Goal: Communication & Community: Answer question/provide support

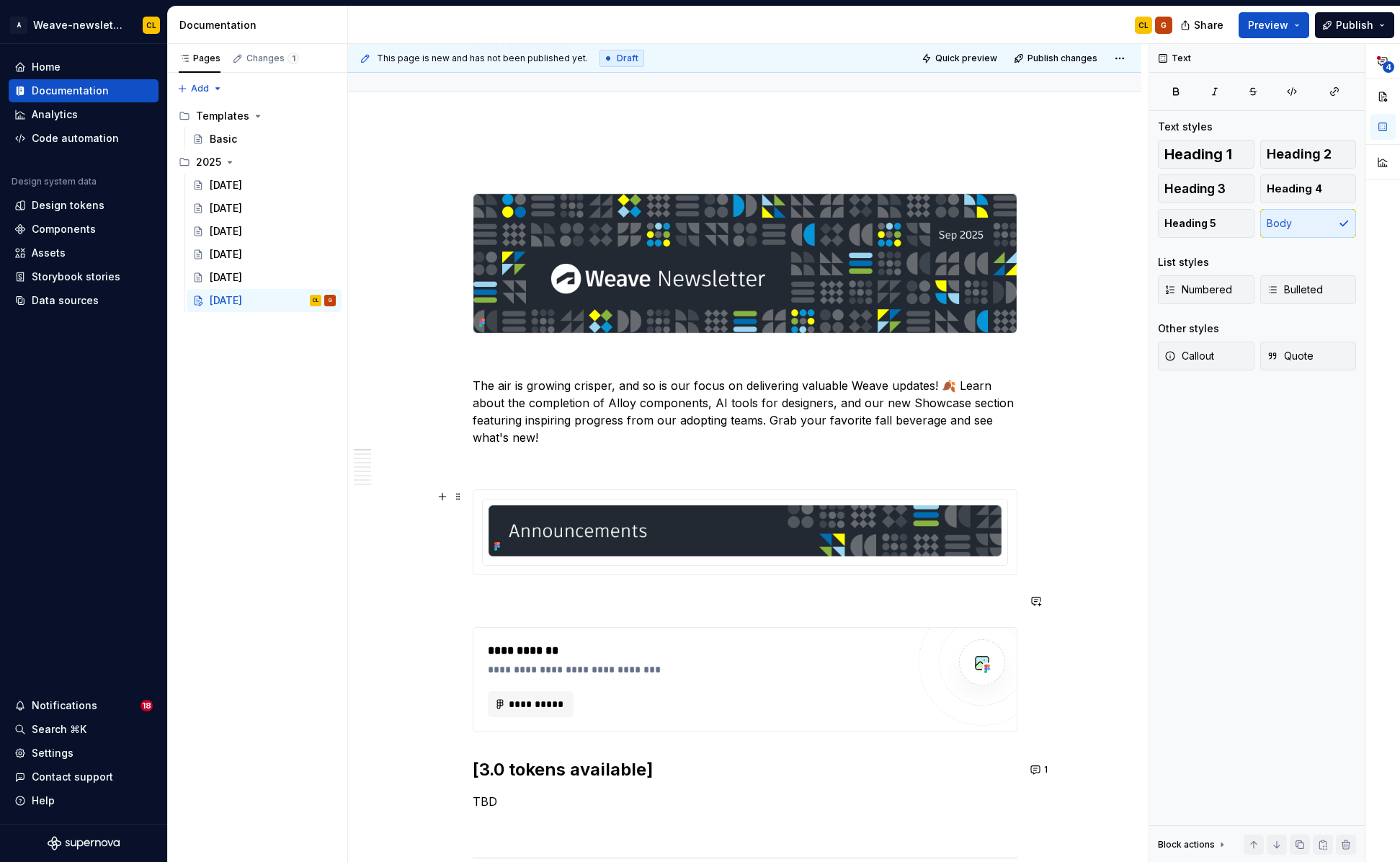
scroll to position [90, 0]
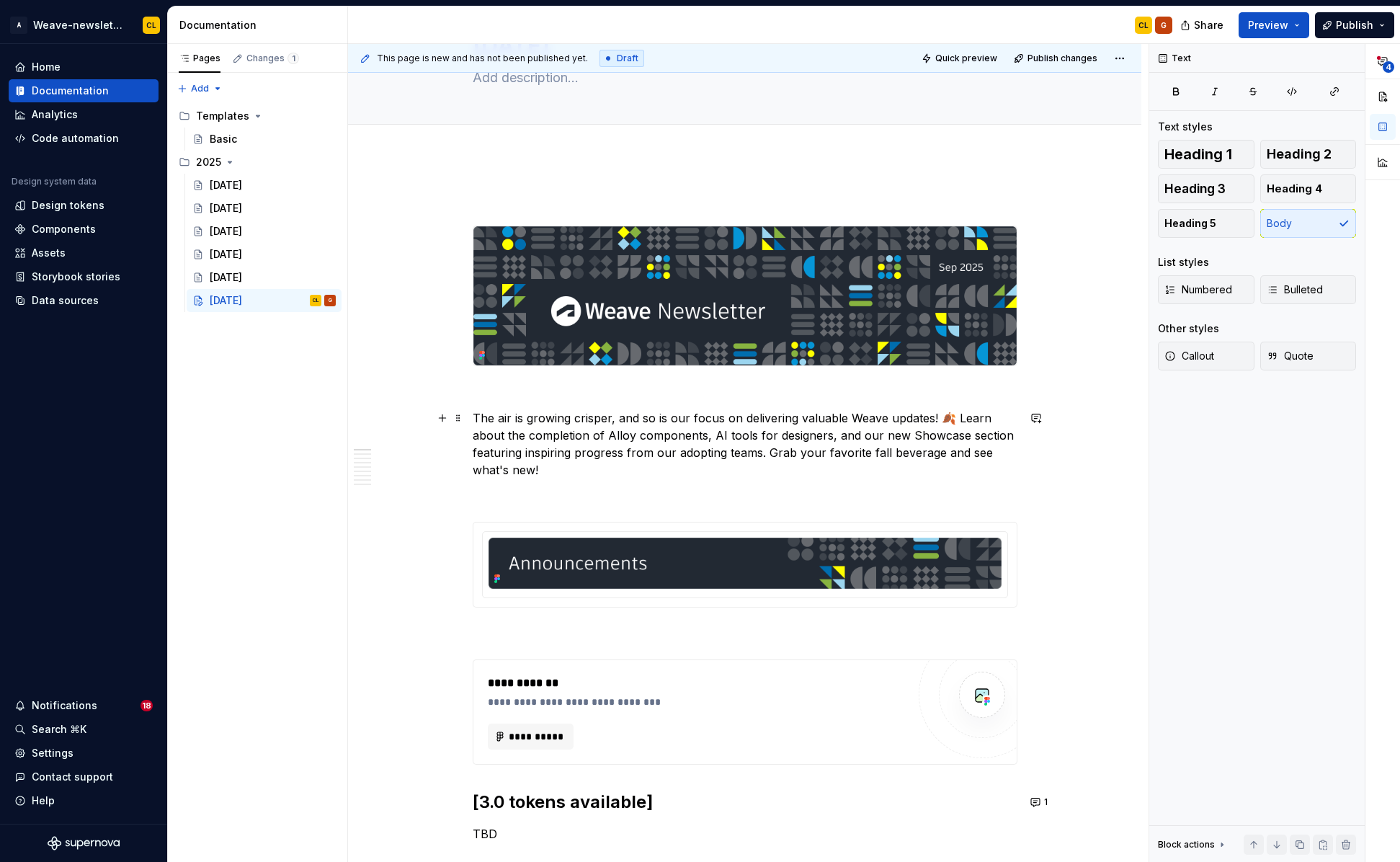
drag, startPoint x: 574, startPoint y: 416, endPoint x: 753, endPoint y: 424, distance: 179.2
click at [753, 424] on p "The air is growing crisper, and so is our focus on delivering valuable Weave up…" at bounding box center [744, 444] width 545 height 69
click at [841, 422] on p "The air is growing crisper, and so is our focus on delivering valuable Weave up…" at bounding box center [744, 444] width 545 height 69
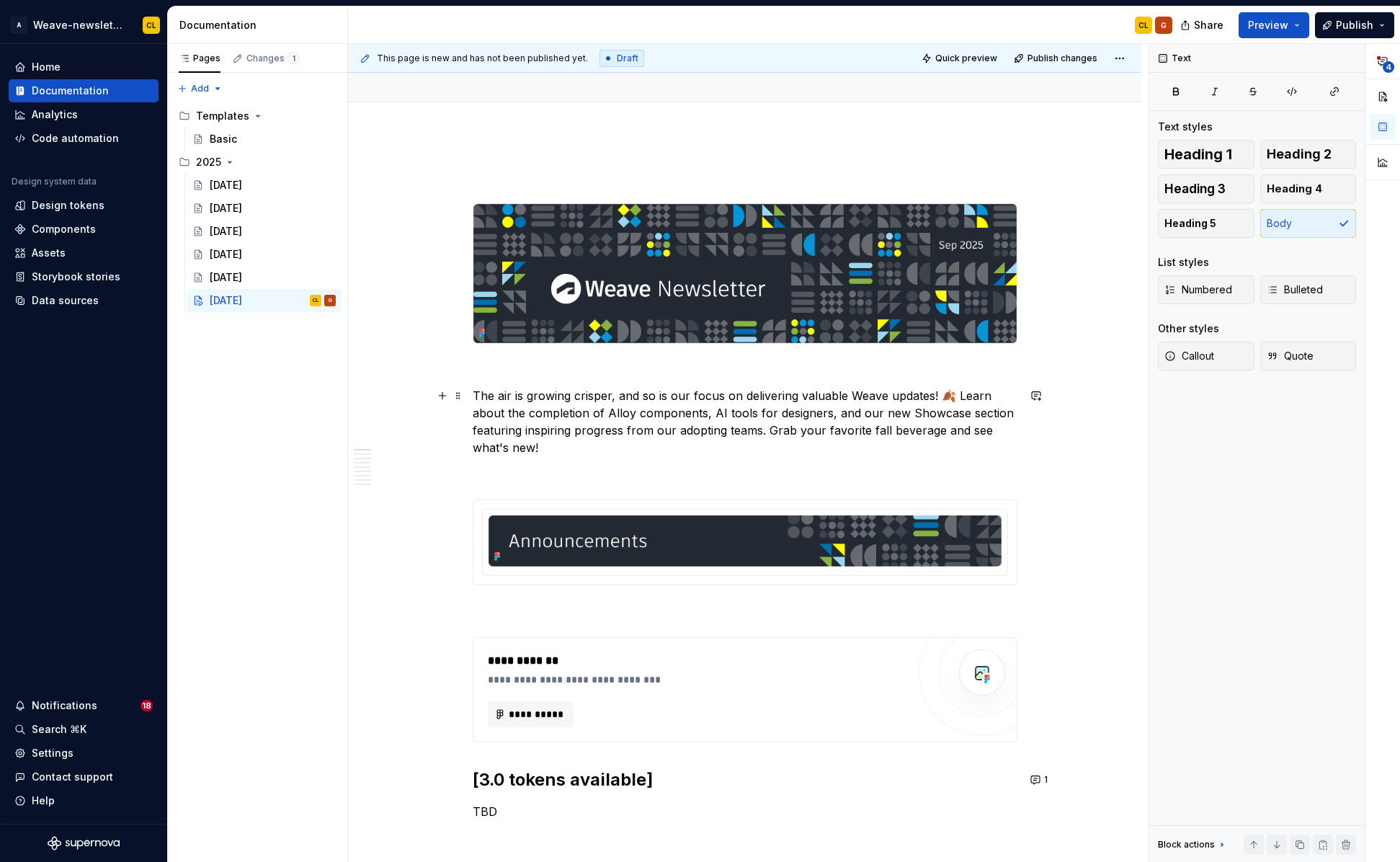
scroll to position [114, 0]
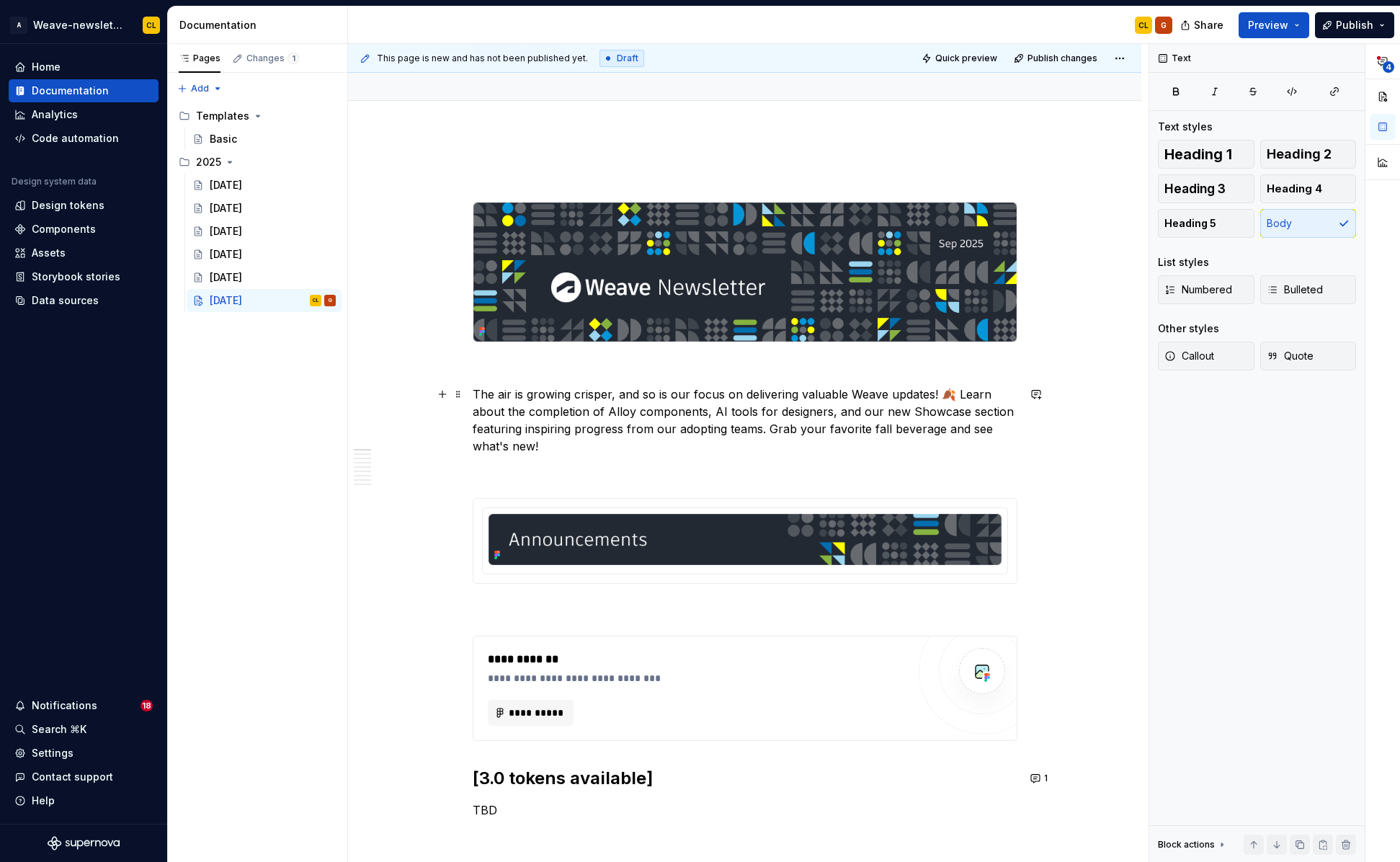
click at [604, 433] on p "The air is growing crisper, and so is our focus on delivering valuable Weave up…" at bounding box center [744, 420] width 545 height 69
click at [549, 426] on p "The air is growing crisper, and so is our focus on delivering valuable Weave up…" at bounding box center [744, 420] width 545 height 69
drag, startPoint x: 633, startPoint y: 427, endPoint x: 713, endPoint y: 429, distance: 80.0
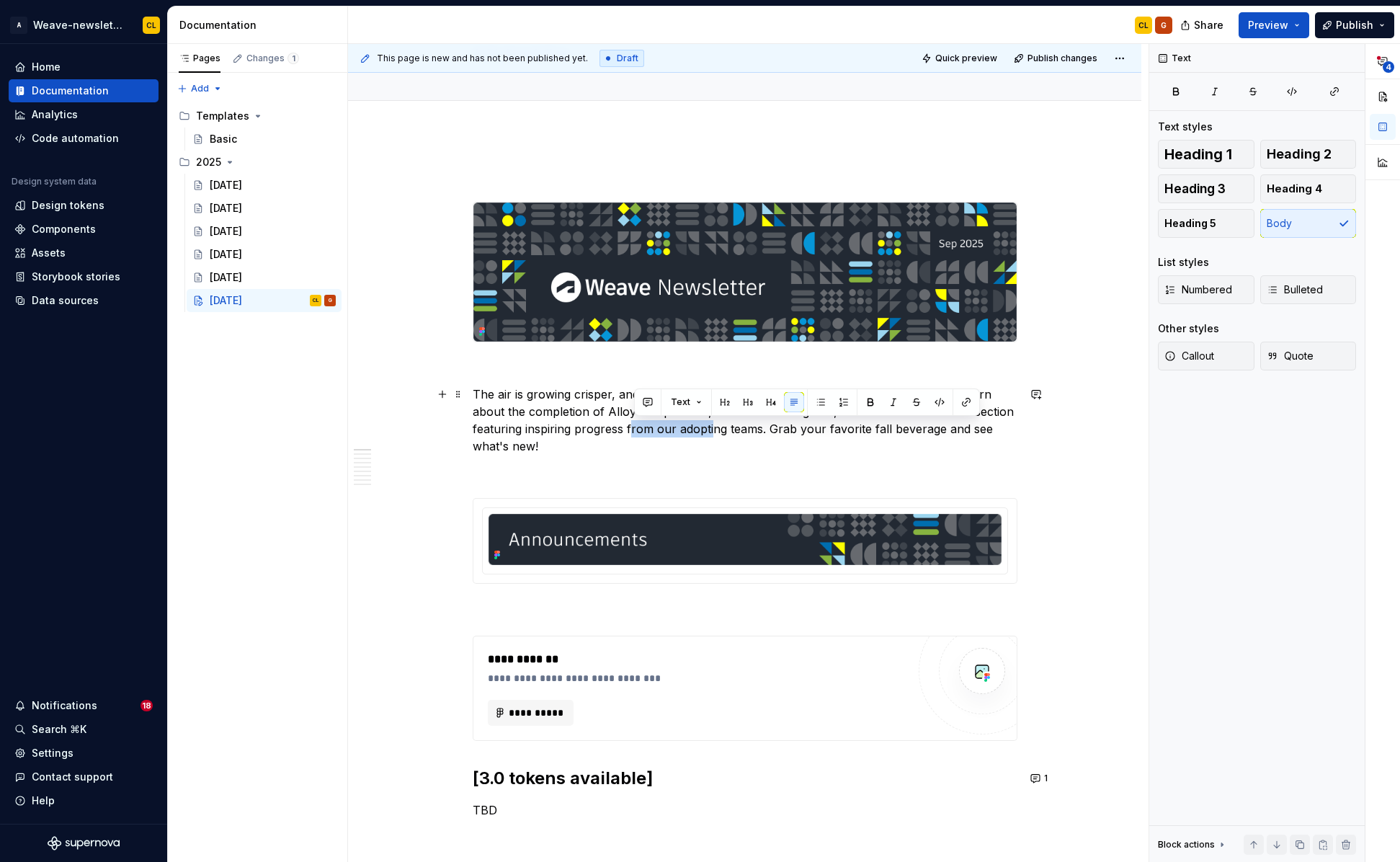
click at [713, 429] on p "The air is growing crisper, and so is our focus on delivering valuable Weave up…" at bounding box center [744, 420] width 545 height 69
click at [771, 426] on p "The air is growing crisper, and so is our focus on delivering valuable Weave up…" at bounding box center [744, 420] width 545 height 69
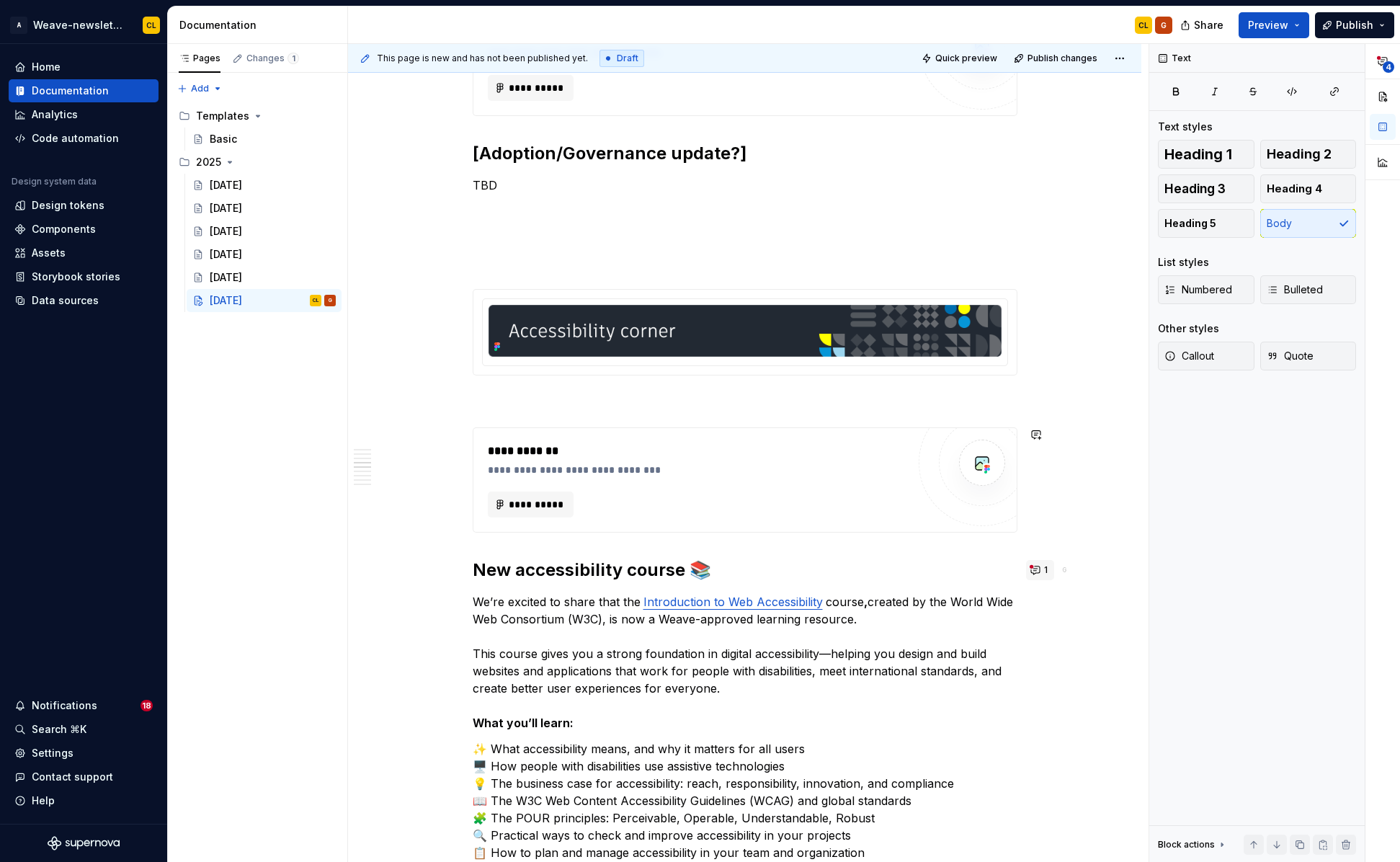
scroll to position [1628, 0]
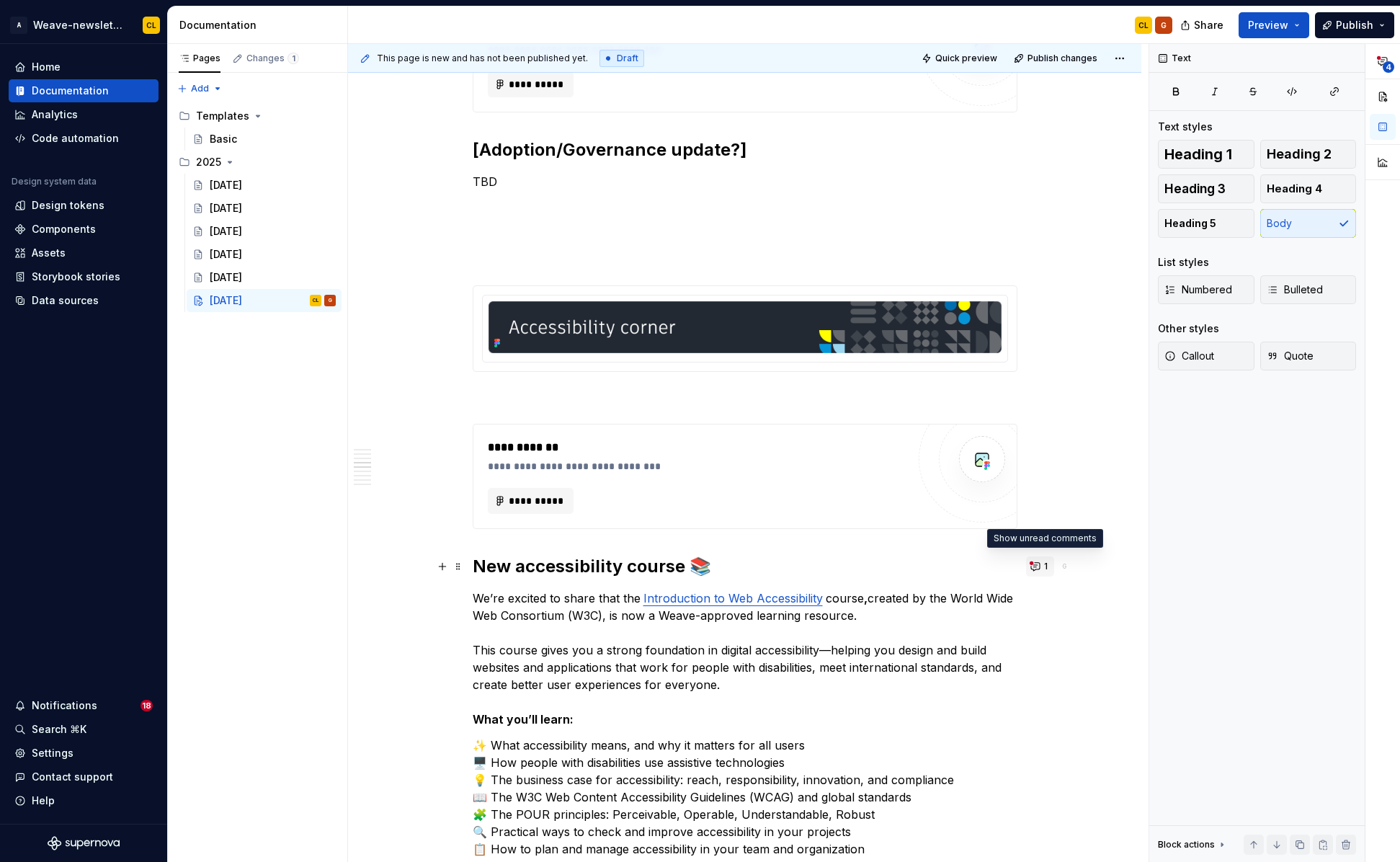
click at [1042, 564] on button "1" at bounding box center [1040, 566] width 28 height 20
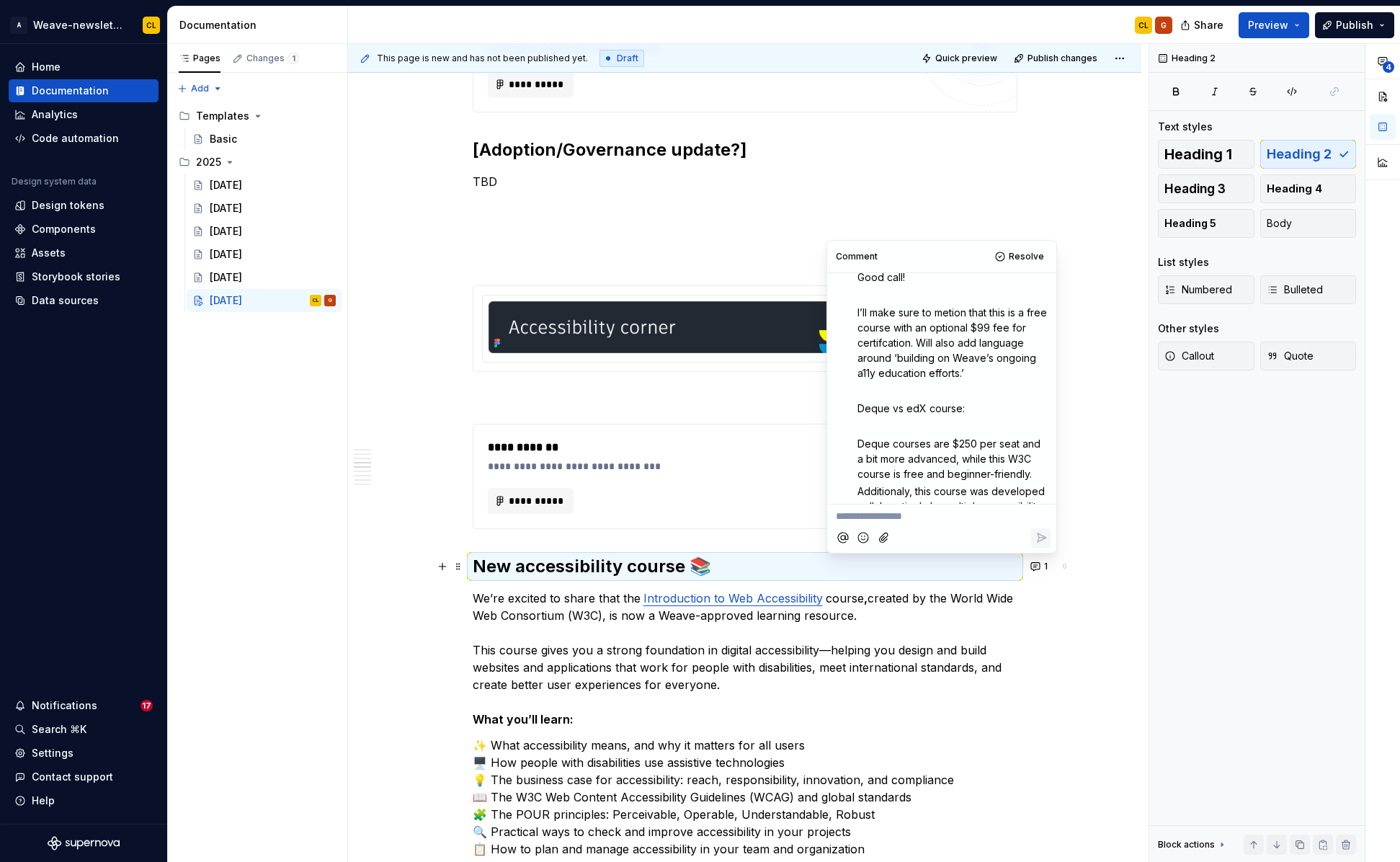
scroll to position [344, 0]
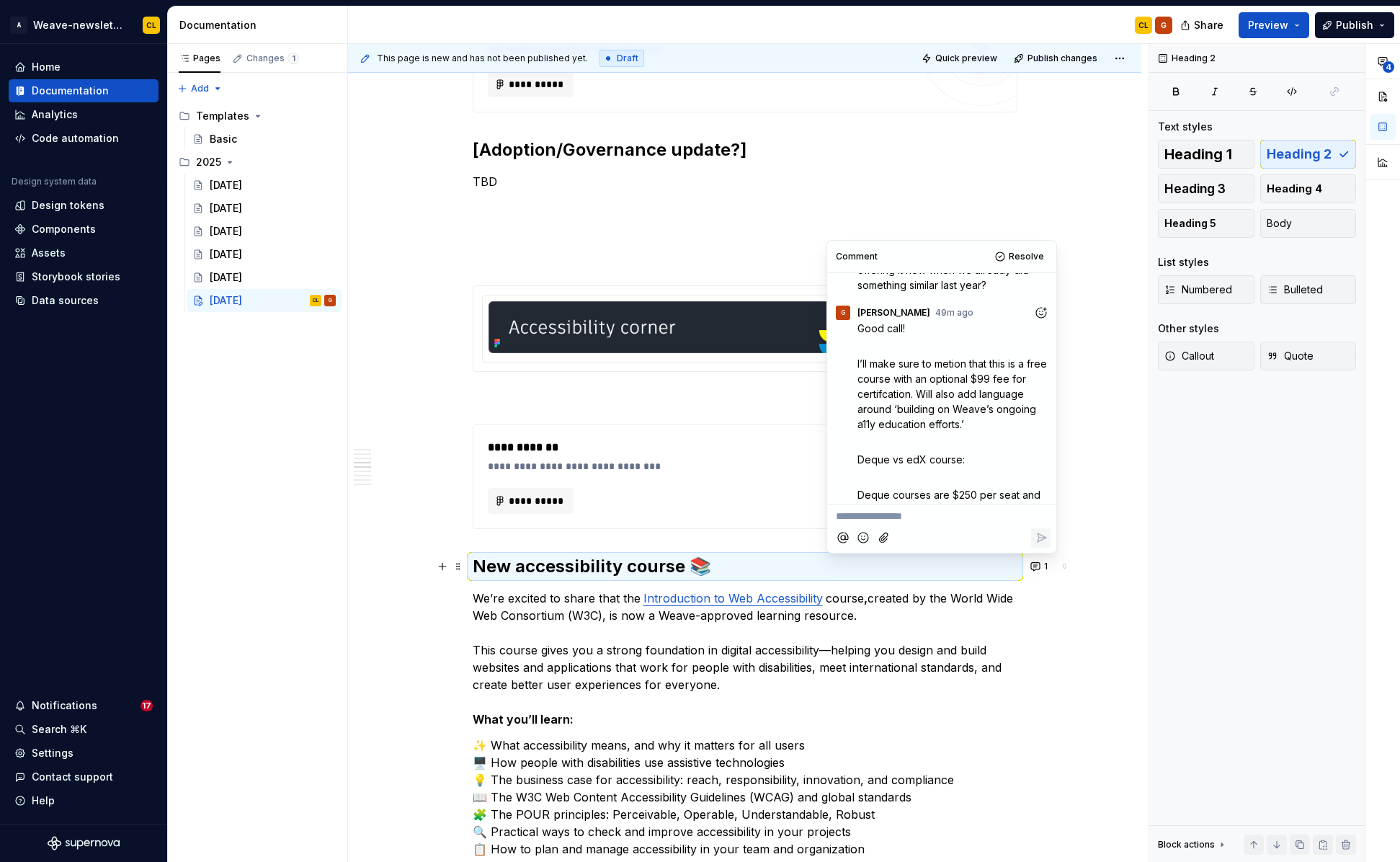
type textarea "*"
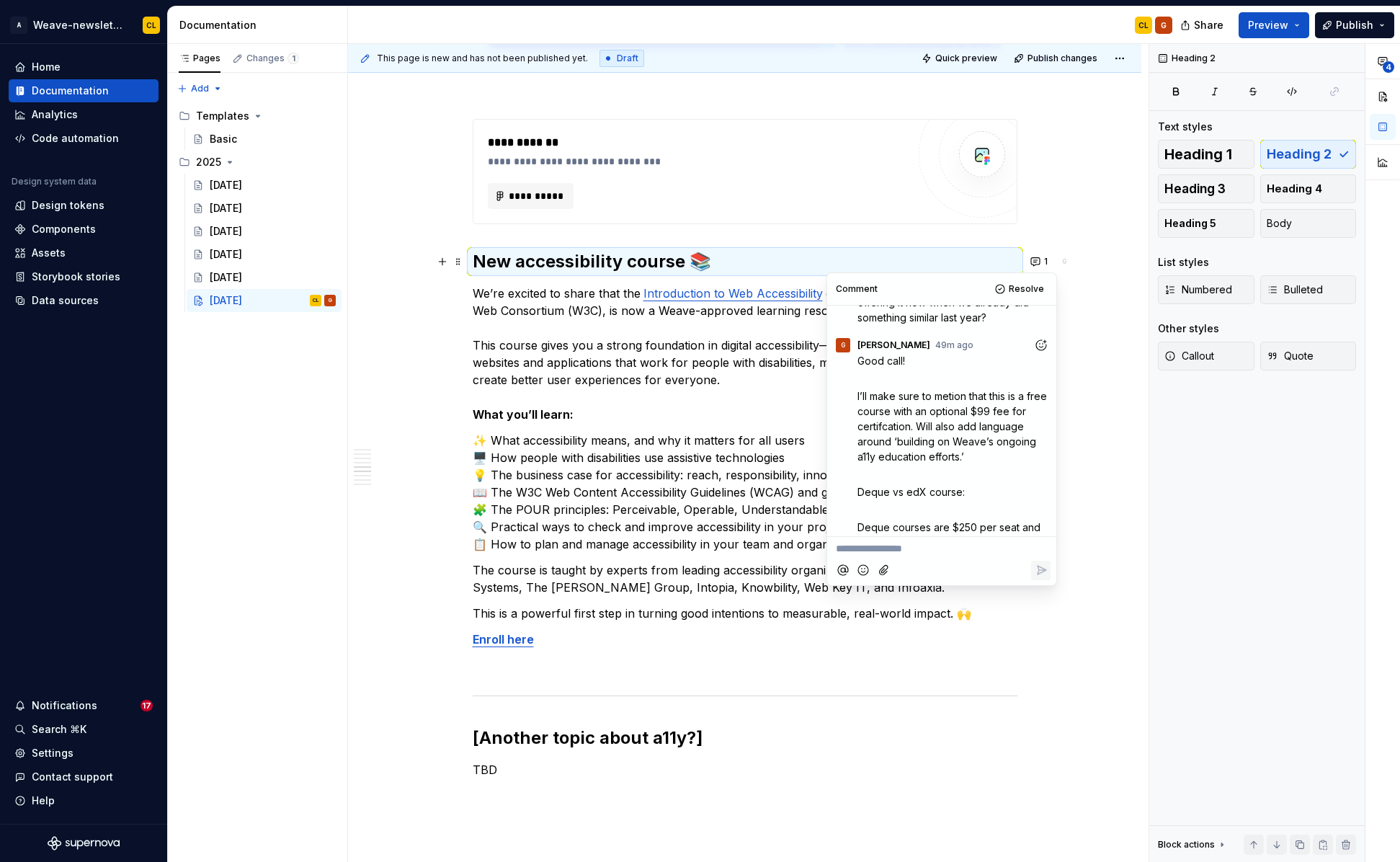
scroll to position [1937, 0]
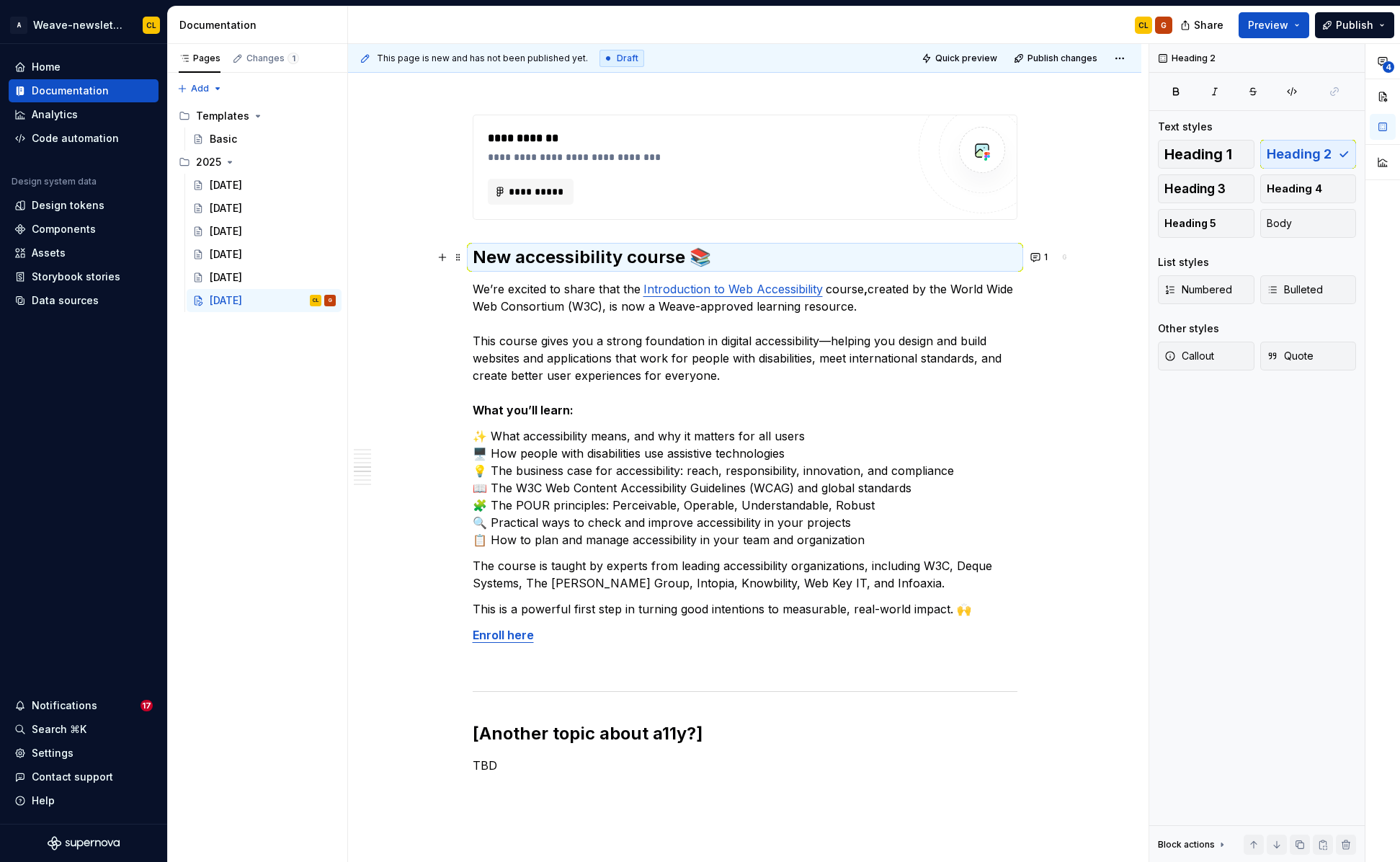
click at [1098, 659] on div "**********" at bounding box center [744, 672] width 793 height 4726
click at [1043, 255] on button "1" at bounding box center [1040, 257] width 28 height 20
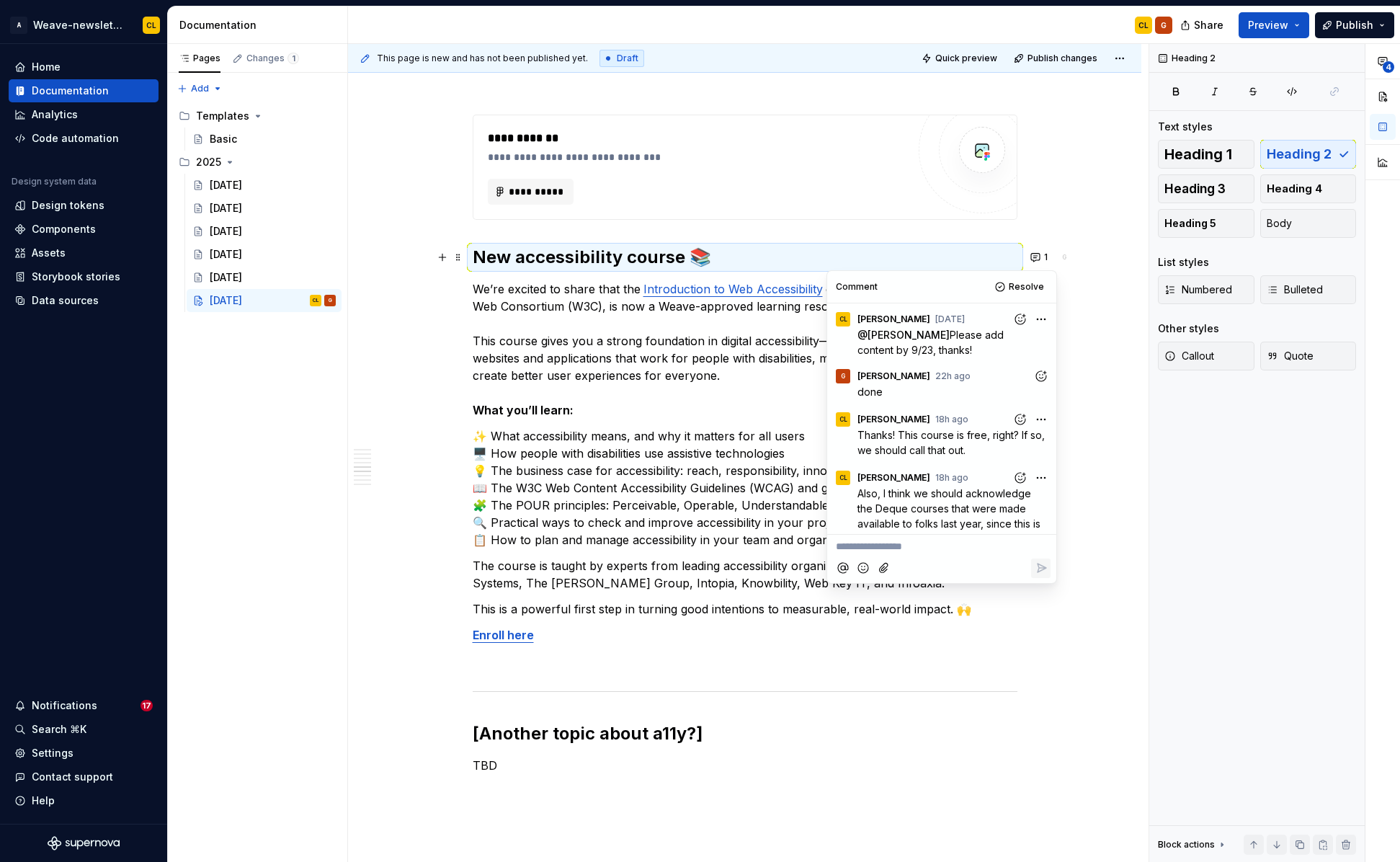
scroll to position [477, 0]
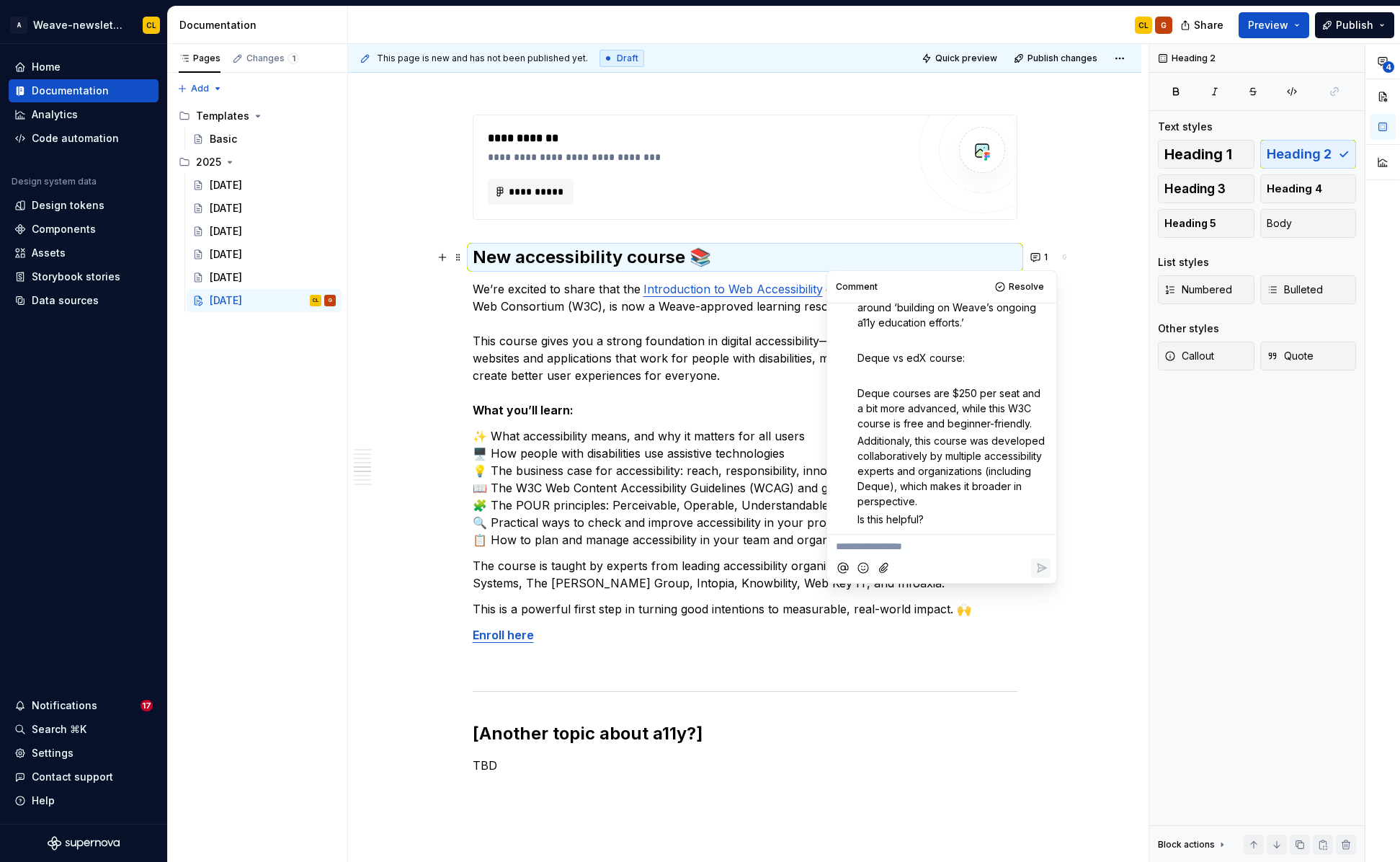
click at [897, 547] on p "**********" at bounding box center [941, 546] width 211 height 15
click at [1009, 543] on span "Ah yes, that's really helpful context. Thank you!" at bounding box center [938, 554] width 205 height 28
drag, startPoint x: 1009, startPoint y: 547, endPoint x: 905, endPoint y: 577, distance: 108.2
click at [905, 577] on span "Ah yes, that's really helpful context. I think it'd be helpful to mention that …" at bounding box center [938, 562] width 205 height 42
click at [1045, 586] on icon "Reply" at bounding box center [1041, 583] width 14 height 14
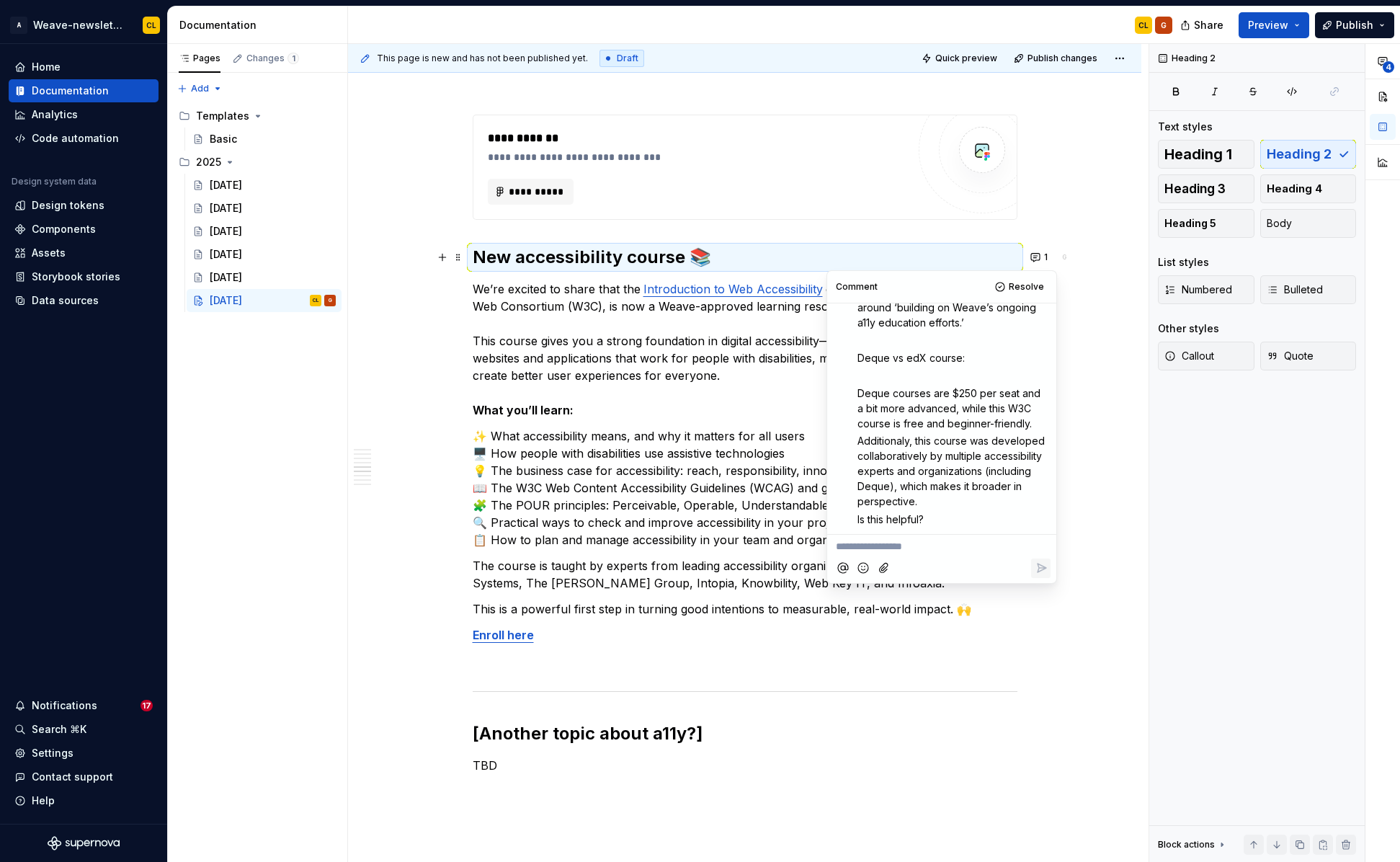
scroll to position [535, 0]
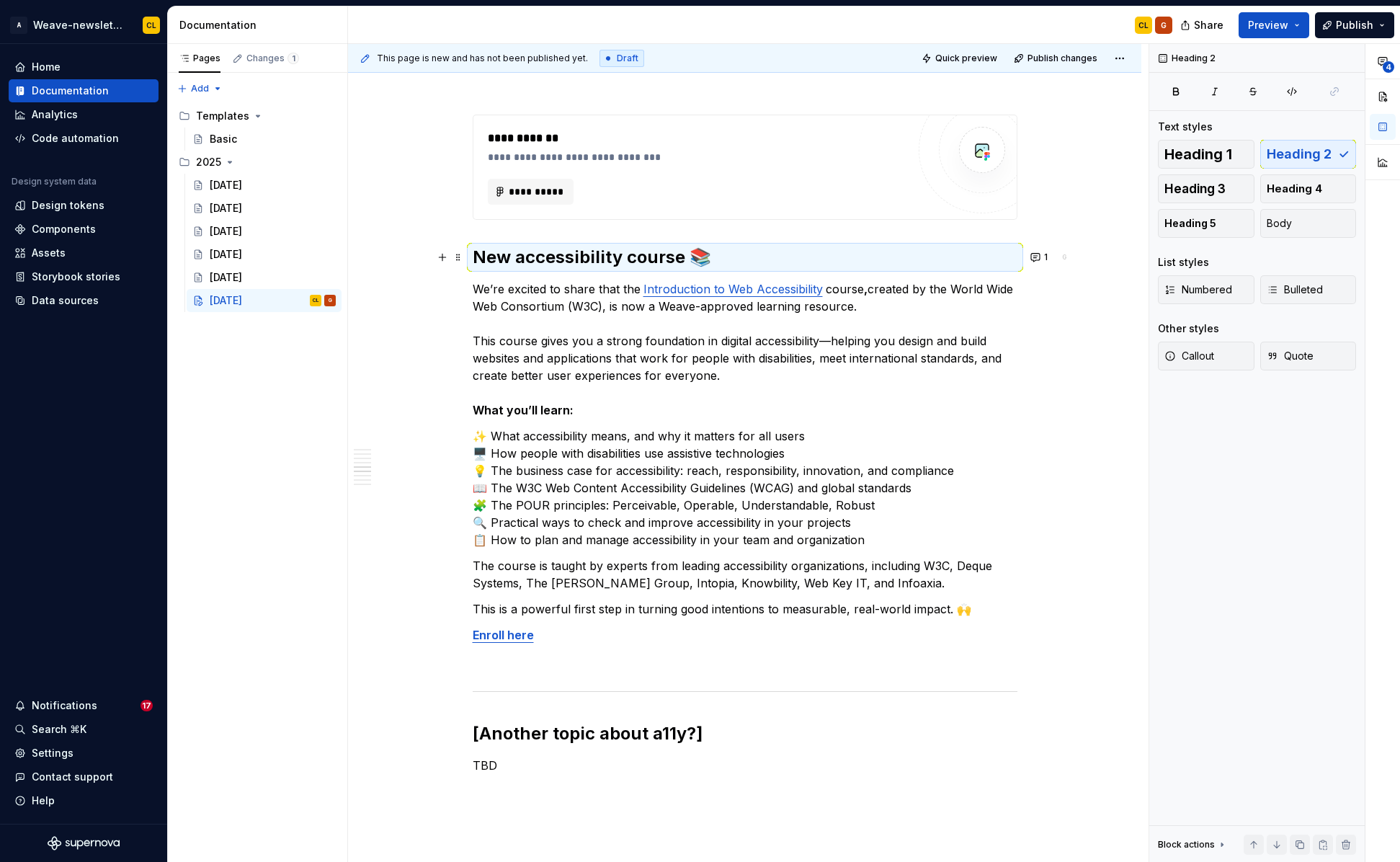
click at [1100, 298] on div "**********" at bounding box center [744, 672] width 793 height 4726
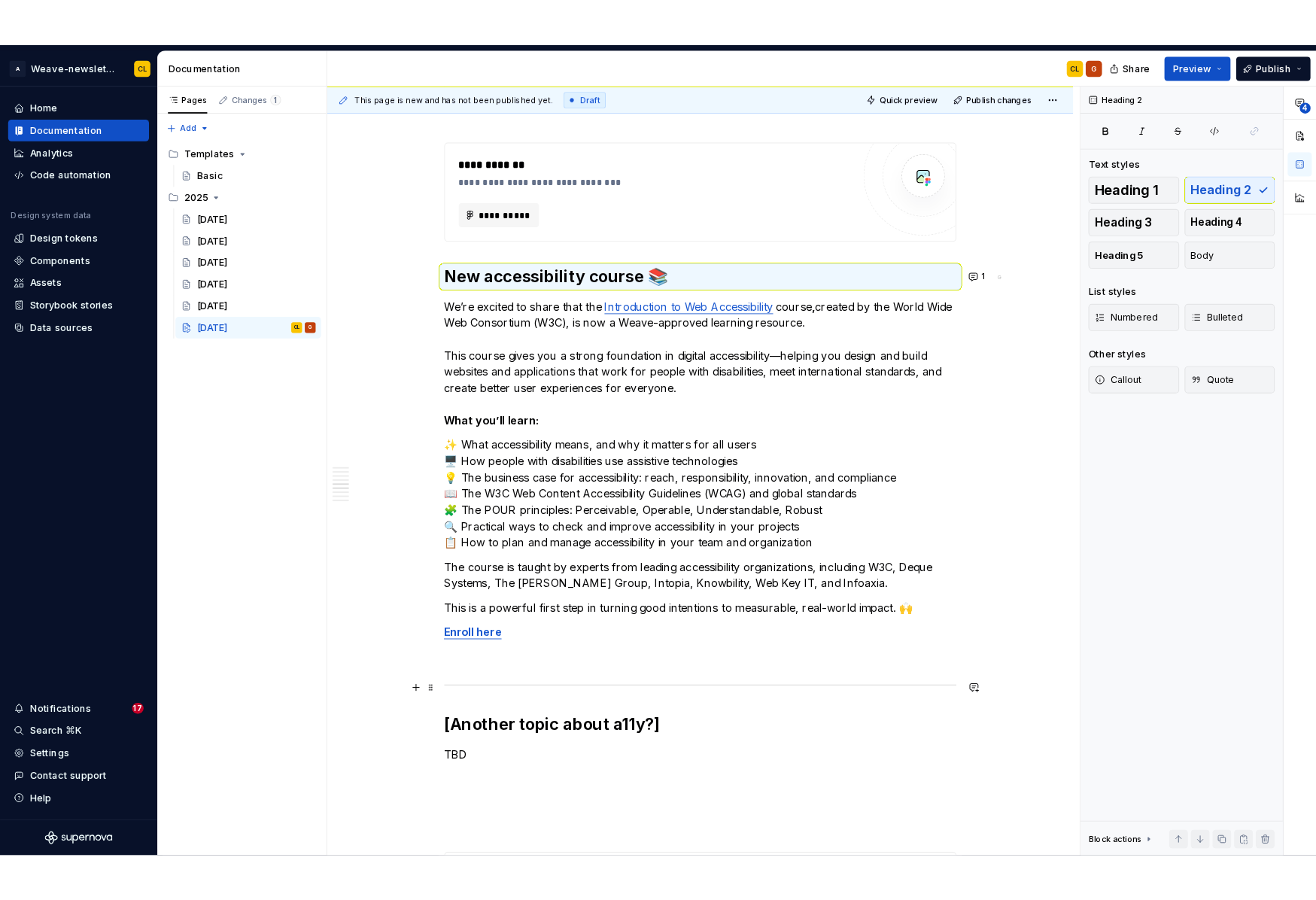
scroll to position [1836, 0]
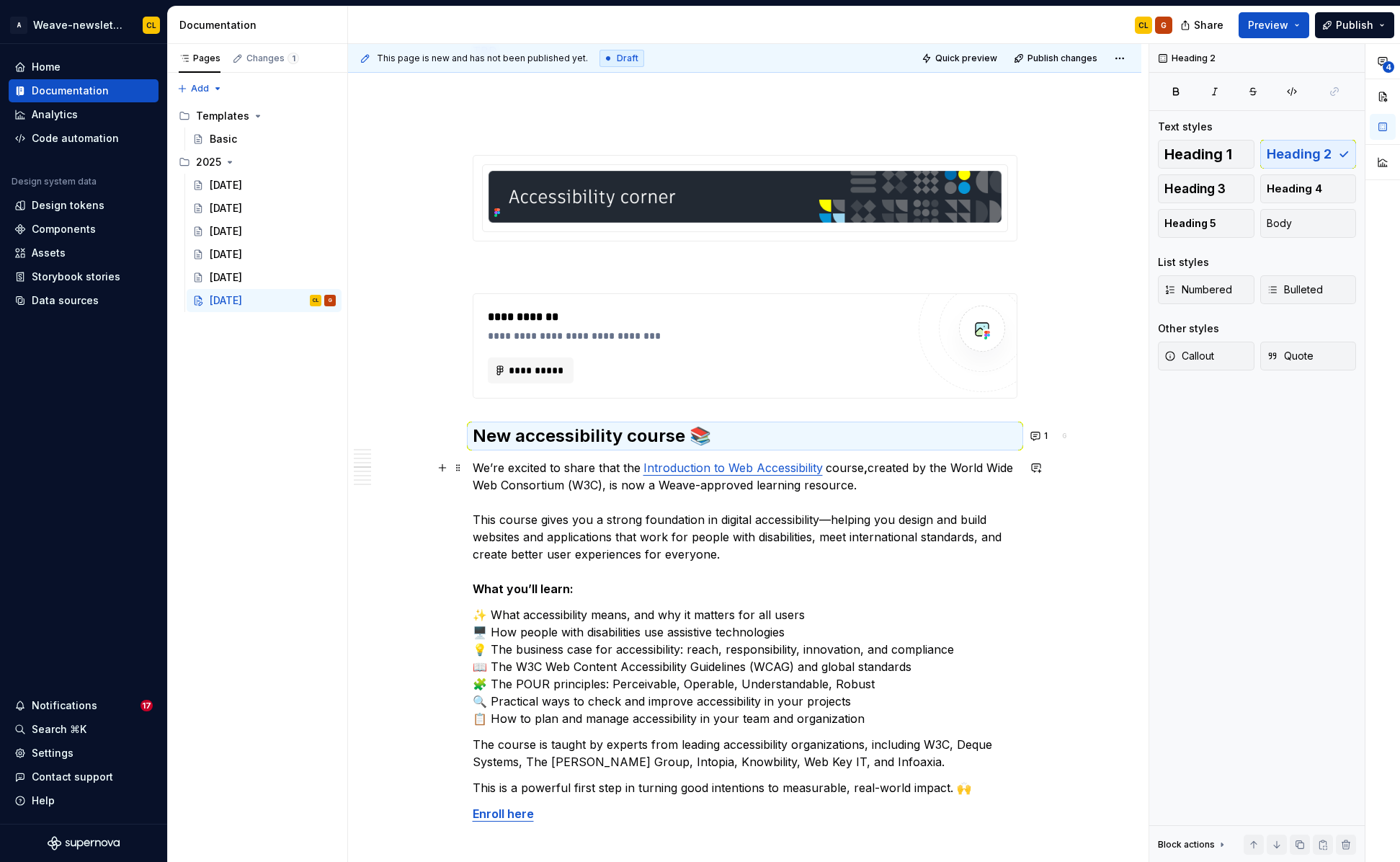
click at [770, 471] on link "Introduction to Web Accessibility" at bounding box center [733, 468] width 179 height 14
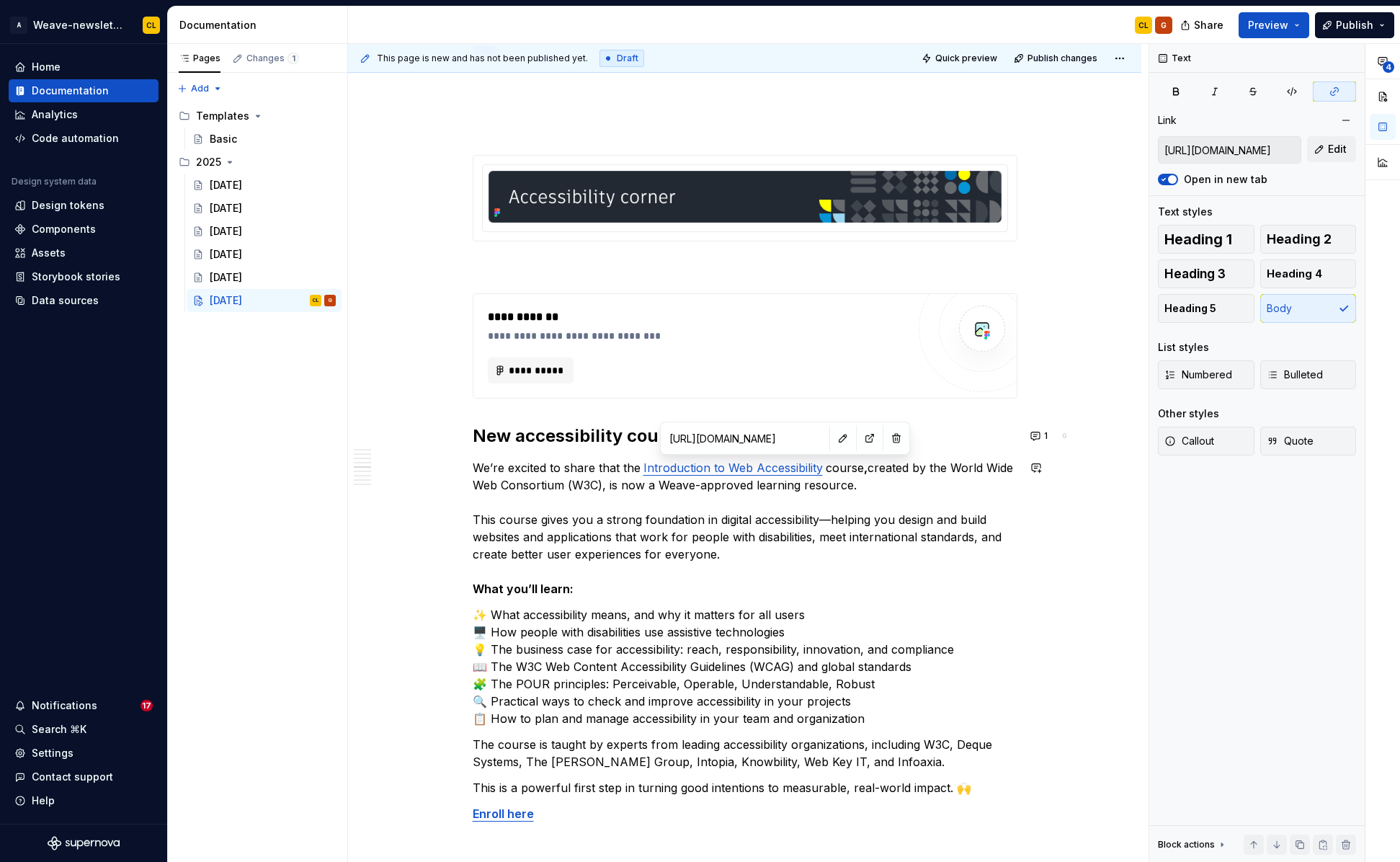
click at [743, 443] on input "[URL][DOMAIN_NAME]" at bounding box center [744, 438] width 163 height 26
click at [721, 406] on div "**********" at bounding box center [744, 730] width 545 height 4415
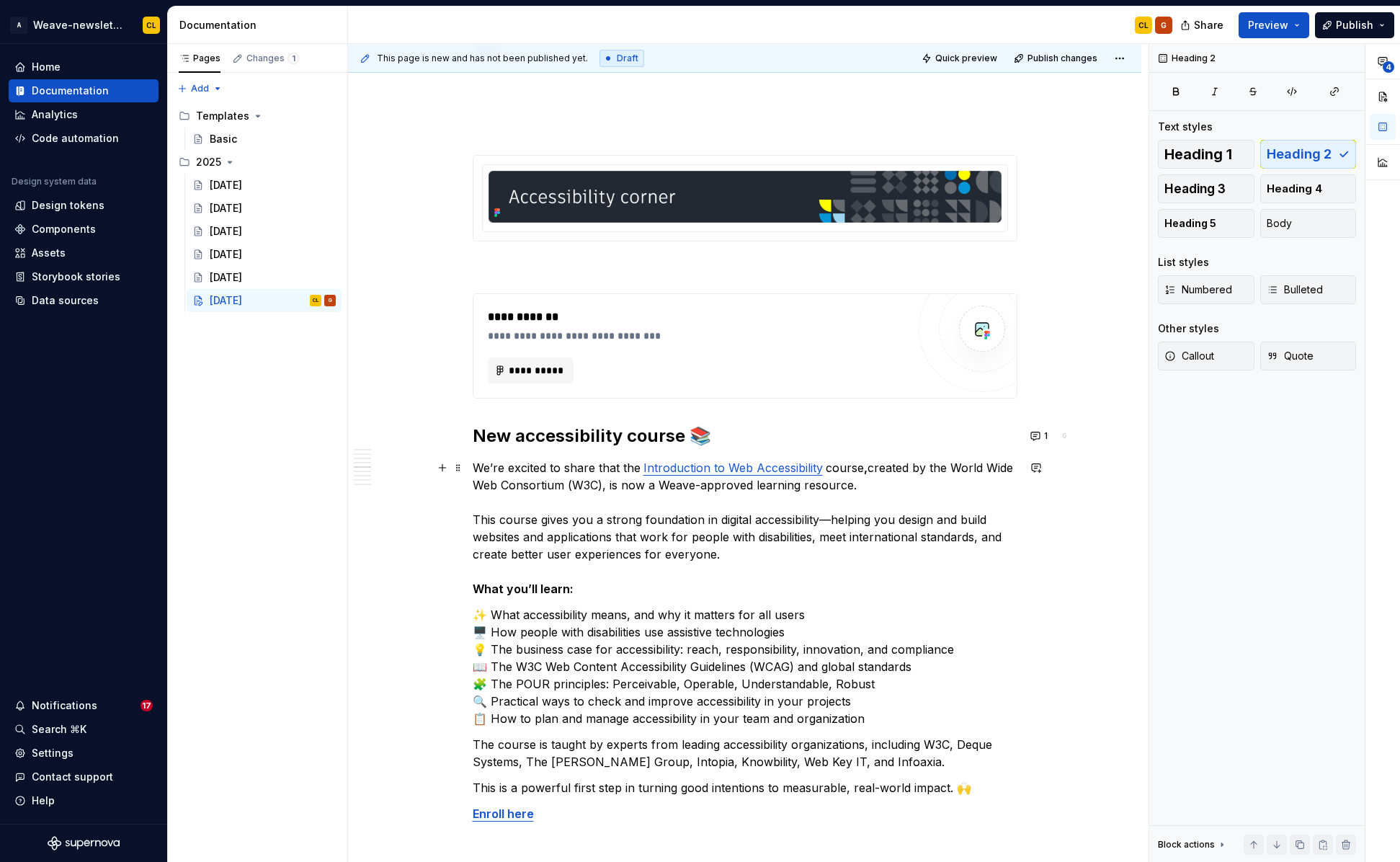
click at [716, 466] on link "Introduction to Web Accessibility" at bounding box center [733, 468] width 179 height 14
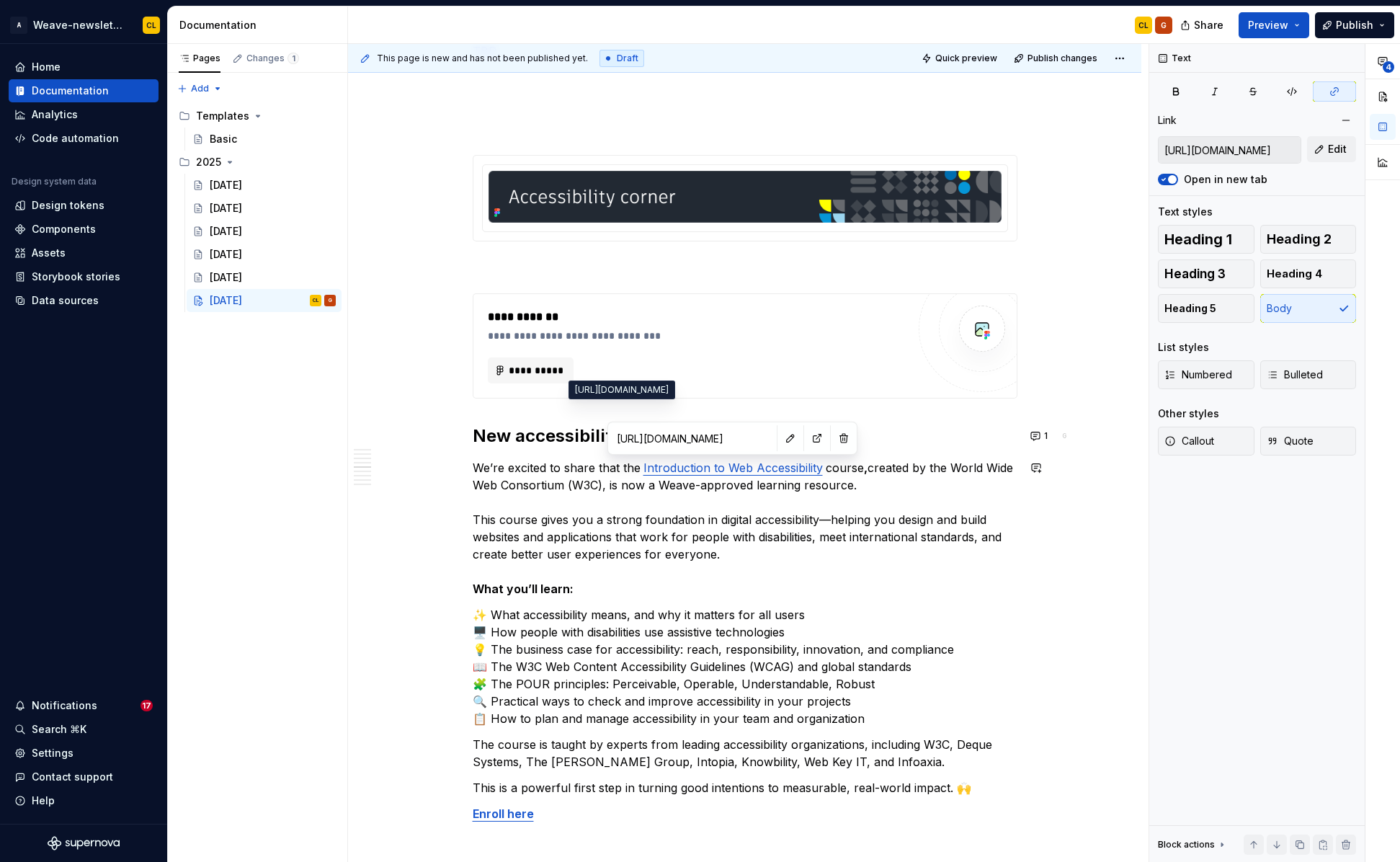
click at [717, 441] on input "[URL][DOMAIN_NAME]" at bounding box center [692, 438] width 163 height 26
click at [694, 440] on input "[URL][DOMAIN_NAME]" at bounding box center [692, 438] width 163 height 26
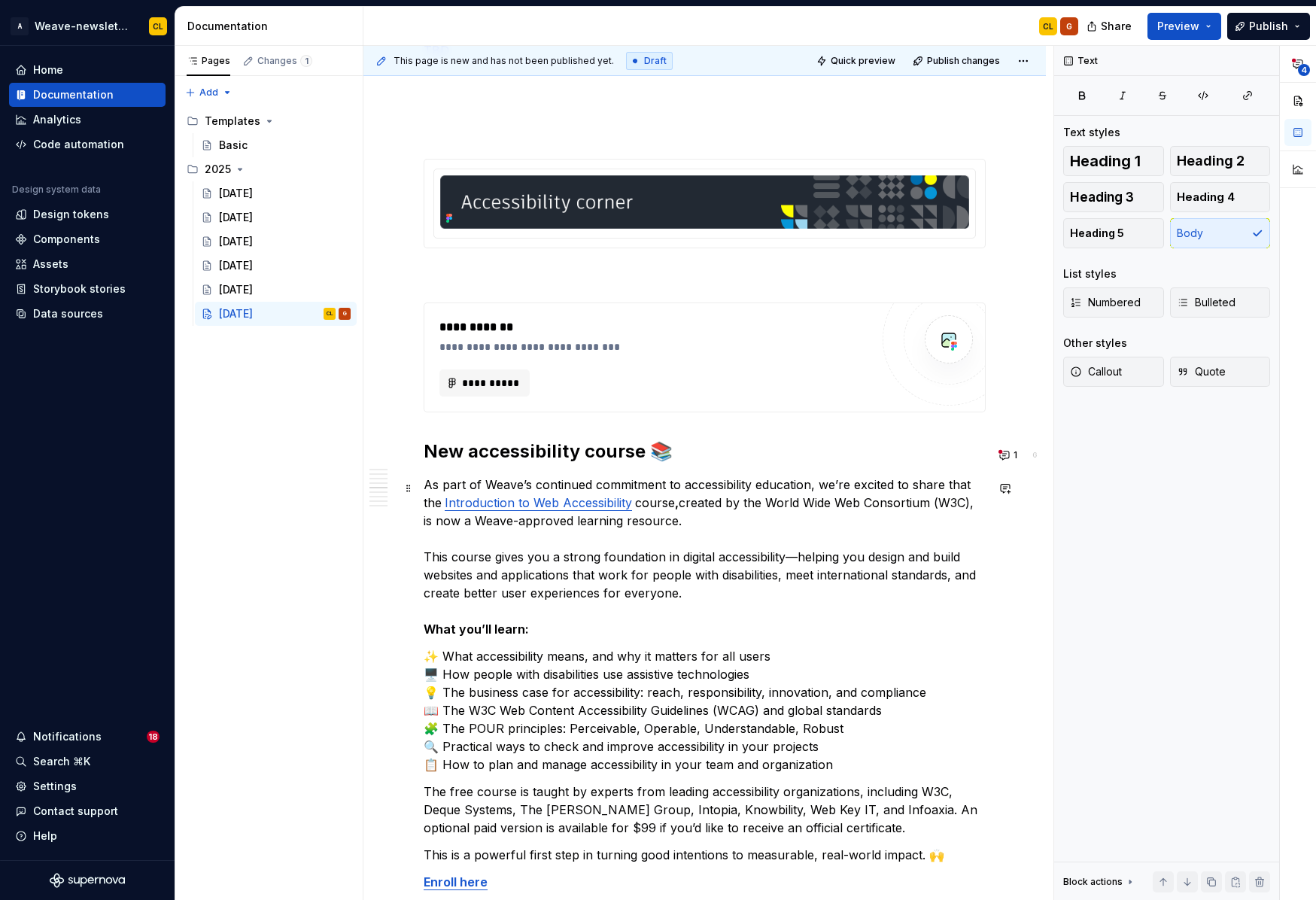
click at [739, 556] on p "As part of Weave’s continued commitment to accessibility education, we’re excit…" at bounding box center [704, 557] width 562 height 163
click at [670, 393] on div "**********" at bounding box center [654, 383] width 431 height 27
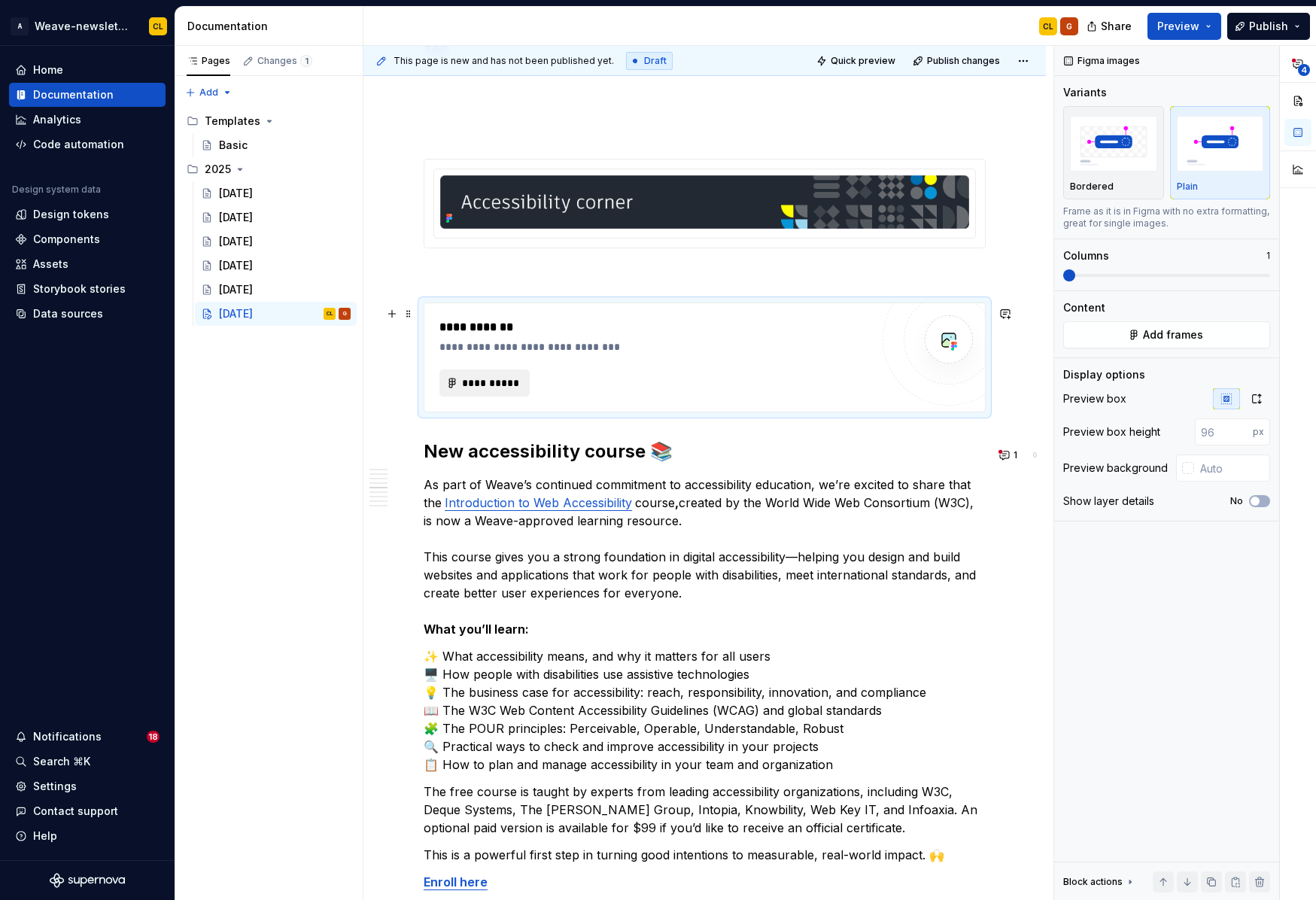
click at [497, 388] on span "**********" at bounding box center [490, 383] width 58 height 15
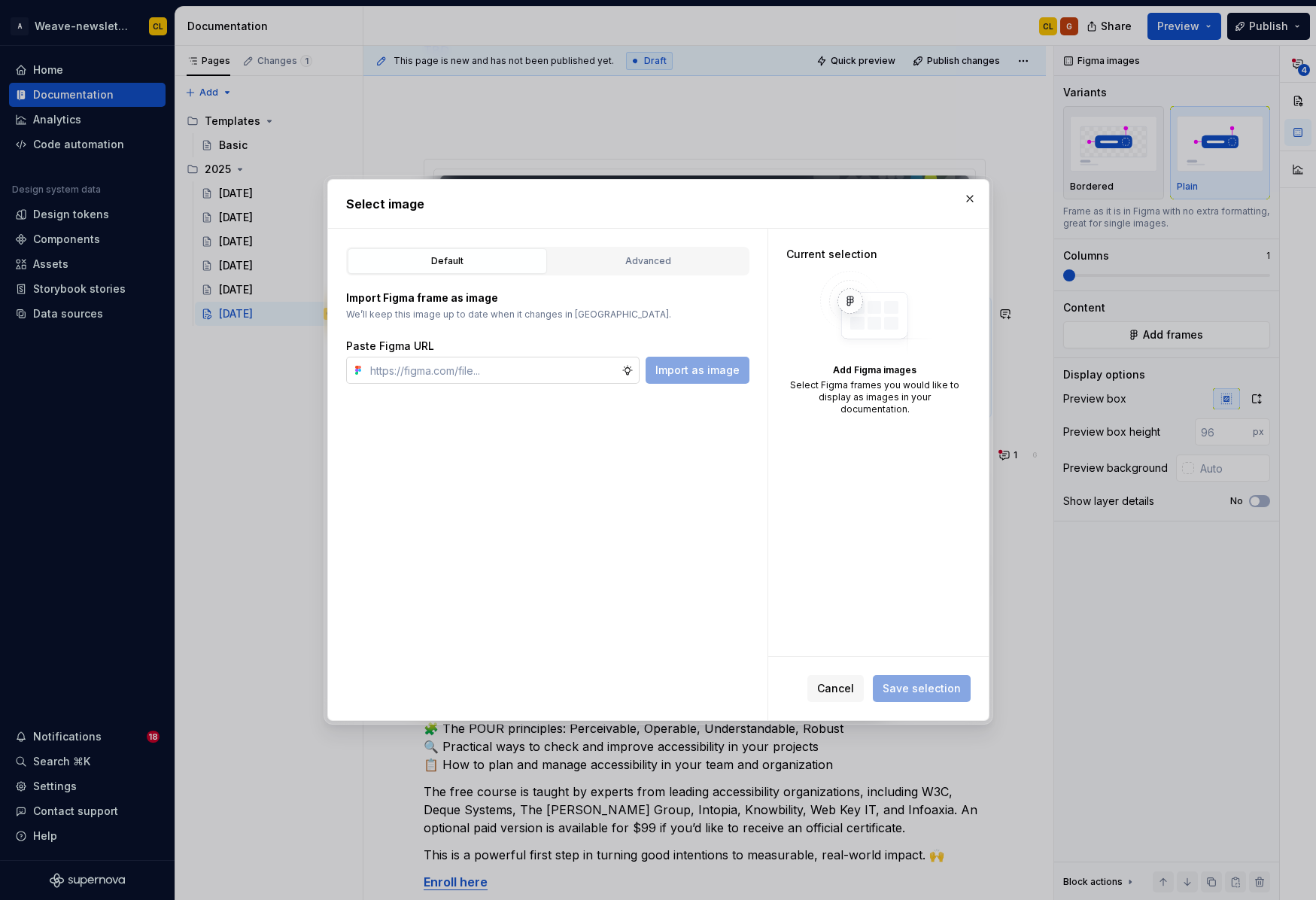
type textarea "*"
click at [511, 374] on input "text" at bounding box center [493, 370] width 257 height 27
type input "[URL][DOMAIN_NAME]"
click at [708, 372] on span "Import as image" at bounding box center [697, 370] width 85 height 15
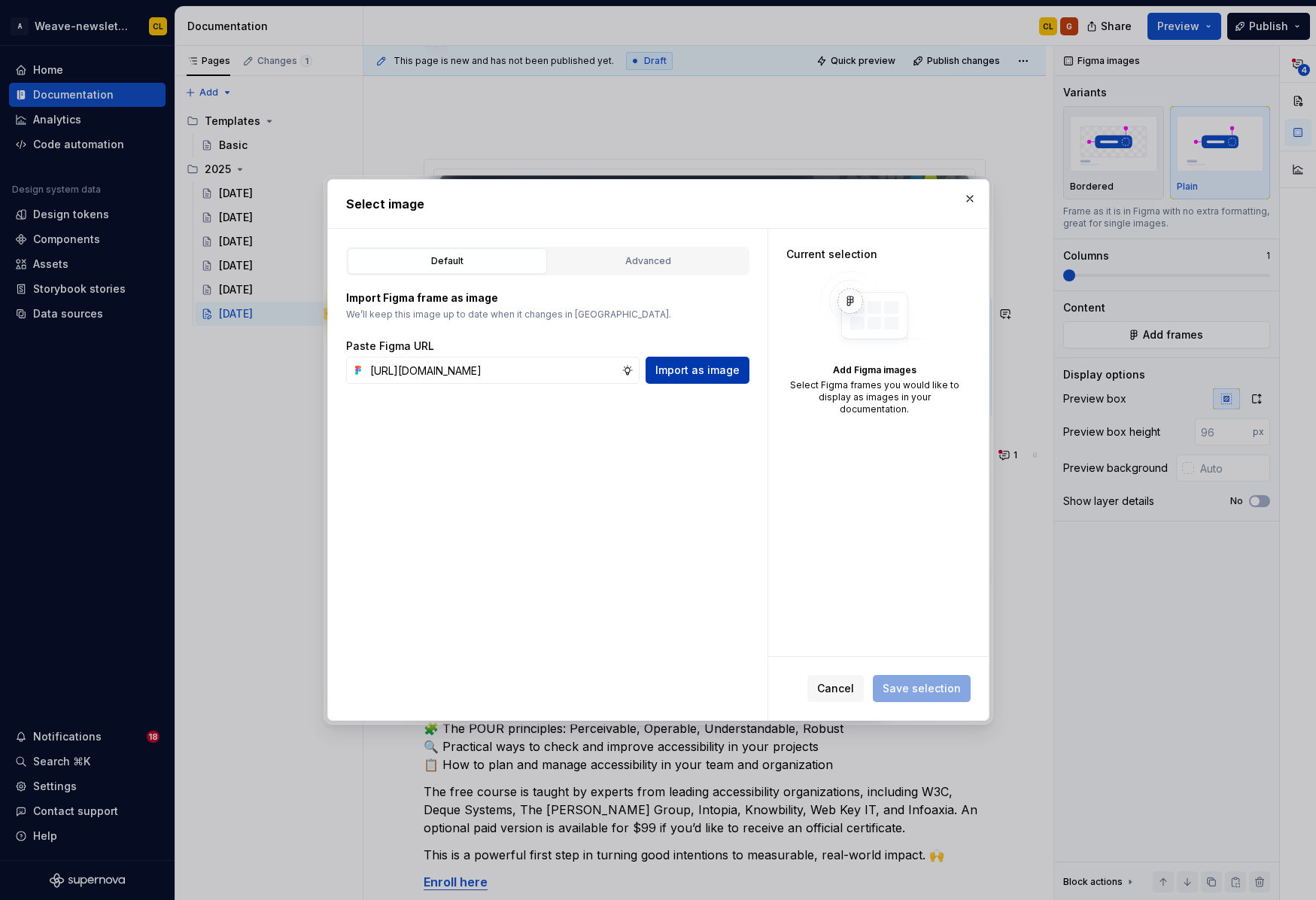
scroll to position [0, 0]
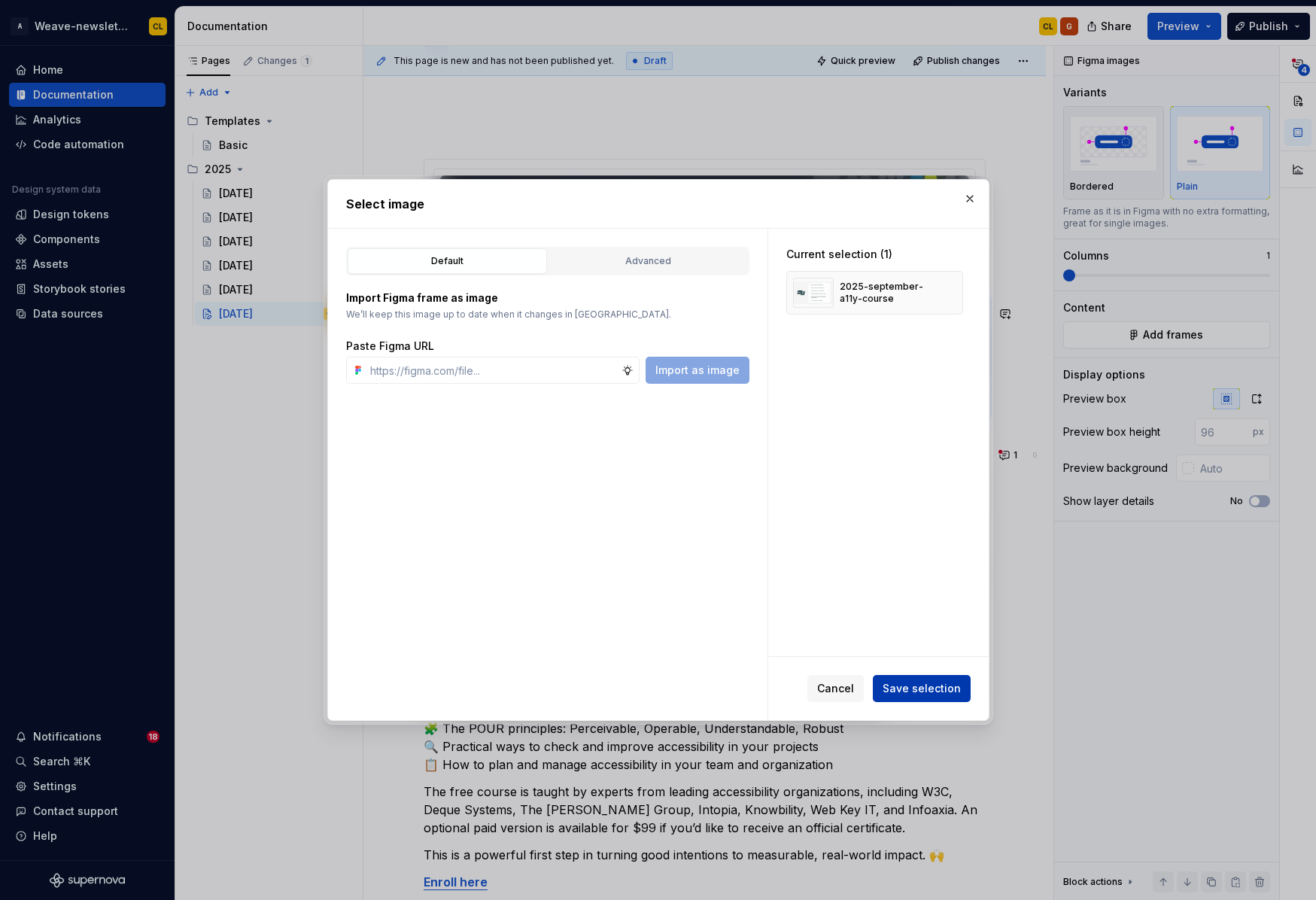
click at [920, 693] on span "Save selection" at bounding box center [921, 688] width 78 height 15
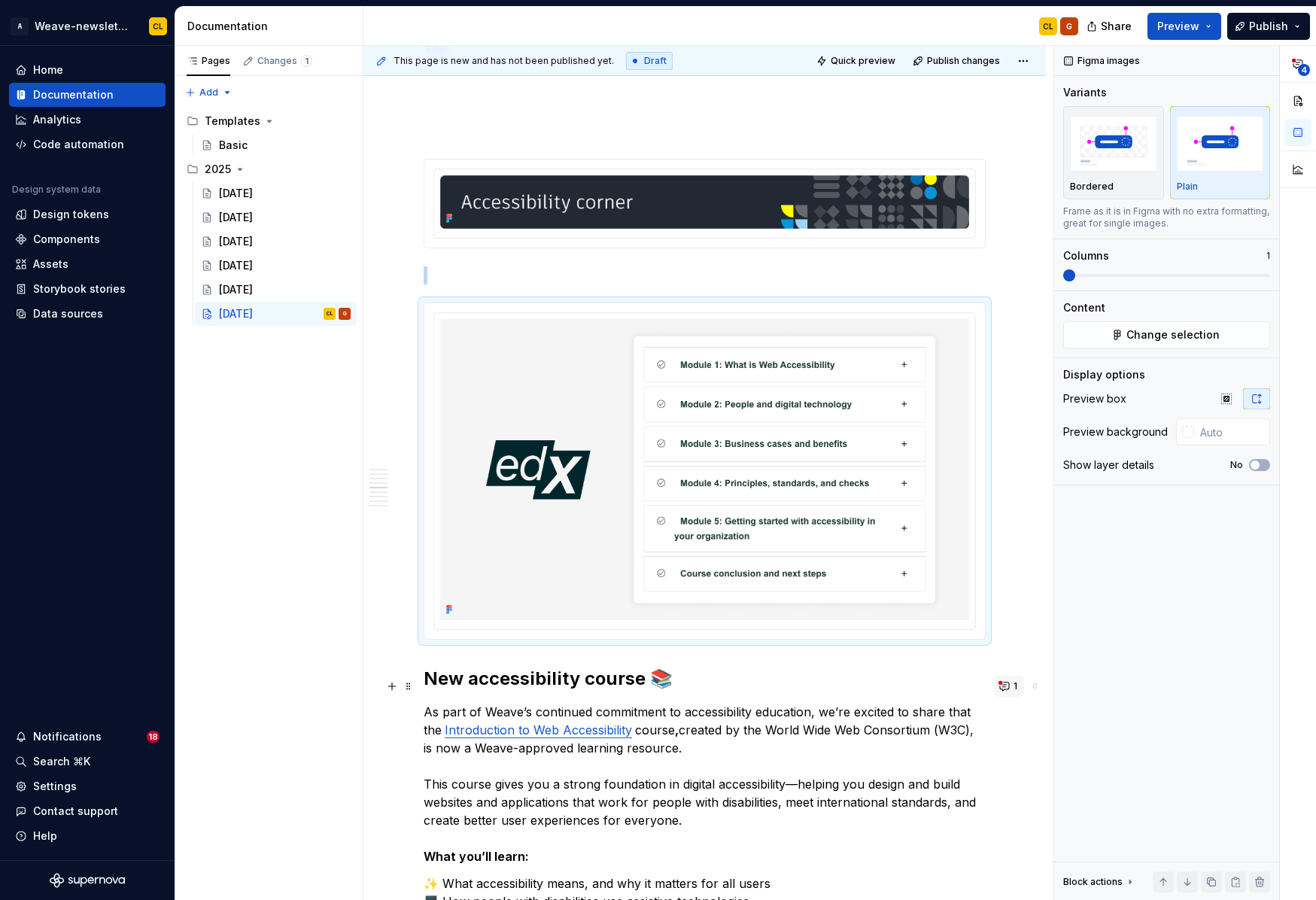
click at [1010, 684] on button "1" at bounding box center [1009, 686] width 30 height 21
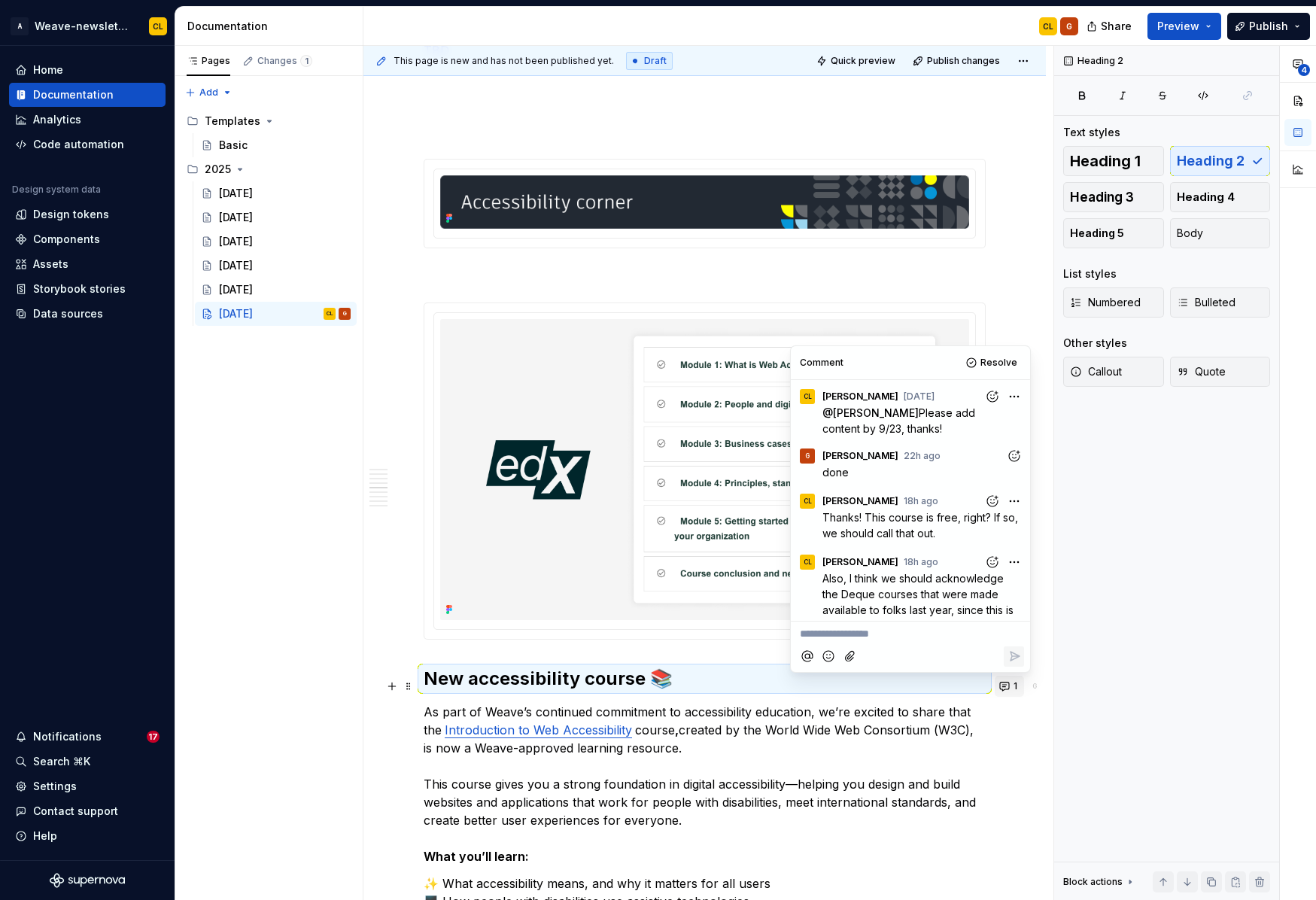
scroll to position [635, 0]
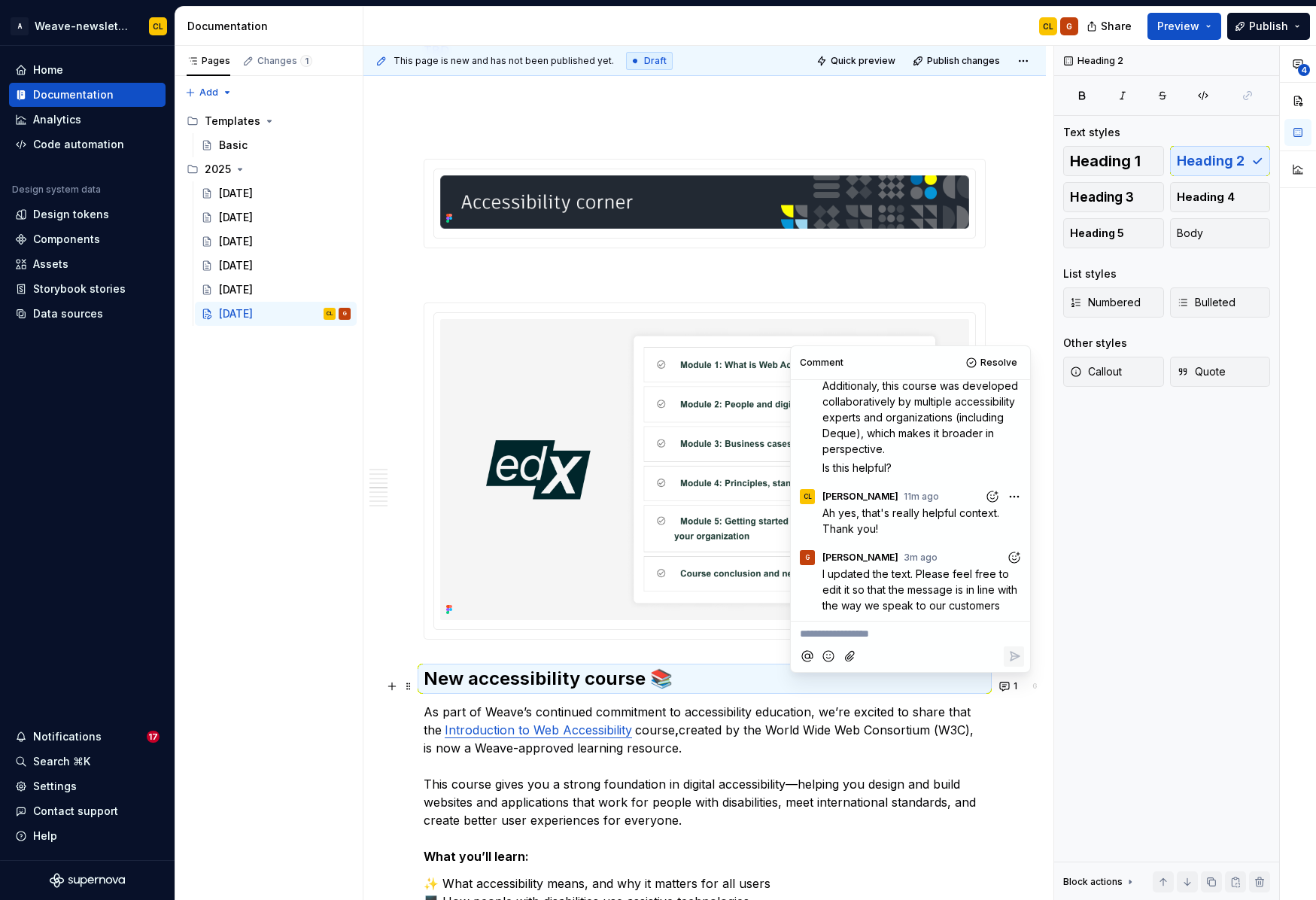
click at [1016, 558] on icon "Add reaction" at bounding box center [1014, 558] width 15 height 15
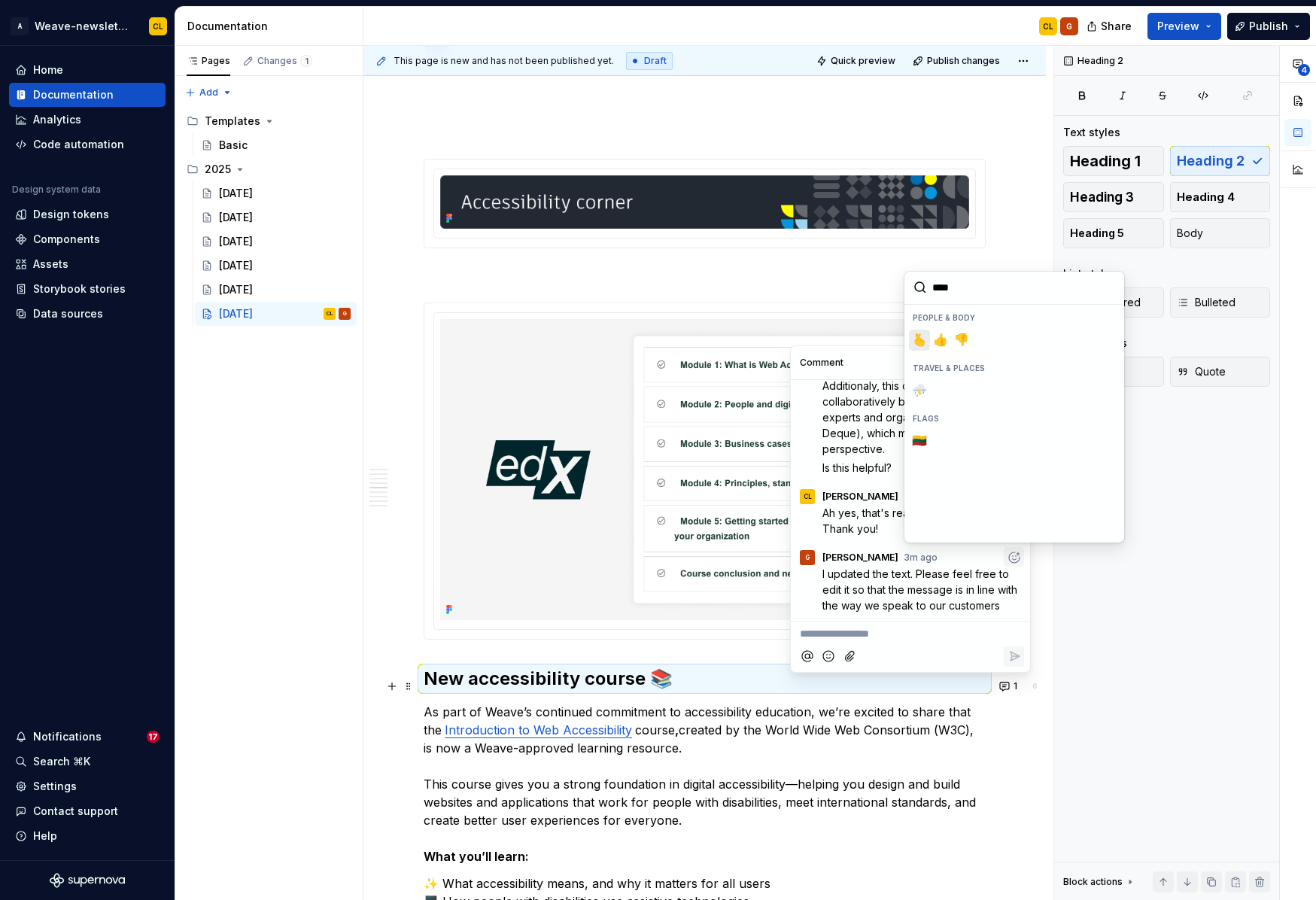
type input "*****"
click at [938, 338] on span "👍️" at bounding box center [940, 340] width 12 height 15
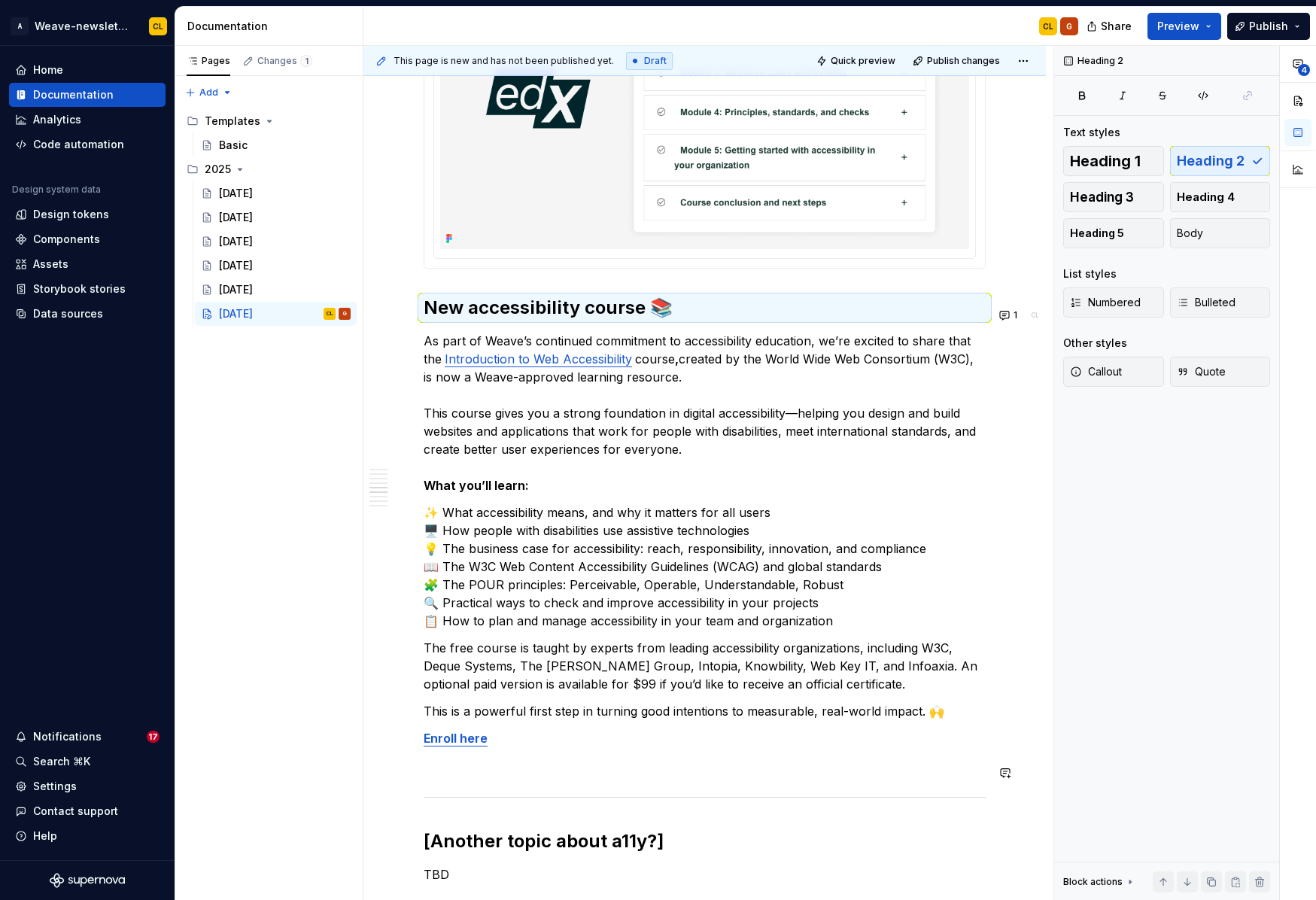
scroll to position [2208, 0]
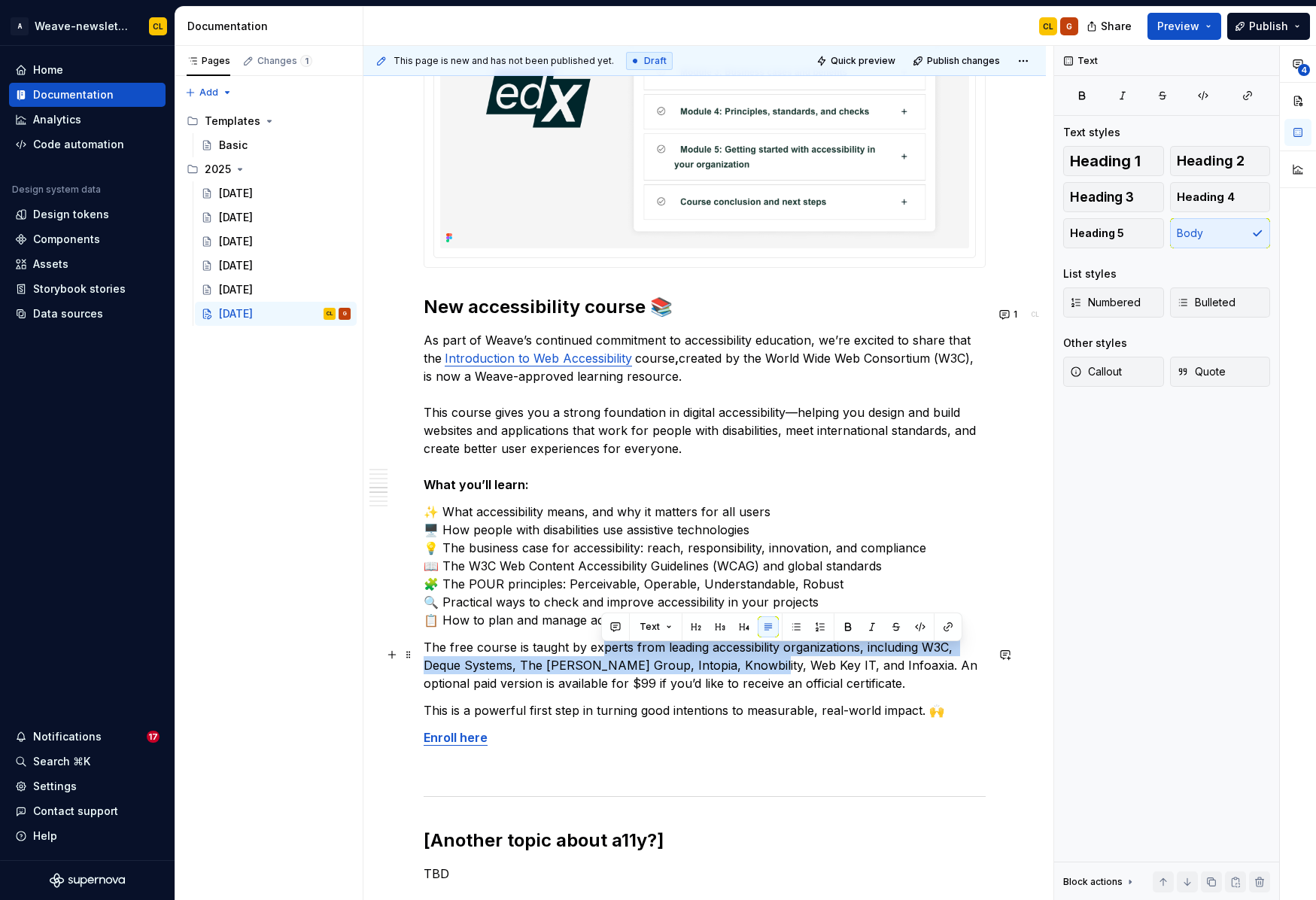
drag, startPoint x: 602, startPoint y: 654, endPoint x: 746, endPoint y: 668, distance: 144.7
click at [746, 668] on p "The free course is taught by experts from leading accessibility organizations, …" at bounding box center [704, 665] width 562 height 54
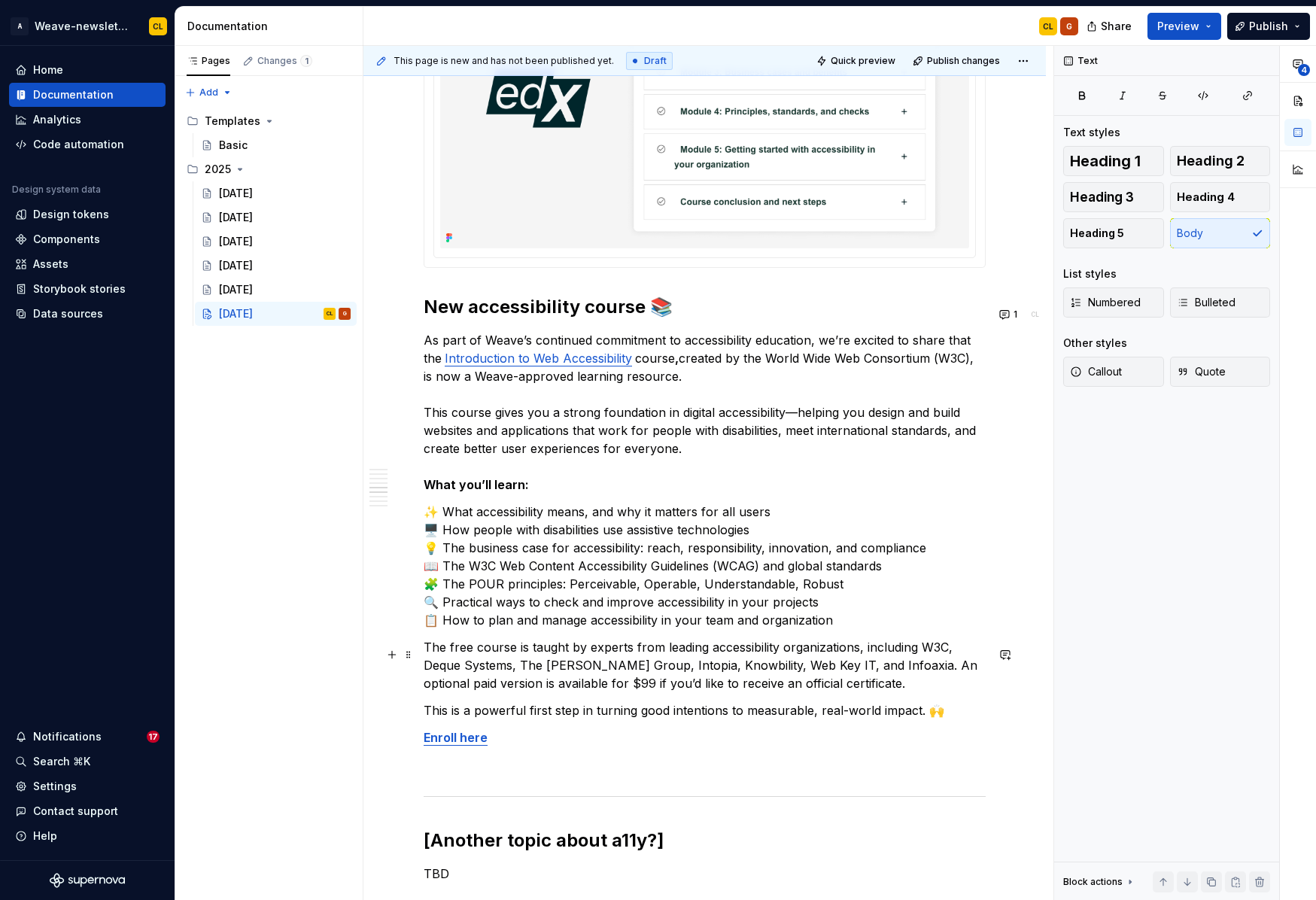
click at [787, 681] on p "The free course is taught by experts from leading accessibility organizations, …" at bounding box center [704, 665] width 562 height 54
drag, startPoint x: 605, startPoint y: 694, endPoint x: 730, endPoint y: 697, distance: 125.0
click at [673, 692] on p "The free course is taught by experts from leading accessibility organizations, …" at bounding box center [704, 665] width 562 height 54
click at [732, 692] on p "The free course is taught by experts from leading accessibility organizations, …" at bounding box center [704, 665] width 562 height 54
drag, startPoint x: 665, startPoint y: 719, endPoint x: 727, endPoint y: 717, distance: 62.0
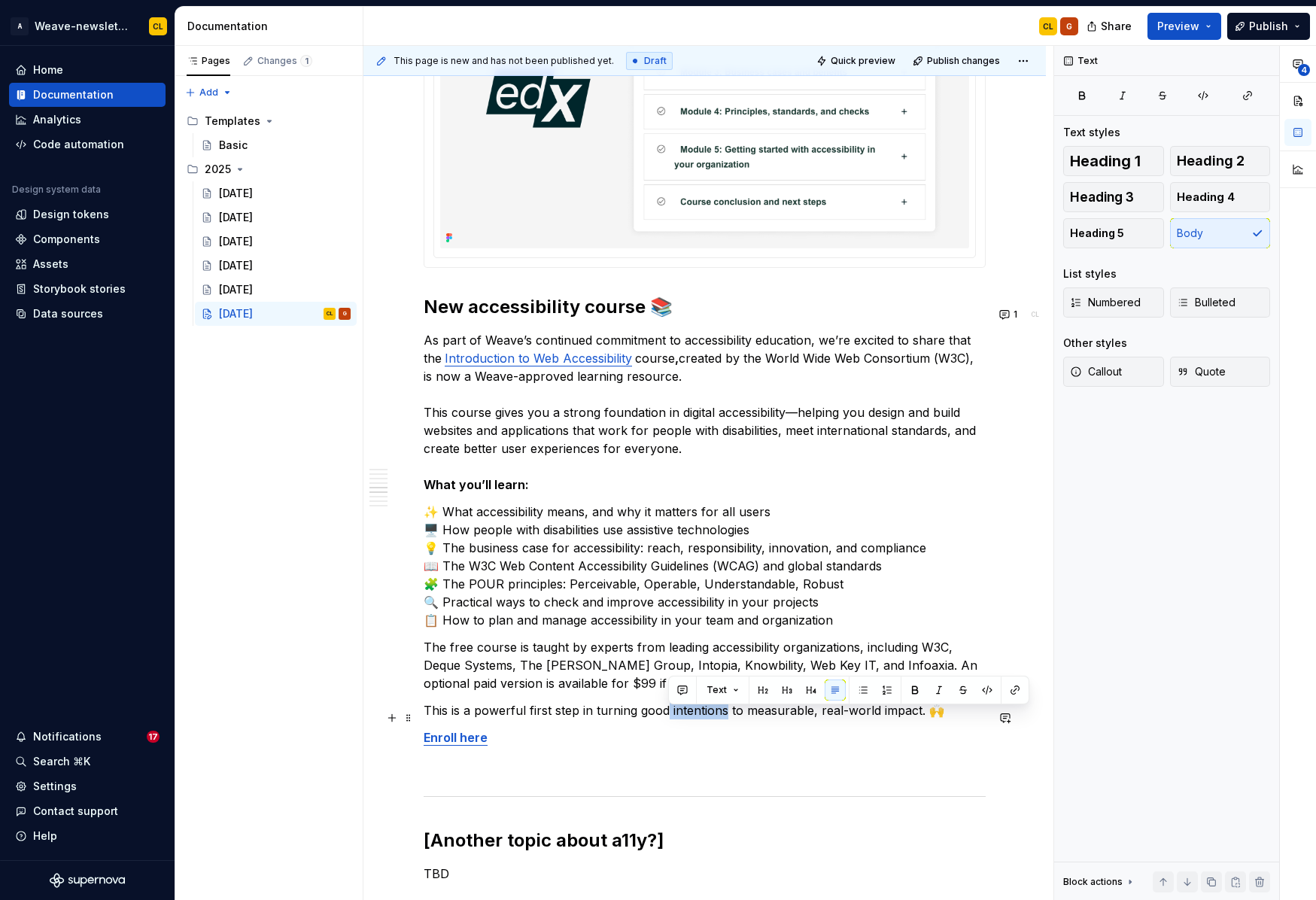
click at [727, 717] on p "This is a powerful first step in turning good intentions to measurable, real-wo…" at bounding box center [704, 710] width 562 height 18
click at [807, 719] on p "This is a powerful first step in turning good intentions to measurable, real-wo…" at bounding box center [704, 710] width 562 height 18
click at [453, 420] on p "As part of Weave’s continued commitment to accessibility education, we’re excit…" at bounding box center [704, 412] width 562 height 163
click at [1013, 314] on button "1" at bounding box center [1009, 315] width 30 height 21
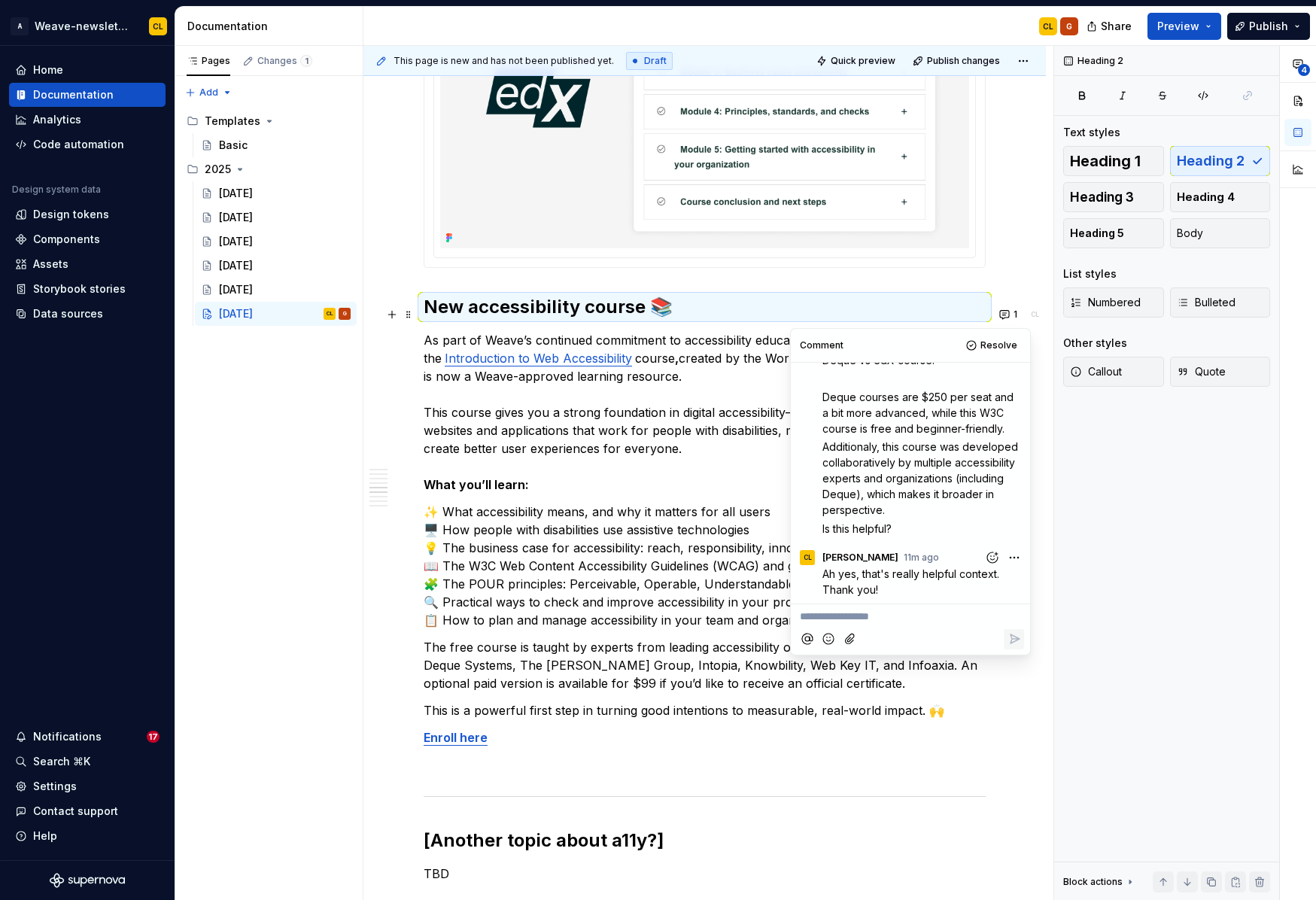
scroll to position [558, 0]
click at [1036, 370] on div "**********" at bounding box center [704, 645] width 682 height 5191
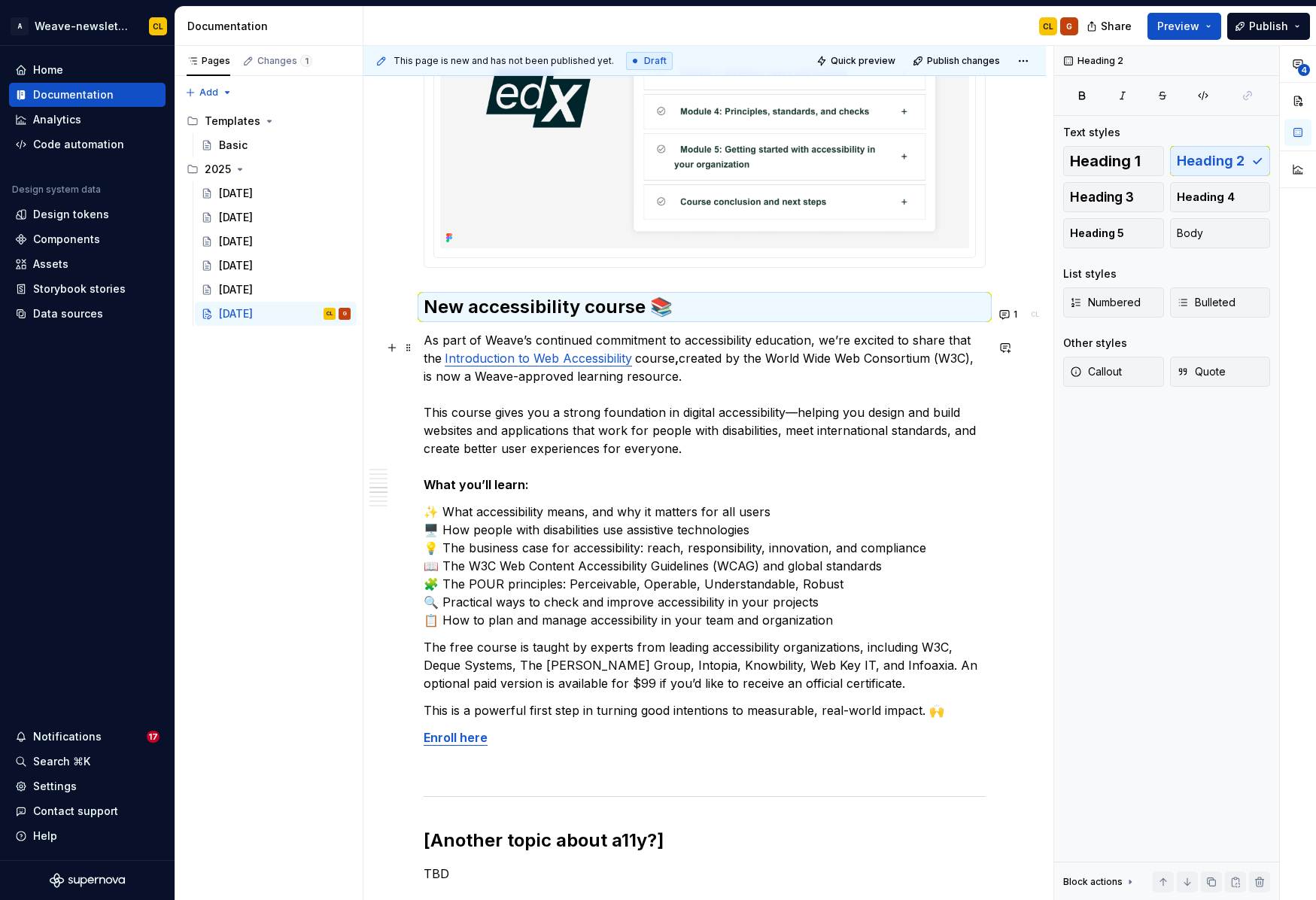
click at [451, 420] on p "As part of Weave’s continued commitment to accessibility education, we’re excit…" at bounding box center [704, 412] width 562 height 163
click at [484, 659] on p "The free course is taught by experts from leading accessibility organizations, …" at bounding box center [704, 665] width 562 height 54
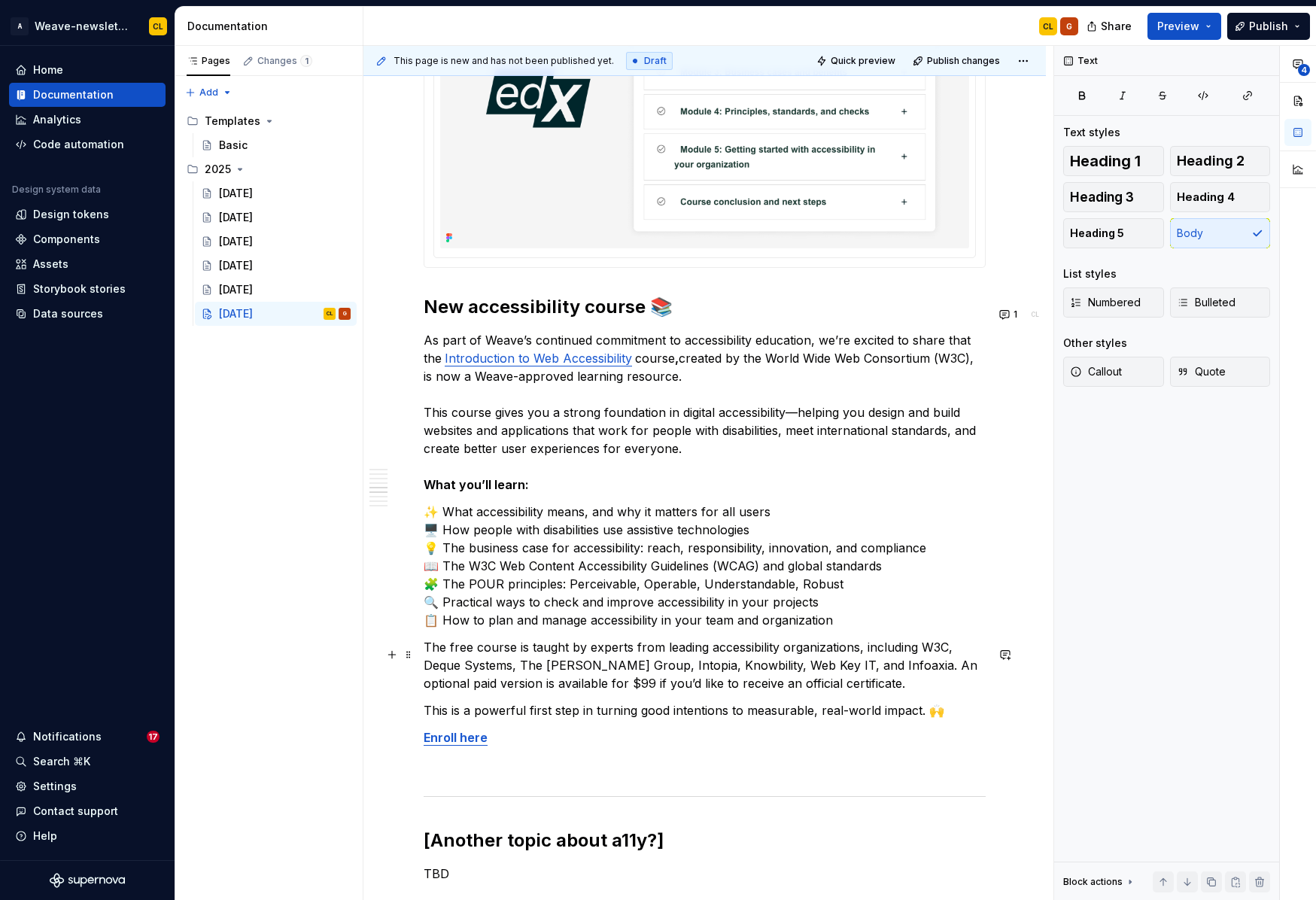
type textarea "*"
click at [447, 656] on p "The free course is taught by experts from leading accessibility organizations, …" at bounding box center [704, 665] width 562 height 54
drag, startPoint x: 661, startPoint y: 387, endPoint x: 669, endPoint y: 386, distance: 8.1
click at [669, 386] on p "As part of Weave’s continued commitment to accessibility education, we’re excit…" at bounding box center [704, 412] width 562 height 163
click at [635, 421] on p "As part of Weave’s continued commitment to accessibility education, we’re excit…" at bounding box center [704, 412] width 562 height 163
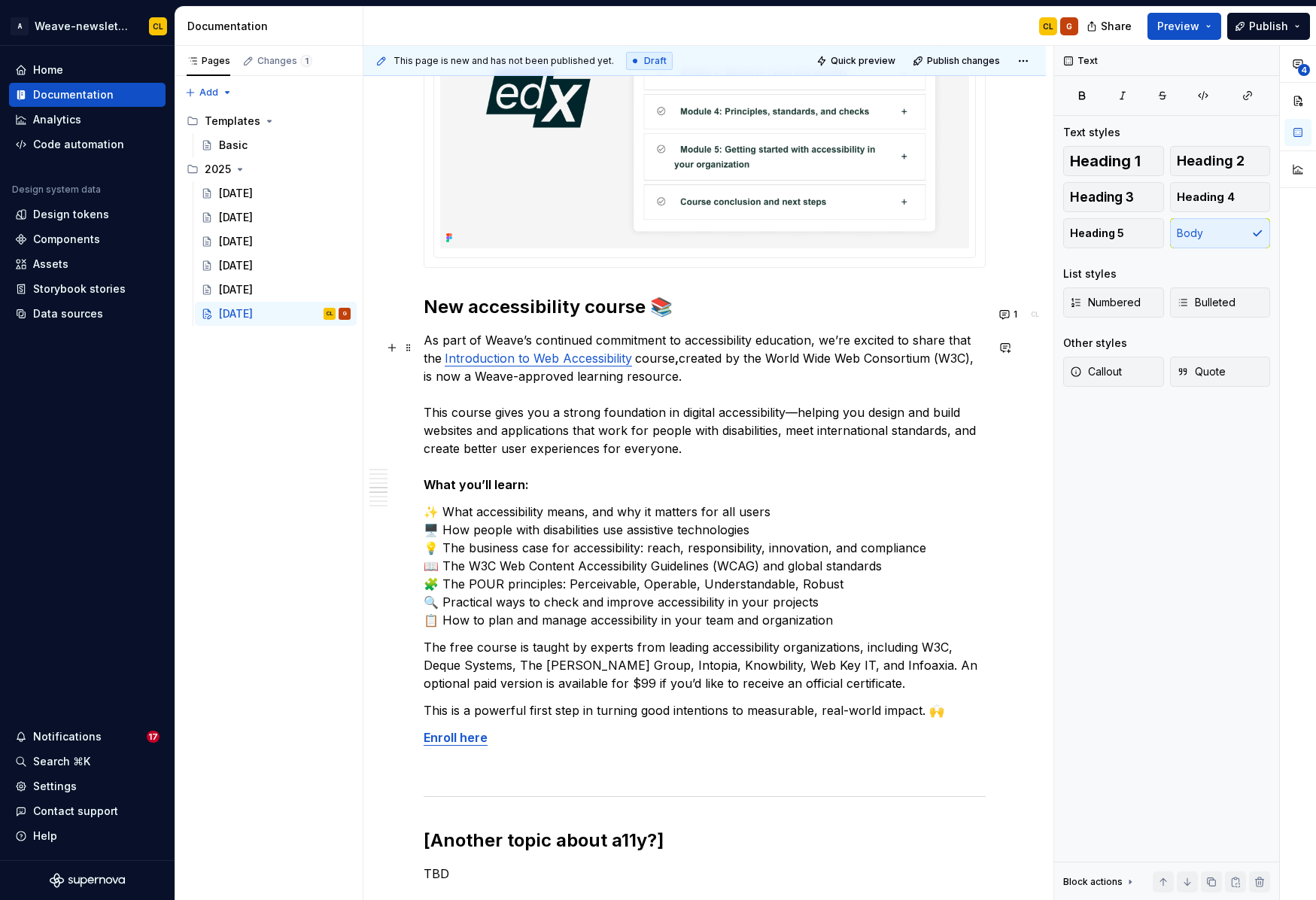
click at [499, 419] on p "As part of Weave’s continued commitment to accessibility education, we’re excit…" at bounding box center [704, 412] width 562 height 163
drag, startPoint x: 454, startPoint y: 421, endPoint x: 576, endPoint y: 425, distance: 122.1
click at [576, 425] on p "As part of Weave’s continued commitment to accessibility education, we’re excit…" at bounding box center [704, 412] width 562 height 163
click at [650, 432] on p "As part of Weave’s continued commitment to accessibility education, we’re excit…" at bounding box center [704, 412] width 562 height 163
drag, startPoint x: 425, startPoint y: 421, endPoint x: 526, endPoint y: 428, distance: 101.2
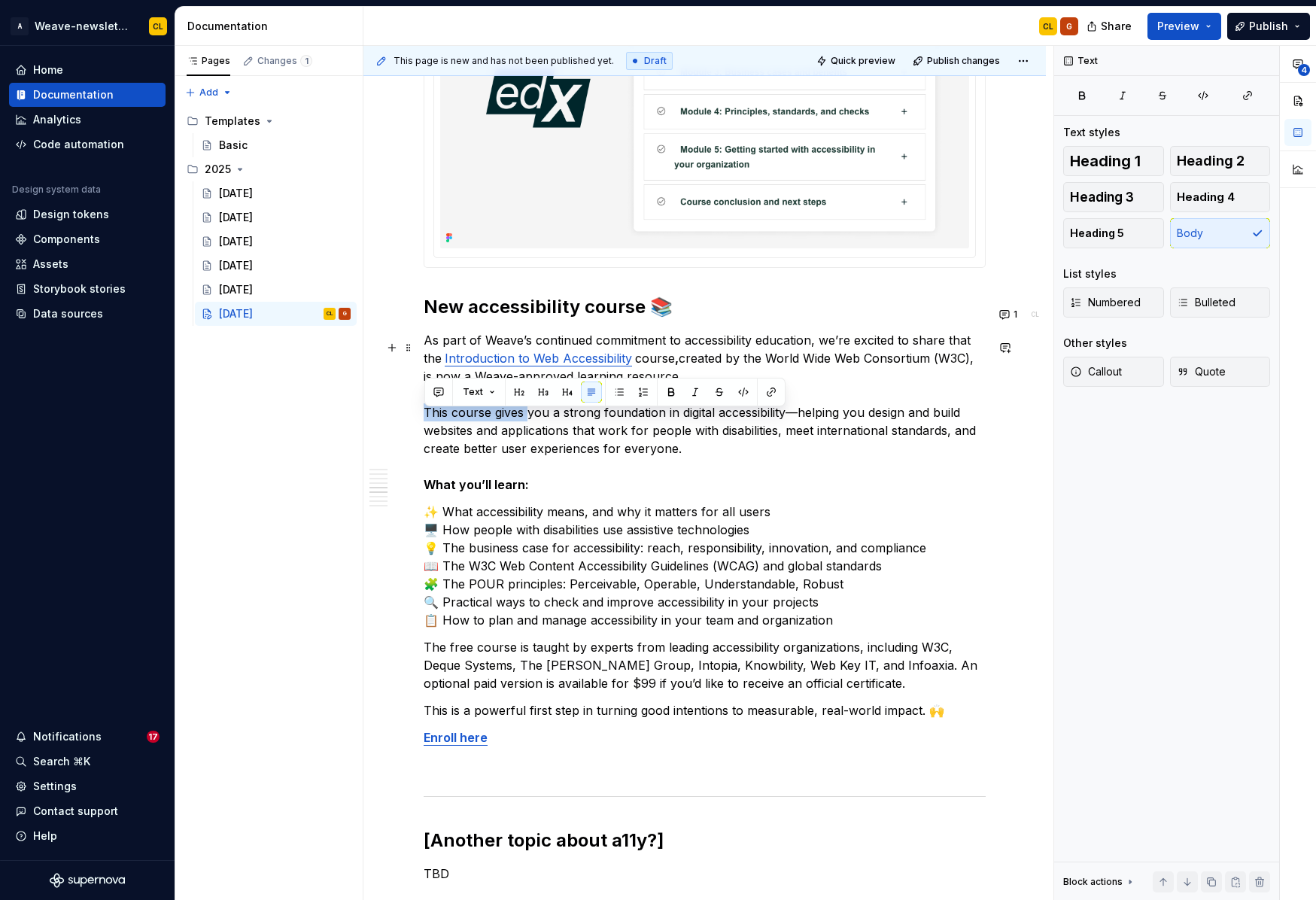
click at [526, 428] on p "As part of Weave’s continued commitment to accessibility education, we’re excit…" at bounding box center [704, 412] width 562 height 163
click at [579, 426] on p "As part of Weave’s continued commitment to accessibility education, we’re excit…" at bounding box center [704, 412] width 562 height 163
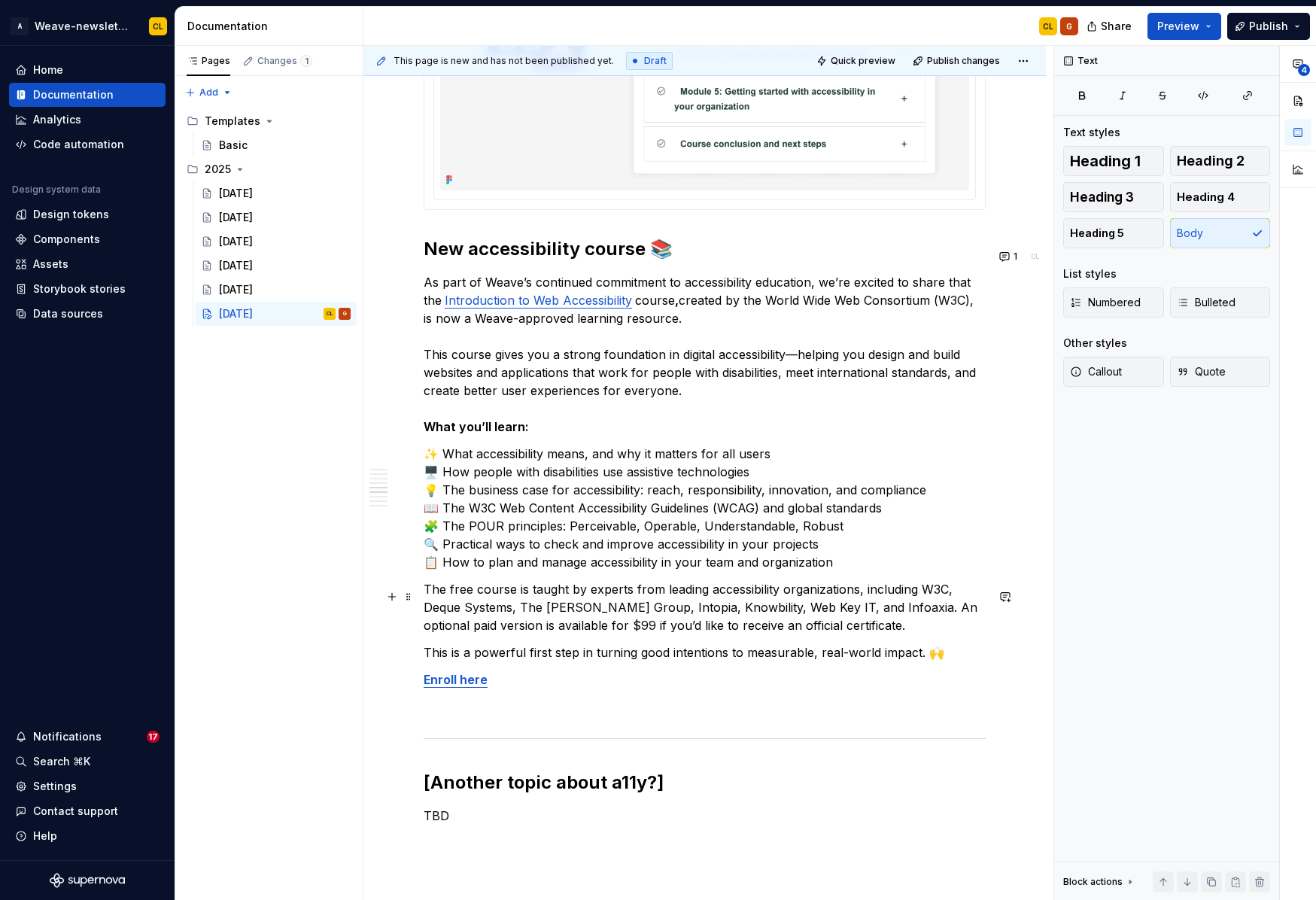
scroll to position [2266, 0]
click at [454, 360] on p "As part of Weave’s continued commitment to accessibility education, we’re excit…" at bounding box center [704, 354] width 562 height 163
drag, startPoint x: 888, startPoint y: 362, endPoint x: 902, endPoint y: 362, distance: 14.0
click at [902, 362] on p "As part of Weave’s continued commitment to accessibility education, we’re excit…" at bounding box center [704, 355] width 562 height 163
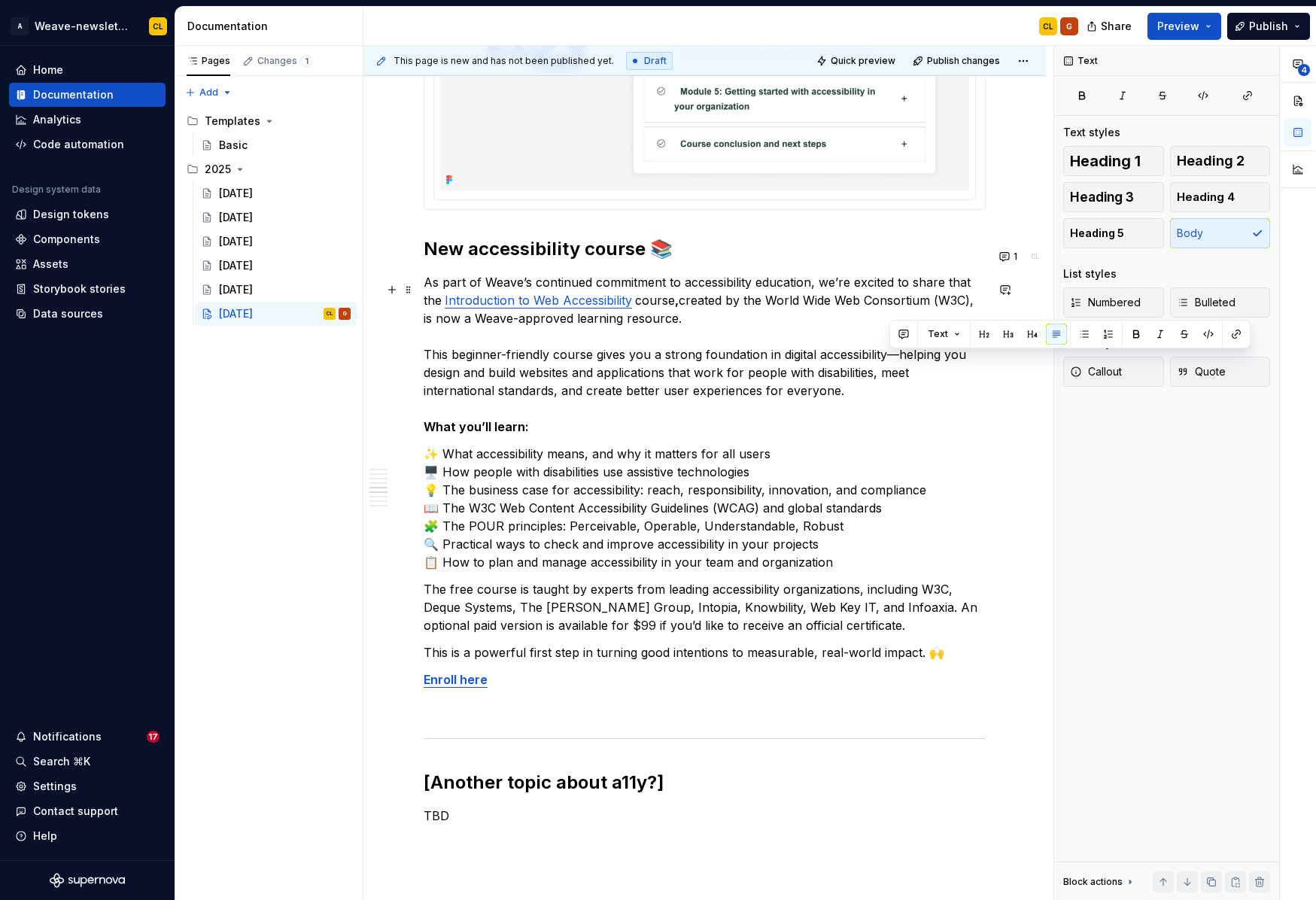
click at [914, 374] on p "As part of Weave’s continued commitment to accessibility education, we’re excit…" at bounding box center [704, 355] width 562 height 163
drag, startPoint x: 890, startPoint y: 364, endPoint x: 897, endPoint y: 363, distance: 7.1
click at [897, 363] on p "As part of Weave’s continued commitment to accessibility education, we’re excit…" at bounding box center [704, 355] width 562 height 163
click at [850, 370] on p "As part of Weave’s continued commitment to accessibility education, we’re excit…" at bounding box center [704, 355] width 562 height 163
click at [720, 399] on p "As part of Weave’s continued commitment to accessibility education, we’re excit…" at bounding box center [704, 355] width 562 height 163
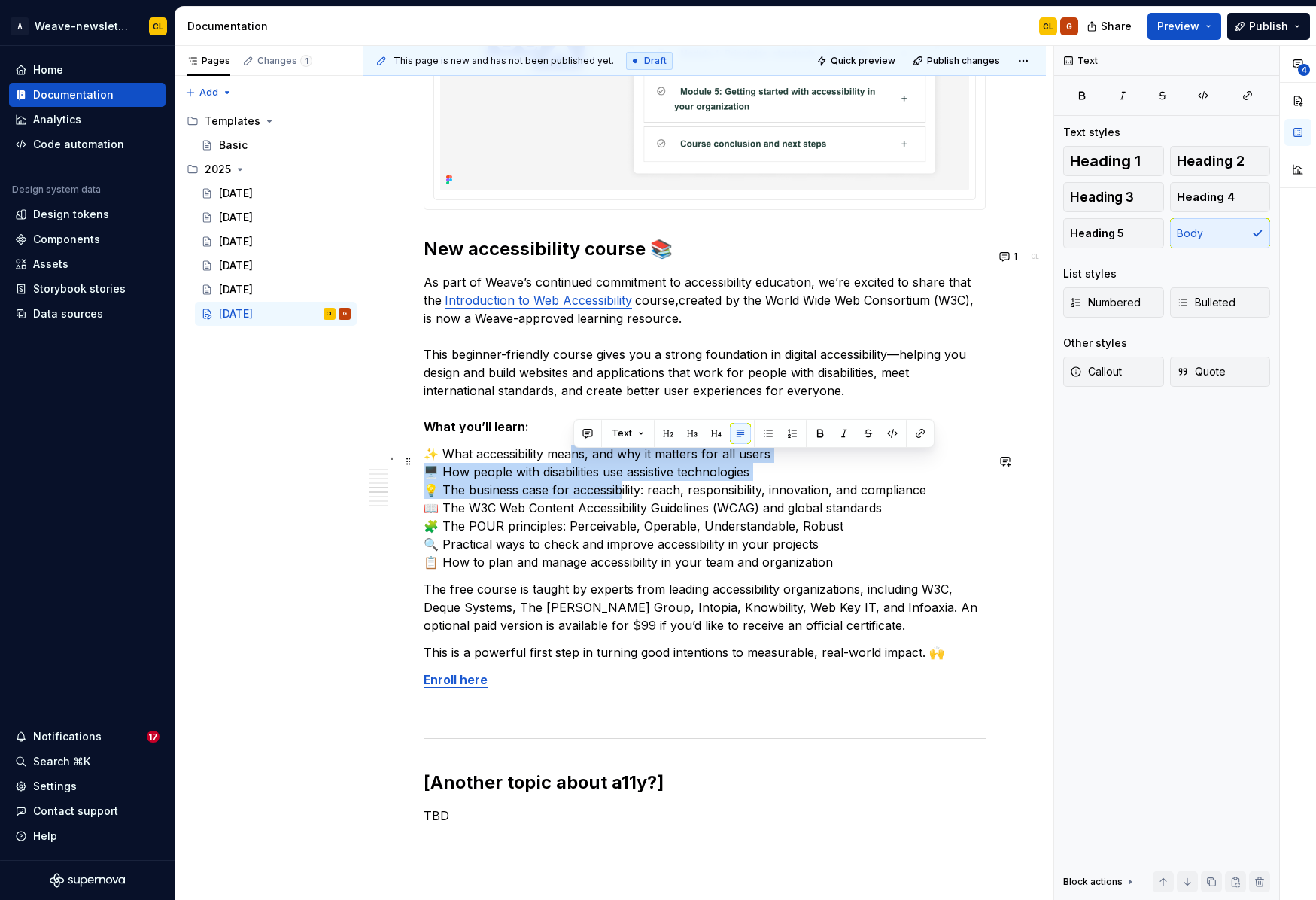
drag, startPoint x: 575, startPoint y: 463, endPoint x: 619, endPoint y: 499, distance: 56.9
click at [619, 499] on p "✨ What accessibility means, and why it matters for all users 🖥️ How people with…" at bounding box center [704, 508] width 562 height 126
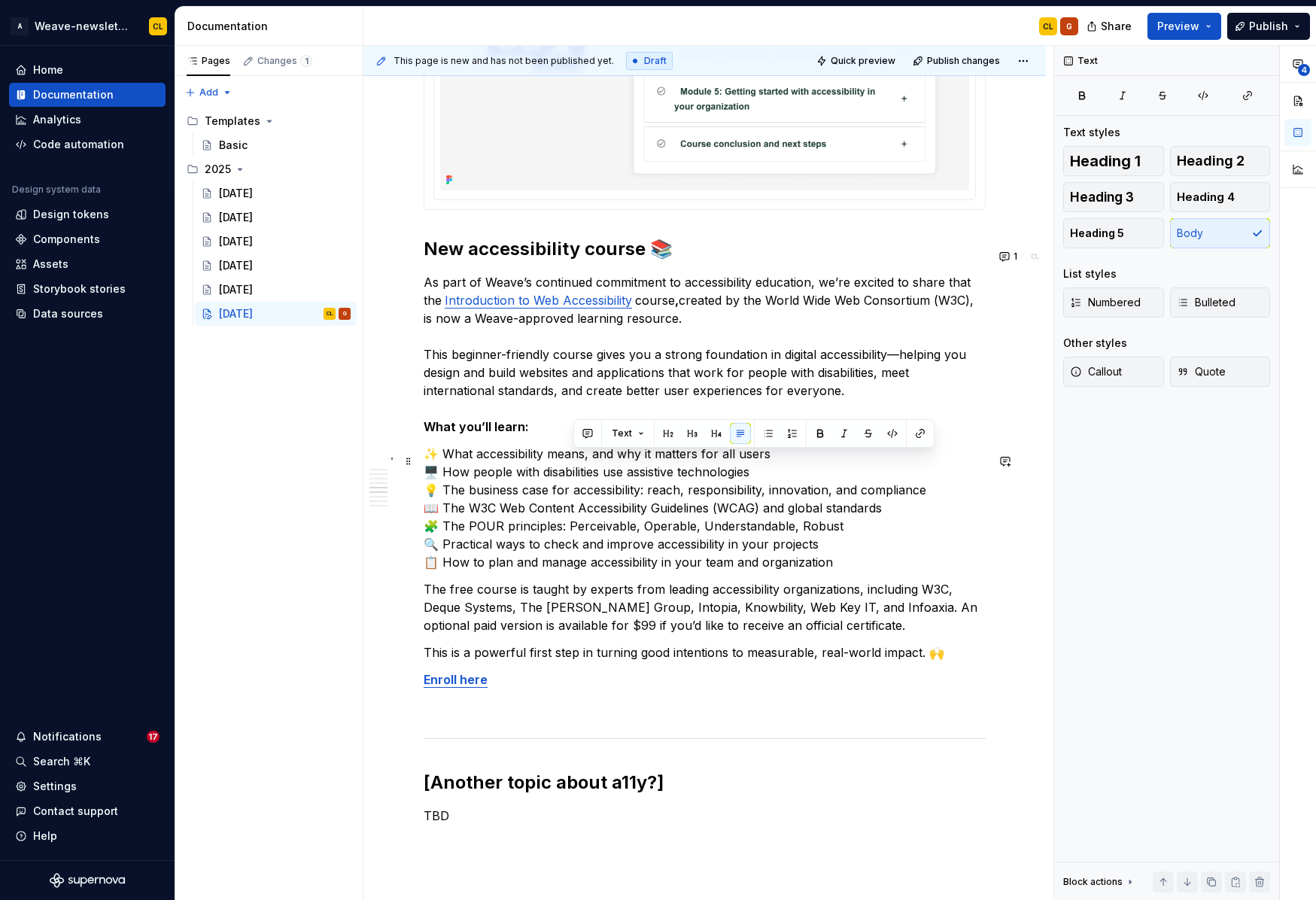
click at [731, 538] on p "✨ What accessibility means, and why it matters for all users 🖥️ How people with…" at bounding box center [704, 508] width 562 height 126
click at [427, 480] on p "✨ What accessibility means, and why it matters for all users 🖥️ How people with…" at bounding box center [704, 508] width 562 height 126
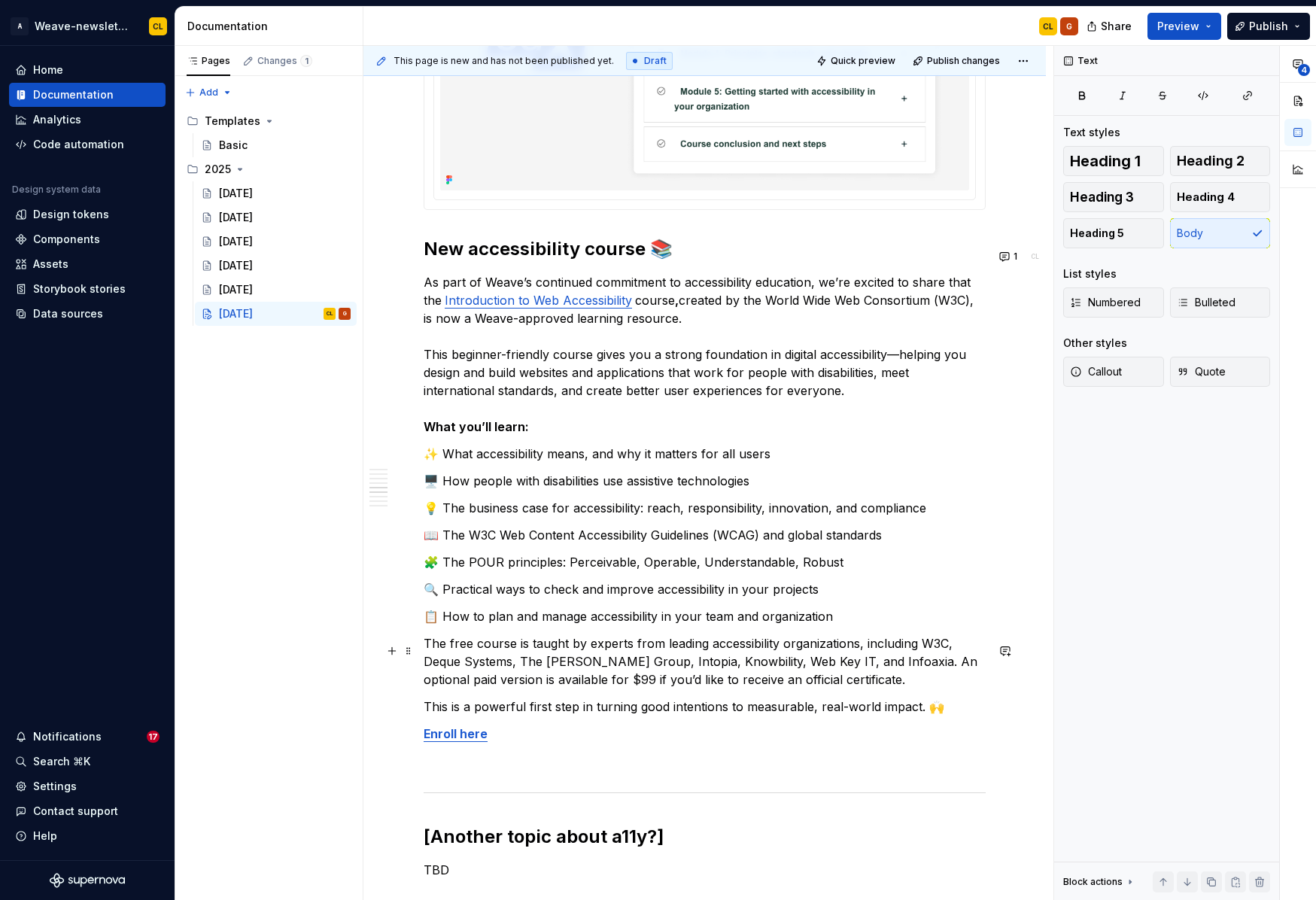
click at [417, 650] on div "**********" at bounding box center [704, 614] width 682 height 5246
click at [461, 653] on p "The free course is taught by experts from leading accessibility organizations, …" at bounding box center [704, 662] width 562 height 54
click at [395, 625] on button "button" at bounding box center [392, 624] width 21 height 21
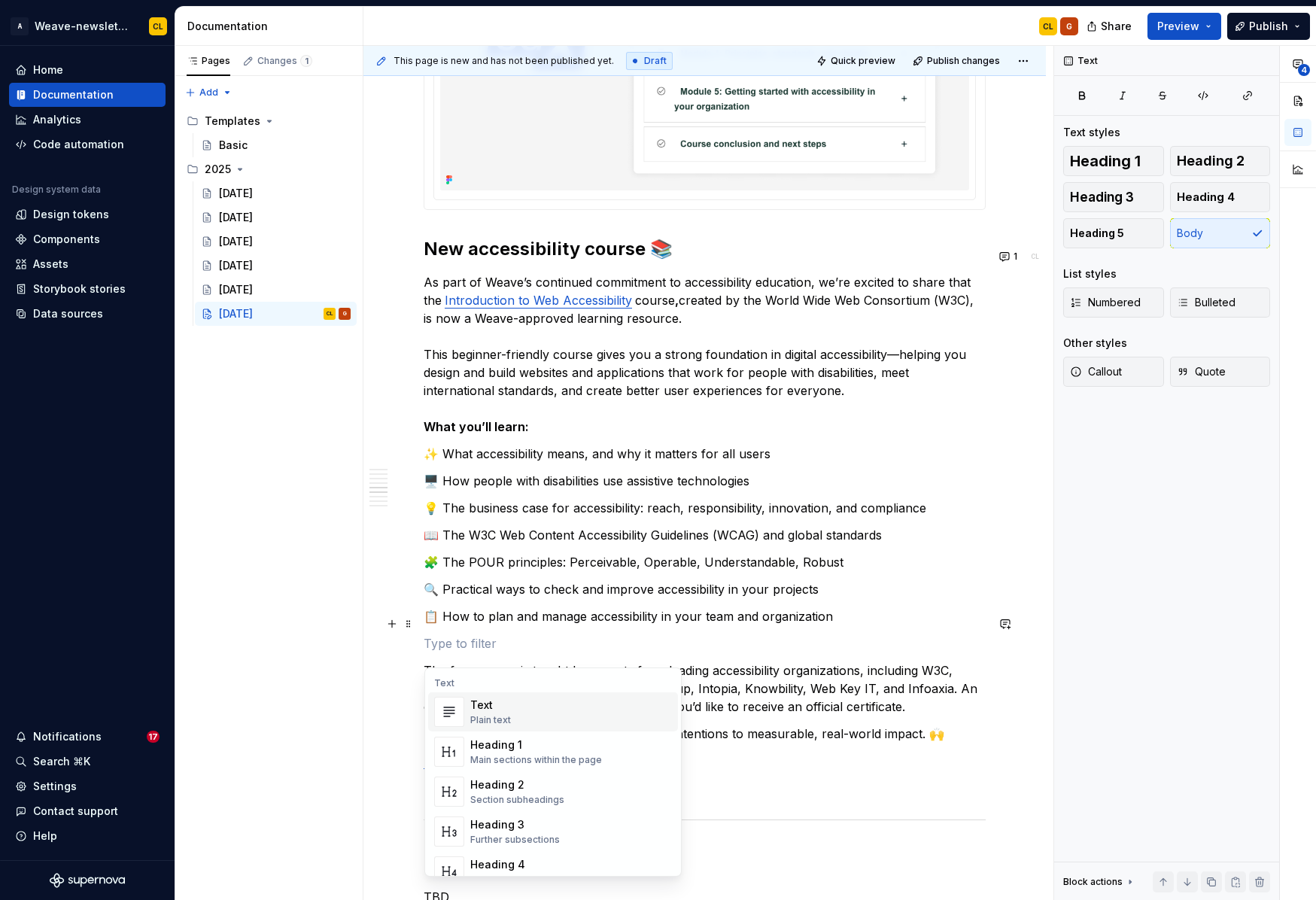
click at [640, 626] on p "📋 How to plan and manage accessibility in your team and organization" at bounding box center [704, 617] width 562 height 18
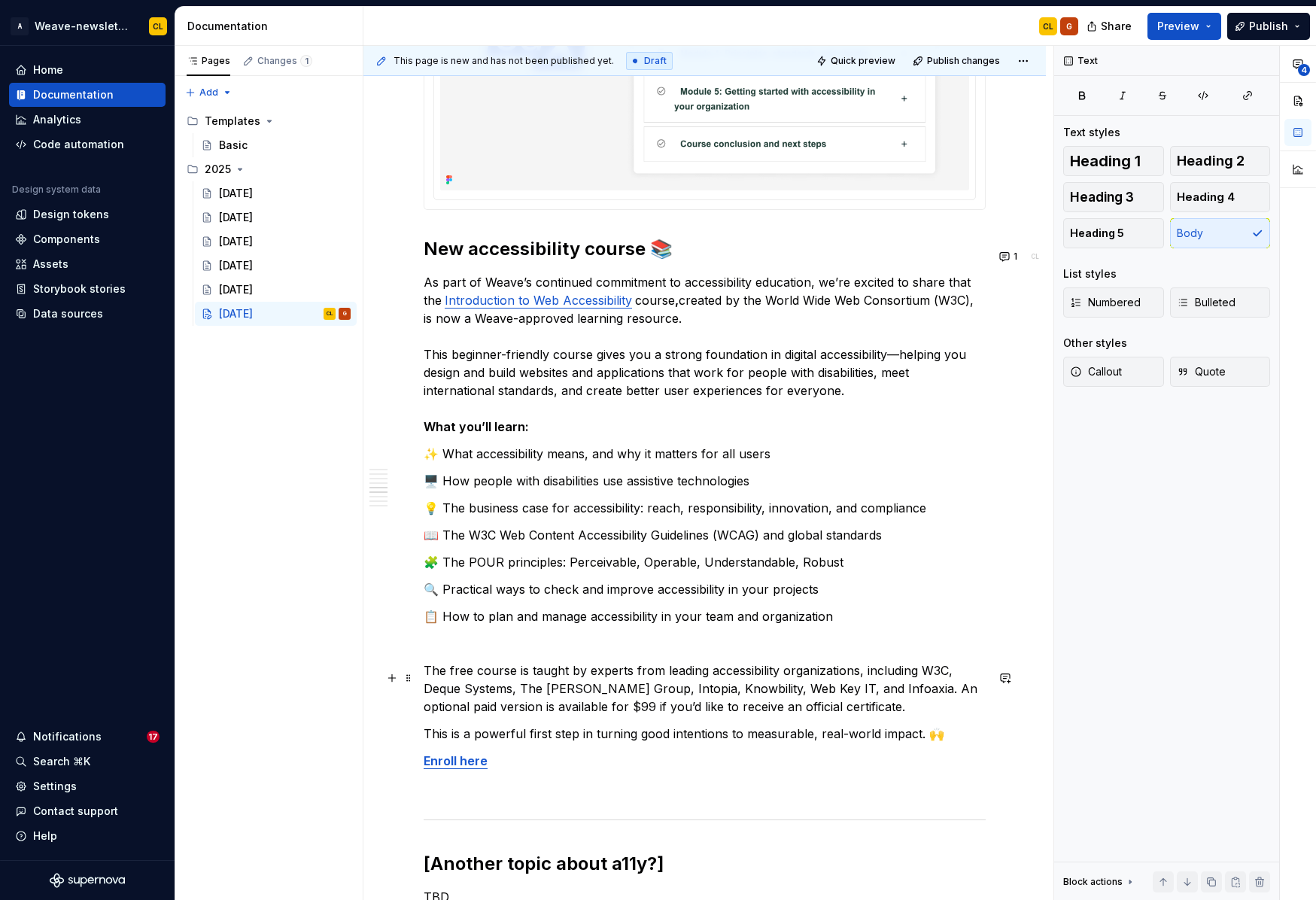
click at [766, 679] on p "The free course is taught by experts from leading accessibility organizations, …" at bounding box center [704, 688] width 562 height 54
click at [511, 679] on p "The free course is taught by experts from leading accessibility organizations, …" at bounding box center [704, 688] width 562 height 54
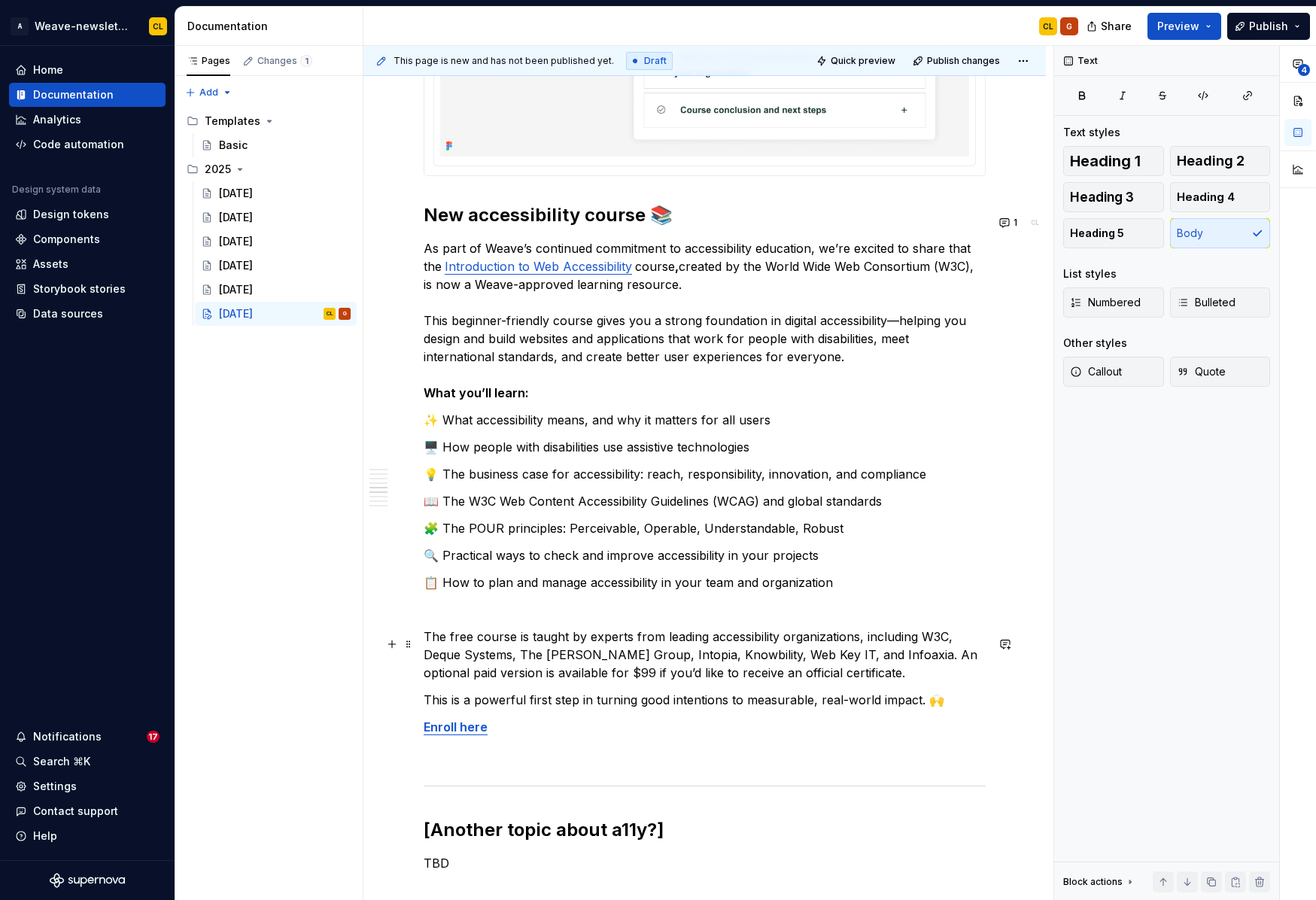
scroll to position [2322, 0]
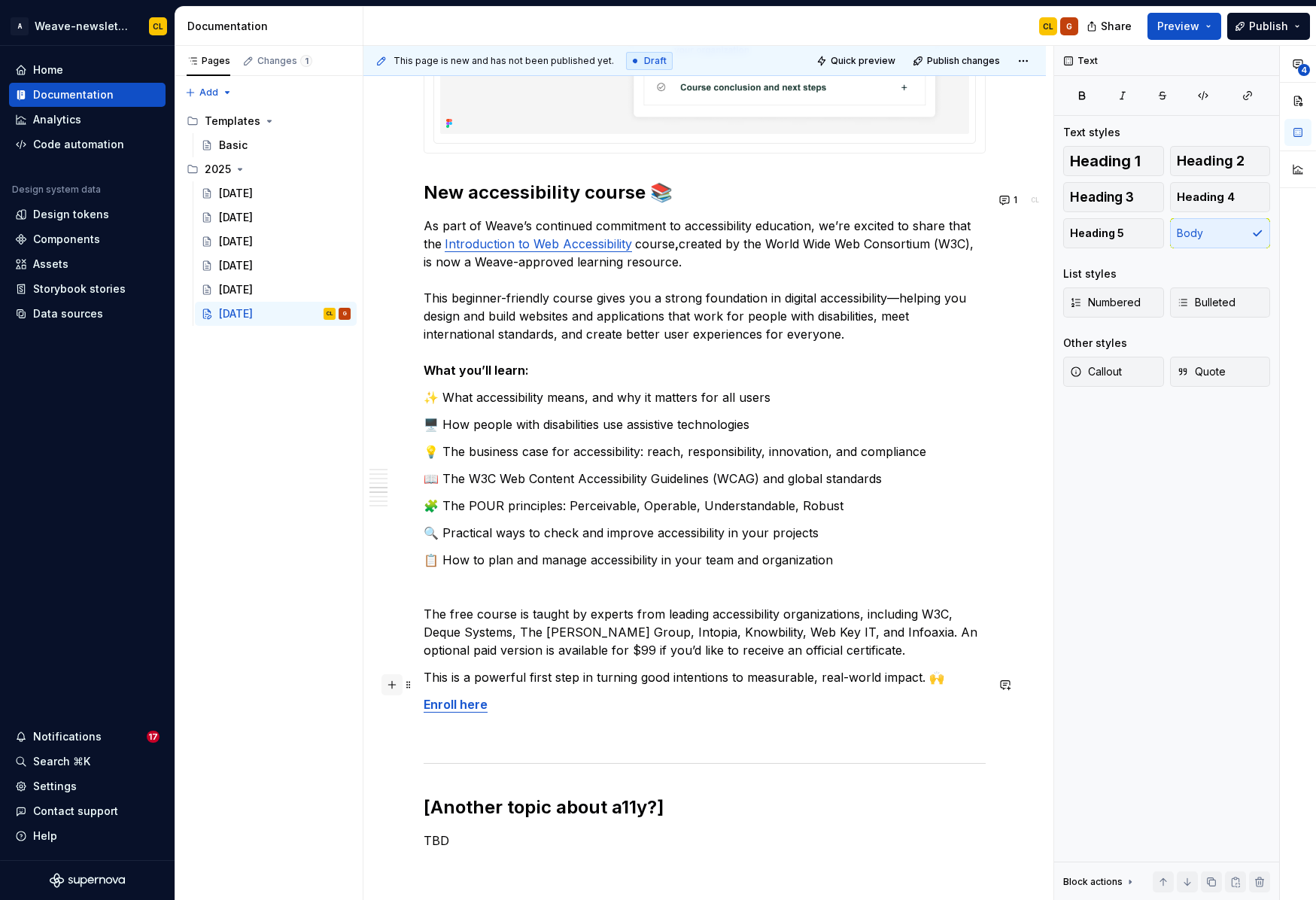
click at [397, 686] on button "button" at bounding box center [392, 685] width 21 height 21
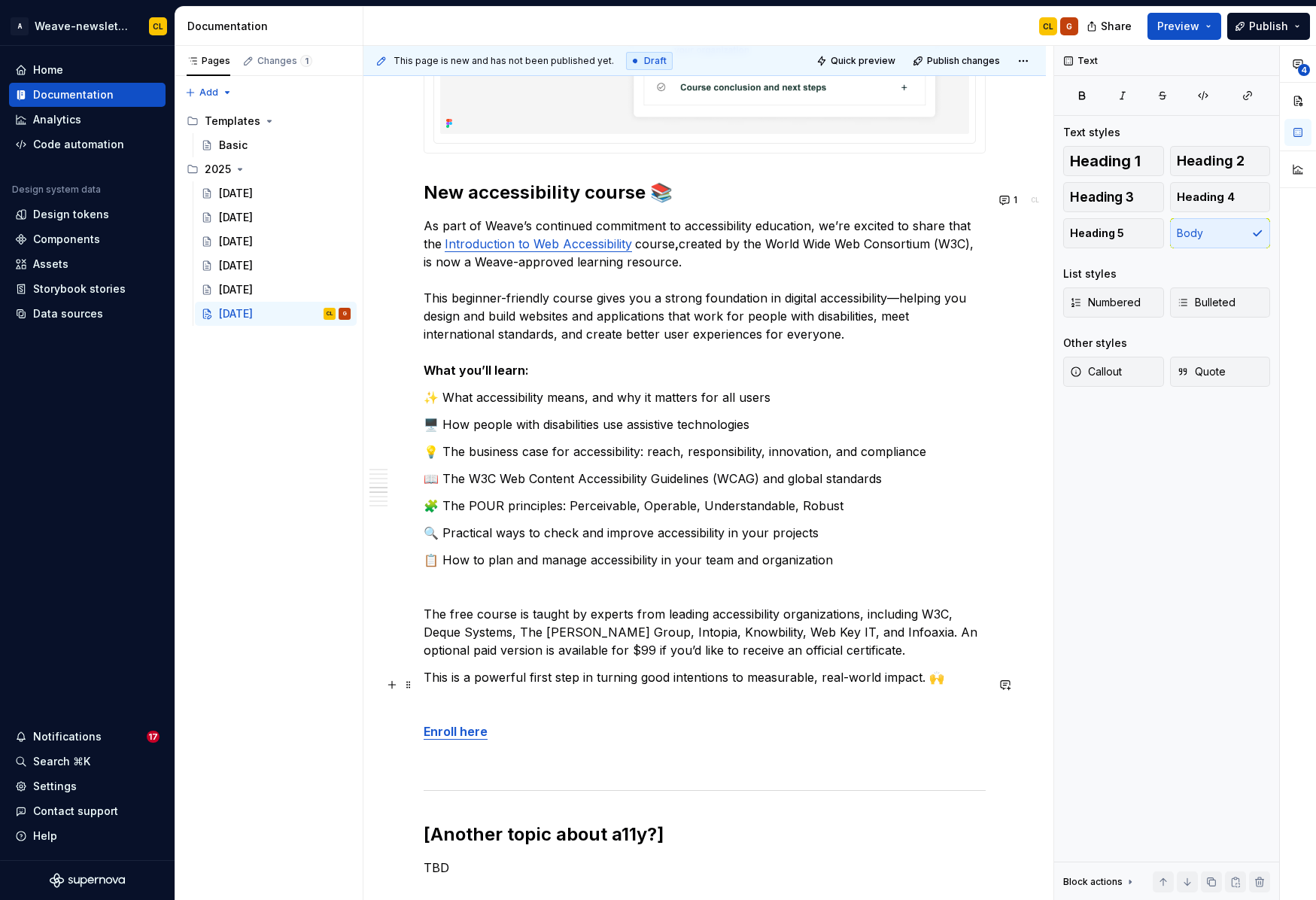
click at [760, 679] on p "This is a powerful first step in turning good intentions to measurable, real-wo…" at bounding box center [704, 677] width 562 height 18
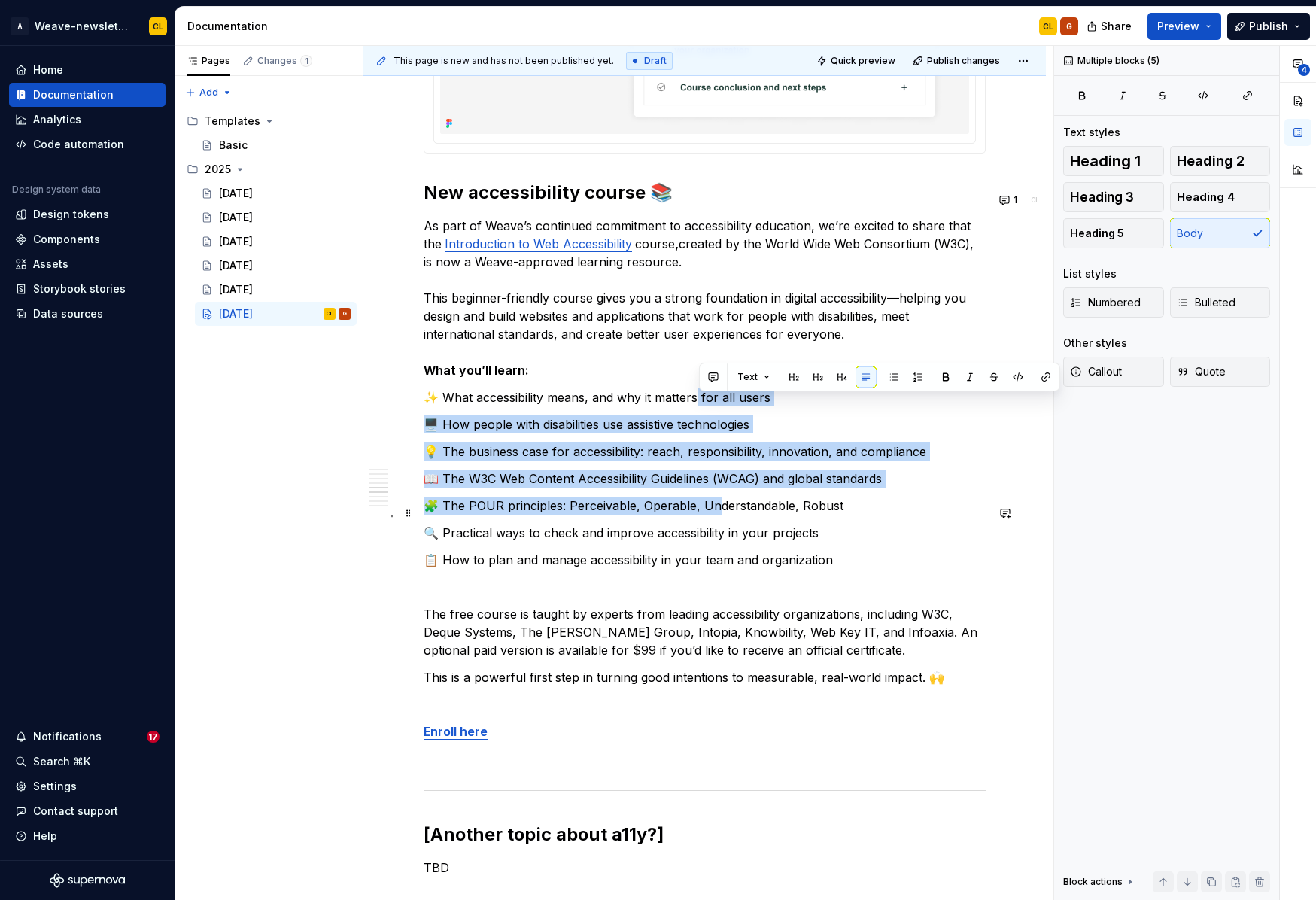
drag, startPoint x: 697, startPoint y: 406, endPoint x: 713, endPoint y: 508, distance: 103.2
click at [713, 508] on div "**********" at bounding box center [704, 458] width 562 height 4975
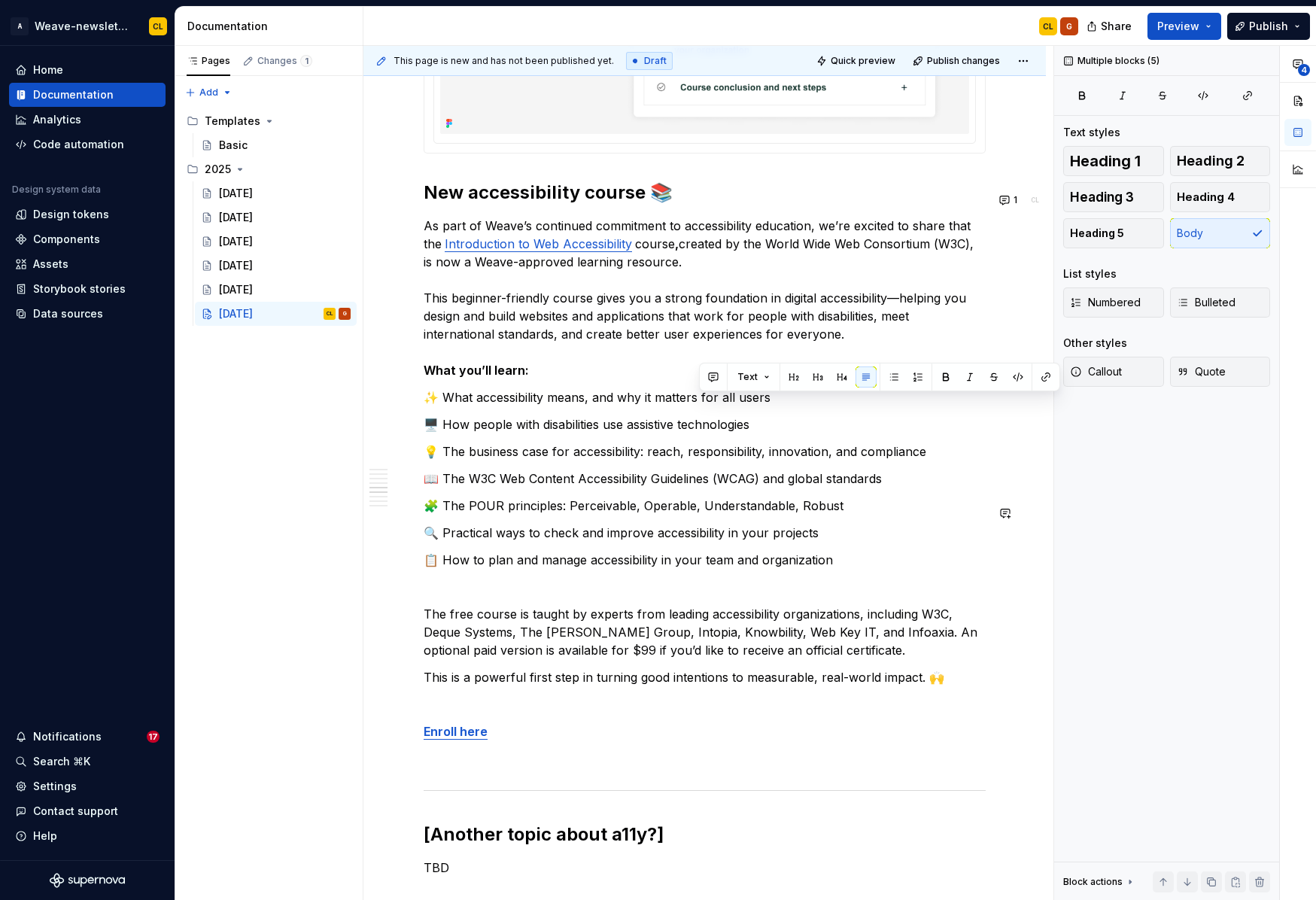
click at [741, 523] on div "**********" at bounding box center [704, 458] width 562 height 4975
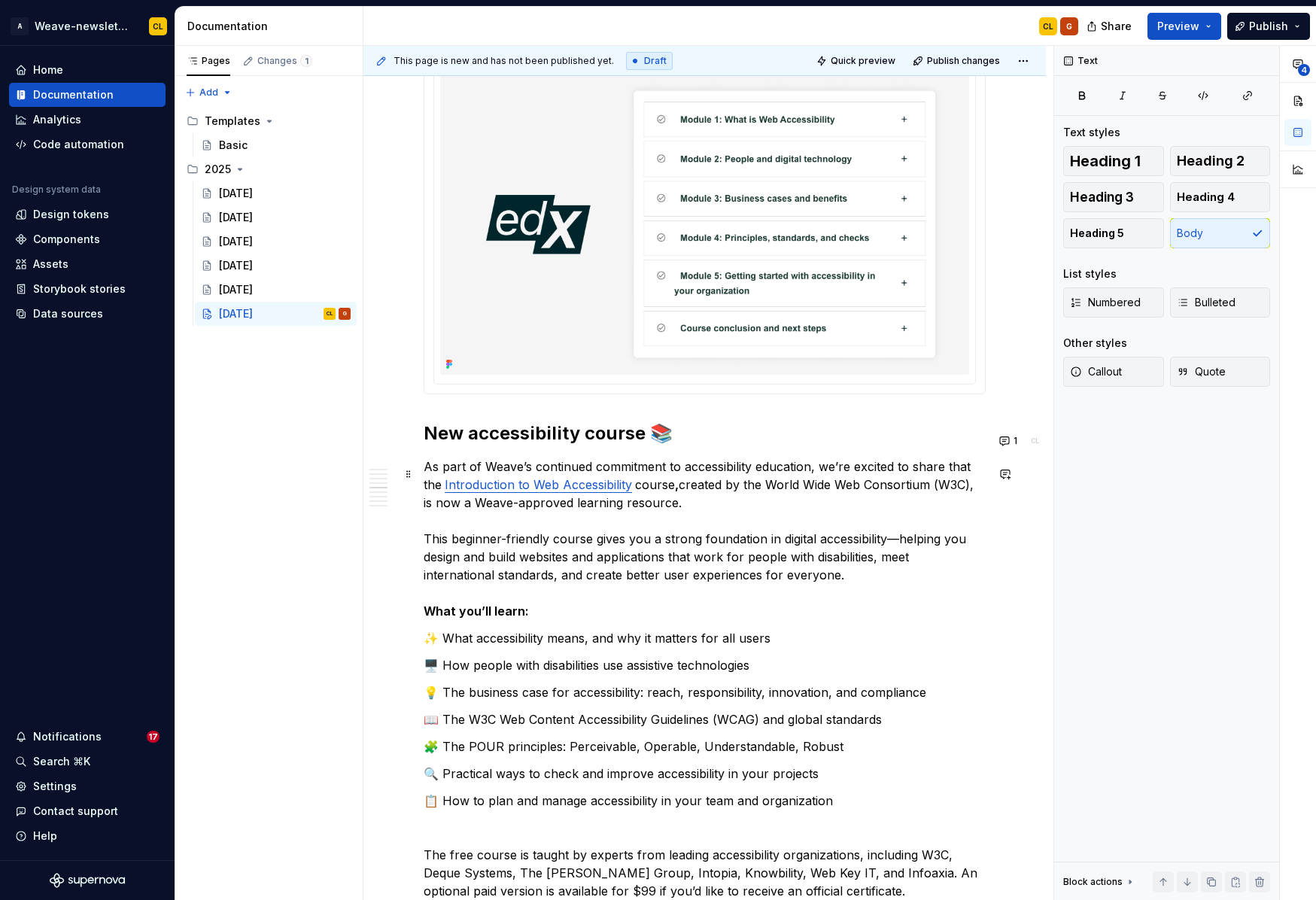
scroll to position [2083, 0]
click at [446, 645] on p "✨ What accessibility means, and why it matters for all users" at bounding box center [704, 636] width 562 height 18
click at [613, 777] on p "🔍 Practical ways to check and improve accessibility in your projects" at bounding box center [704, 772] width 562 height 18
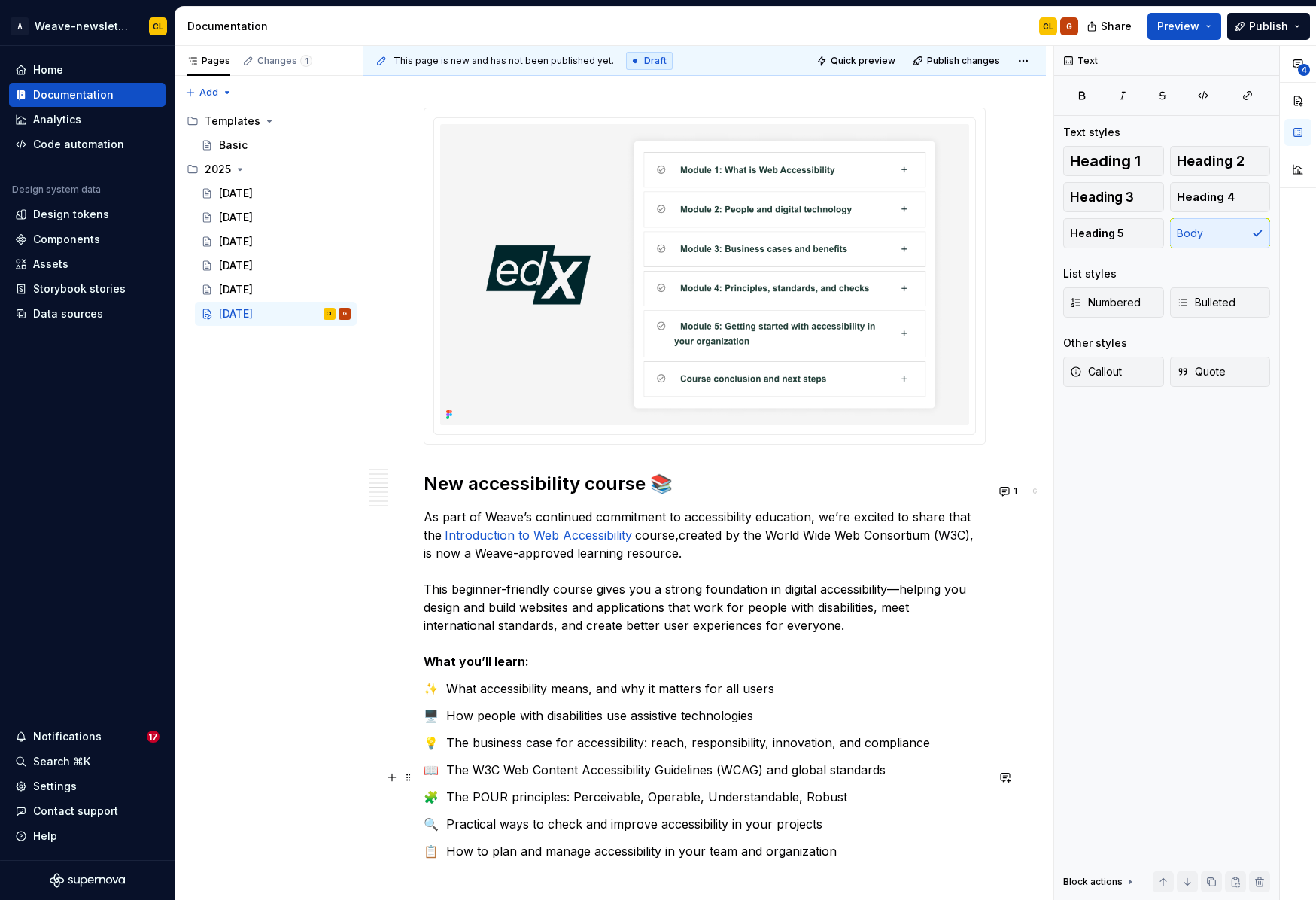
scroll to position [2007, 0]
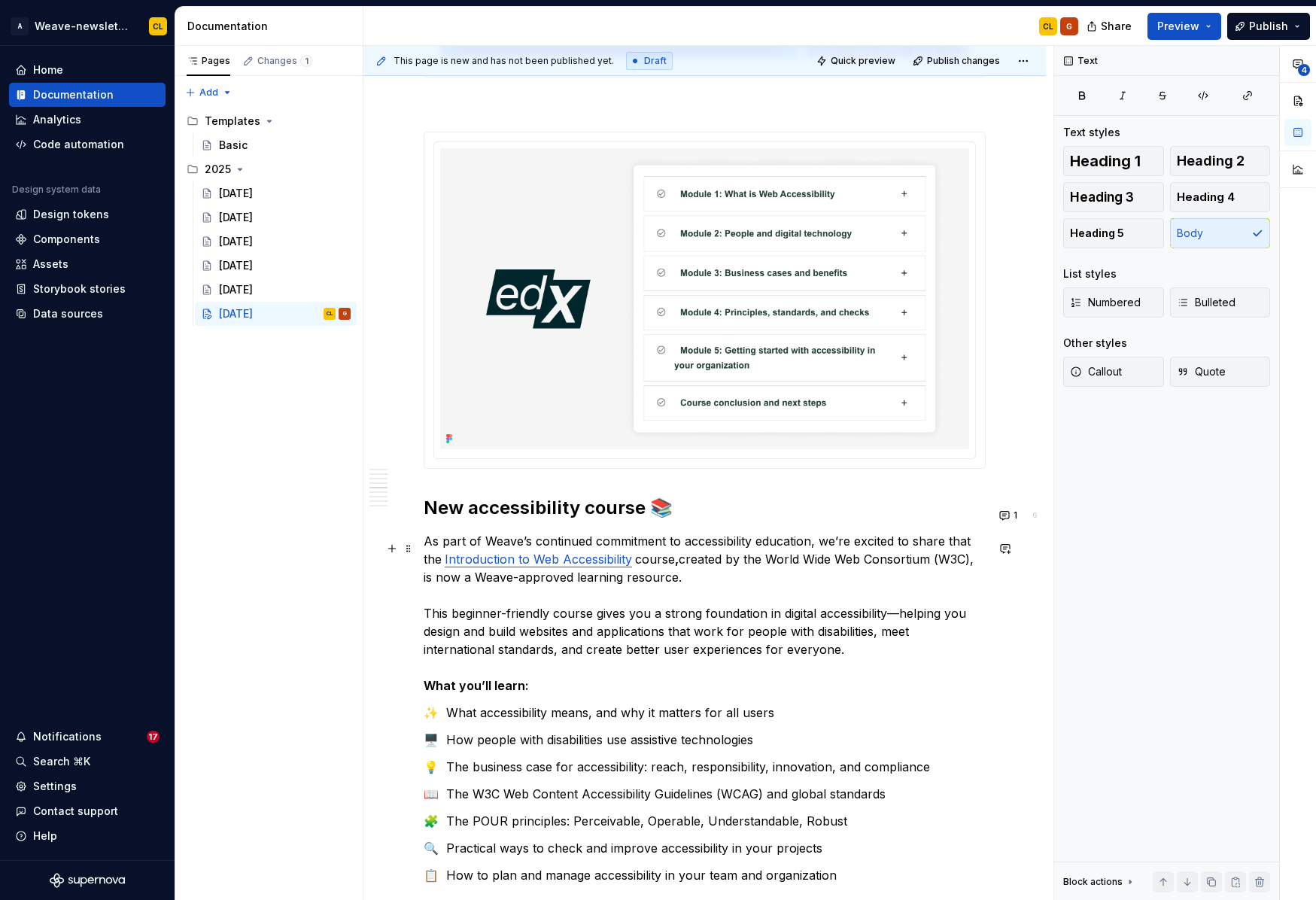
click at [762, 617] on p "As part of Weave’s continued commitment to accessibility education, we’re excit…" at bounding box center [704, 613] width 562 height 163
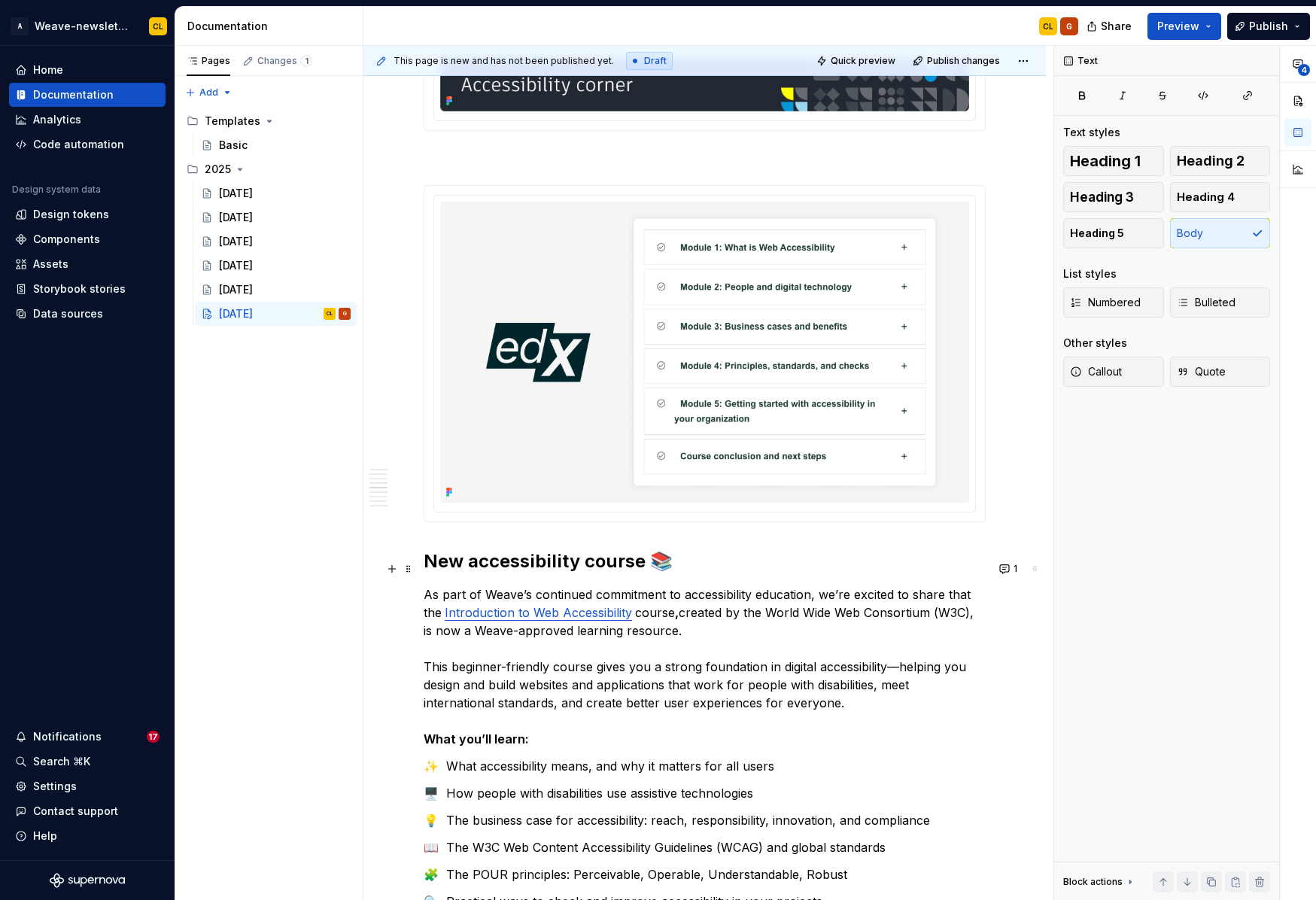
scroll to position [1949, 0]
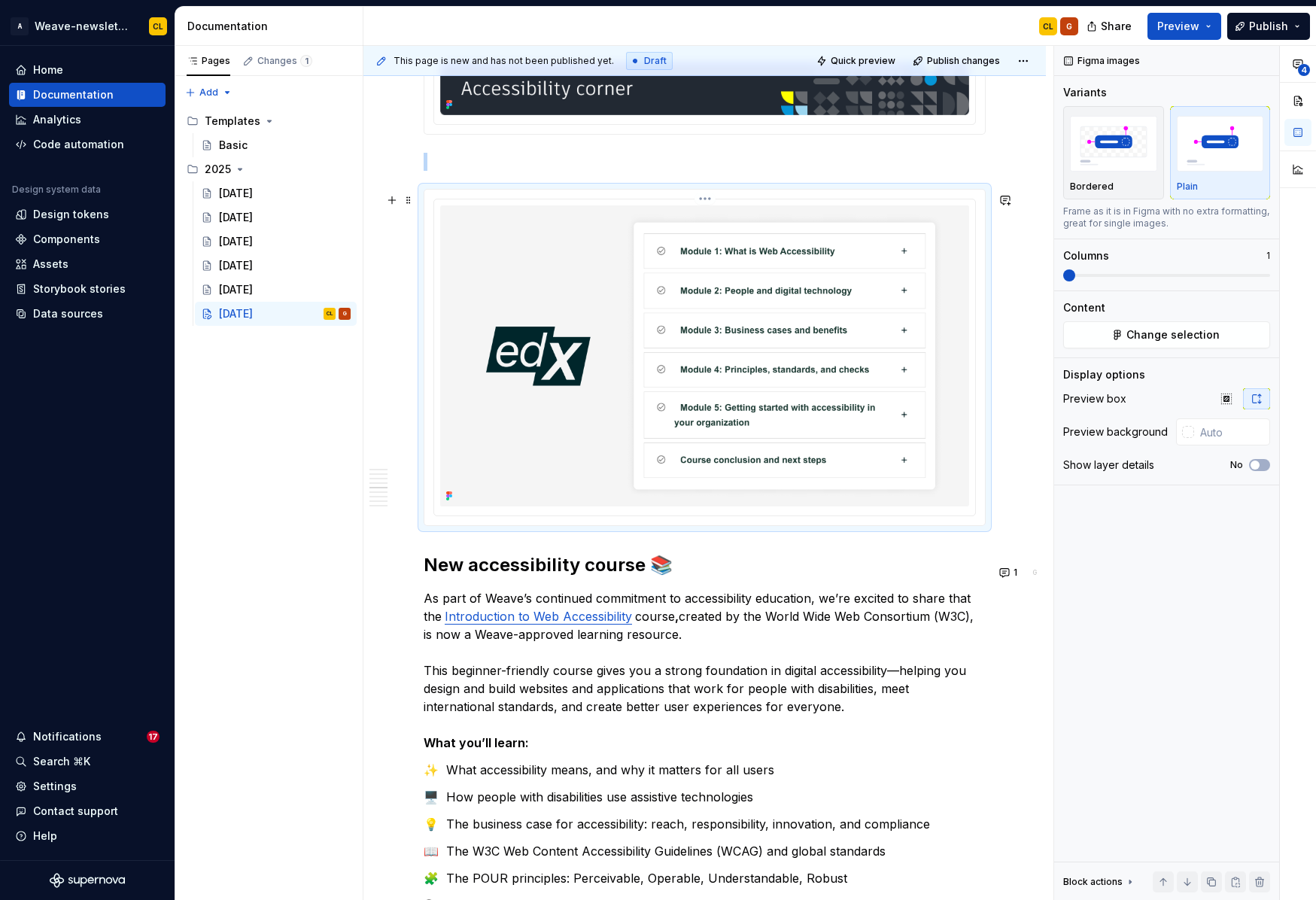
click at [580, 287] on img at bounding box center [704, 356] width 529 height 301
click at [1175, 334] on span "Change selection" at bounding box center [1173, 335] width 94 height 15
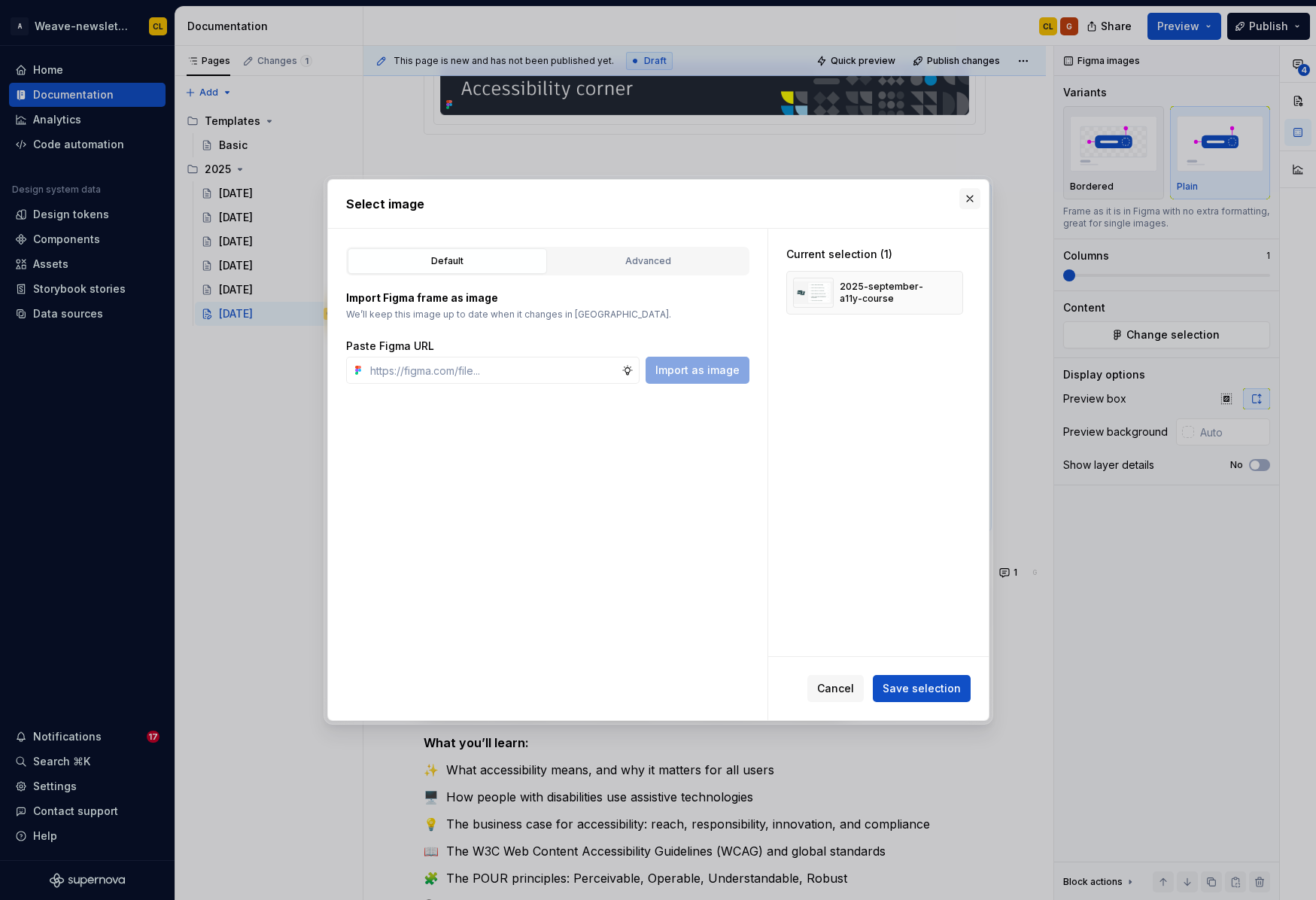
click at [969, 200] on button "button" at bounding box center [970, 199] width 21 height 21
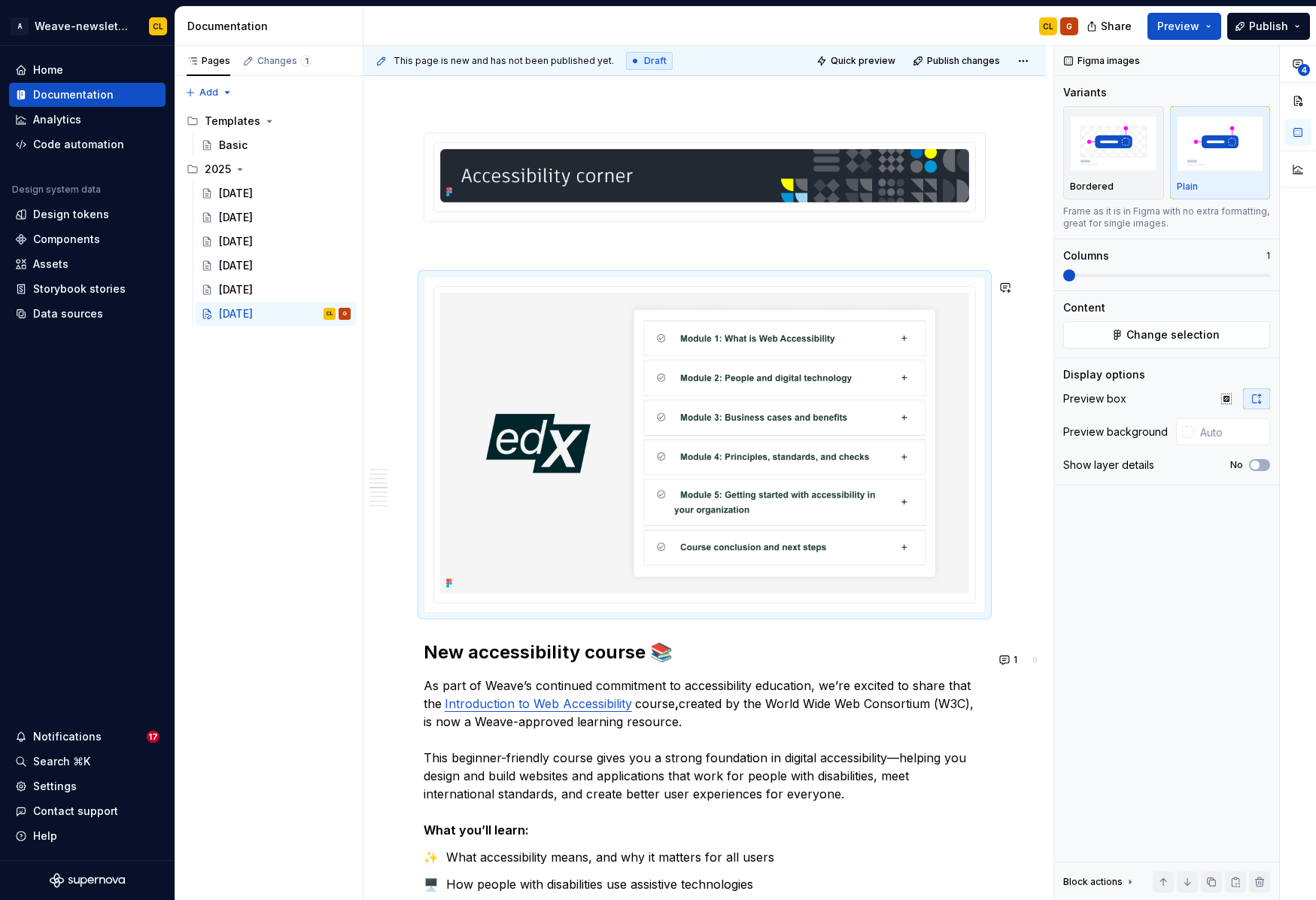
scroll to position [1819, 0]
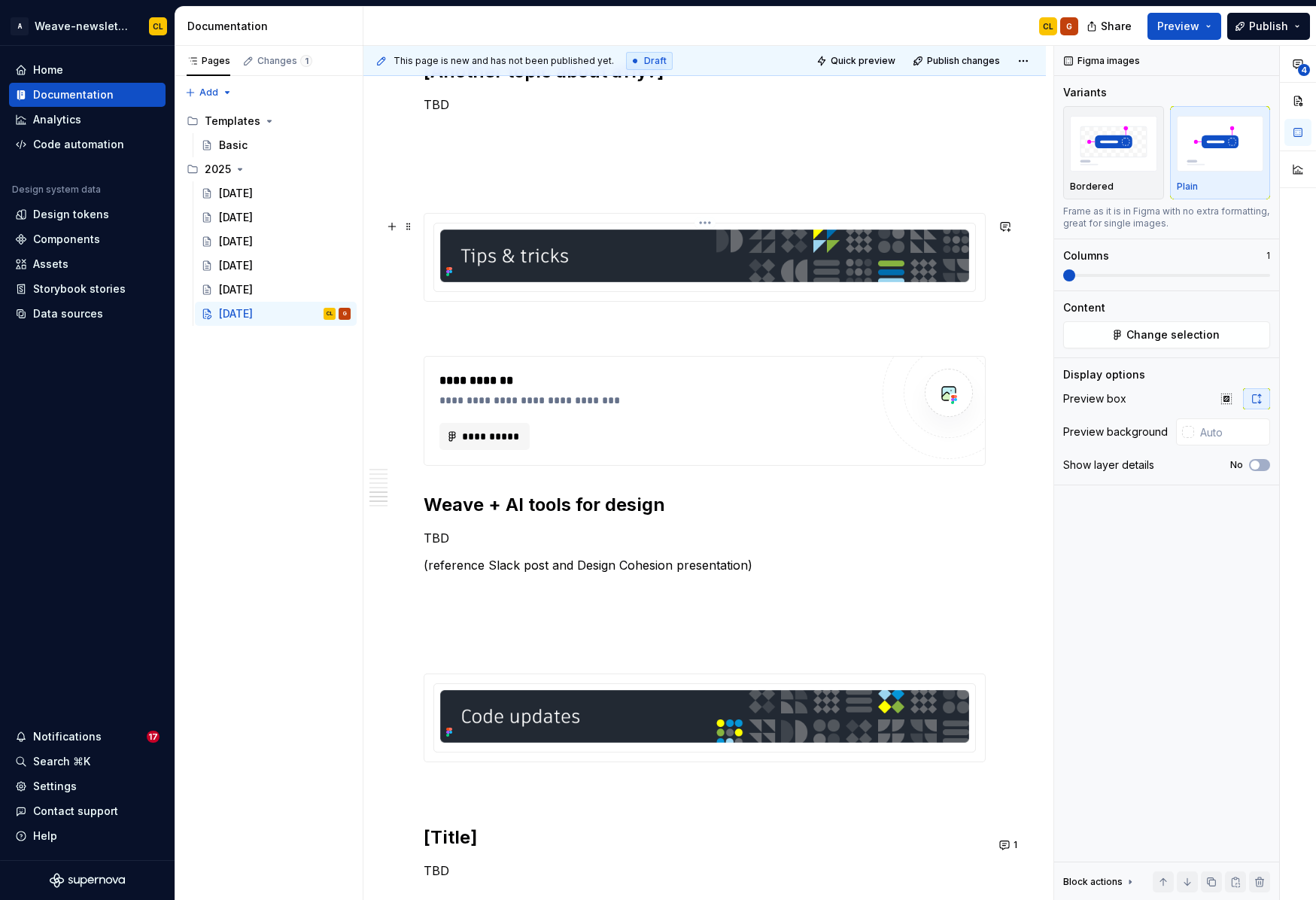
scroll to position [3089, 0]
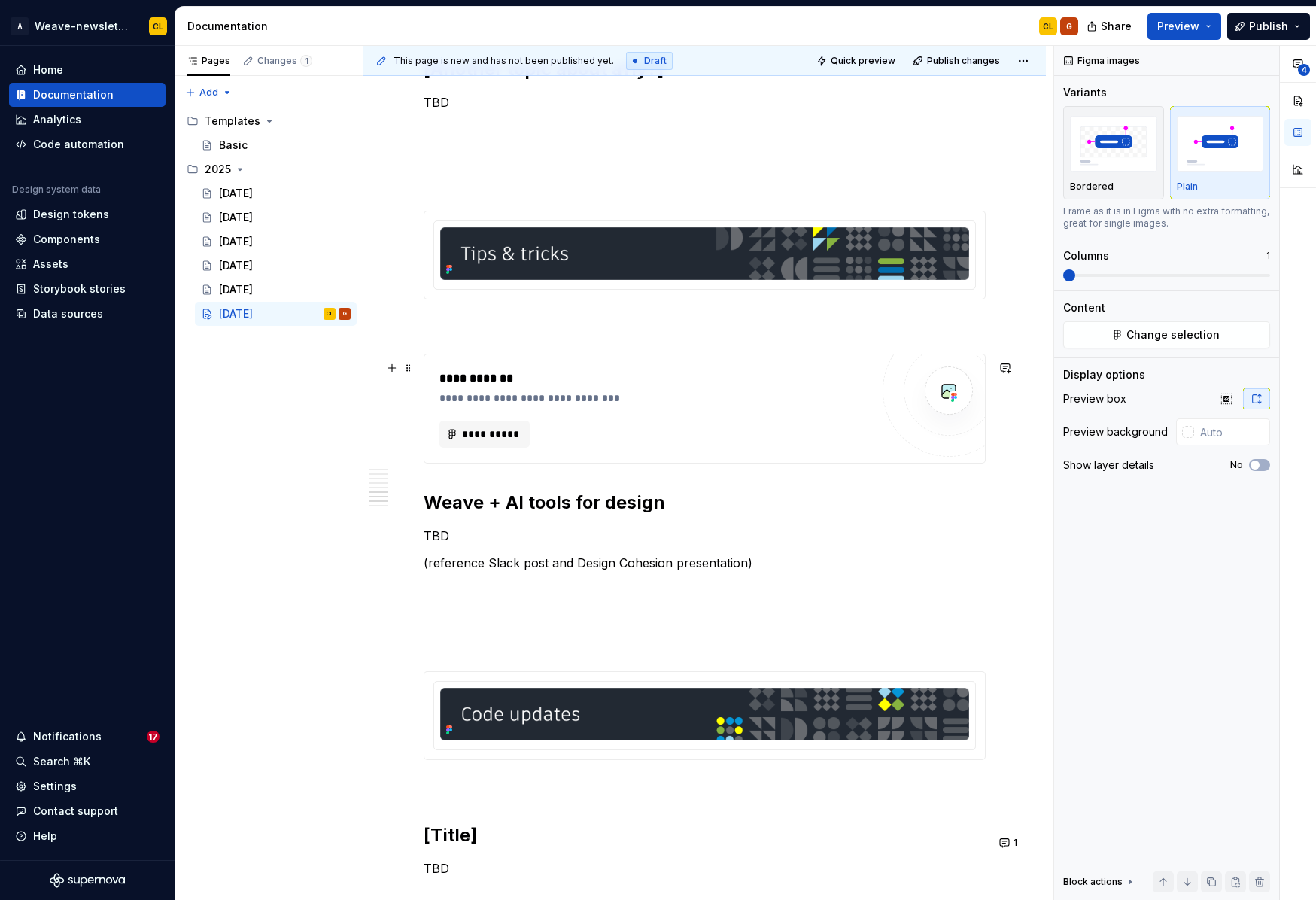
click at [573, 401] on div "**********" at bounding box center [658, 398] width 438 height 15
click at [478, 435] on span "**********" at bounding box center [490, 434] width 58 height 15
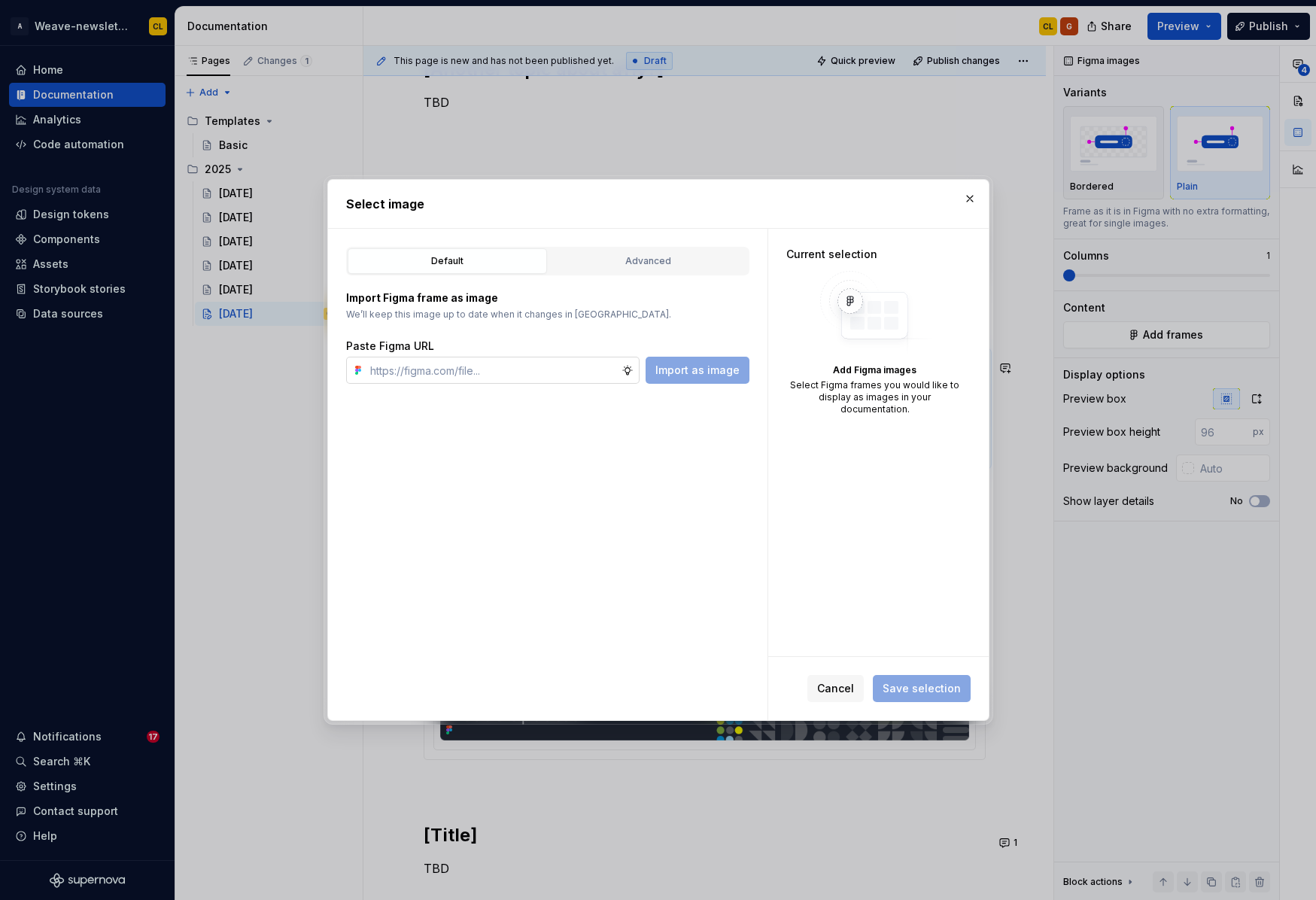
type textarea "*"
click at [553, 371] on input "text" at bounding box center [493, 370] width 257 height 27
type input "[URL][DOMAIN_NAME]"
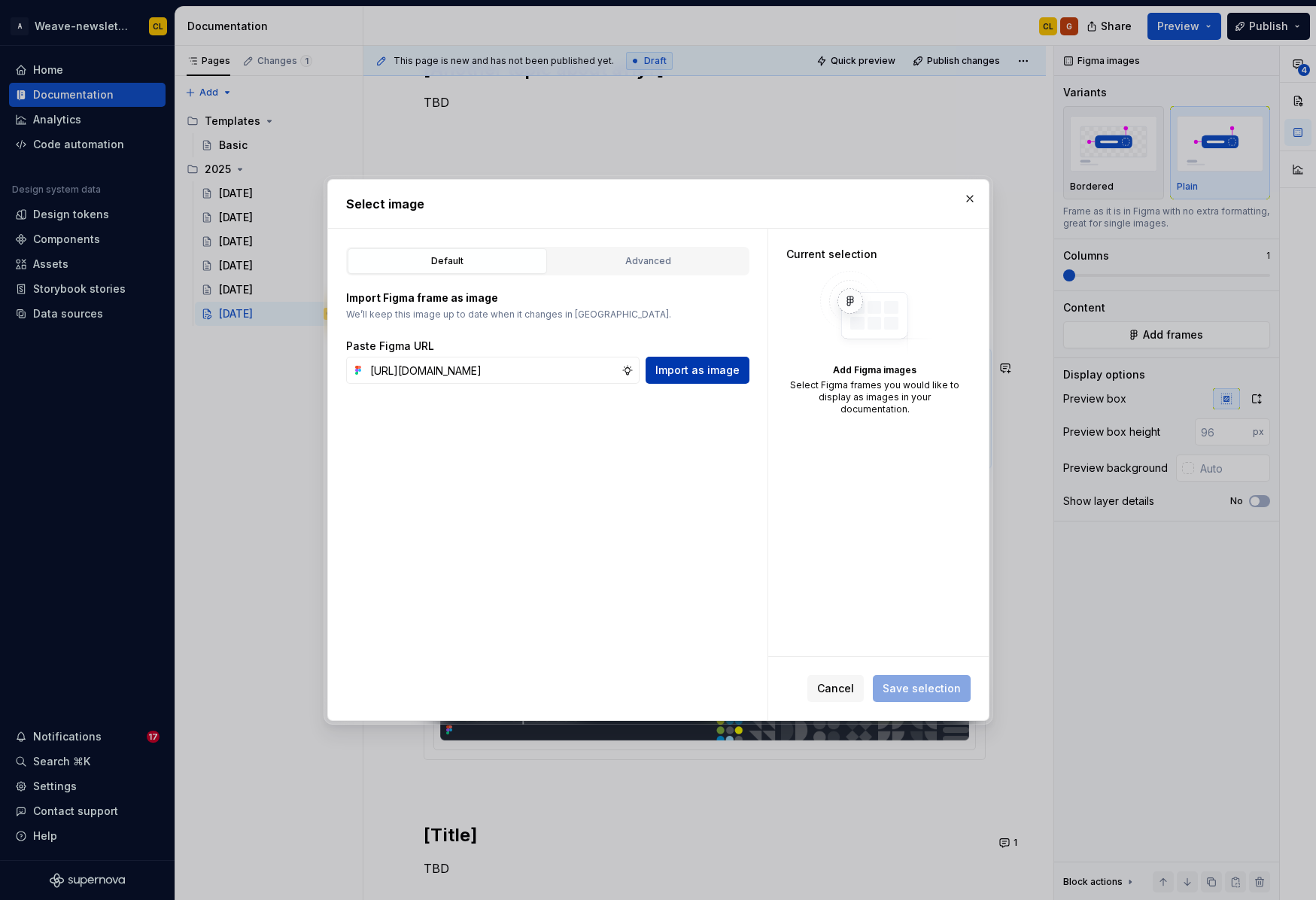
click at [706, 361] on button "Import as image" at bounding box center [697, 370] width 103 height 27
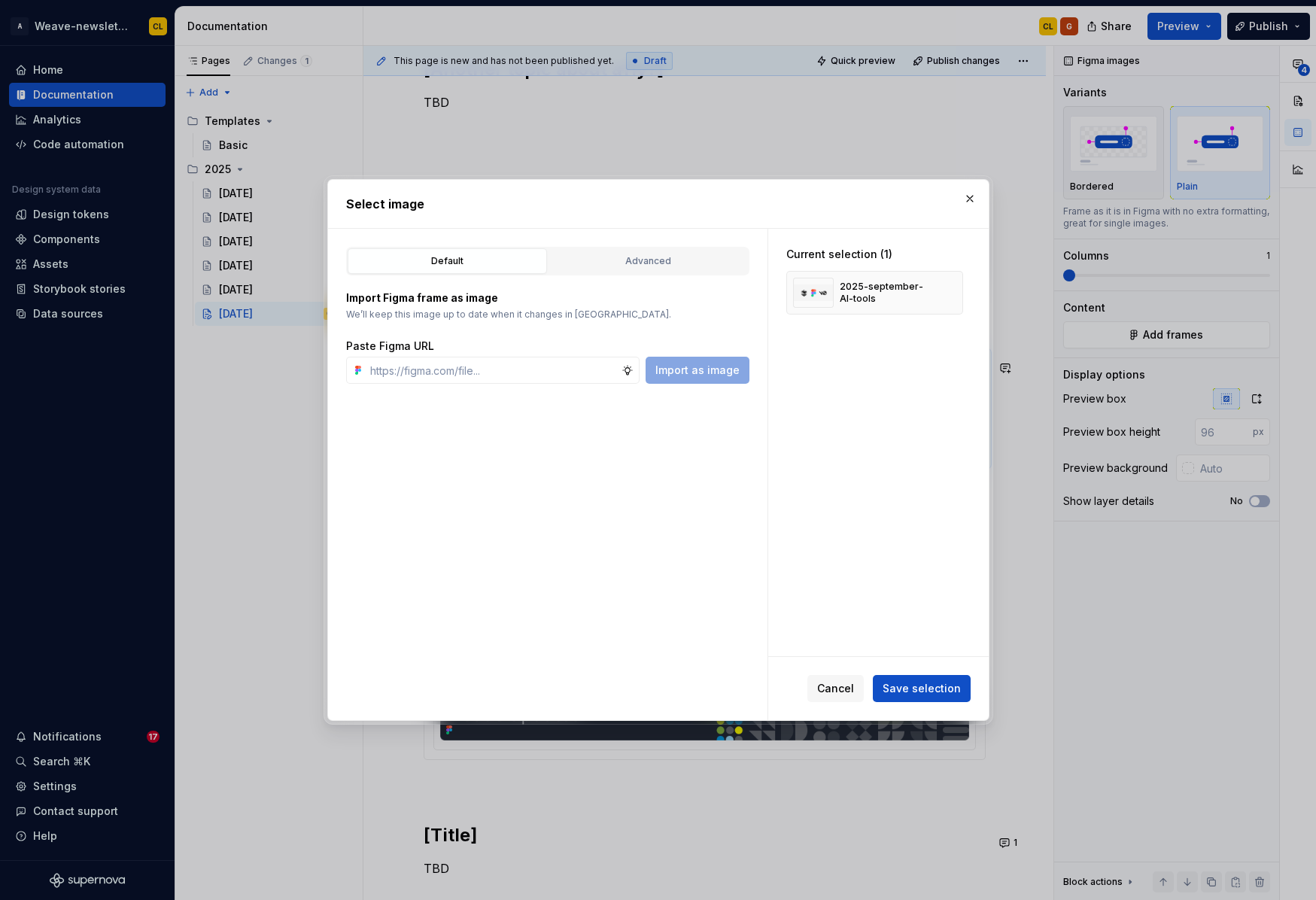
click at [928, 690] on span "Save selection" at bounding box center [921, 688] width 78 height 15
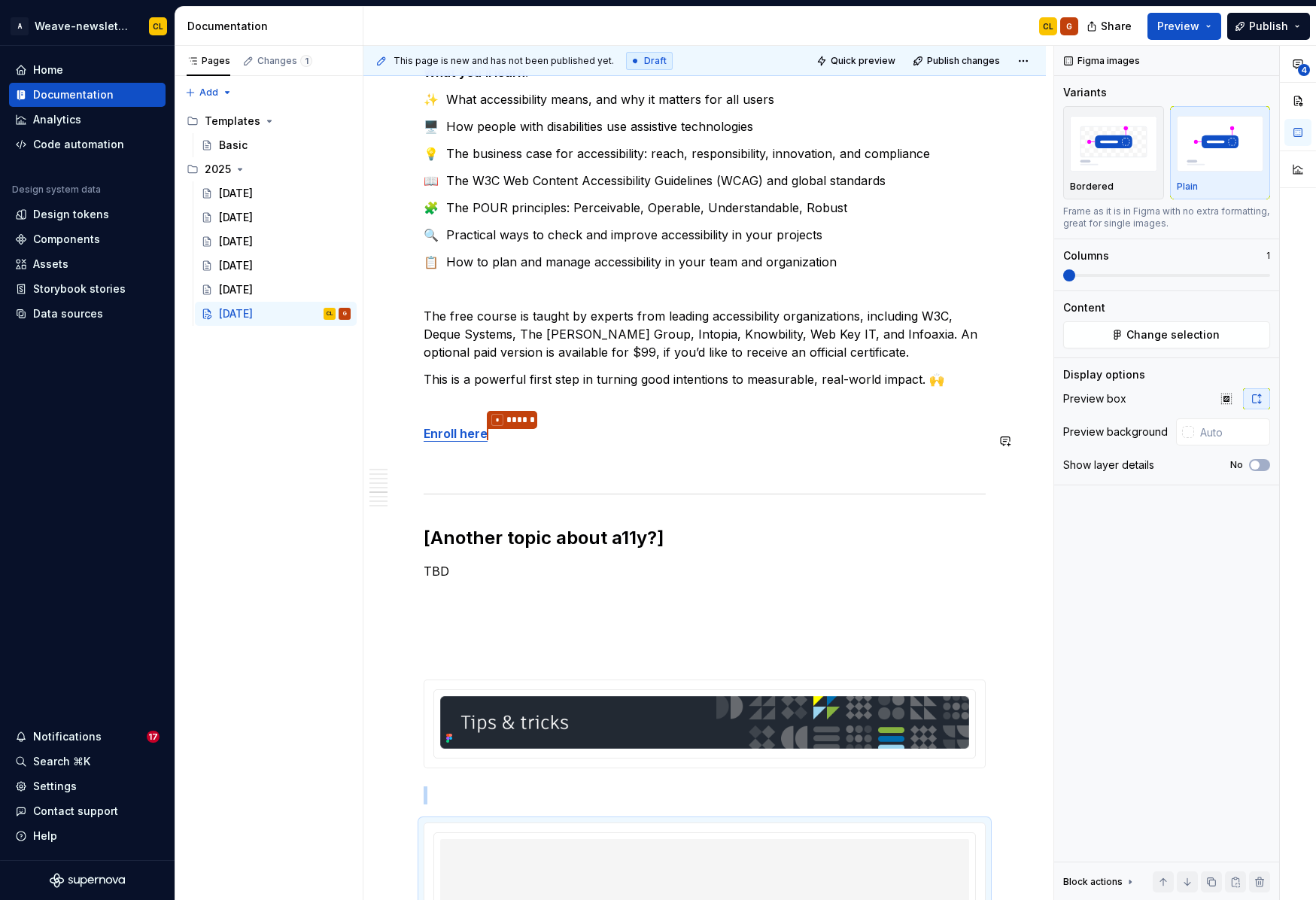
scroll to position [3047, 0]
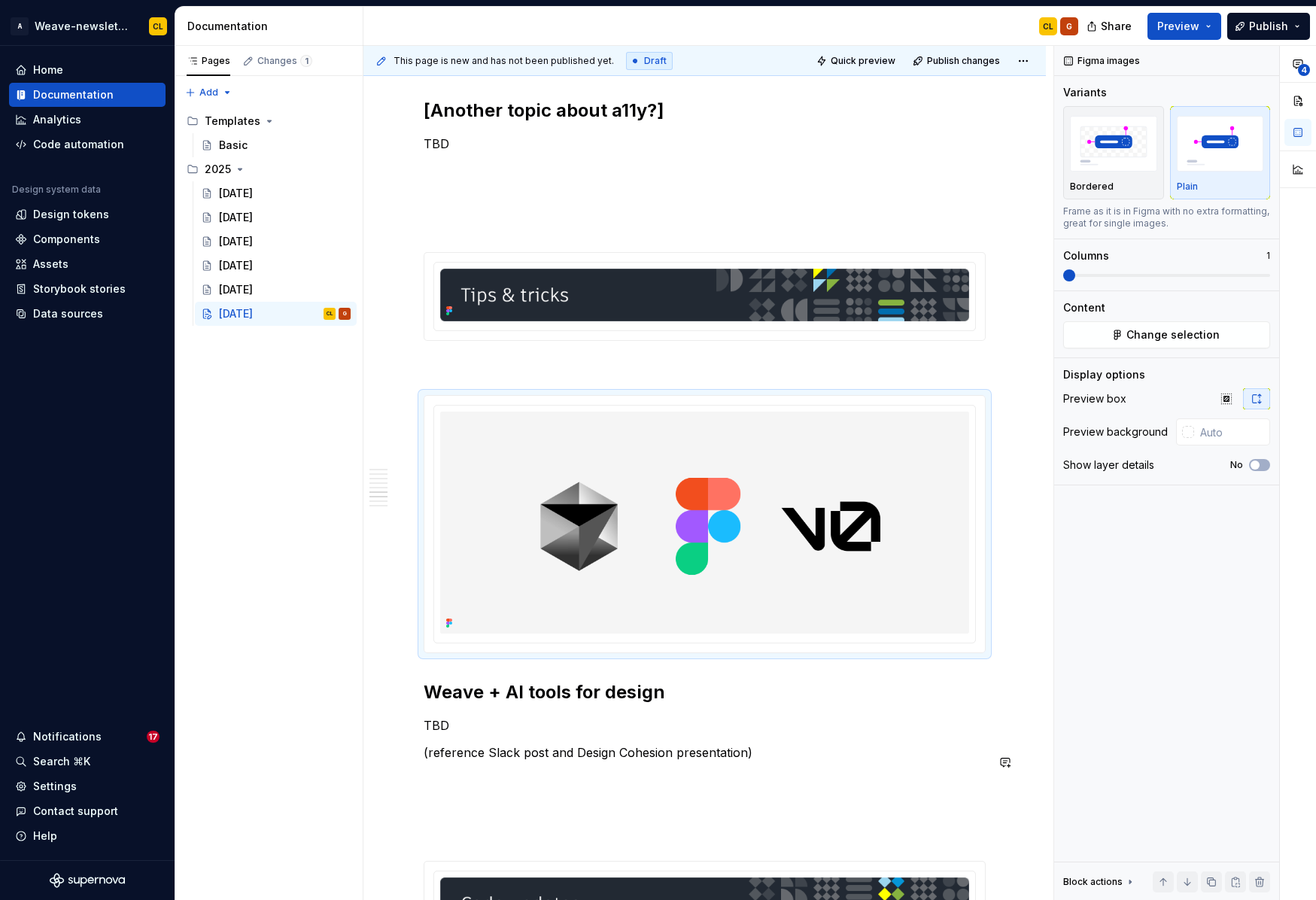
click at [766, 544] on img at bounding box center [704, 522] width 529 height 222
click at [1201, 338] on span "Change selection" at bounding box center [1173, 335] width 94 height 15
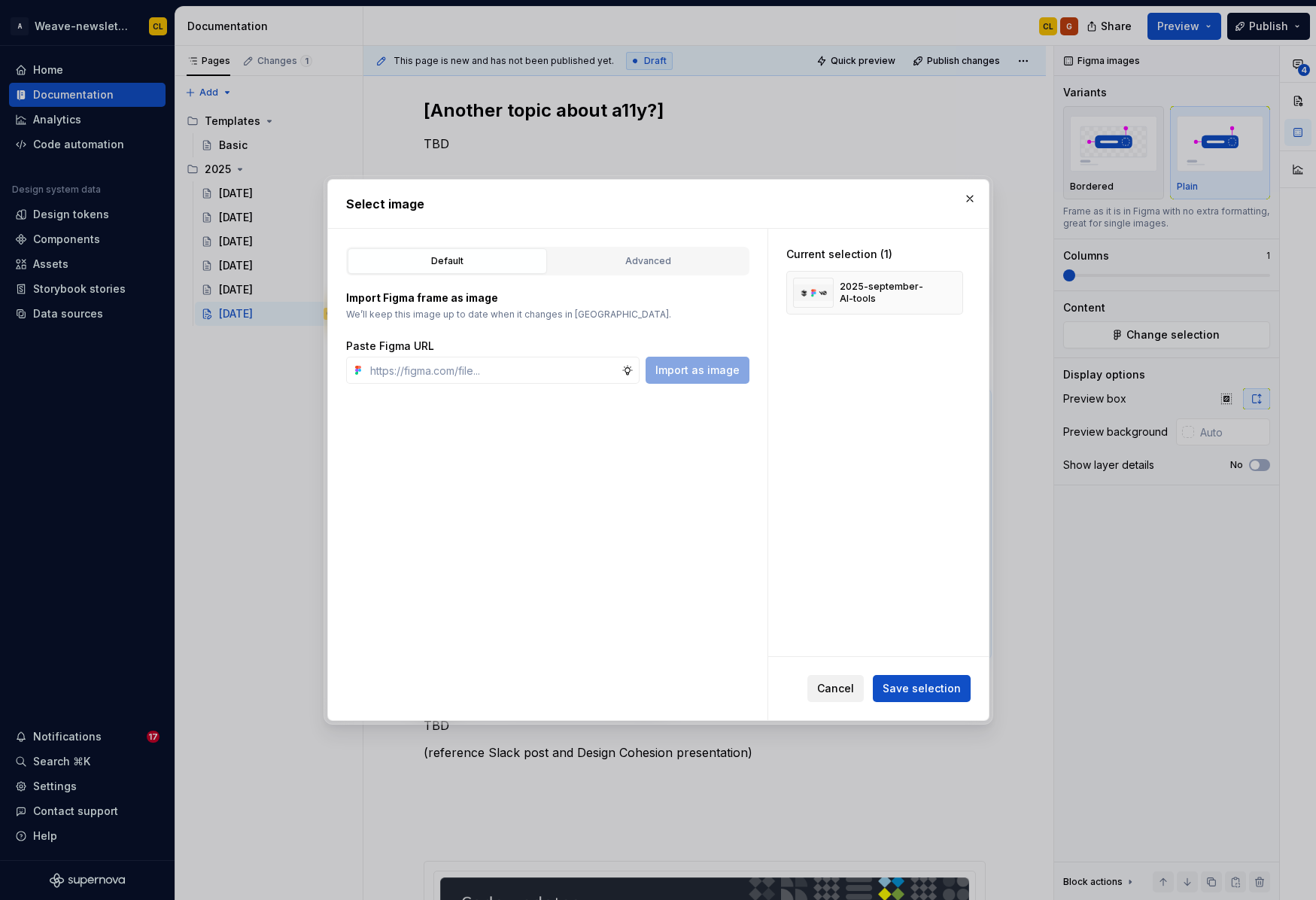
click at [851, 688] on span "Cancel" at bounding box center [835, 688] width 37 height 15
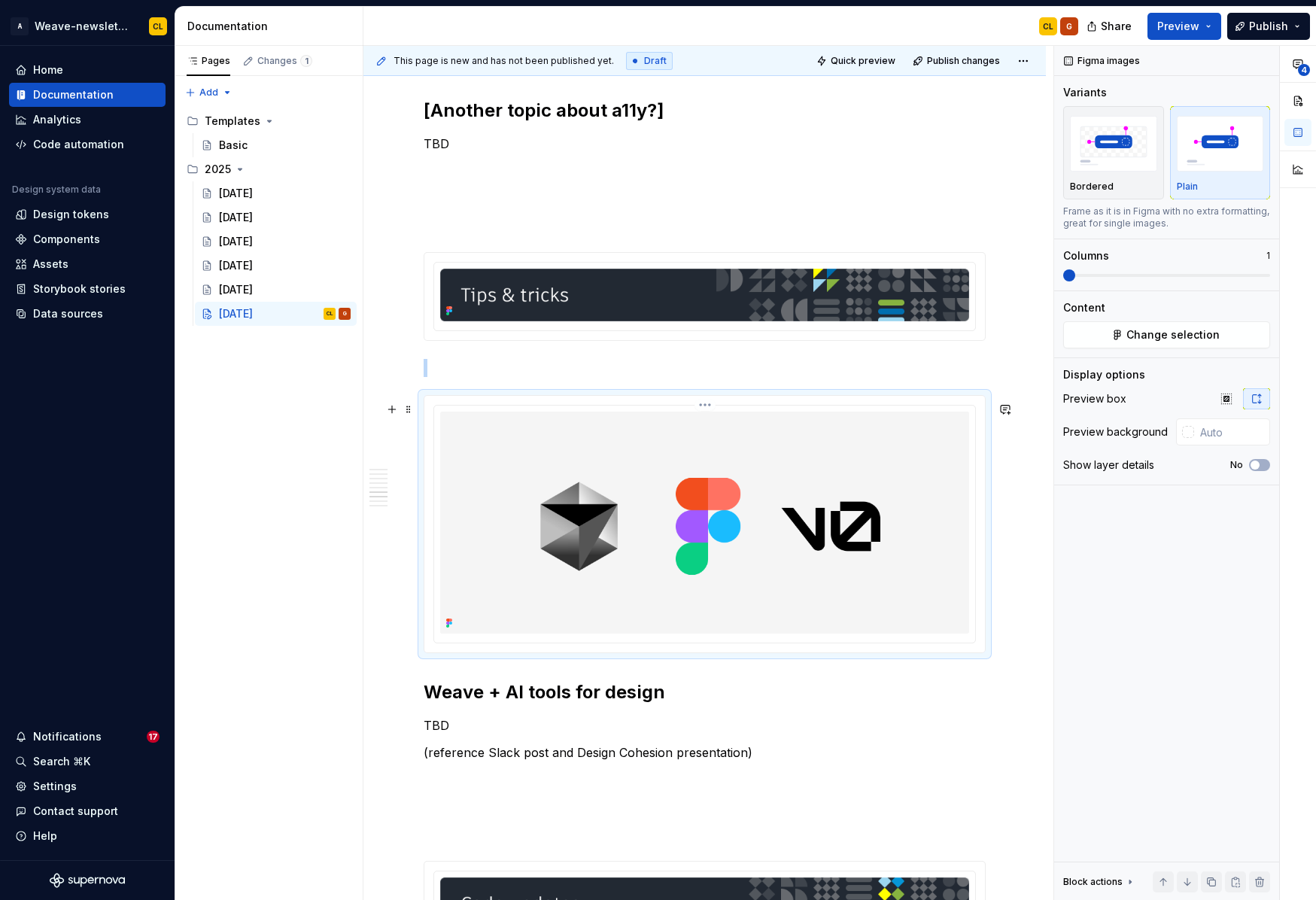
click at [672, 530] on img at bounding box center [704, 522] width 529 height 222
click at [392, 410] on button "button" at bounding box center [392, 410] width 21 height 21
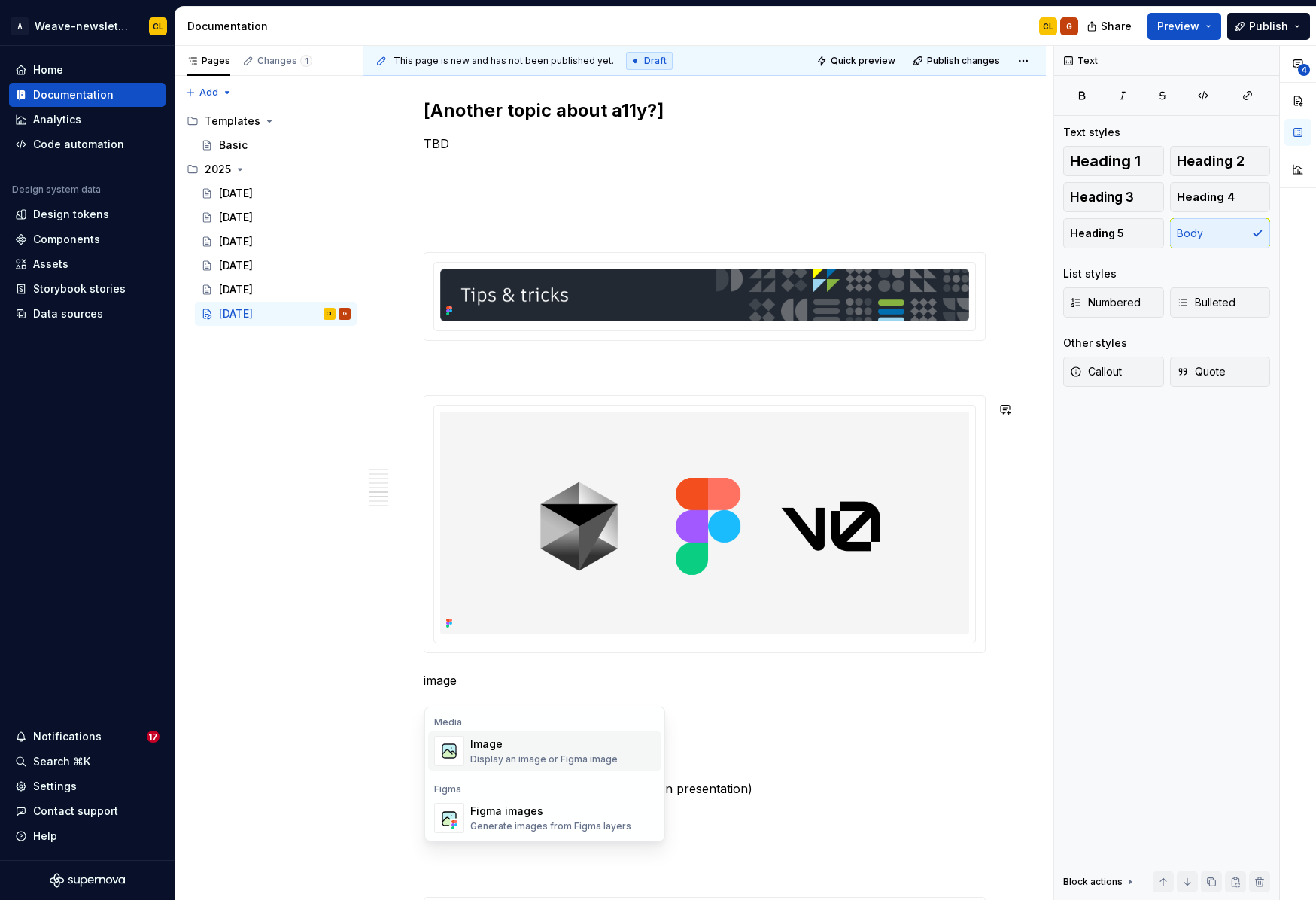
click at [569, 760] on div "Display an image or Figma image" at bounding box center [544, 759] width 148 height 12
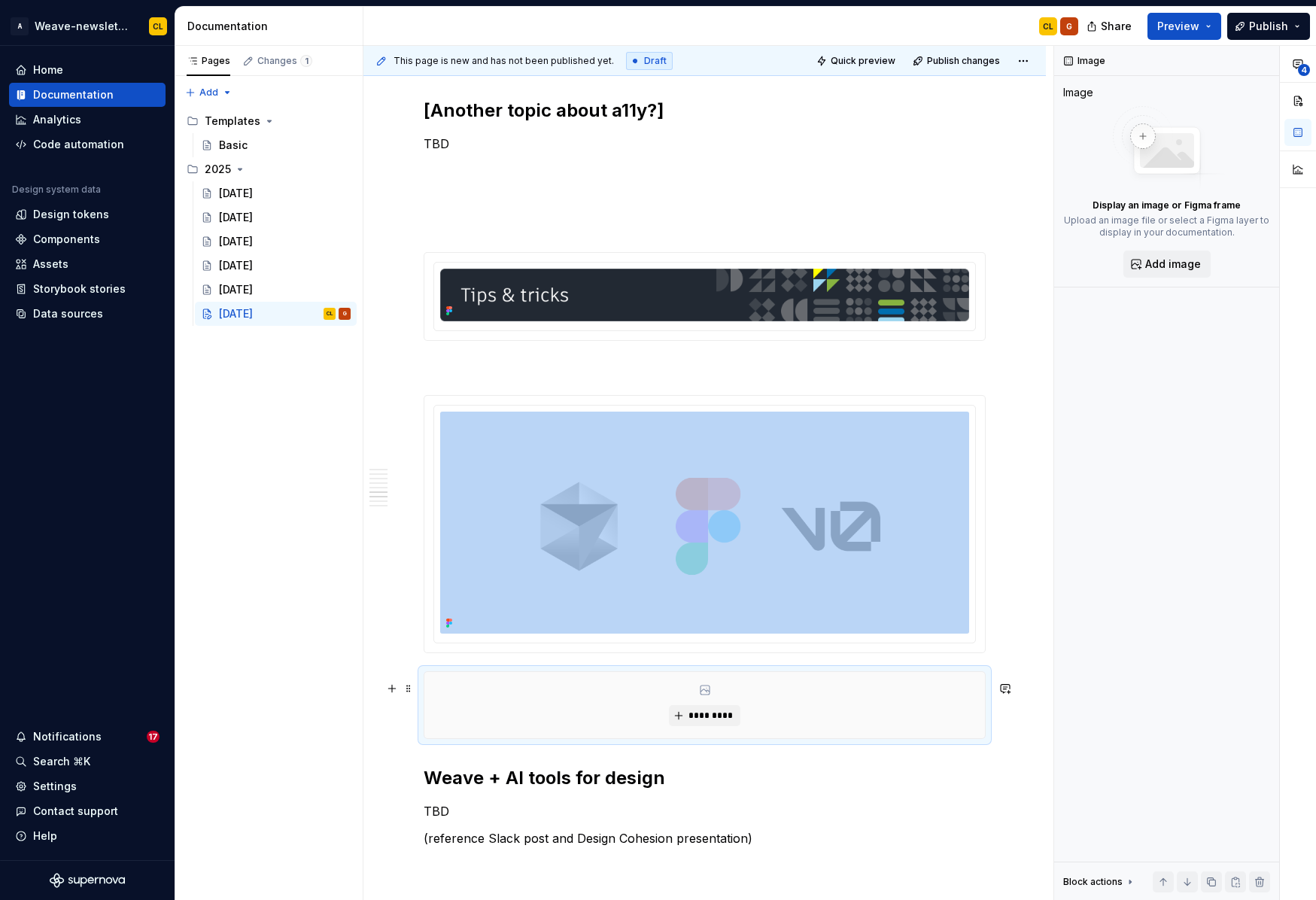
type textarea "*"
click at [718, 721] on span "*********" at bounding box center [711, 715] width 46 height 12
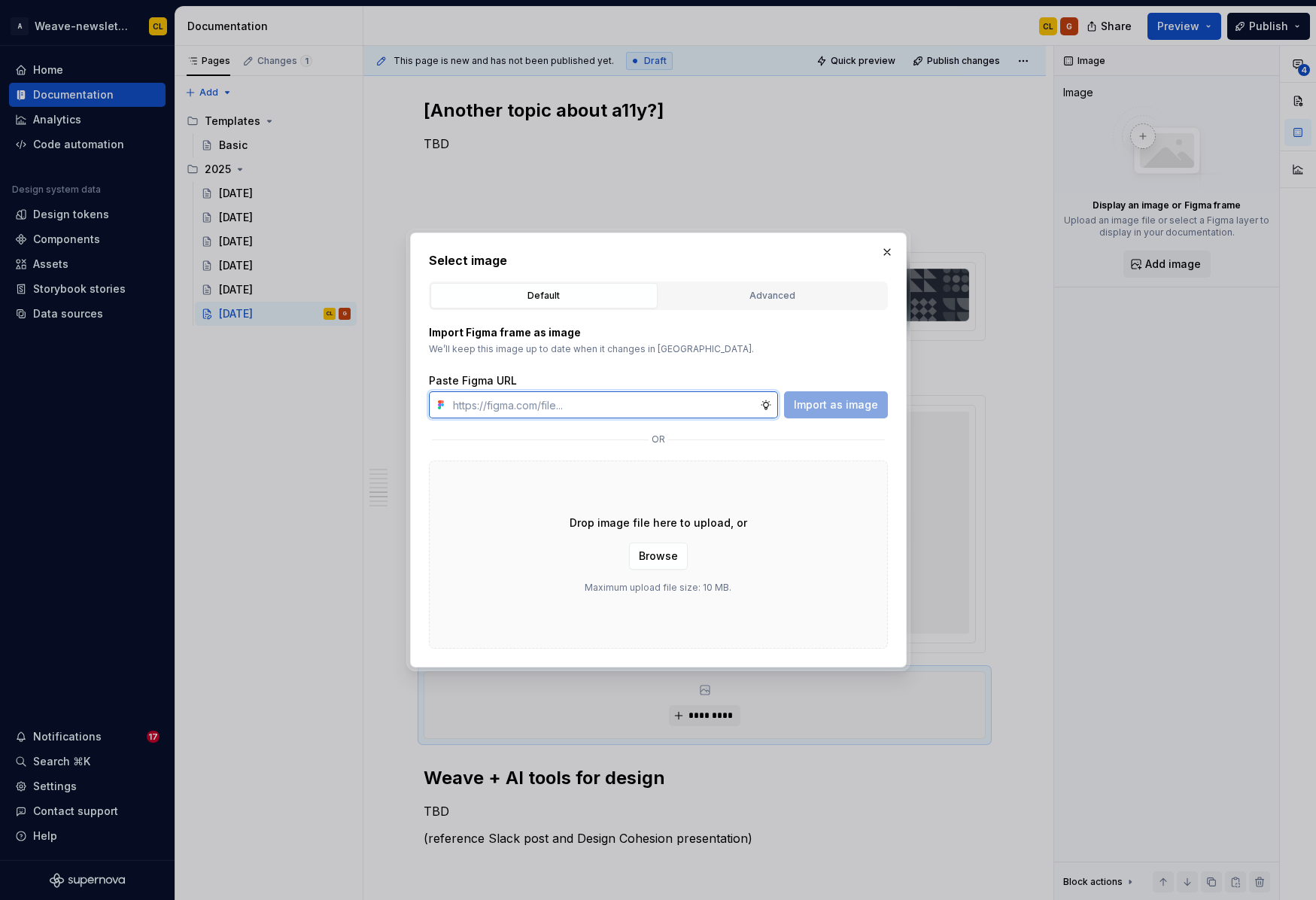
paste input "[URL][DOMAIN_NAME]"
type input "[URL][DOMAIN_NAME]"
click at [850, 406] on span "Import as image" at bounding box center [836, 405] width 85 height 15
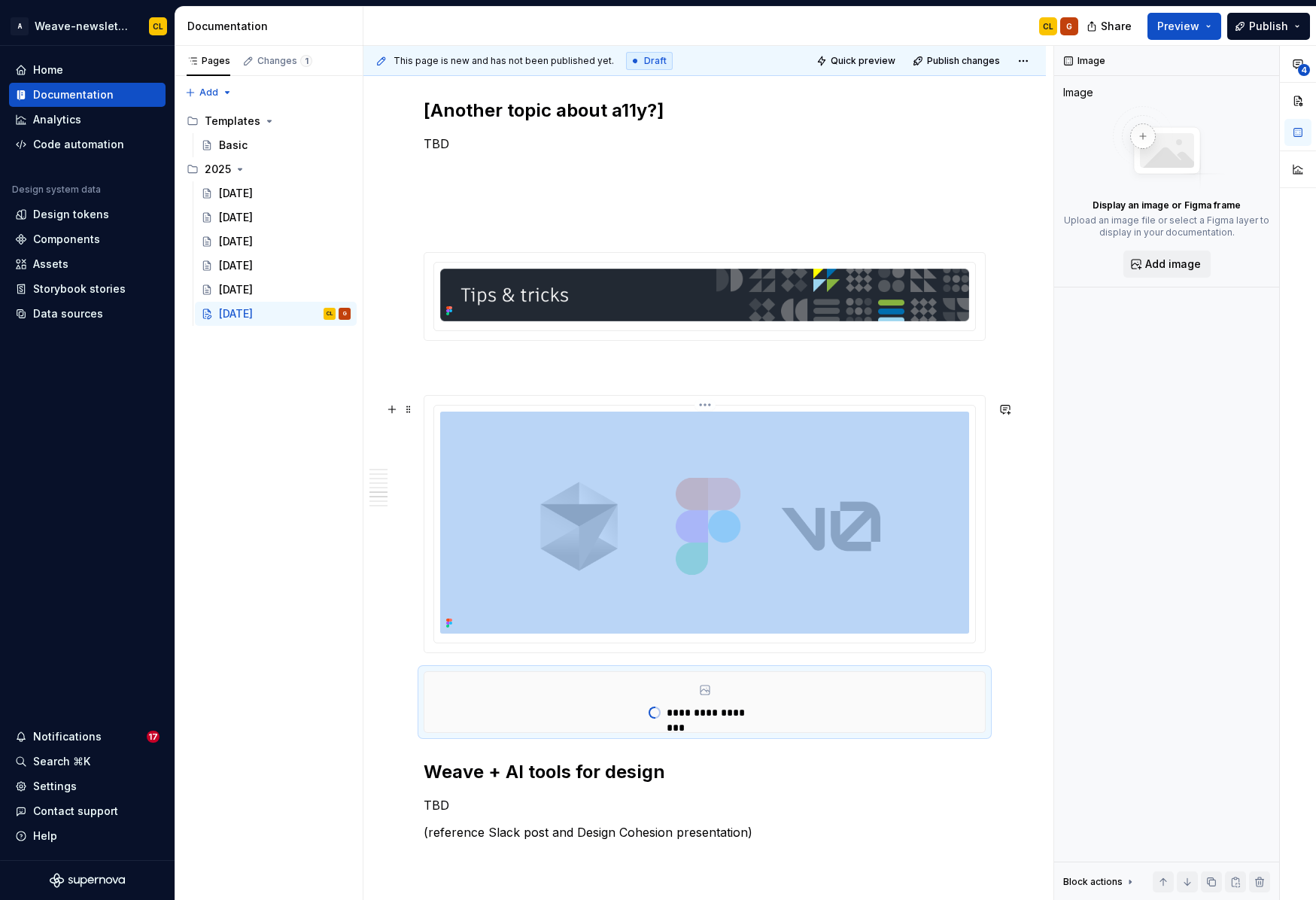
scroll to position [3067, 0]
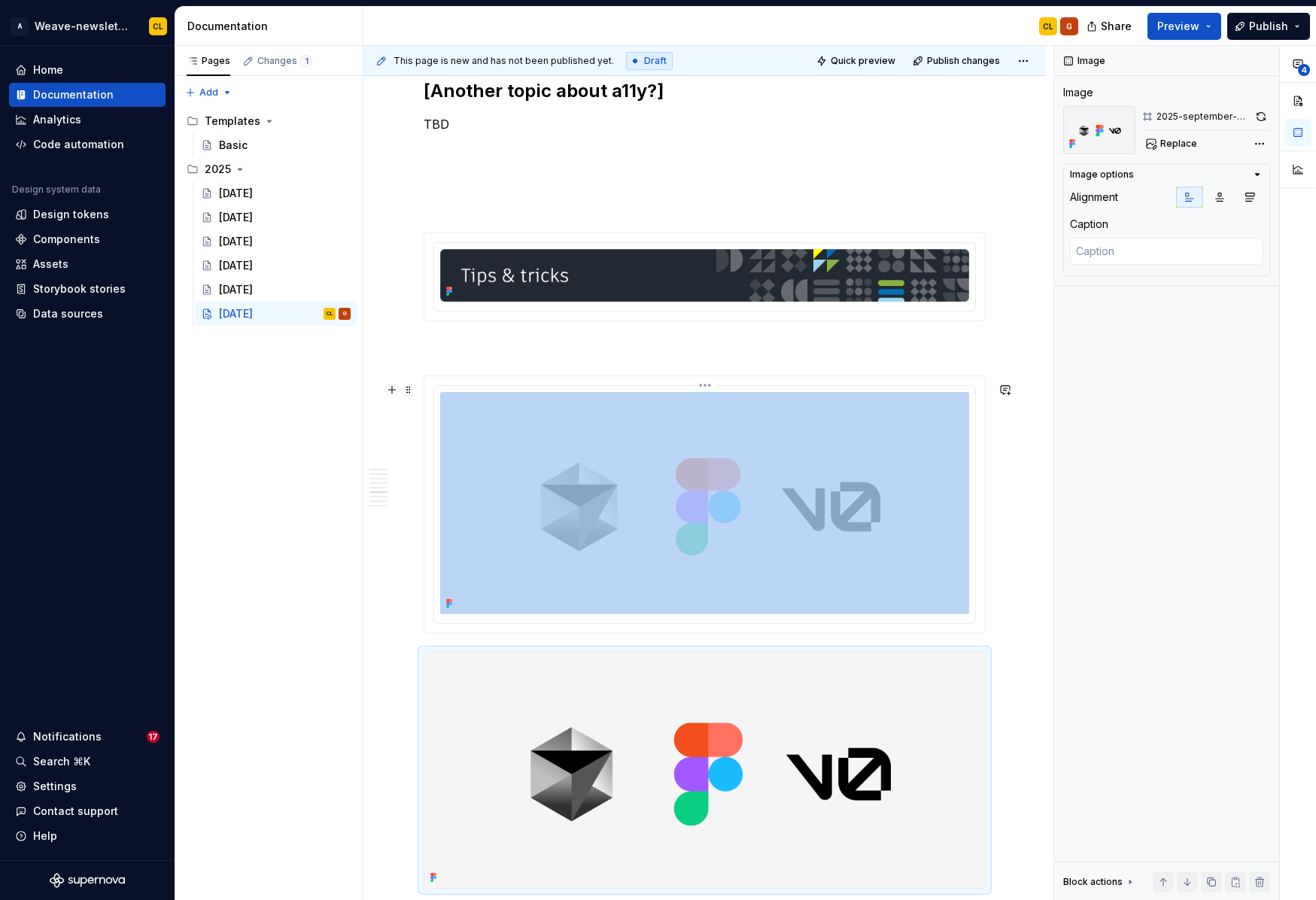
click at [879, 428] on img at bounding box center [704, 503] width 529 height 222
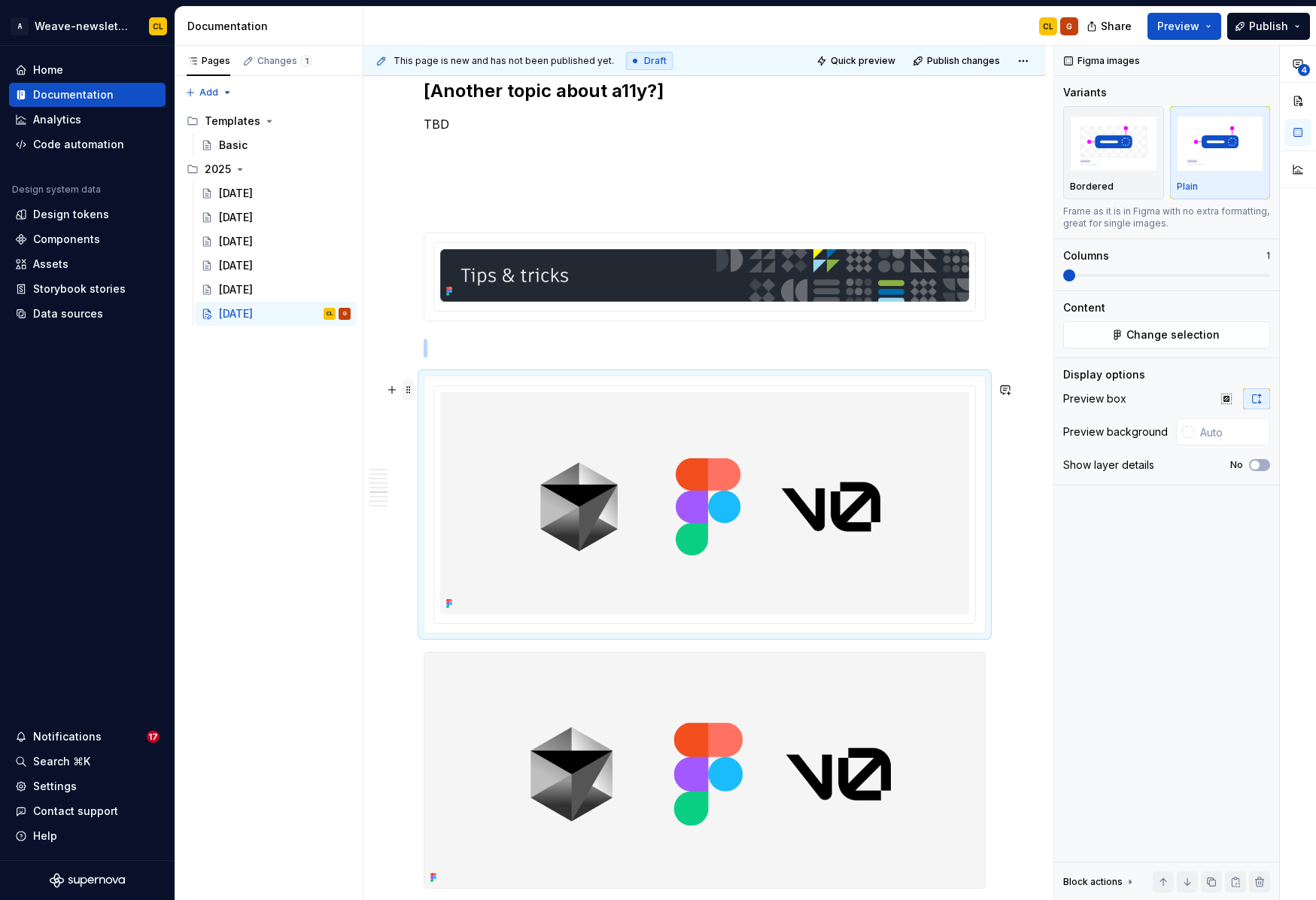
click at [411, 393] on span at bounding box center [408, 390] width 12 height 21
click at [469, 526] on div "Delete" at bounding box center [479, 523] width 98 height 15
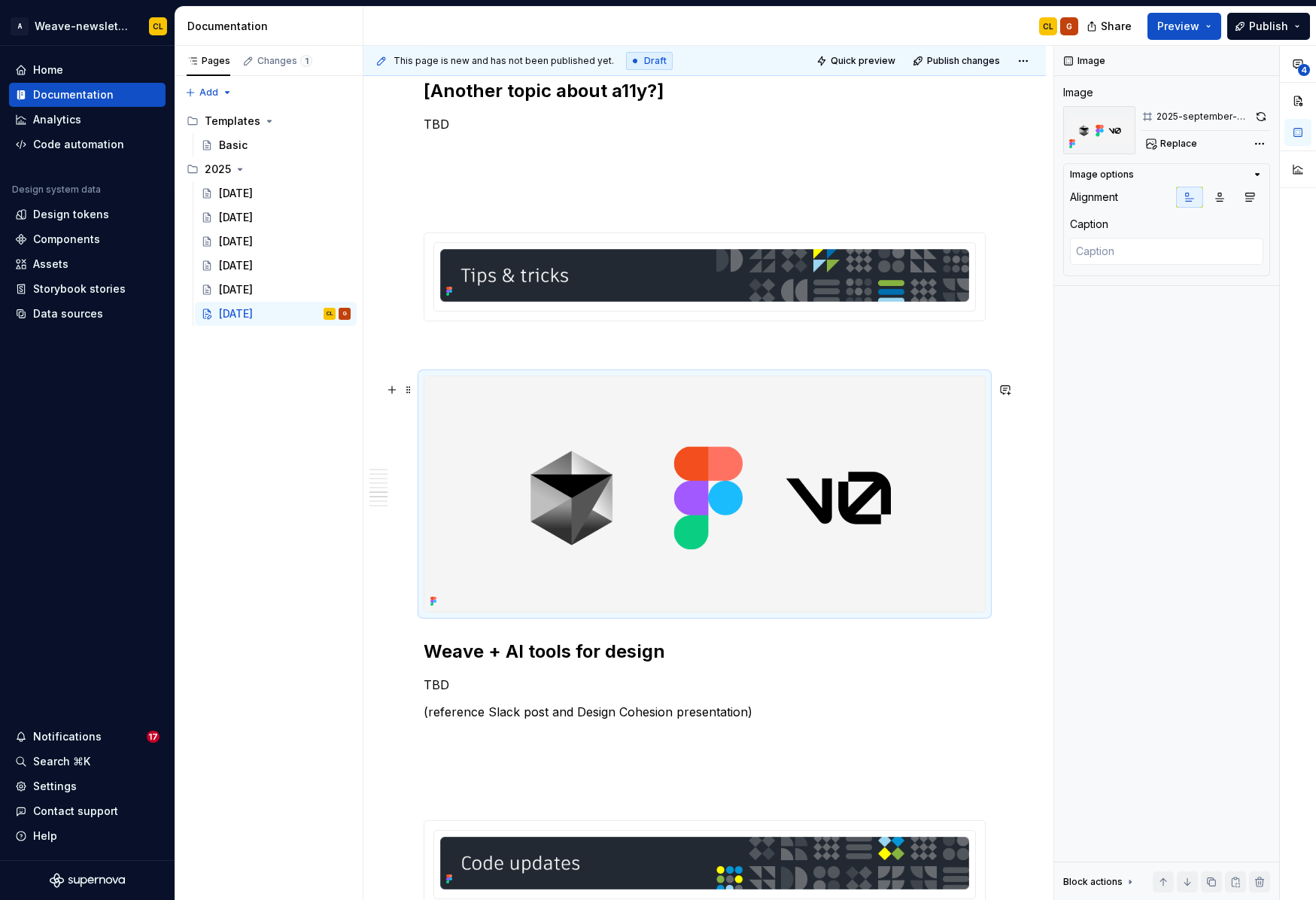
click at [701, 531] on img at bounding box center [704, 494] width 561 height 236
click at [1261, 120] on button "button" at bounding box center [1261, 117] width 17 height 21
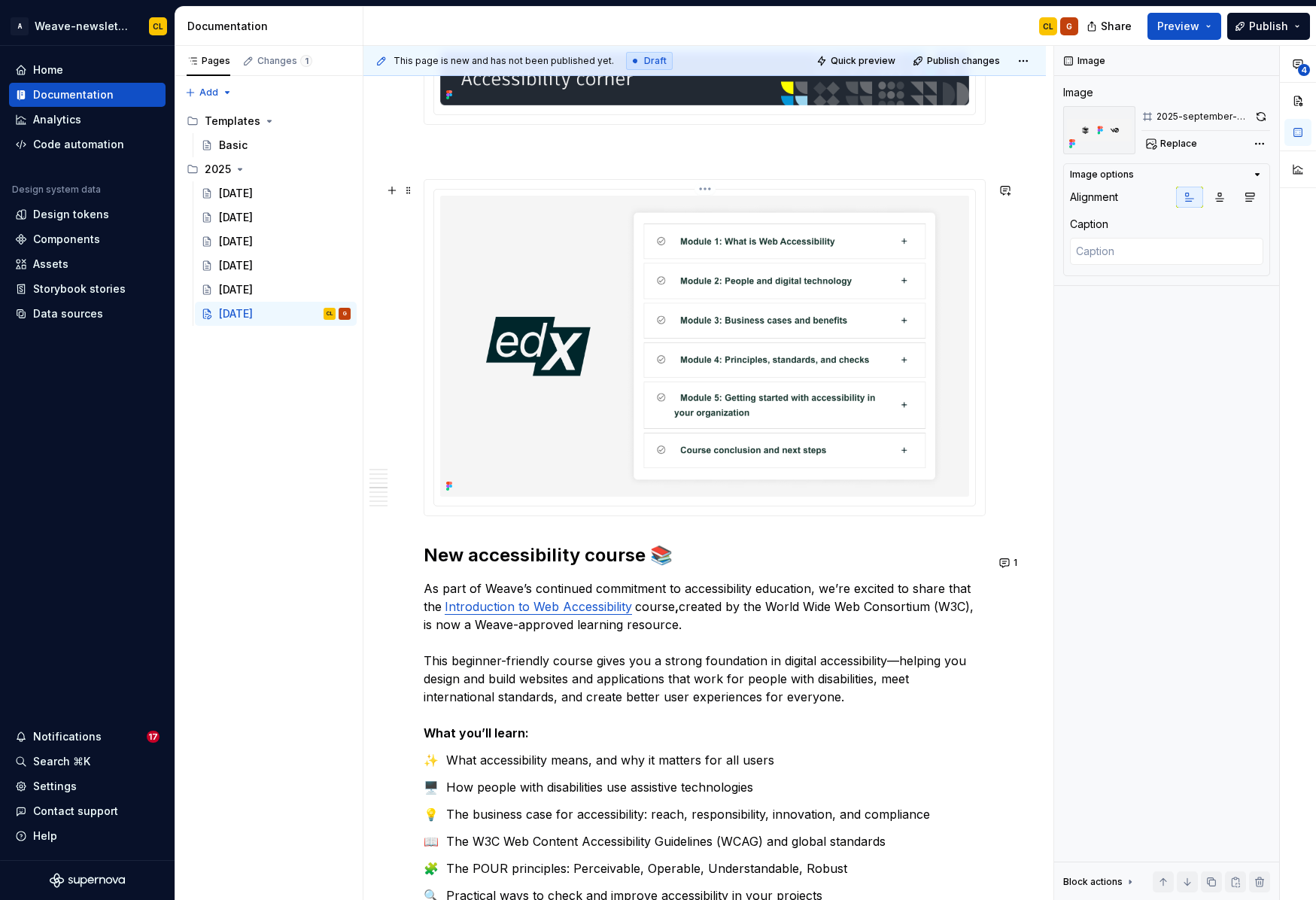
scroll to position [1916, 0]
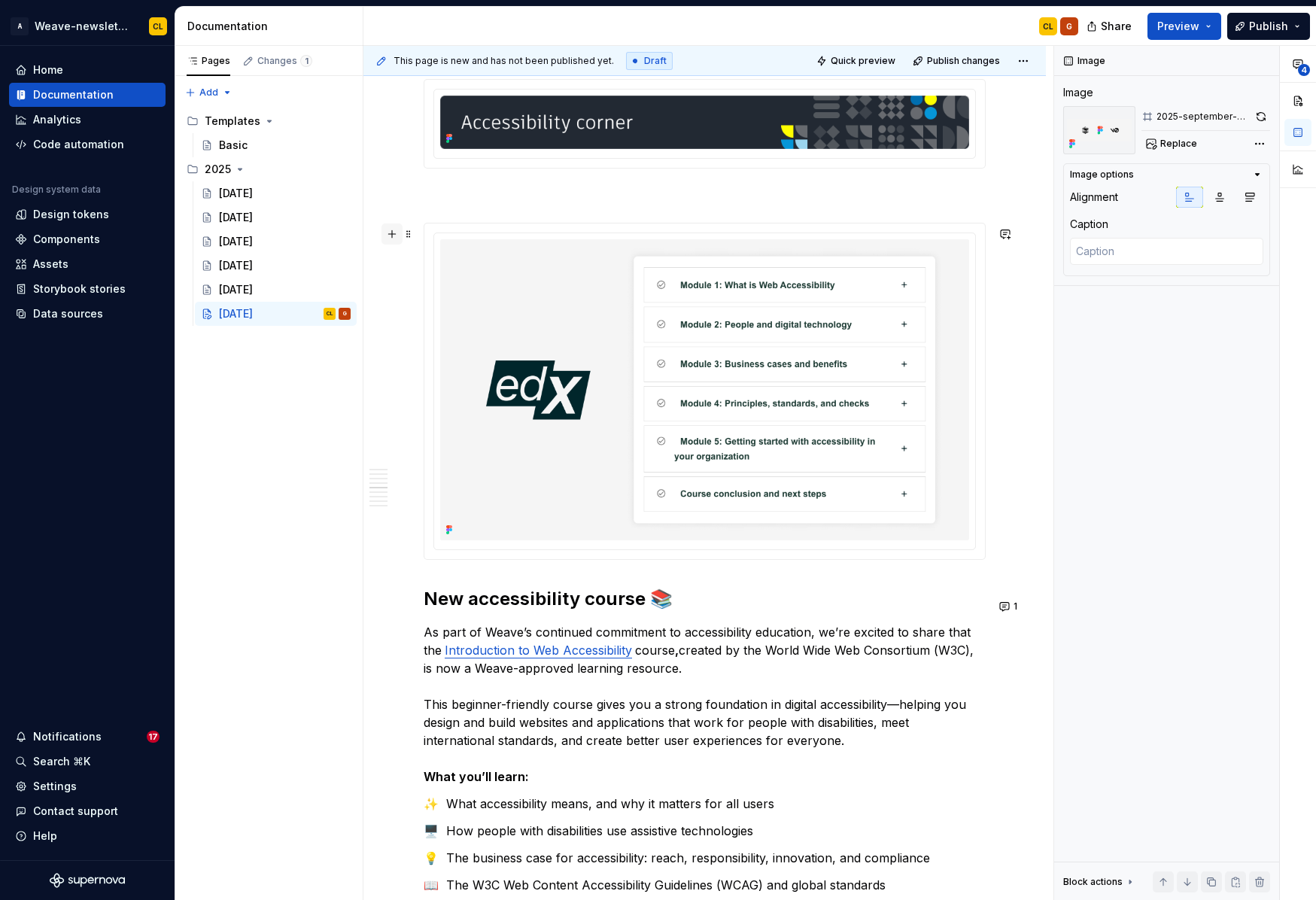
type textarea "*"
click at [393, 236] on button "button" at bounding box center [392, 234] width 21 height 21
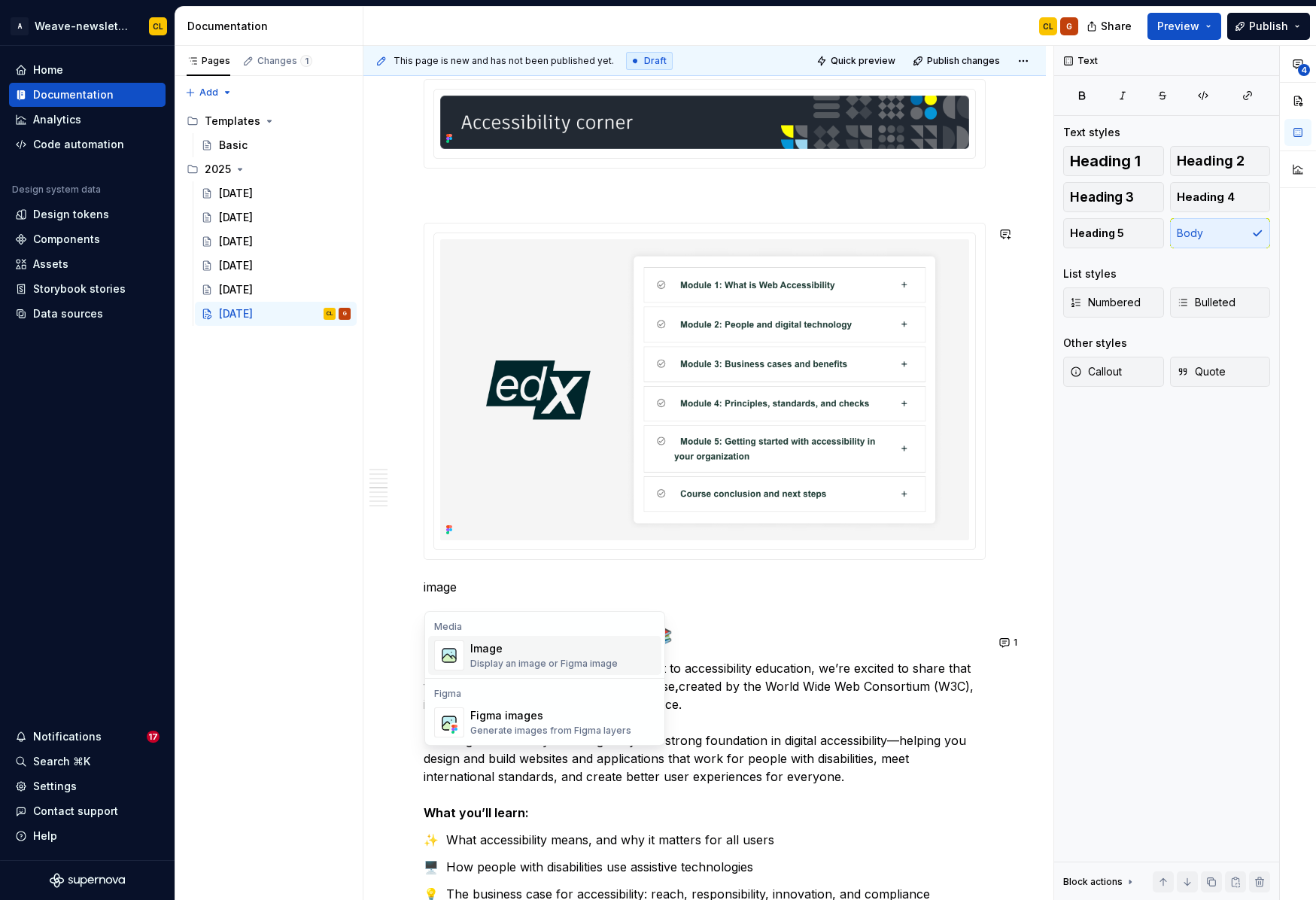
click at [516, 659] on div "Display an image or Figma image" at bounding box center [544, 664] width 148 height 12
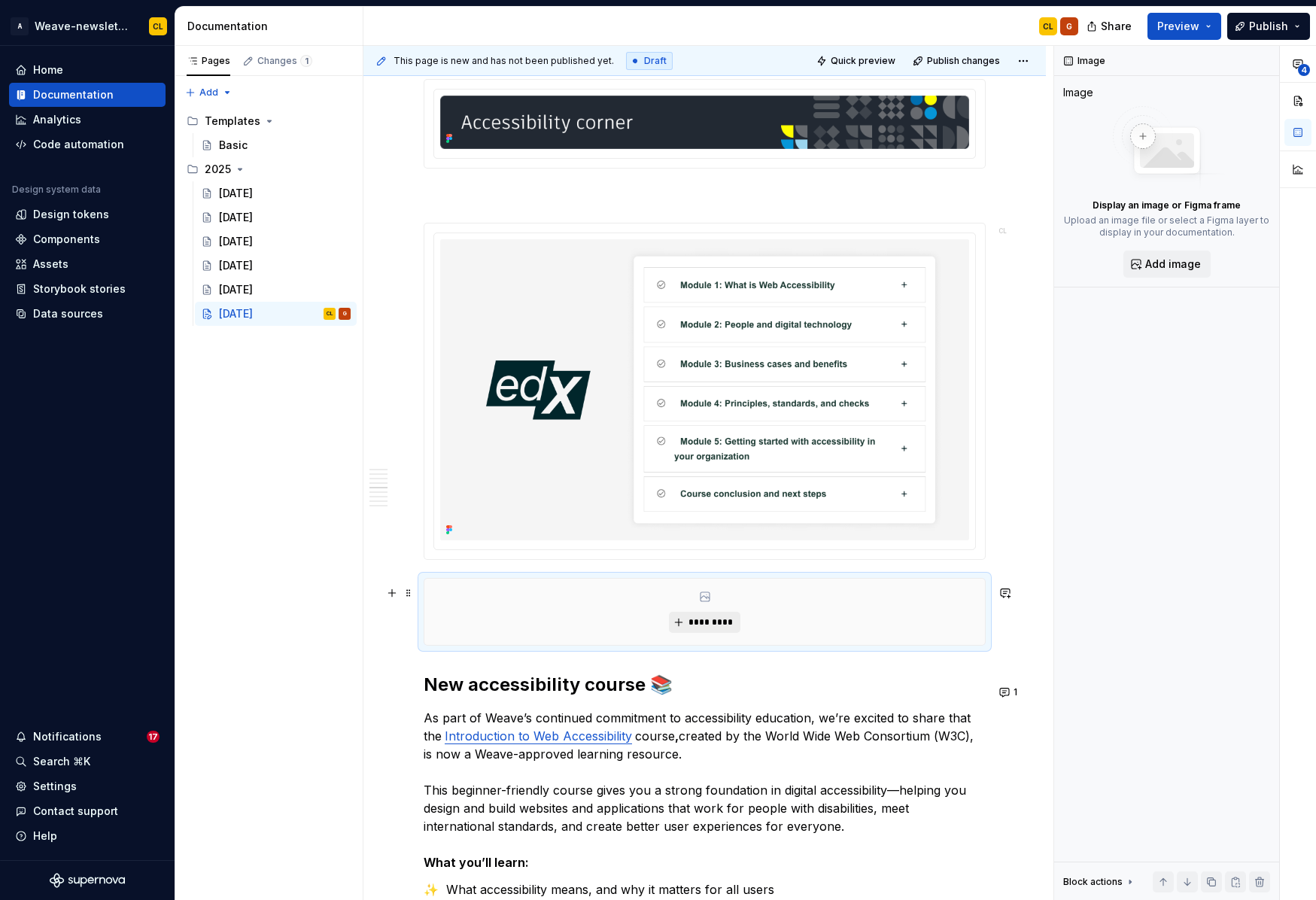
click at [716, 627] on span "*********" at bounding box center [711, 622] width 46 height 12
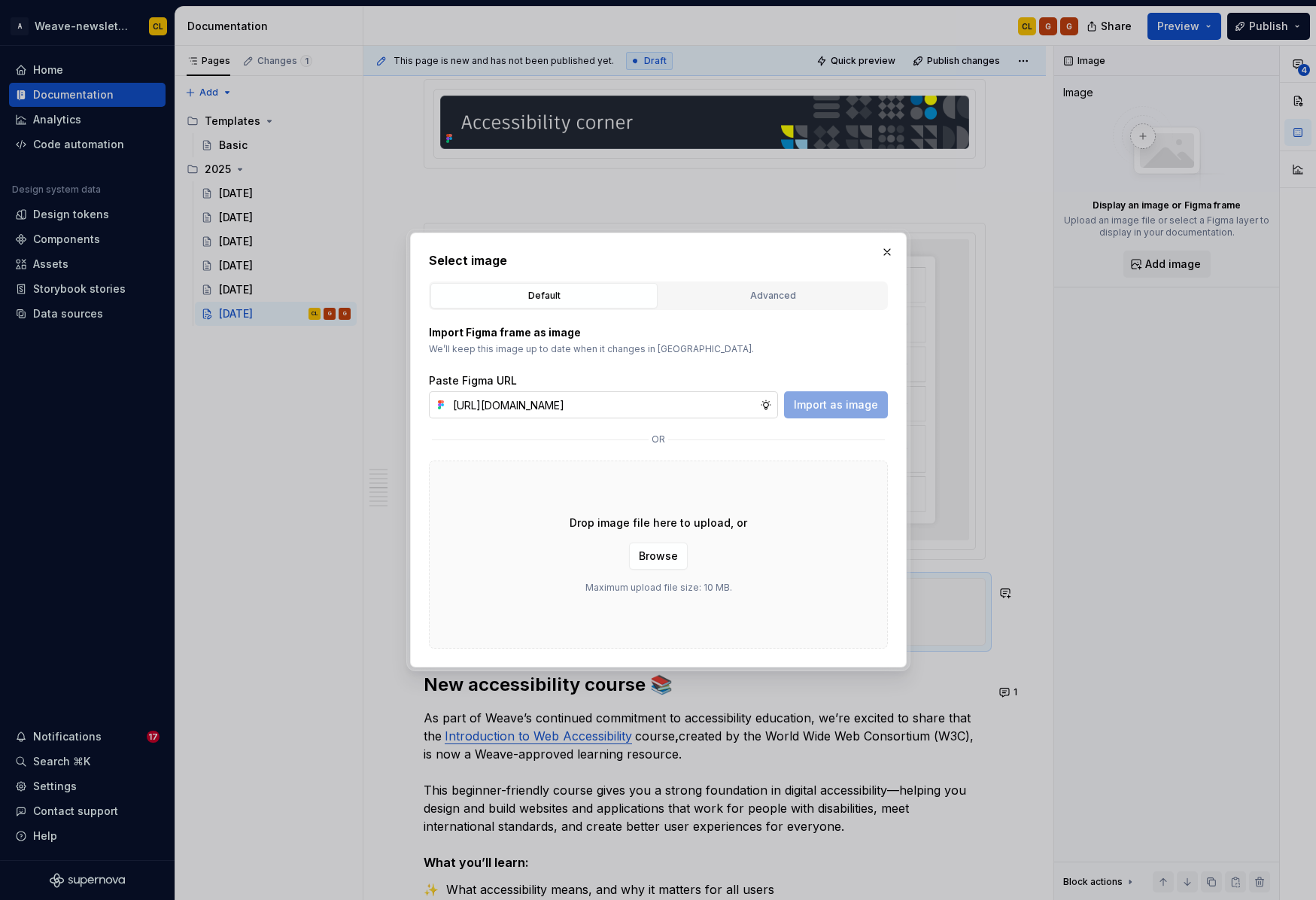
scroll to position [0, 332]
type input "[URL][DOMAIN_NAME]"
click at [859, 404] on span "Import as image" at bounding box center [836, 405] width 85 height 15
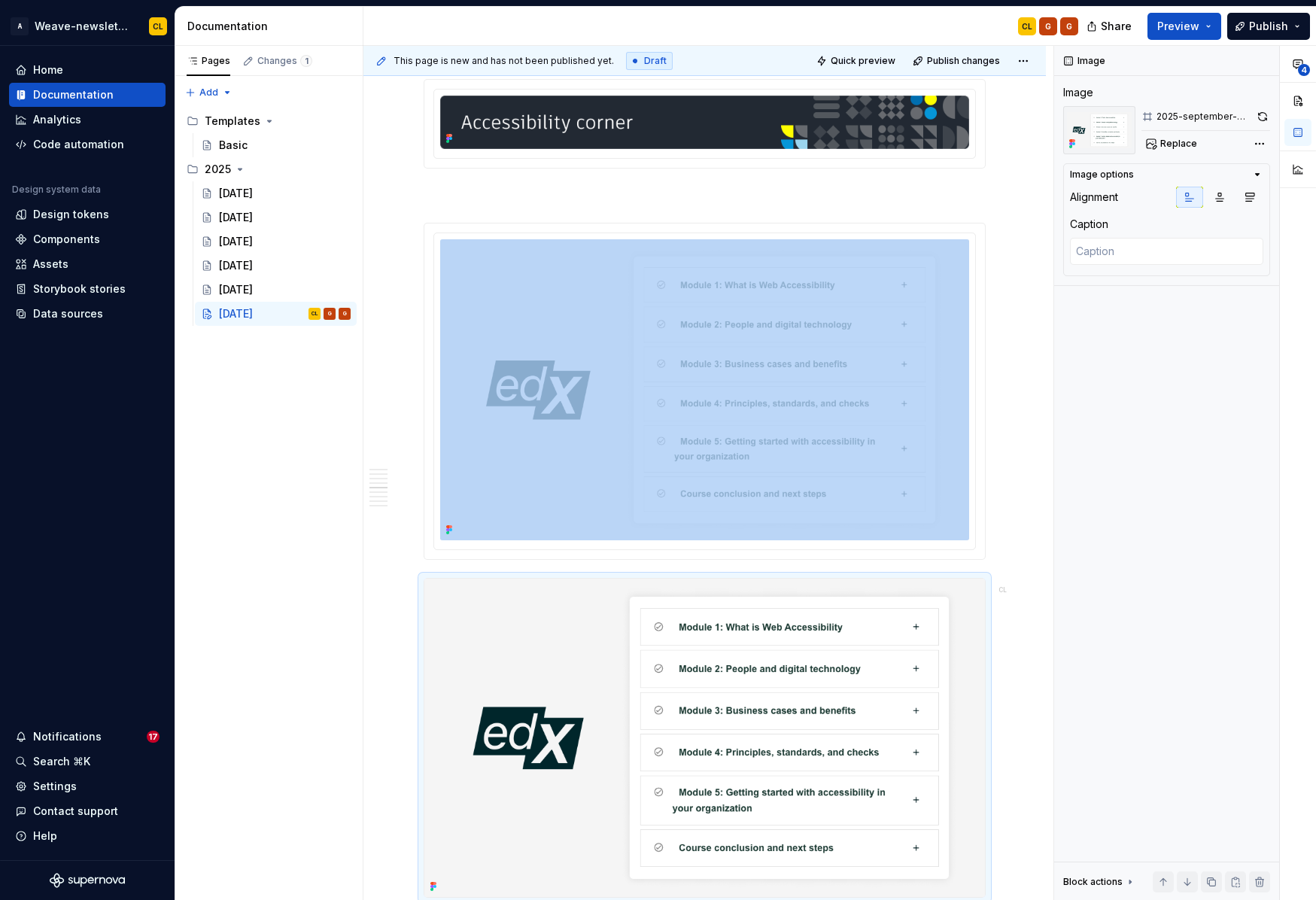
scroll to position [1925, 0]
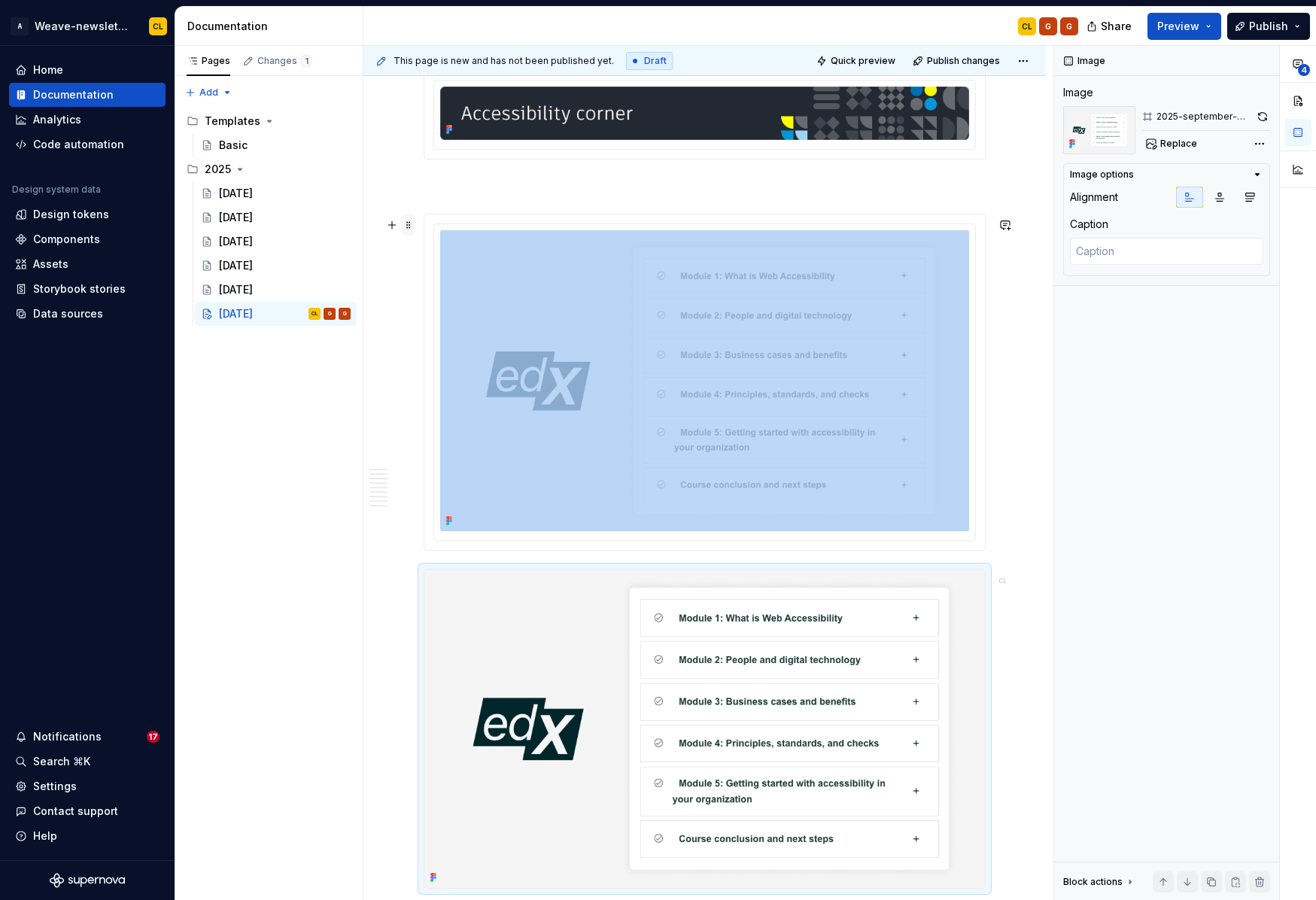
click at [410, 224] on span at bounding box center [408, 225] width 12 height 21
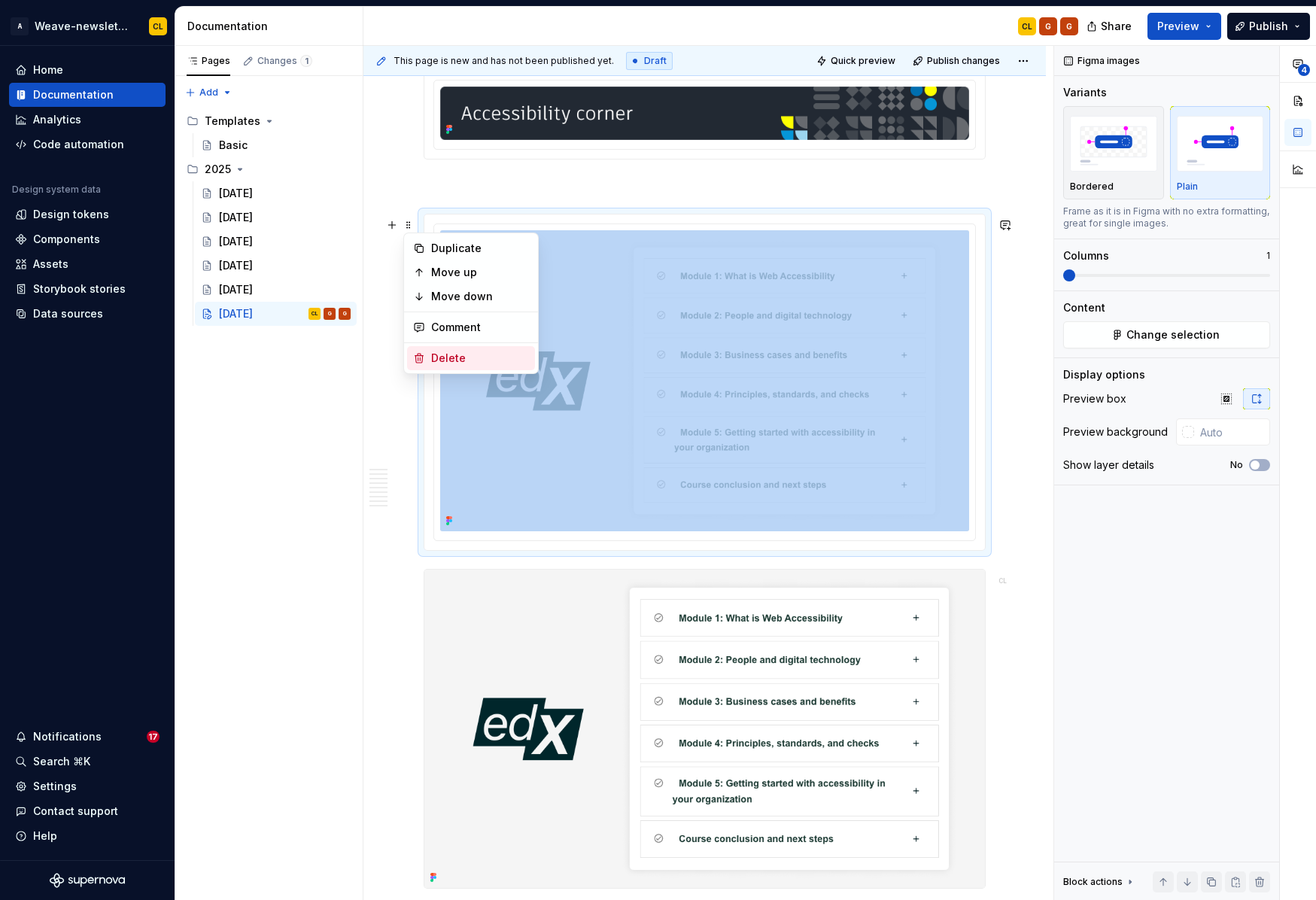
click at [451, 353] on div "Delete" at bounding box center [479, 358] width 98 height 15
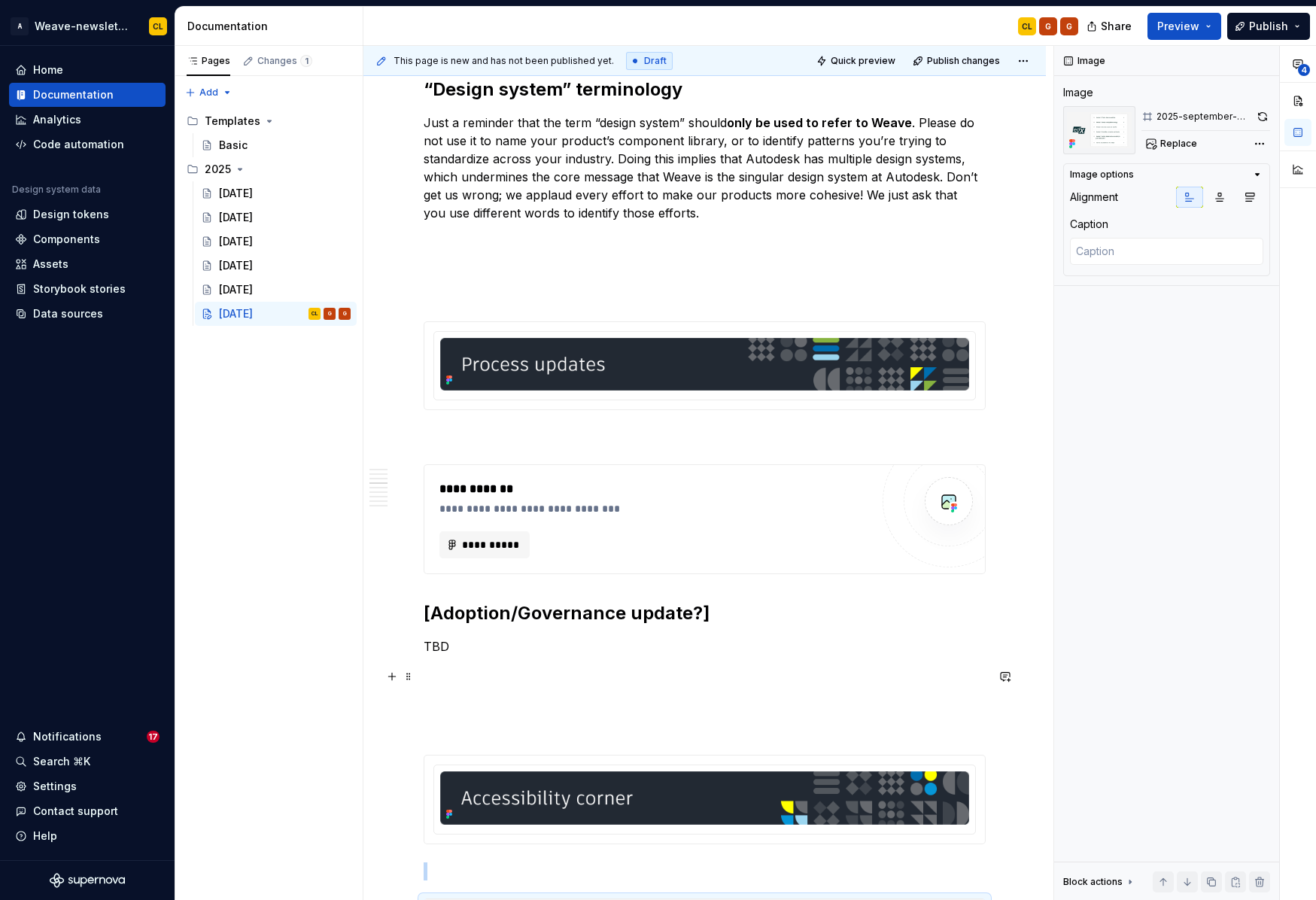
scroll to position [1104, 0]
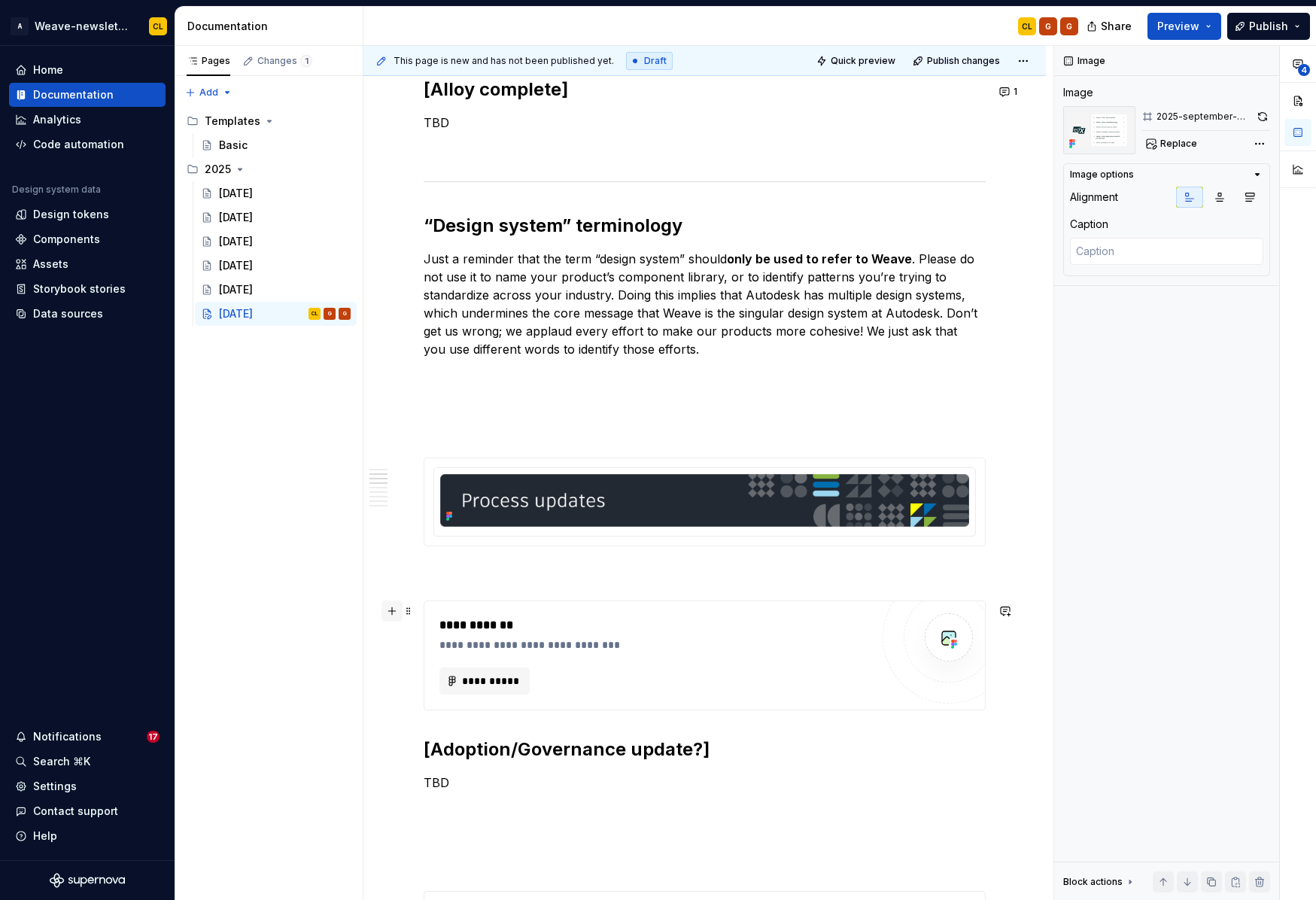
click at [392, 610] on button "button" at bounding box center [392, 611] width 21 height 21
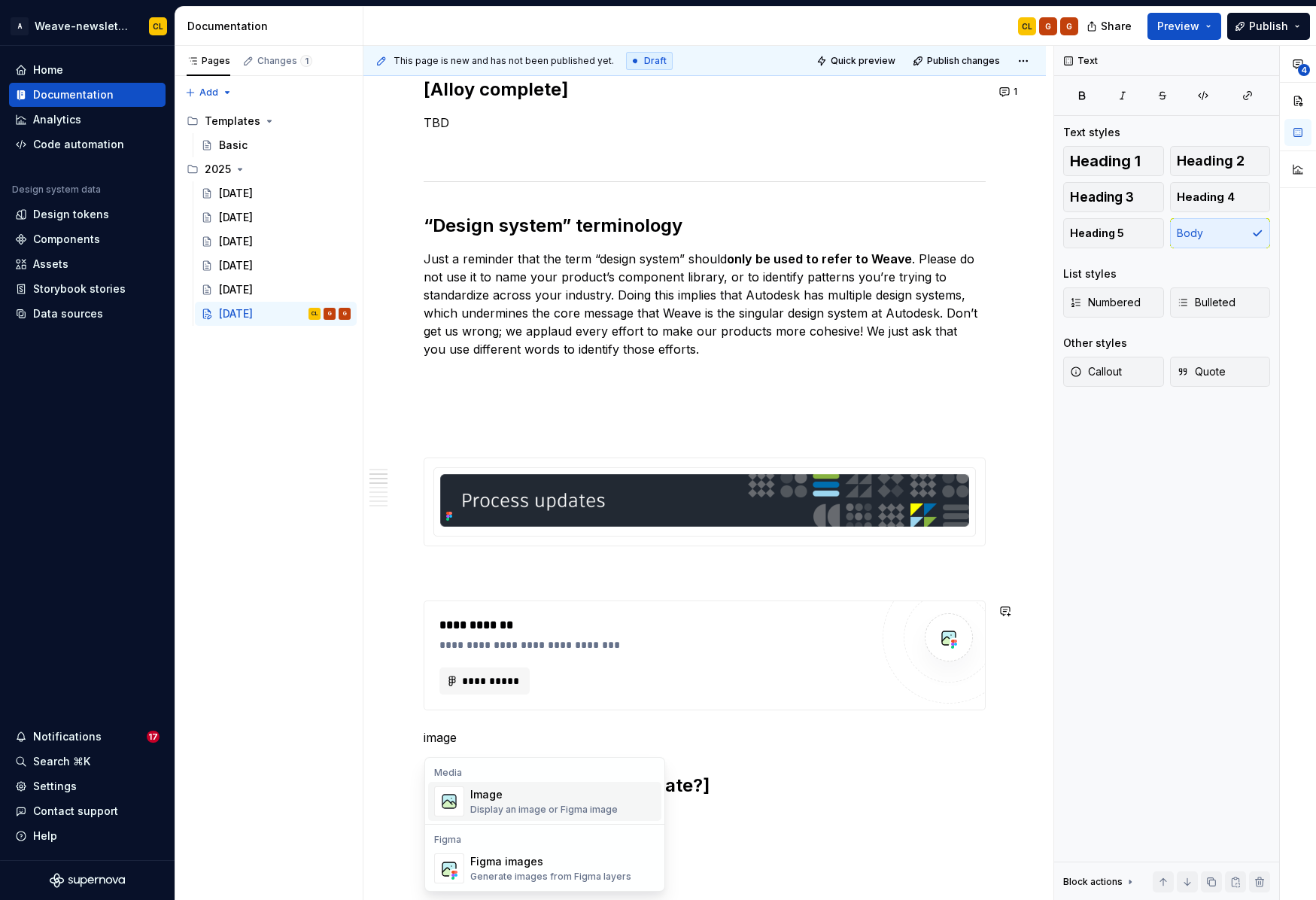
click at [499, 797] on div "Image" at bounding box center [544, 795] width 148 height 15
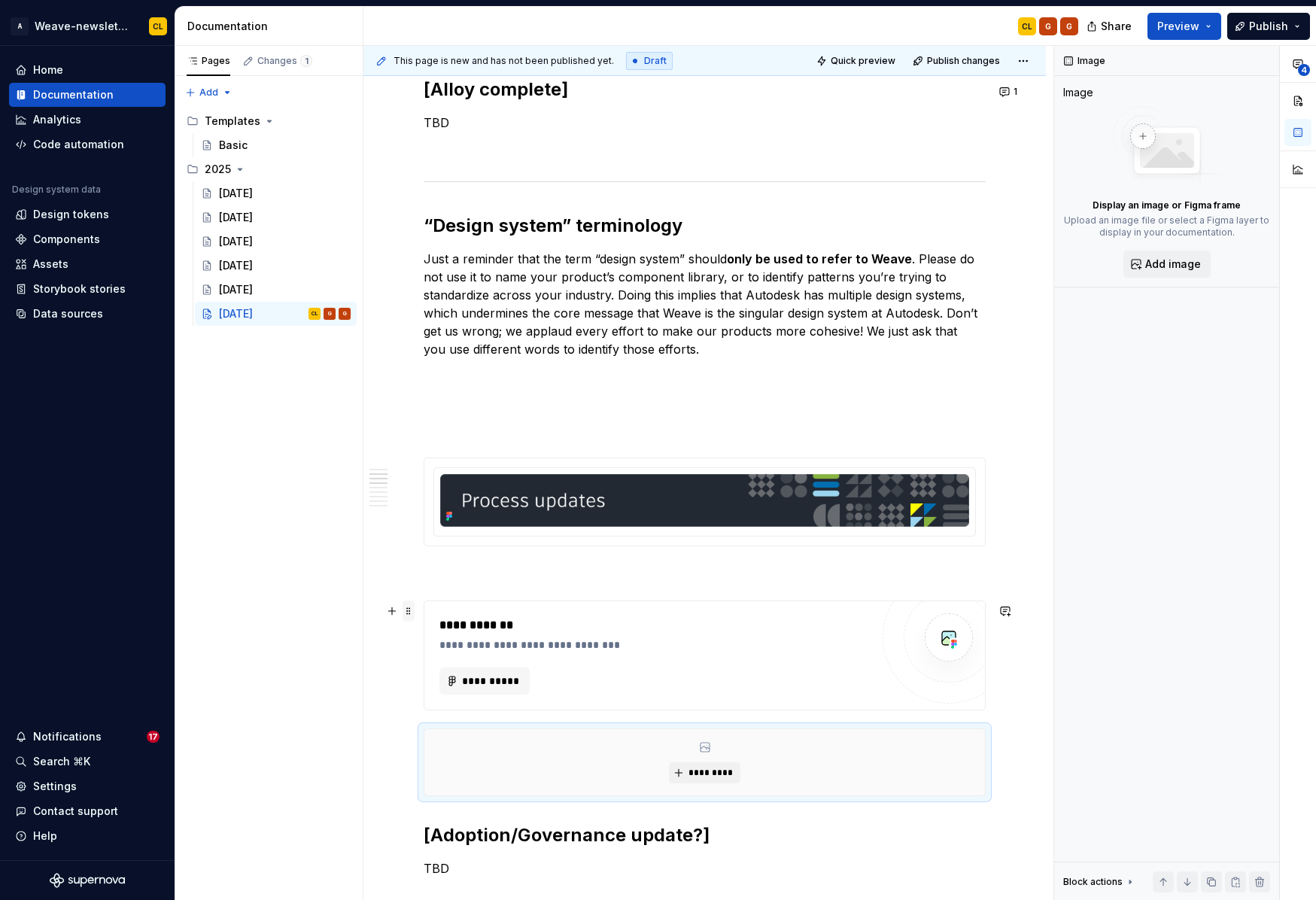
click at [410, 608] on span at bounding box center [408, 611] width 12 height 21
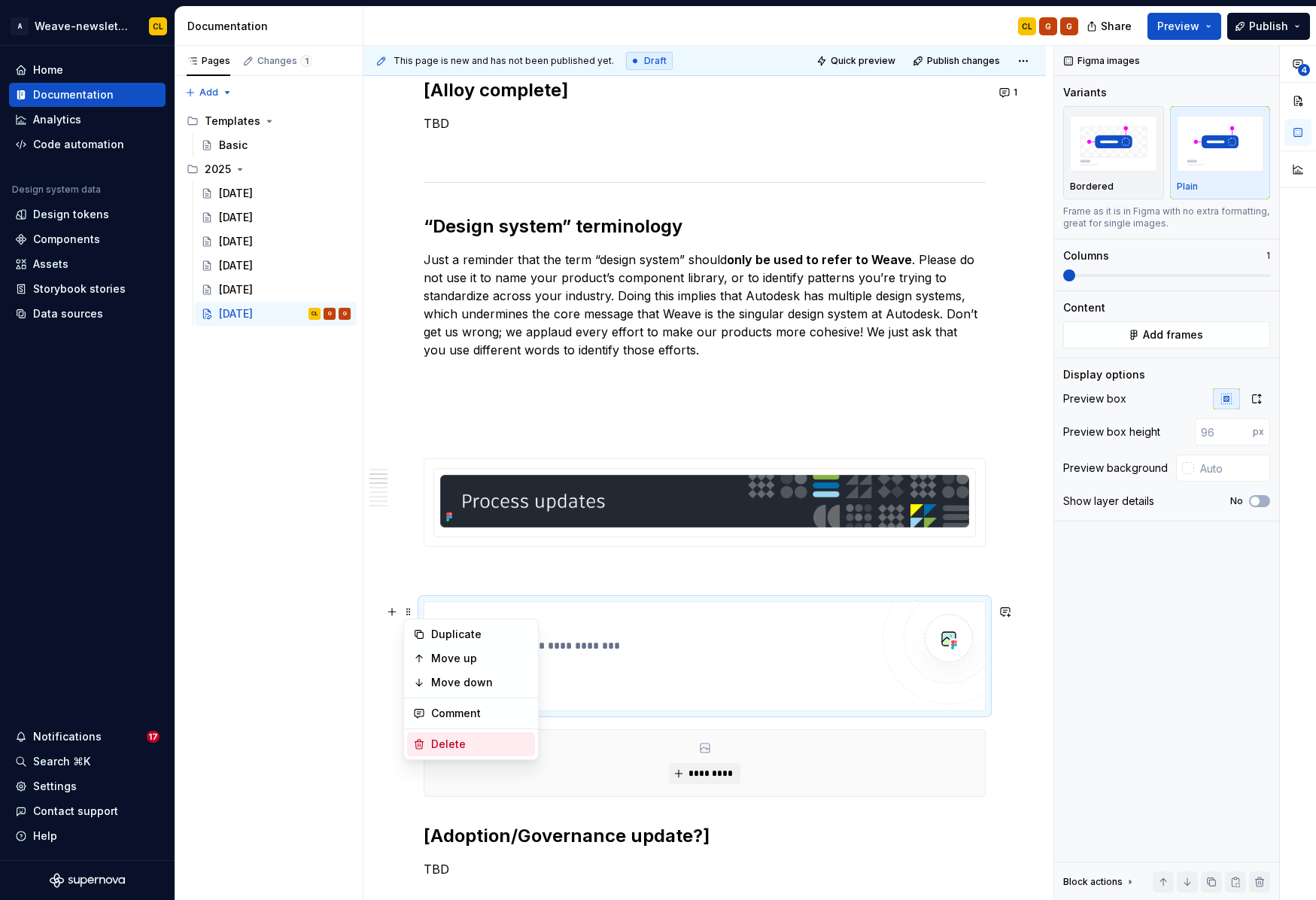
click at [424, 740] on icon at bounding box center [419, 744] width 12 height 12
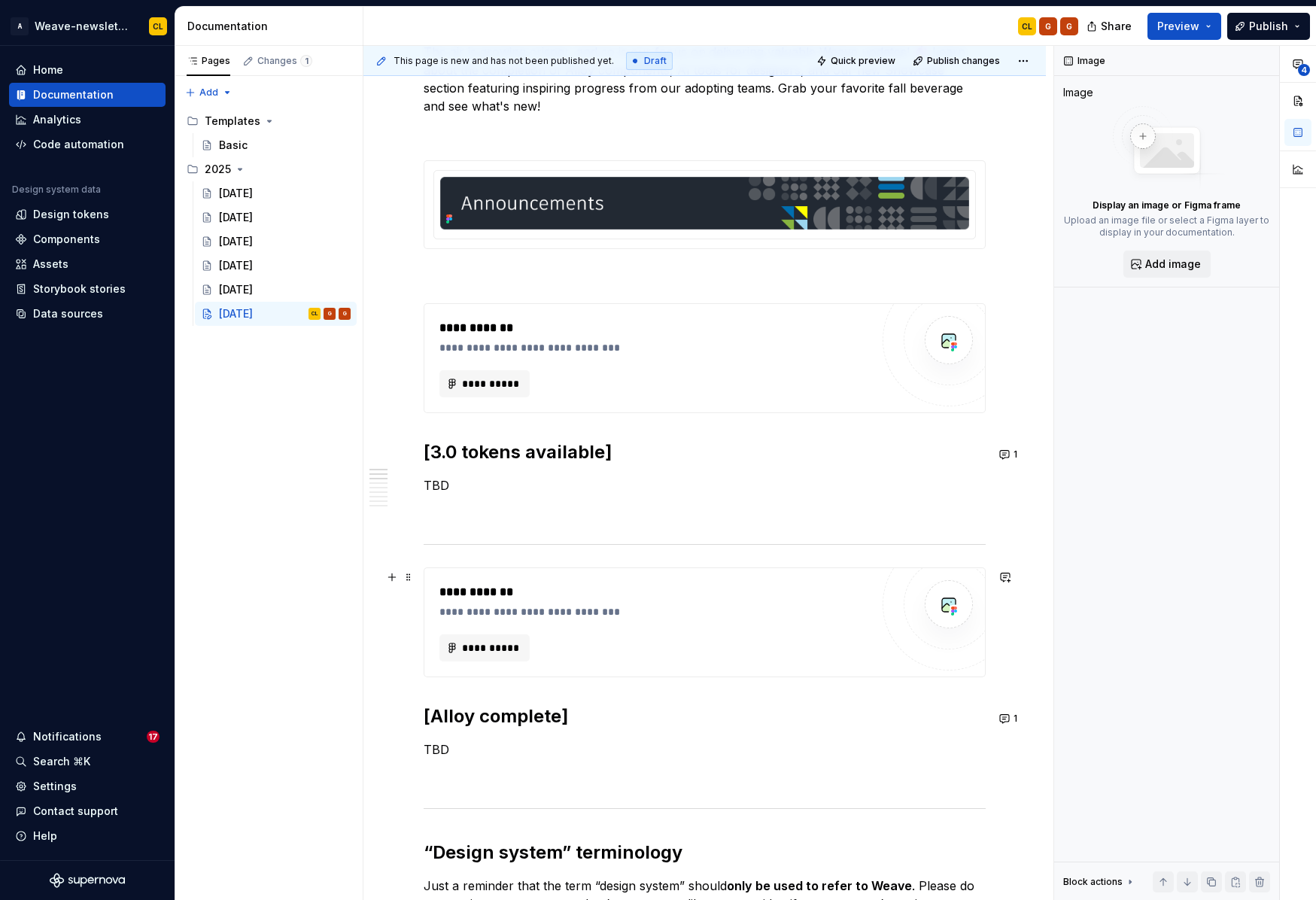
scroll to position [464, 0]
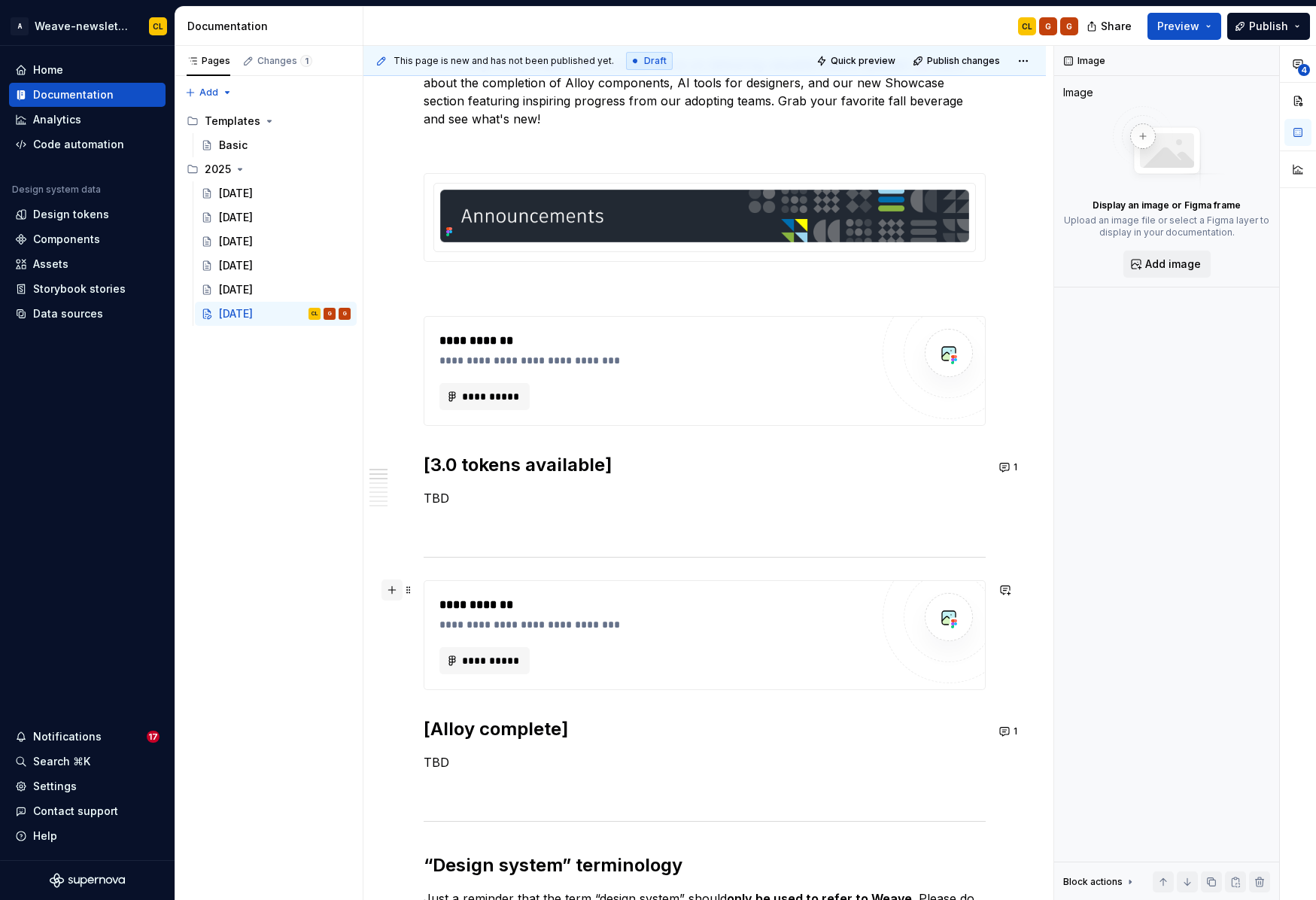
click at [393, 590] on button "button" at bounding box center [392, 590] width 21 height 21
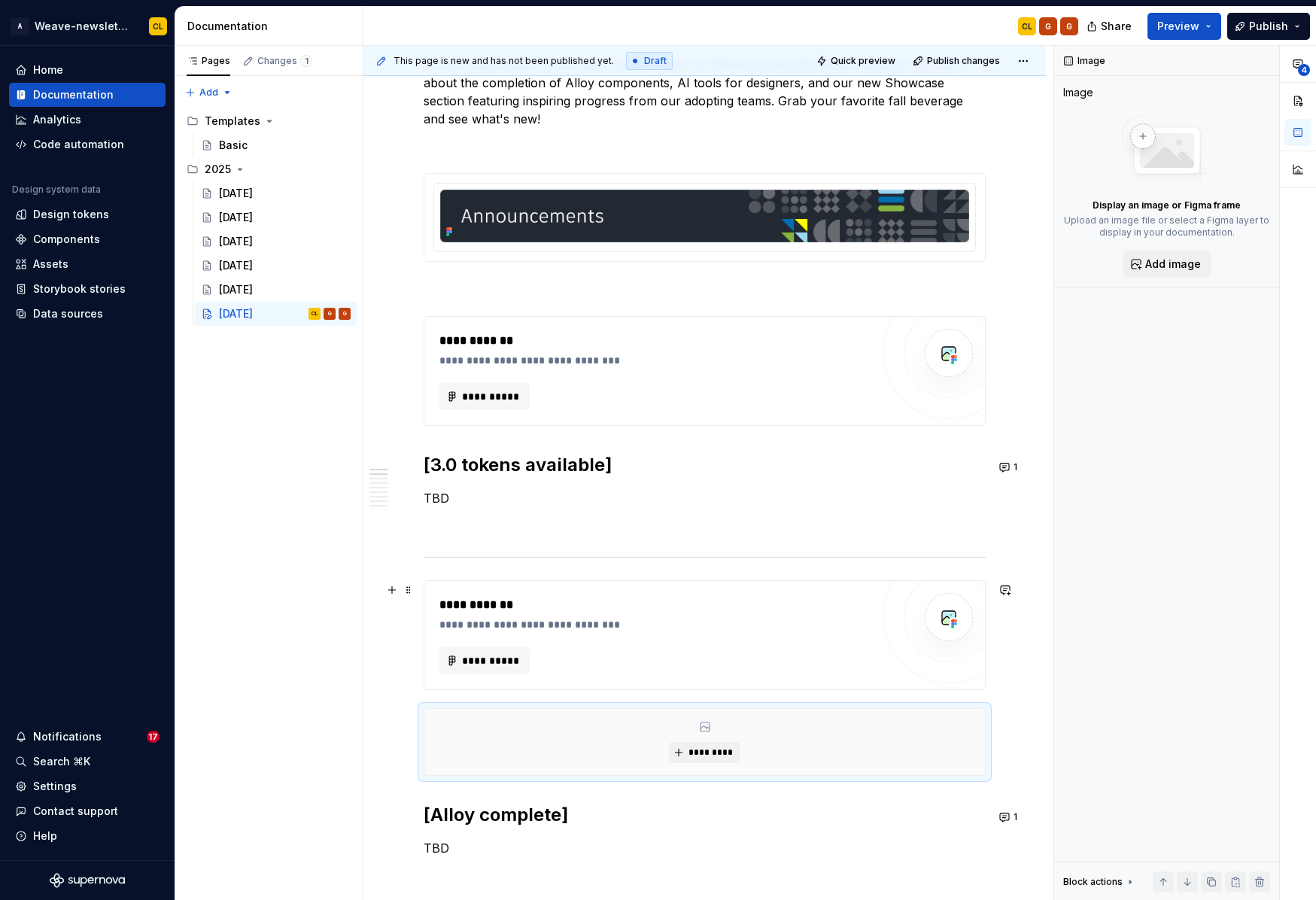
drag, startPoint x: 474, startPoint y: 590, endPoint x: 429, endPoint y: 592, distance: 45.0
click at [470, 590] on div "**********" at bounding box center [704, 635] width 561 height 108
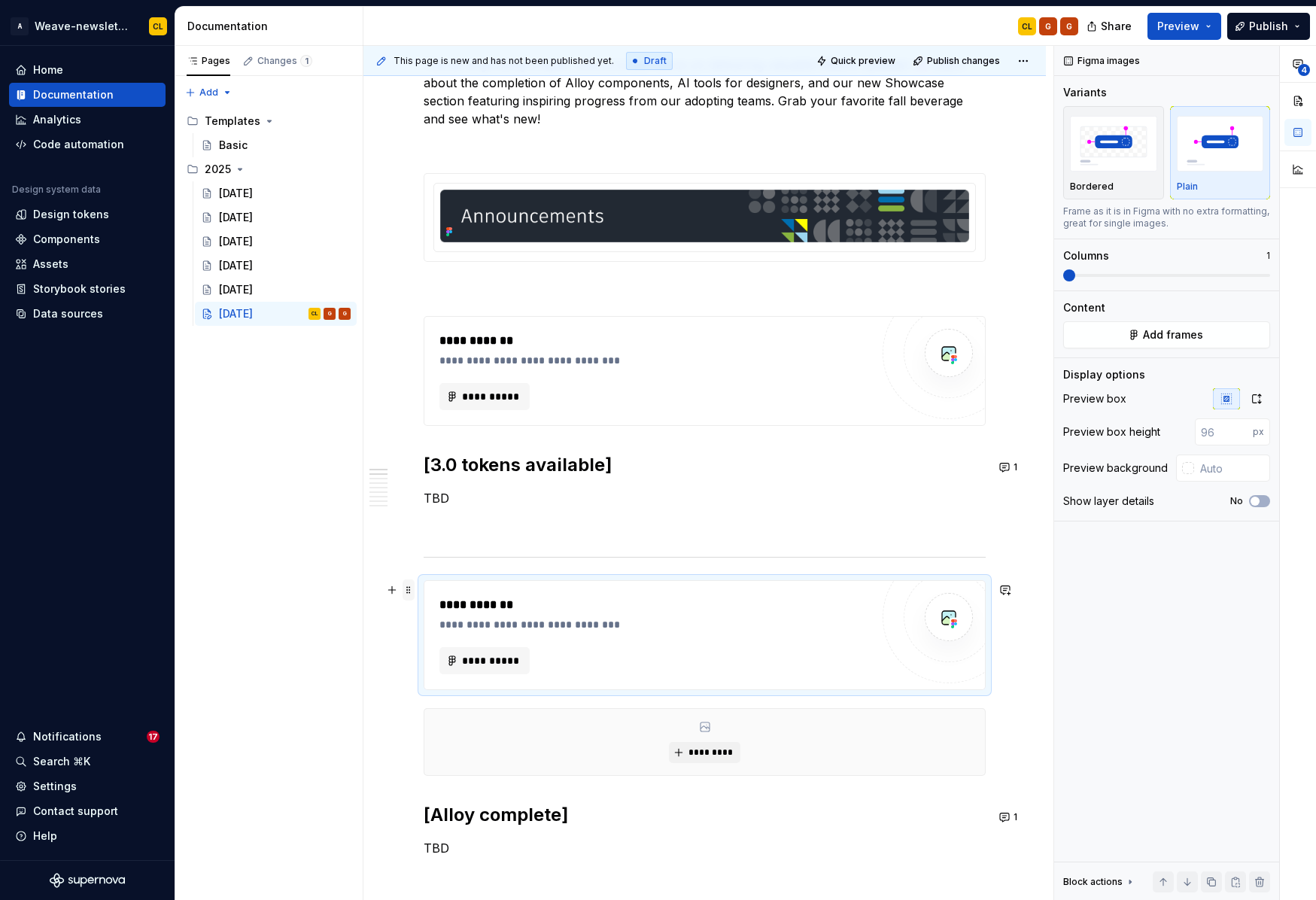
click at [410, 590] on span at bounding box center [408, 590] width 12 height 21
click at [422, 720] on icon at bounding box center [420, 723] width 8 height 9
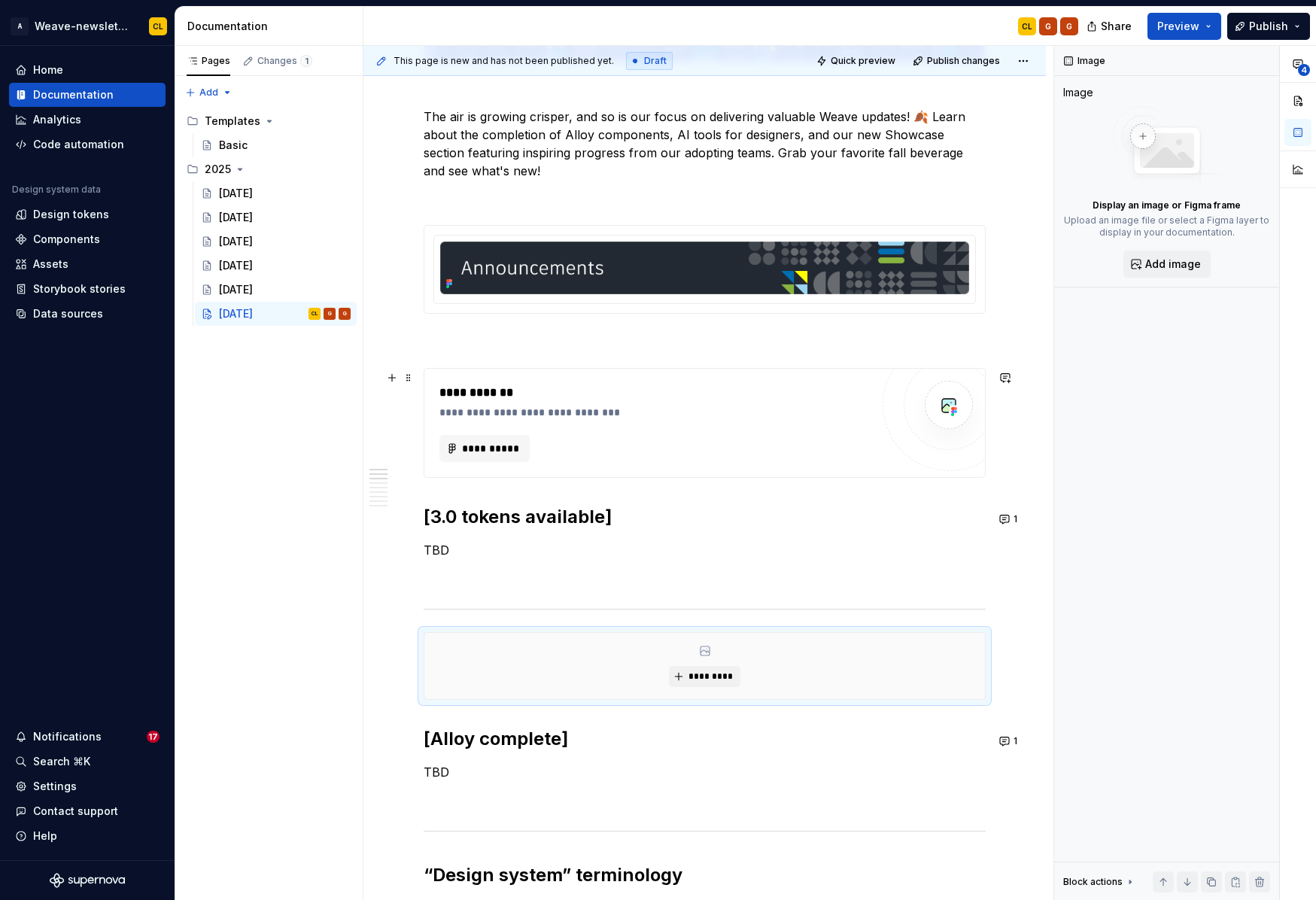
scroll to position [409, 0]
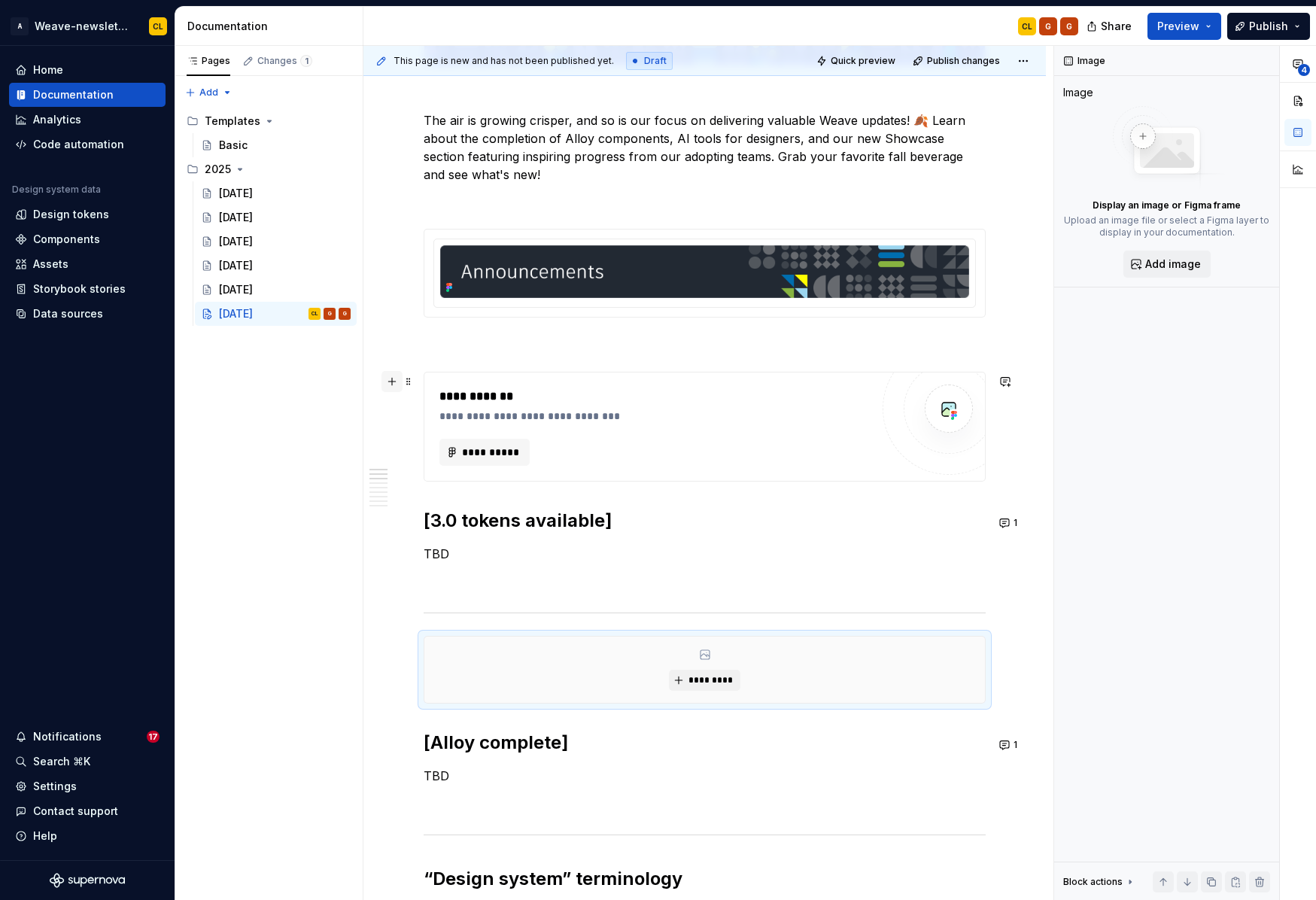
click at [392, 379] on button "button" at bounding box center [392, 382] width 21 height 21
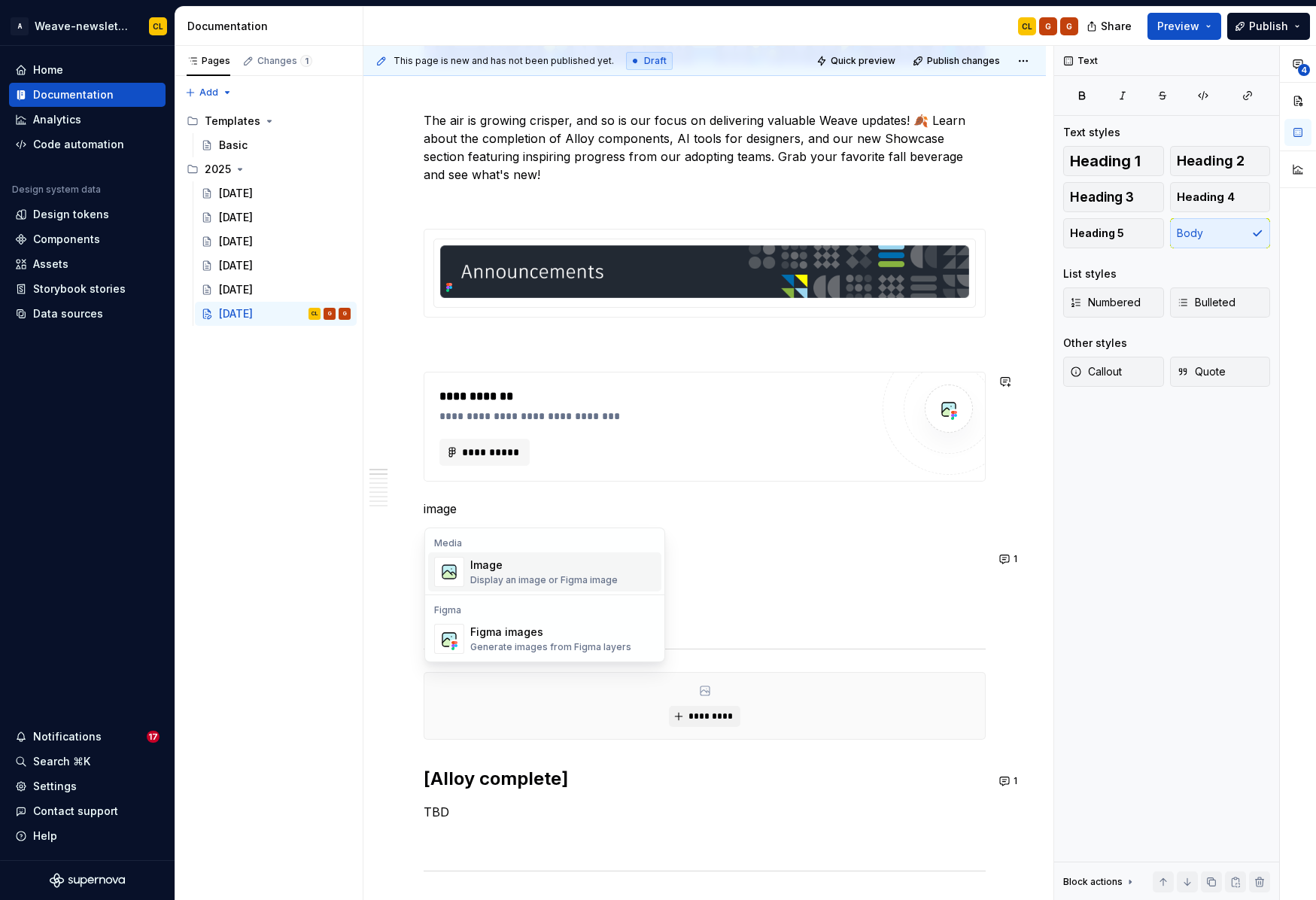
click at [508, 571] on div "Image" at bounding box center [544, 565] width 148 height 15
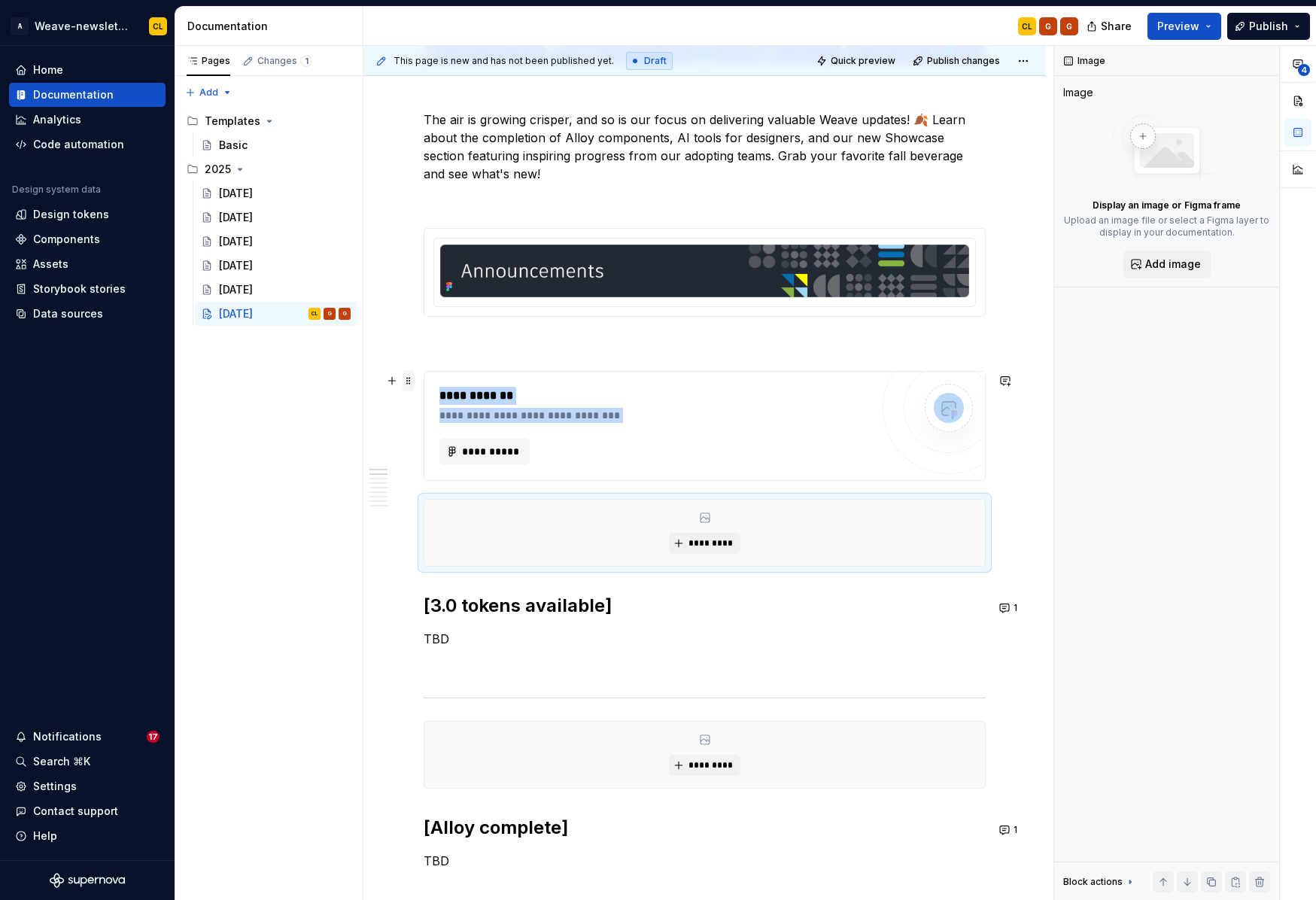
click at [407, 383] on span at bounding box center [408, 381] width 12 height 21
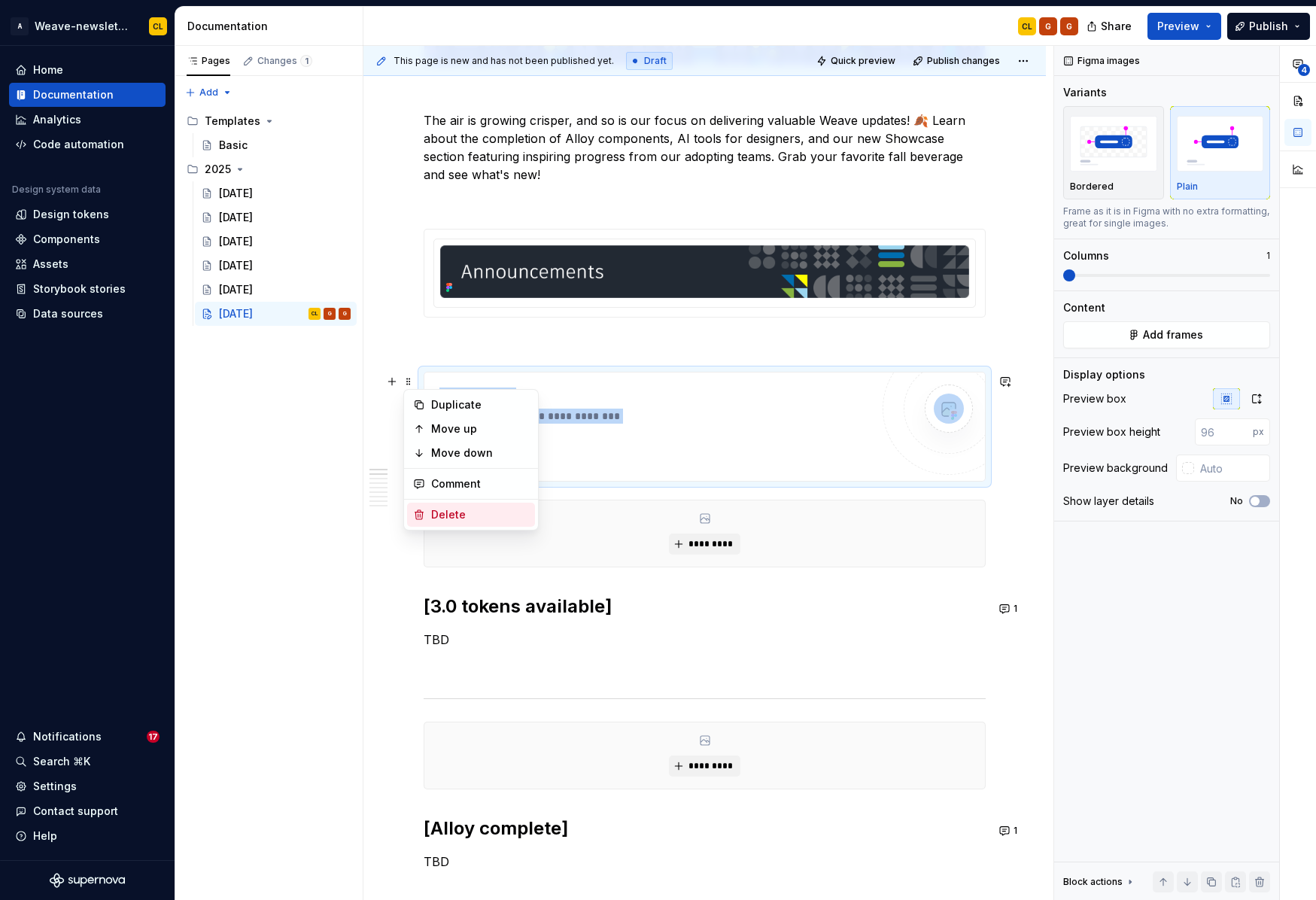
click at [447, 518] on div "Delete" at bounding box center [479, 515] width 98 height 15
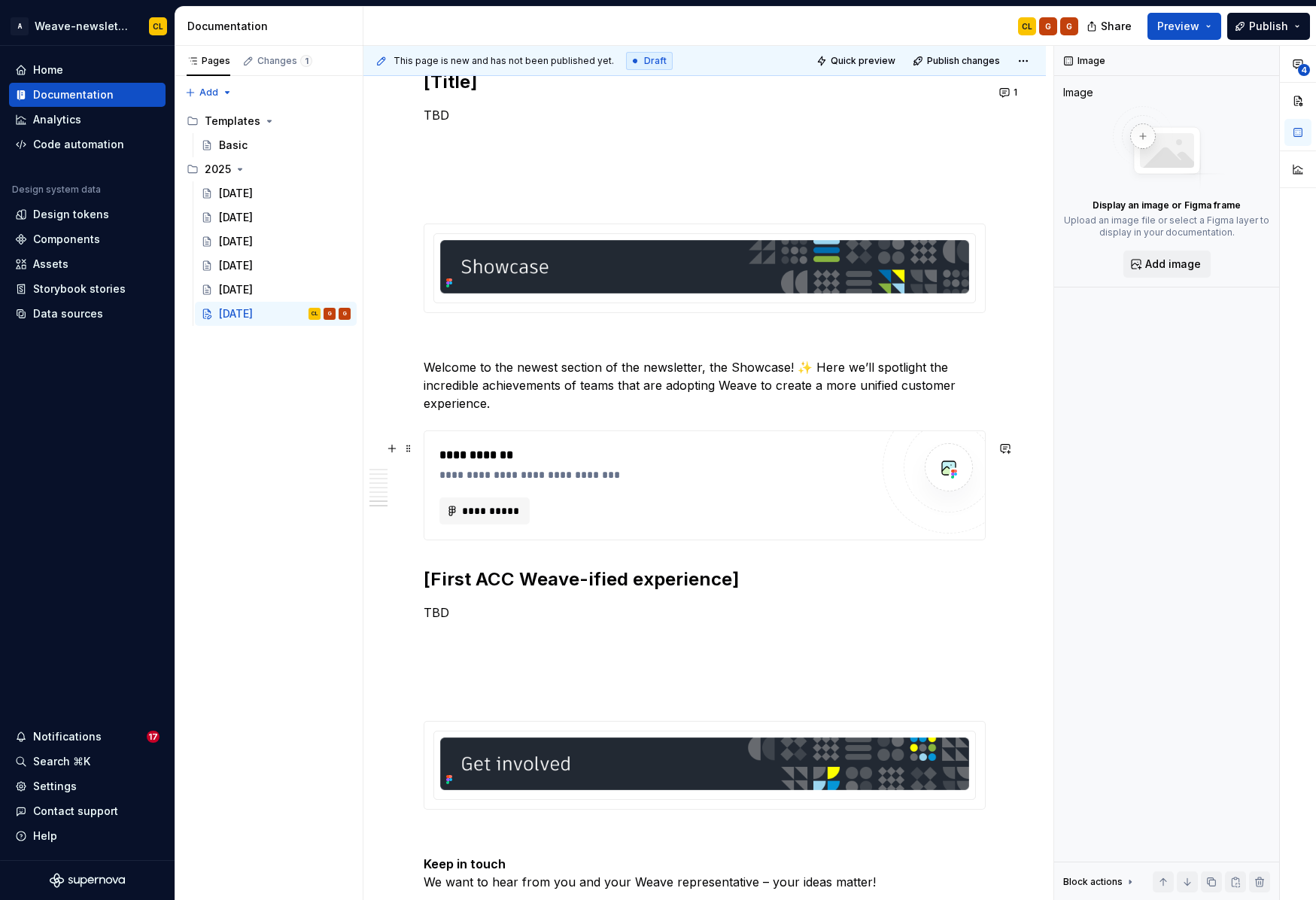
scroll to position [3793, 0]
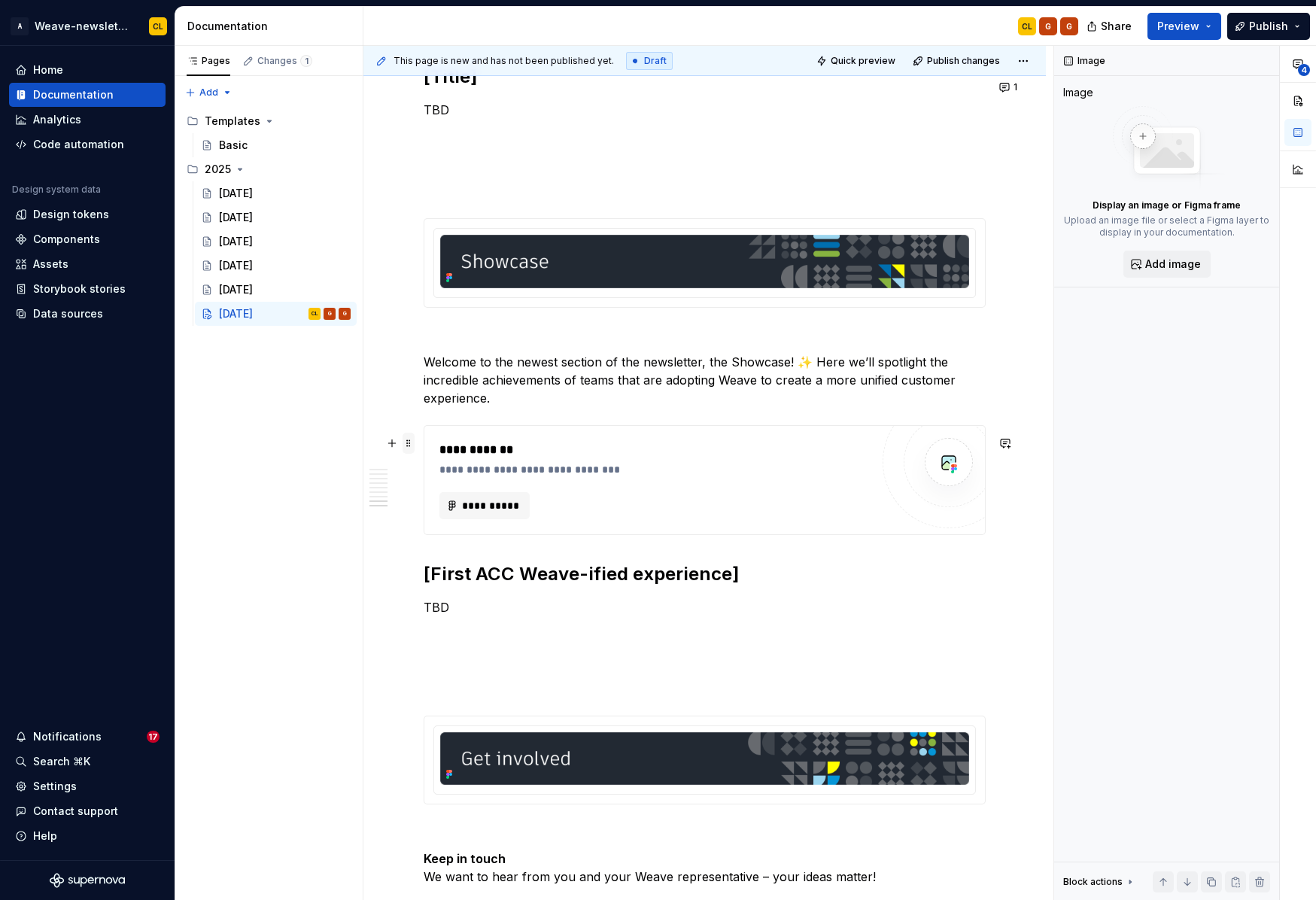
click at [409, 444] on span at bounding box center [408, 443] width 12 height 21
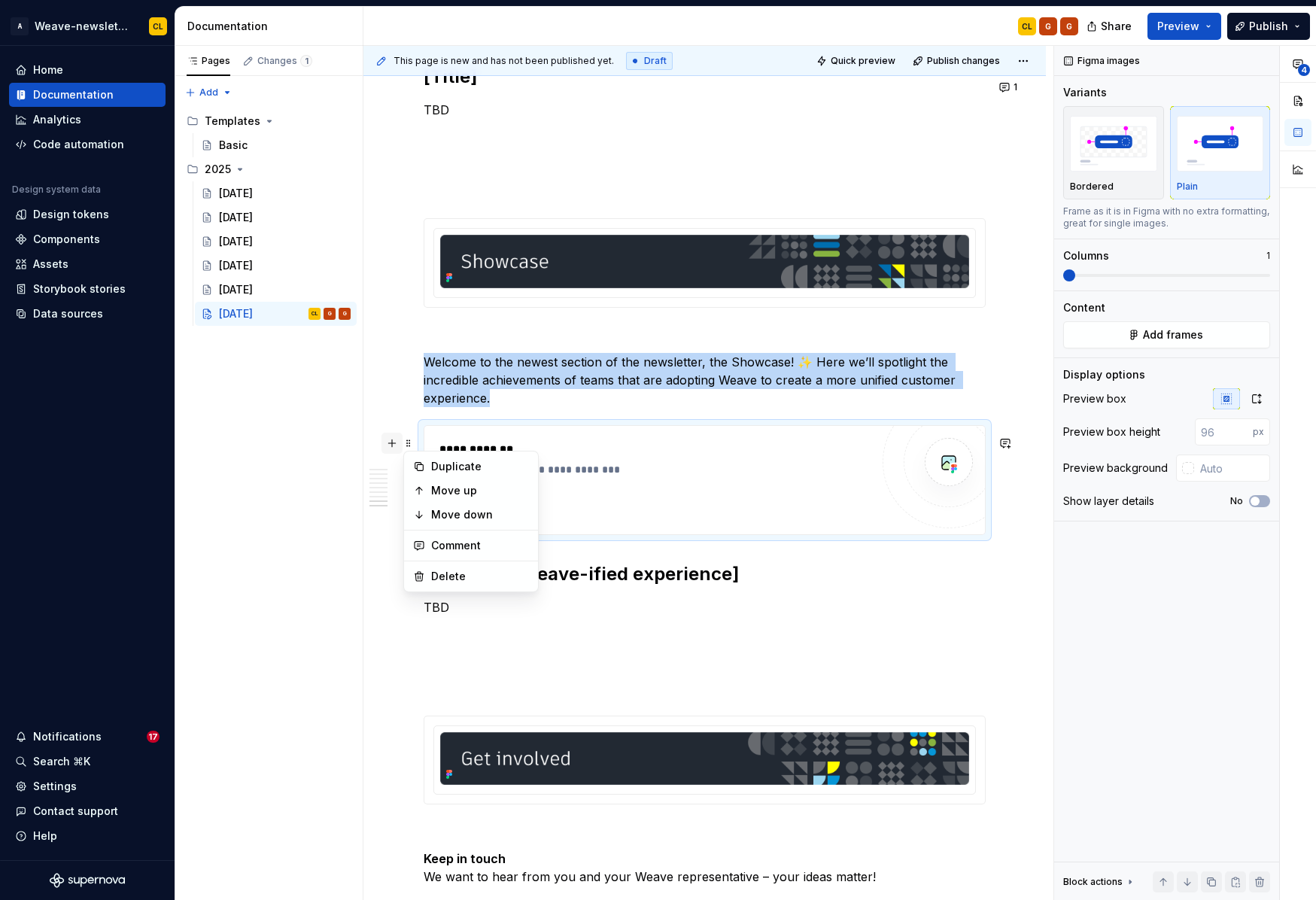
click at [392, 442] on button "button" at bounding box center [392, 443] width 21 height 21
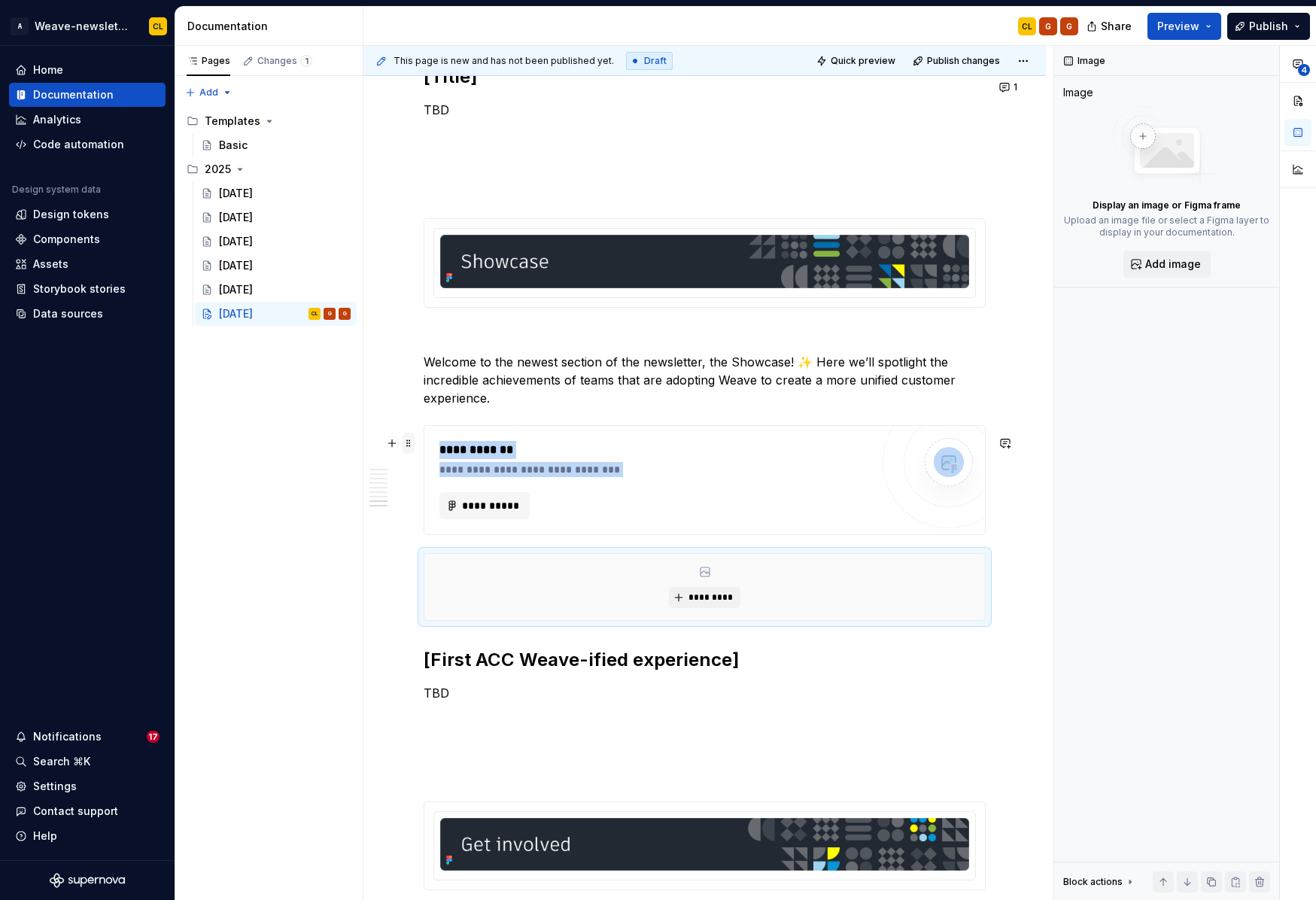
click at [410, 443] on span at bounding box center [408, 443] width 12 height 21
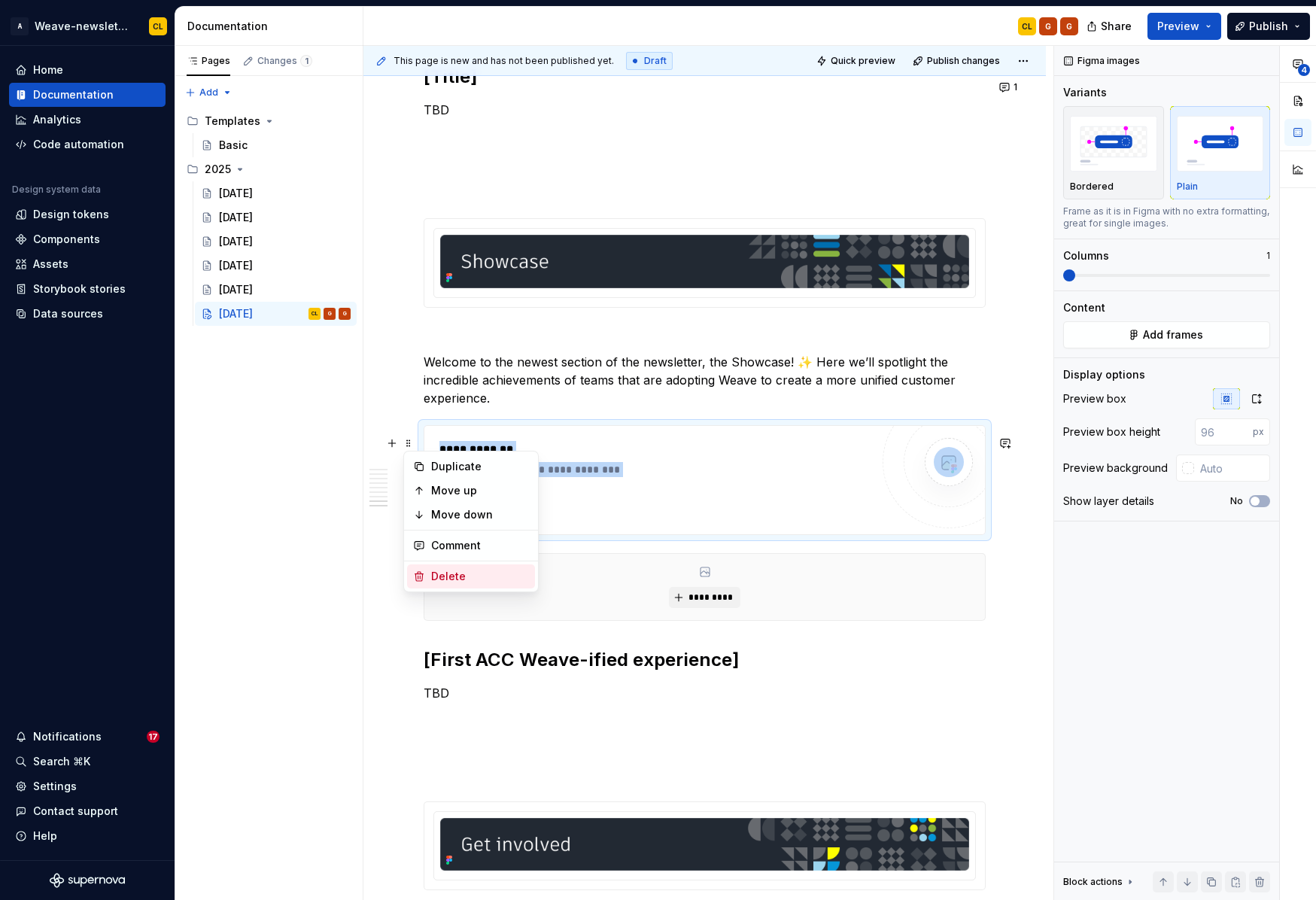
click at [434, 572] on div "Delete" at bounding box center [479, 576] width 98 height 15
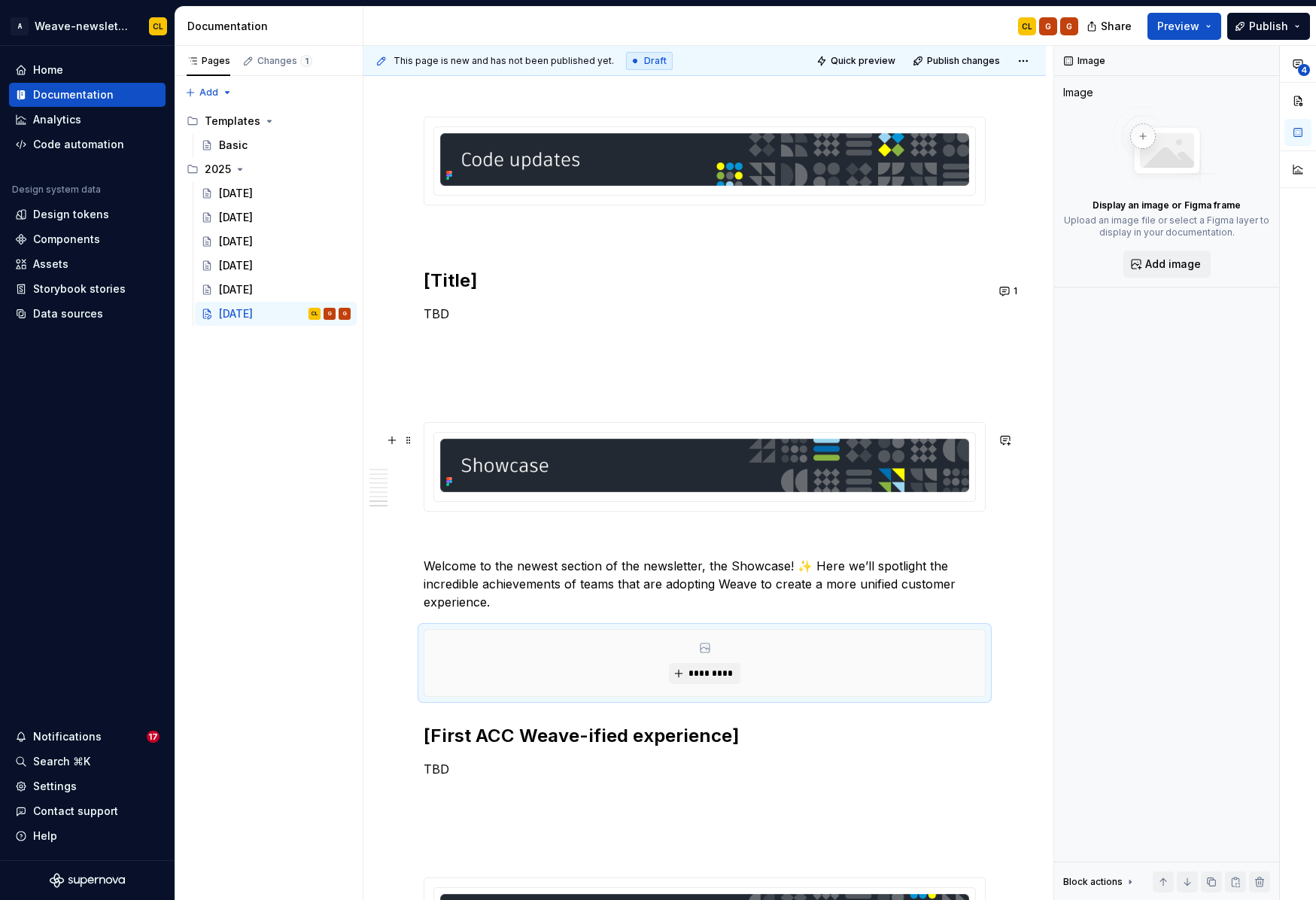
scroll to position [3591, 0]
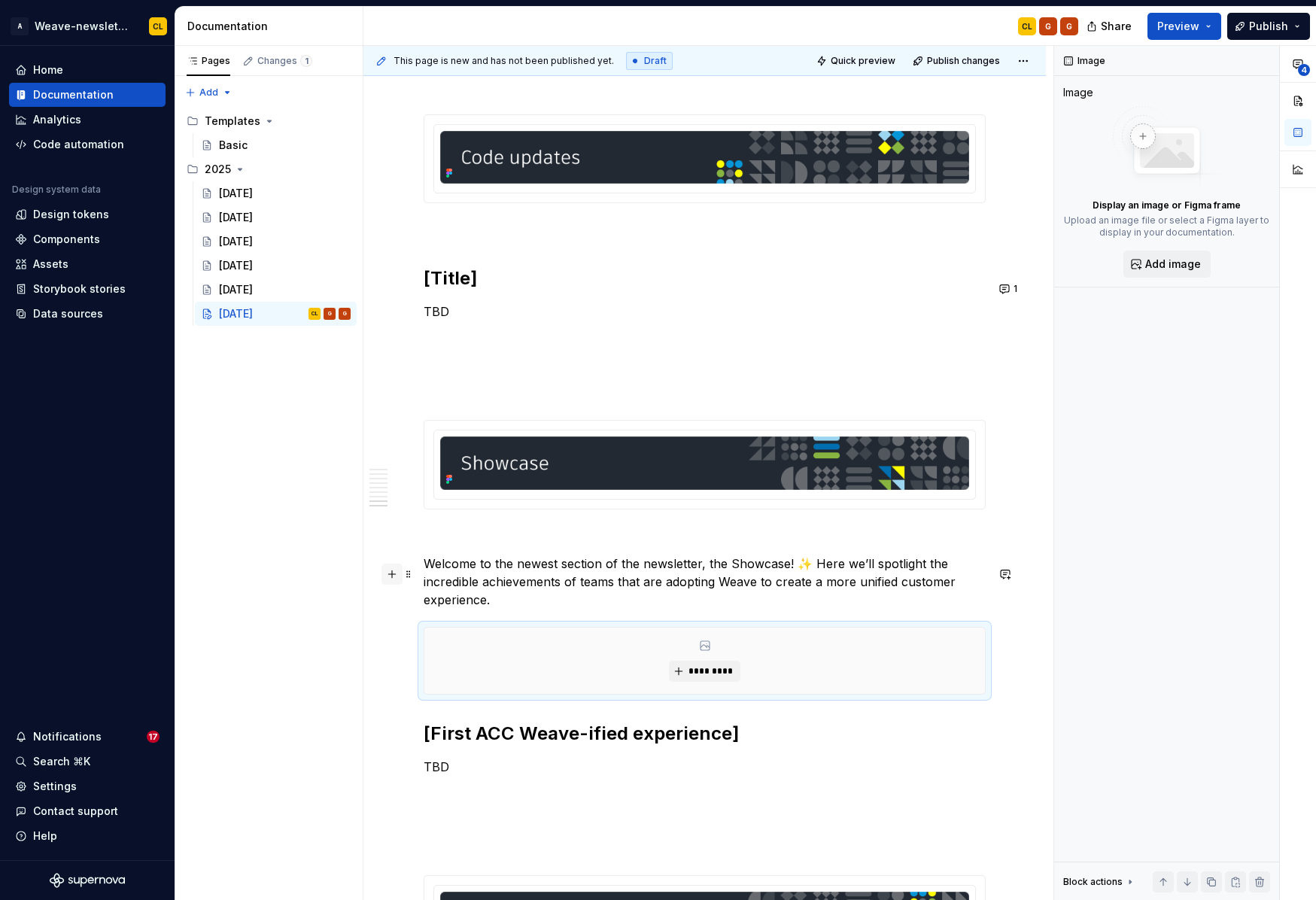
click at [392, 572] on button "button" at bounding box center [392, 574] width 21 height 21
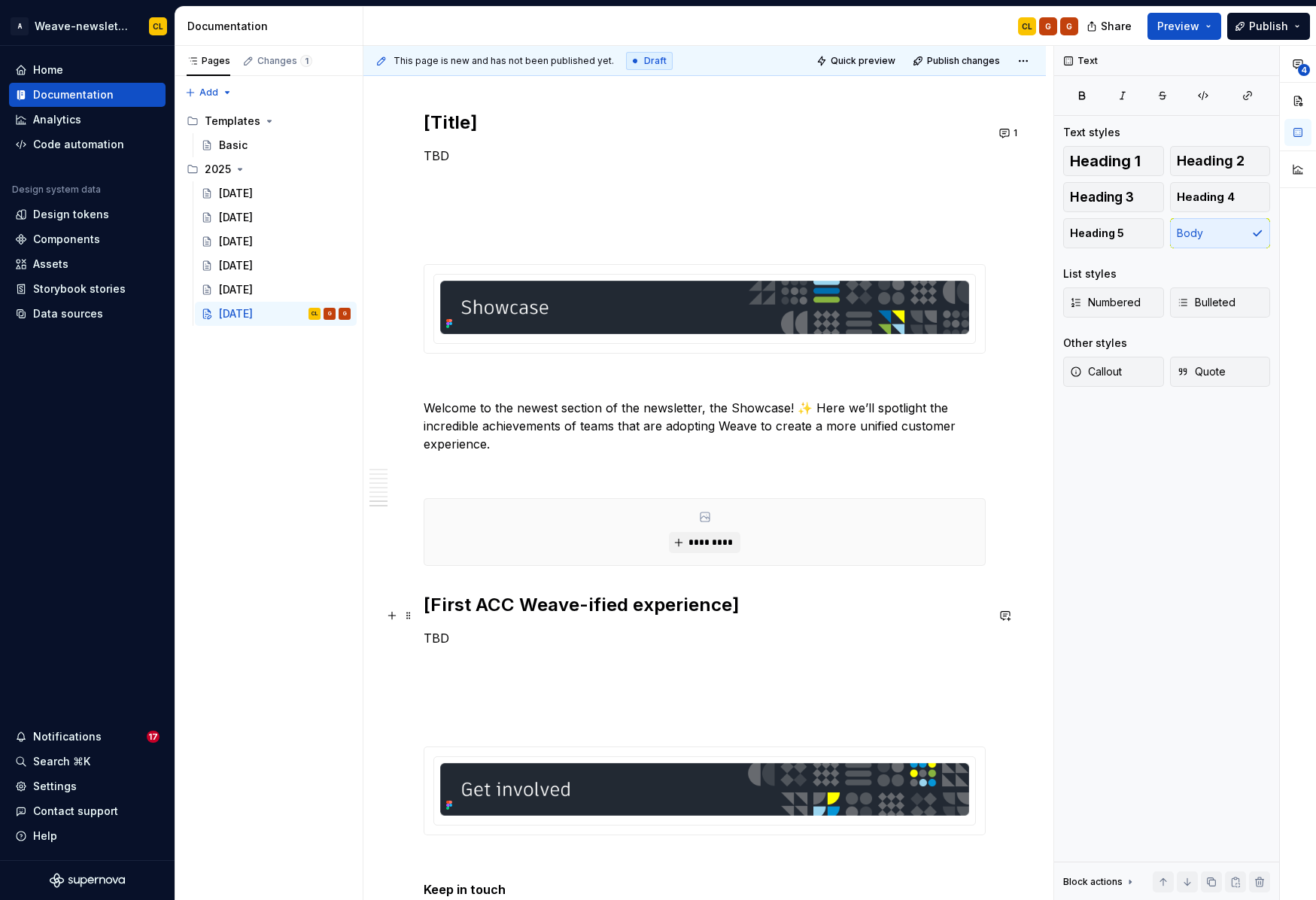
click at [770, 617] on h2 "[First ACC Weave-ified experience]" at bounding box center [704, 604] width 562 height 24
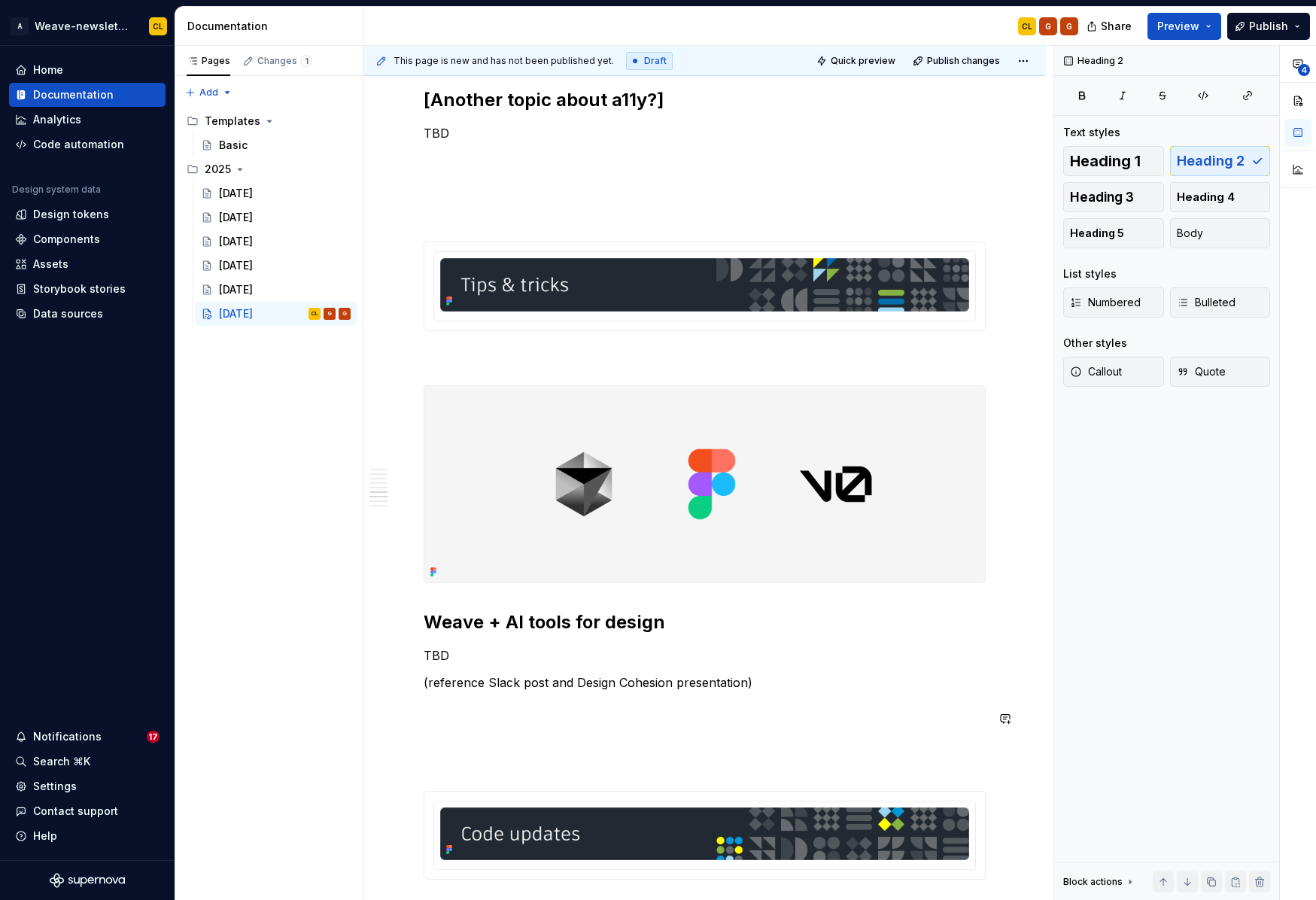
scroll to position [2929, 0]
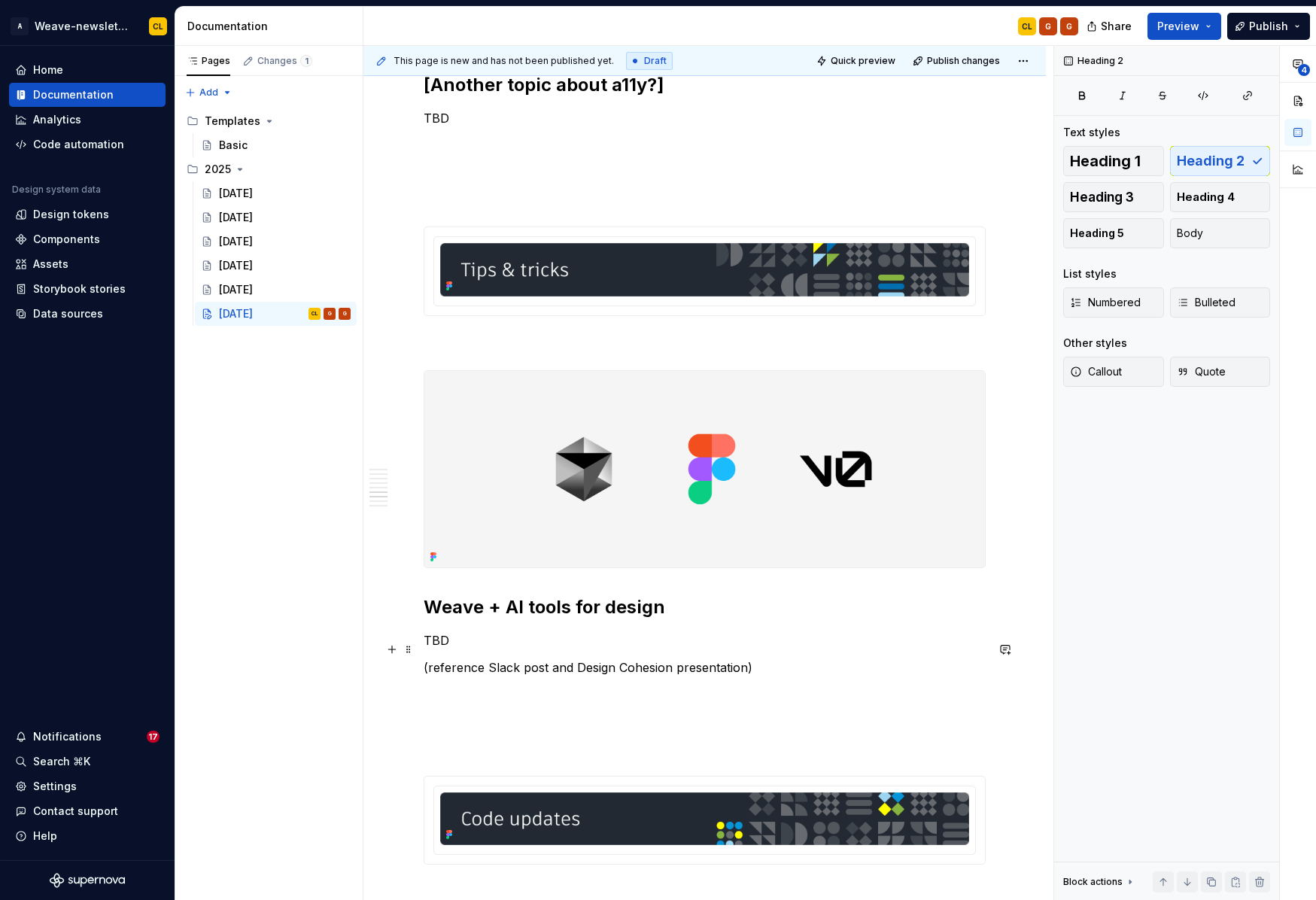
click at [465, 645] on p "TBD" at bounding box center [704, 641] width 562 height 18
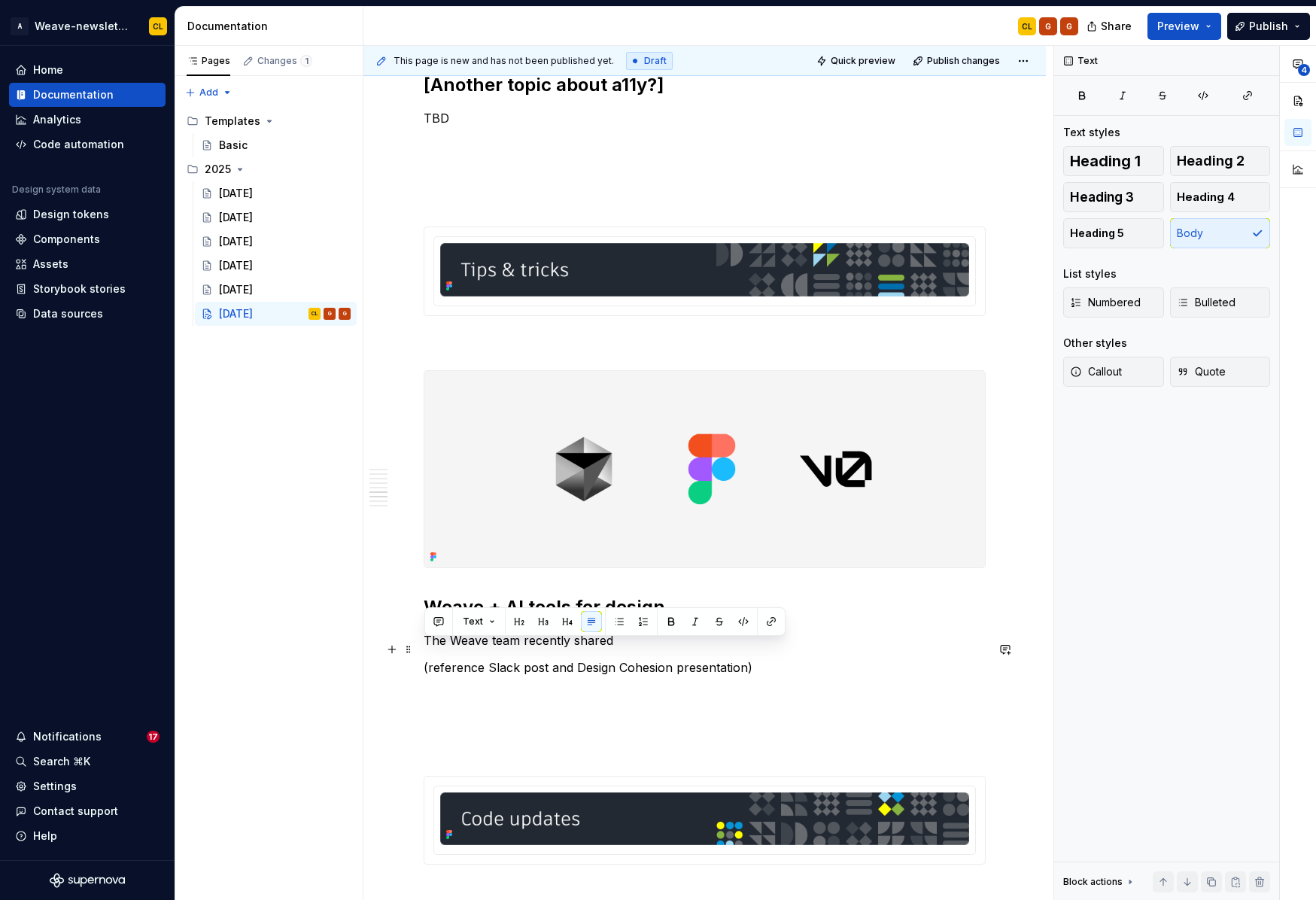
drag, startPoint x: 619, startPoint y: 651, endPoint x: 425, endPoint y: 653, distance: 194.0
click at [425, 650] on p "The Weave team recently shared" at bounding box center [704, 641] width 562 height 18
click at [519, 650] on p "Wondering how the bevy of new AI design tools" at bounding box center [704, 641] width 562 height 18
click at [753, 647] on p "Wondering how to use the bevy of new AI design tools" at bounding box center [704, 641] width 562 height 18
click at [540, 650] on p "Wondering how to use the bevy of new AI design tools with" at bounding box center [704, 641] width 562 height 18
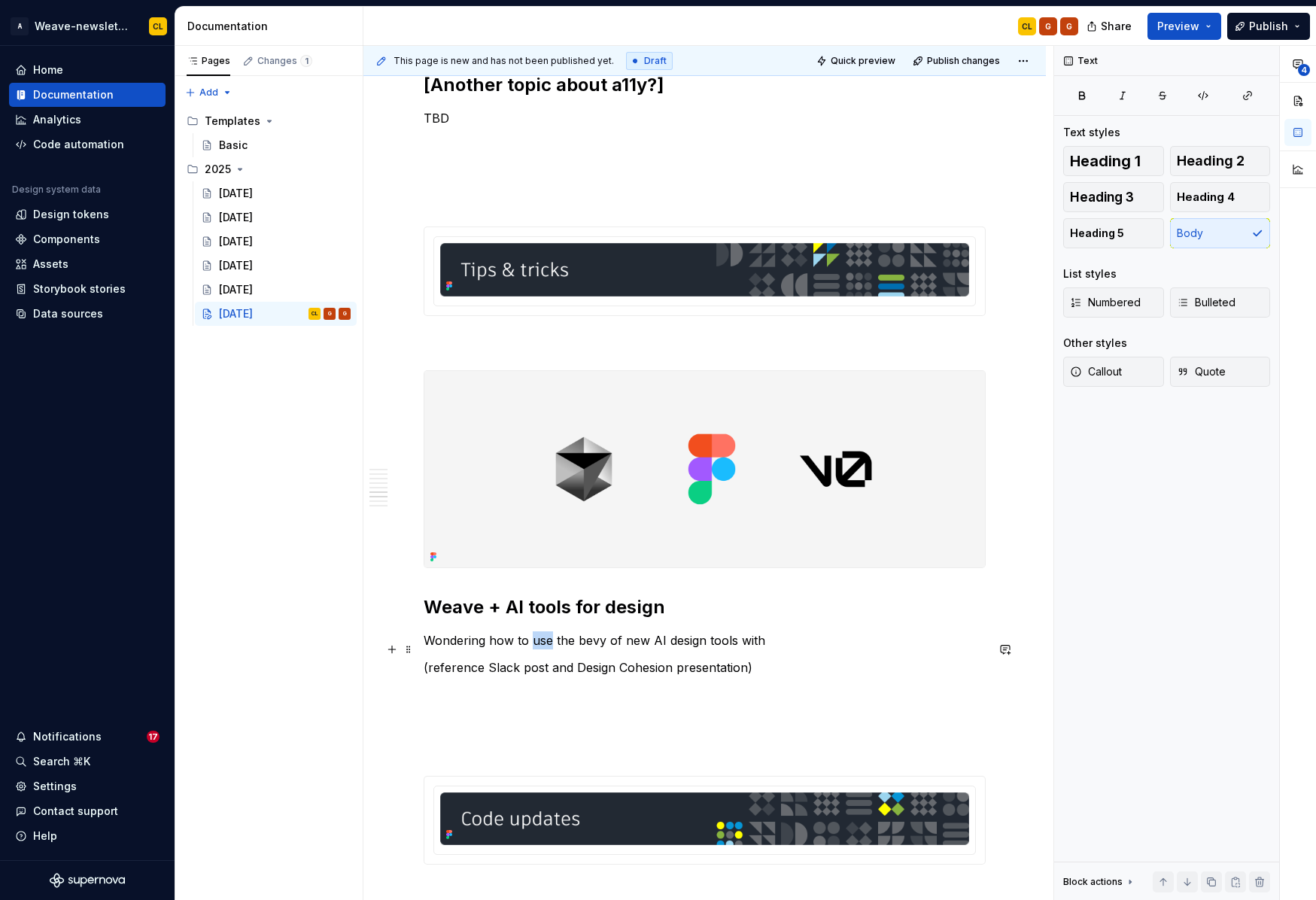
click at [540, 650] on p "Wondering how to use the bevy of new AI design tools with" at bounding box center [704, 641] width 562 height 18
click at [823, 650] on p "Wondering how to integrate the bevy of new AI design tools with" at bounding box center [704, 641] width 562 height 18
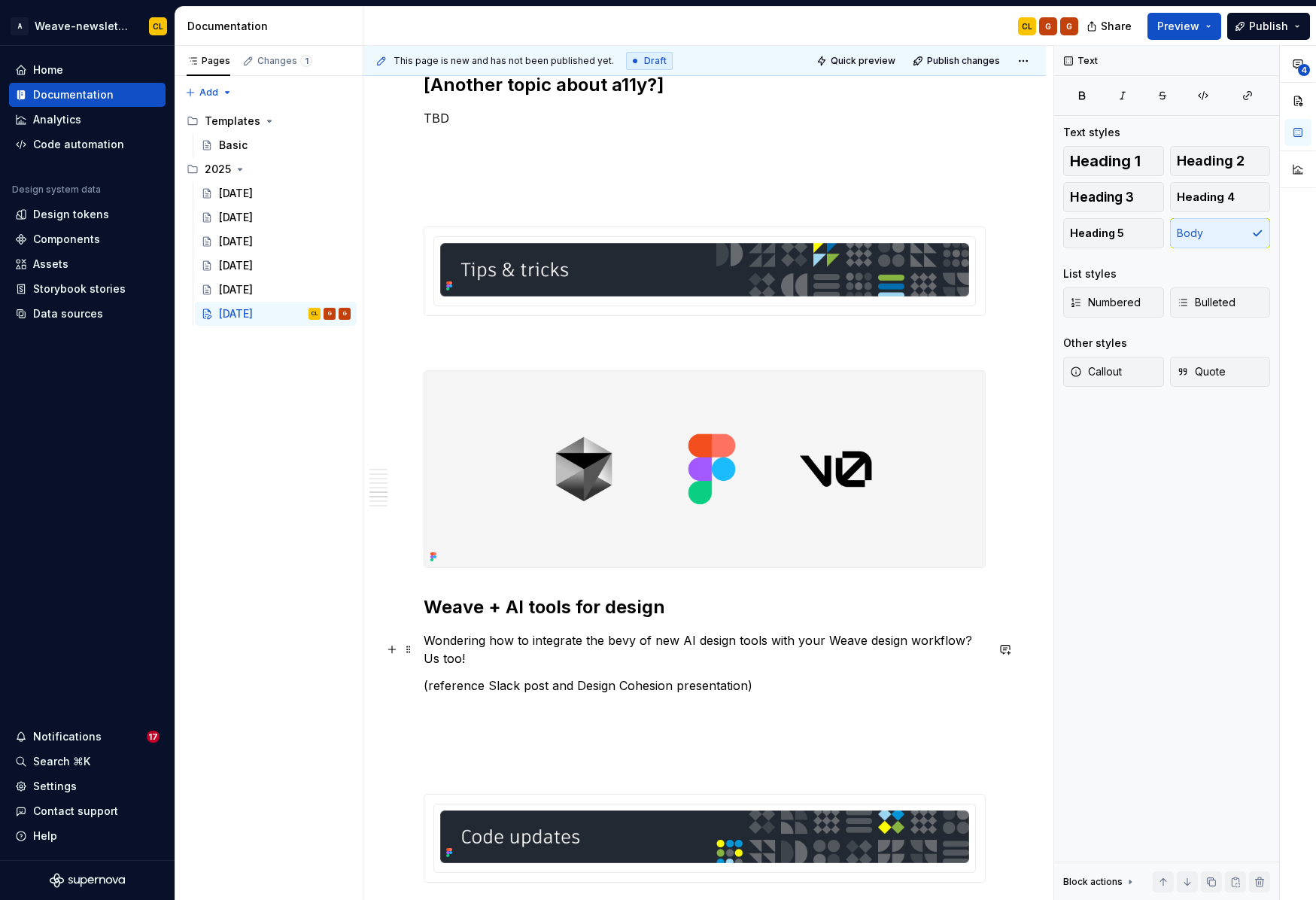
click at [429, 649] on p "Wondering how to integrate the bevy of new AI design tools with your Weave desi…" at bounding box center [704, 650] width 562 height 36
drag, startPoint x: 426, startPoint y: 650, endPoint x: 484, endPoint y: 646, distance: 58.1
click at [484, 646] on p "Wondering how to integrate the bevy of new AI design tools with your Weave desi…" at bounding box center [704, 650] width 562 height 36
click at [630, 655] on p "Have you been wondering how to integrate the bevy of new AI design tools with y…" at bounding box center [704, 650] width 562 height 36
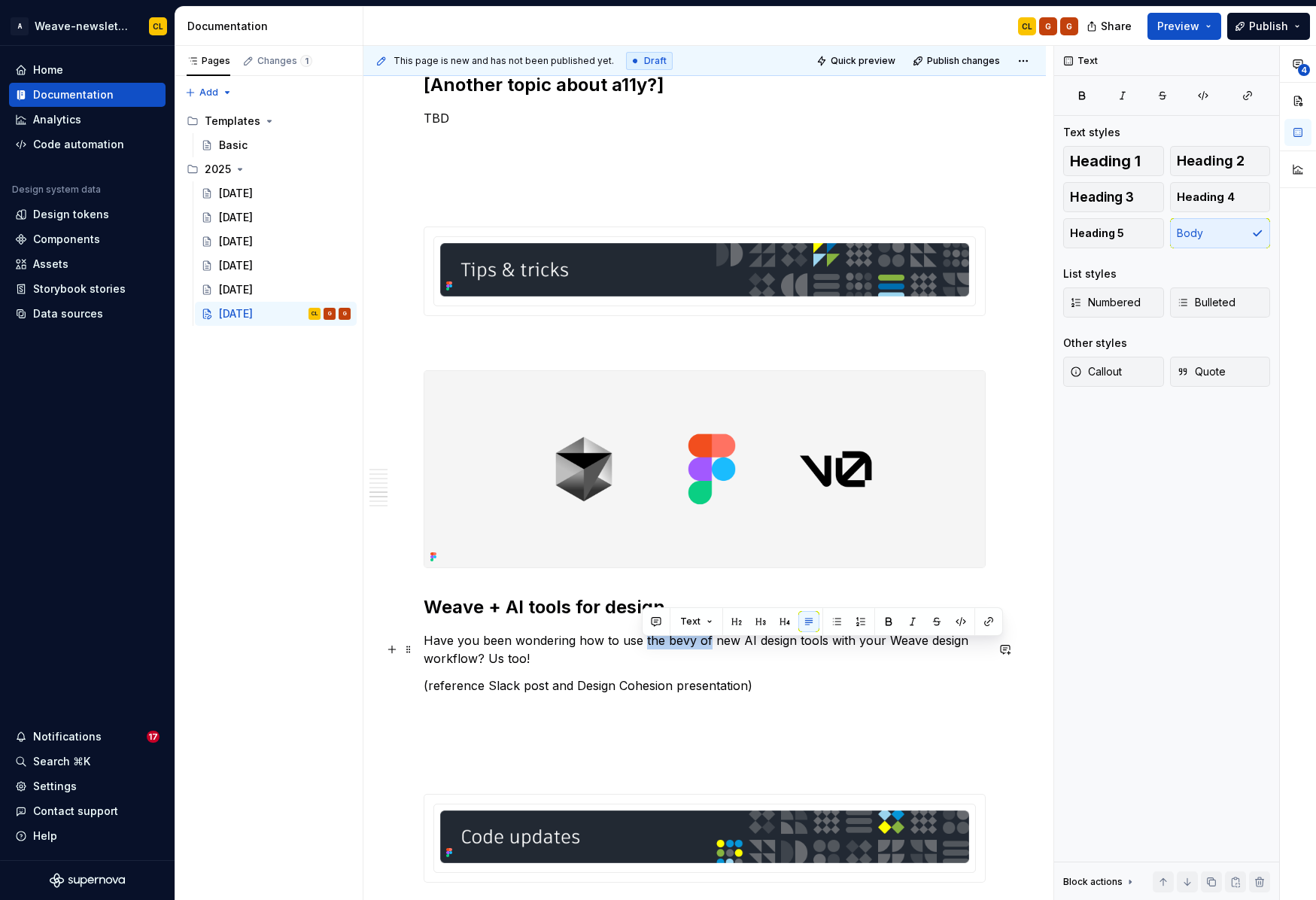
drag, startPoint x: 643, startPoint y: 650, endPoint x: 706, endPoint y: 651, distance: 63.0
click at [706, 651] on p "Have you been wondering how to use the bevy of new AI design tools with your We…" at bounding box center [704, 650] width 562 height 36
click at [733, 648] on p "Have you been wondering how to use the bevy of new AI design tools with your We…" at bounding box center [704, 650] width 562 height 36
click at [600, 668] on p "Have you been wondering how to use the bevy of new AI design tools with your We…" at bounding box center [704, 650] width 562 height 36
click at [844, 646] on p "Have you been wondering how to use the bevy of new AI design tools with your We…" at bounding box center [704, 650] width 562 height 36
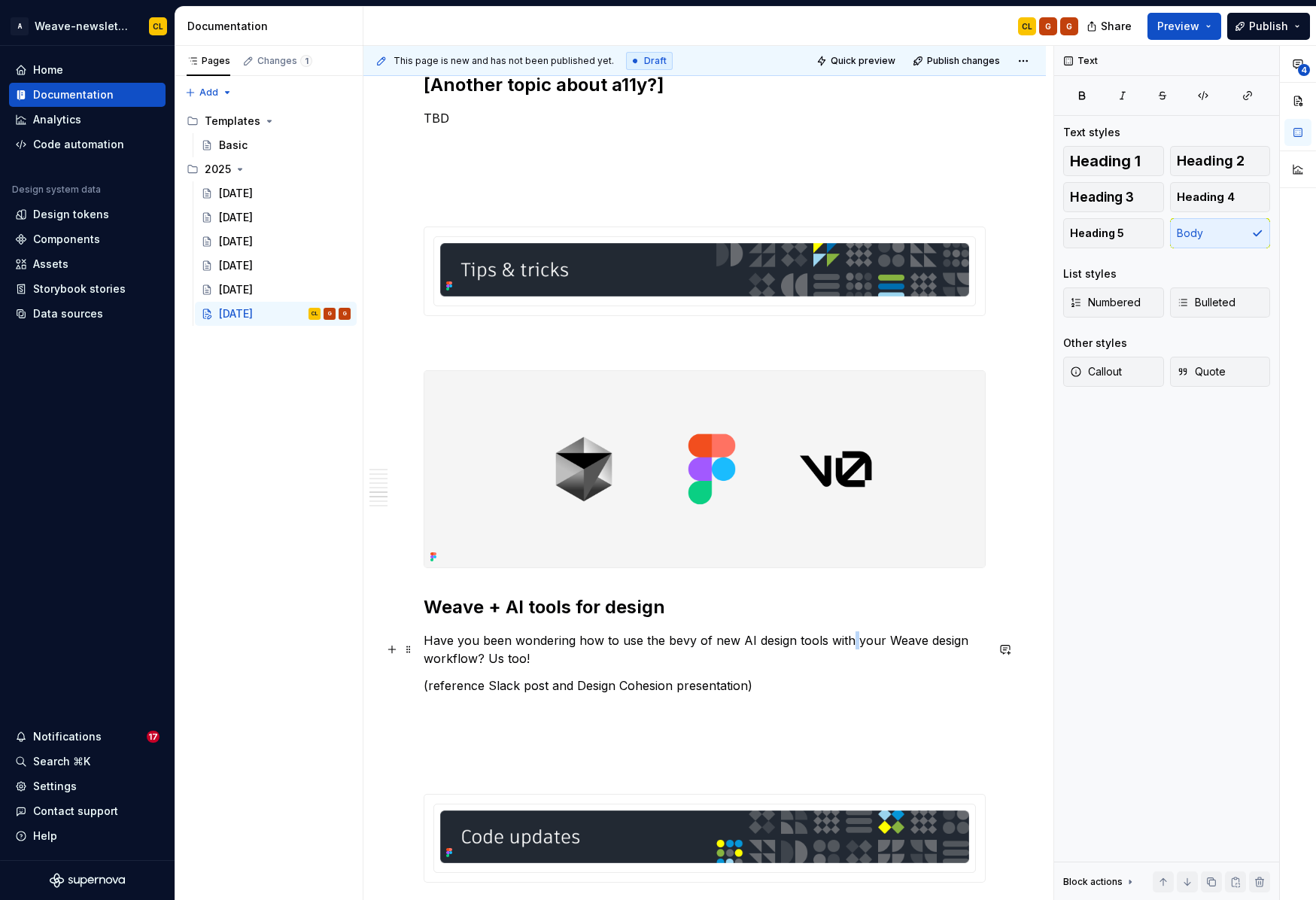
click at [844, 646] on p "Have you been wondering how to use the bevy of new AI design tools with your We…" at bounding box center [704, 650] width 562 height 36
click at [870, 645] on p "Have you been wondering how to use the bevy of new AI design tools in your Weav…" at bounding box center [704, 650] width 562 height 36
click at [872, 645] on p "Have you been wondering how to use the bevy of new AI design tools in your Weav…" at bounding box center [704, 650] width 562 height 36
click at [886, 645] on p "Have you been wondering how to use the bevy of new AI design tools in your Weav…" at bounding box center [704, 650] width 562 height 36
drag, startPoint x: 619, startPoint y: 652, endPoint x: 731, endPoint y: 647, distance: 112.1
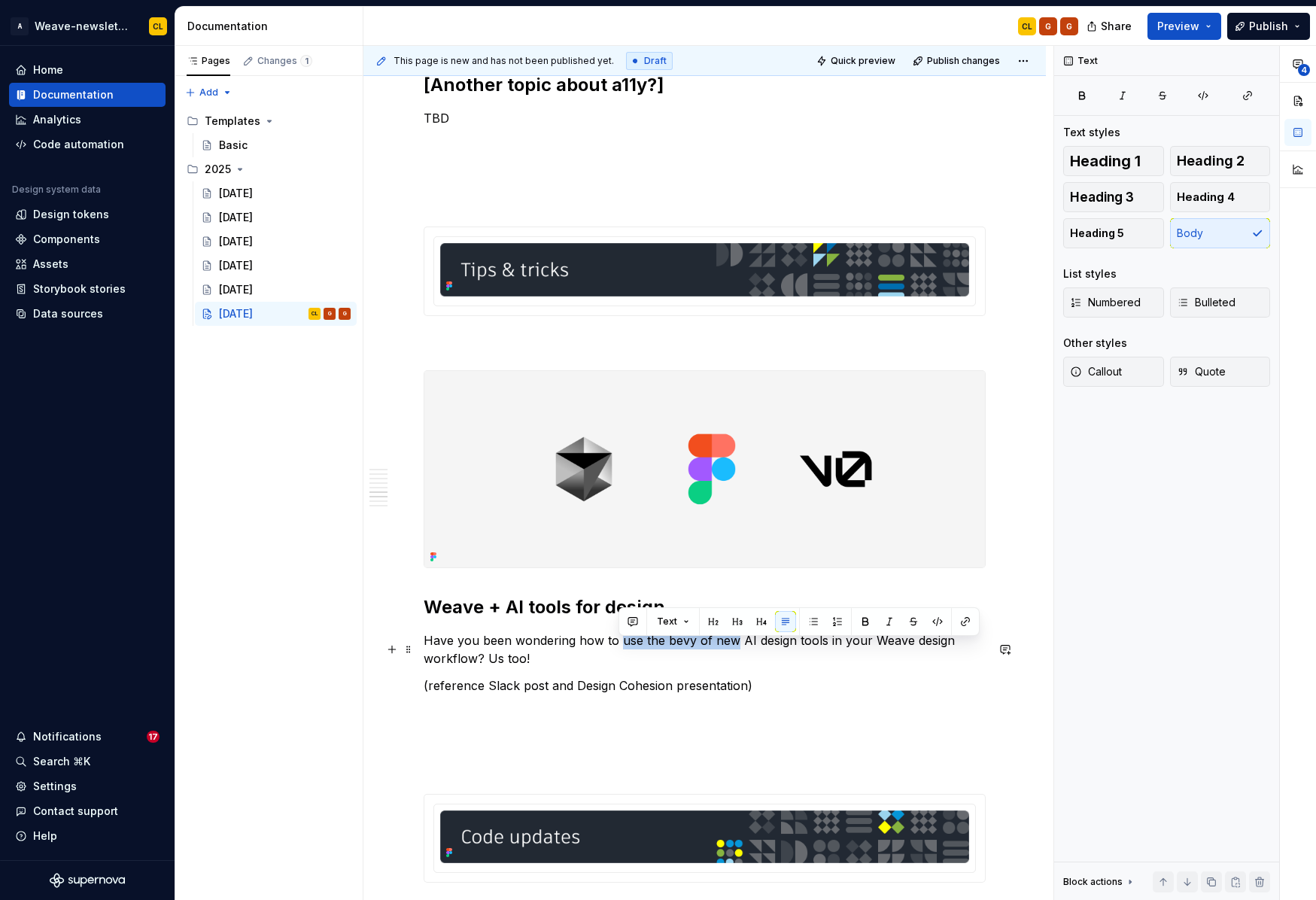
click at [731, 647] on p "Have you been wondering how to use the bevy of new AI design tools in your Weav…" at bounding box center [704, 650] width 562 height 36
click at [772, 646] on p "Have you been wondering how to use the bevy of new AI design tools in your Weav…" at bounding box center [704, 650] width 562 height 36
click at [846, 650] on p "Have you been wondering how to use the bevy of new AI design tools in your Weav…" at bounding box center [704, 650] width 562 height 36
drag, startPoint x: 643, startPoint y: 650, endPoint x: 731, endPoint y: 649, distance: 88.0
click at [731, 649] on p "Have you been wondering how to use the bevy of new AI design tools in your Weav…" at bounding box center [704, 650] width 562 height 36
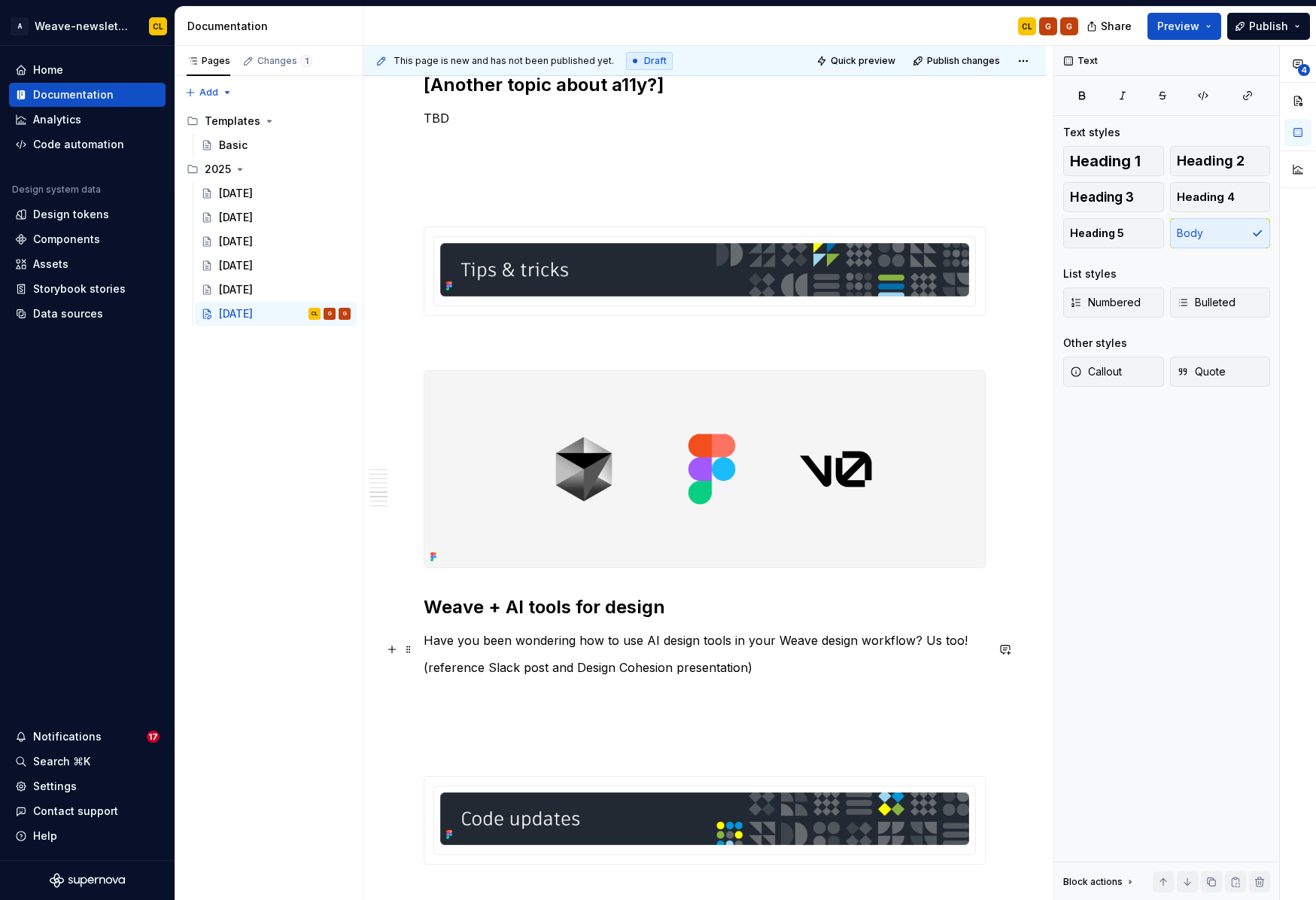
click at [958, 648] on p "Have you been wondering how to use AI design tools in your Weave design workflo…" at bounding box center [704, 641] width 562 height 18
type textarea "*"
click at [915, 649] on p "Have you been wondering how to use AI design tools in your Weave design workflo…" at bounding box center [704, 641] width 562 height 18
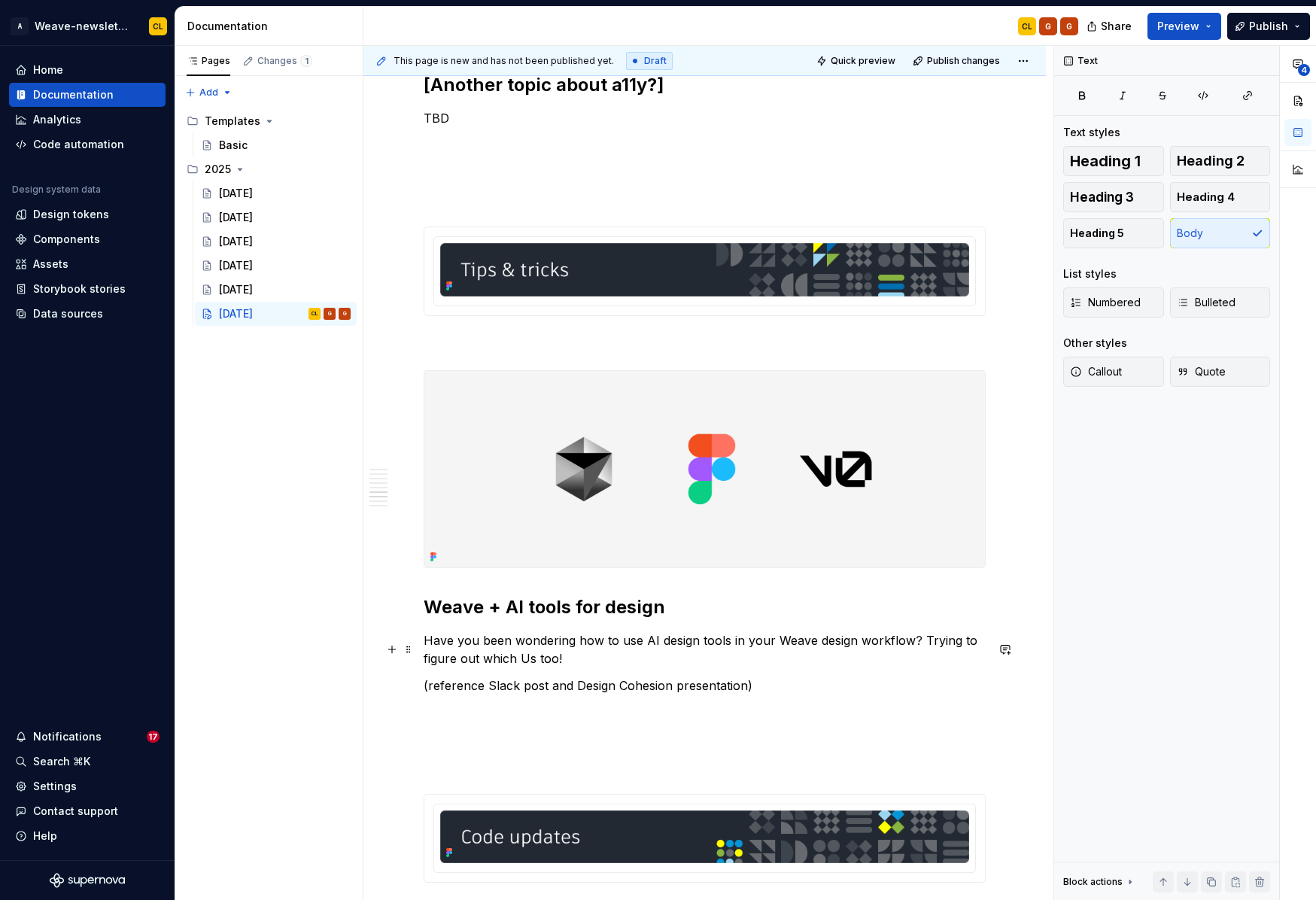
drag, startPoint x: 806, startPoint y: 659, endPoint x: 770, endPoint y: 655, distance: 36.2
click at [806, 659] on p "Have you been wondering how to use AI design tools in your Weave design workflo…" at bounding box center [704, 650] width 562 height 36
drag, startPoint x: 752, startPoint y: 653, endPoint x: 787, endPoint y: 650, distance: 35.1
click at [760, 652] on p "Have you been wondering how to use AI design tools in your Weave design workflo…" at bounding box center [704, 650] width 562 height 36
drag, startPoint x: 772, startPoint y: 651, endPoint x: 815, endPoint y: 648, distance: 43.1
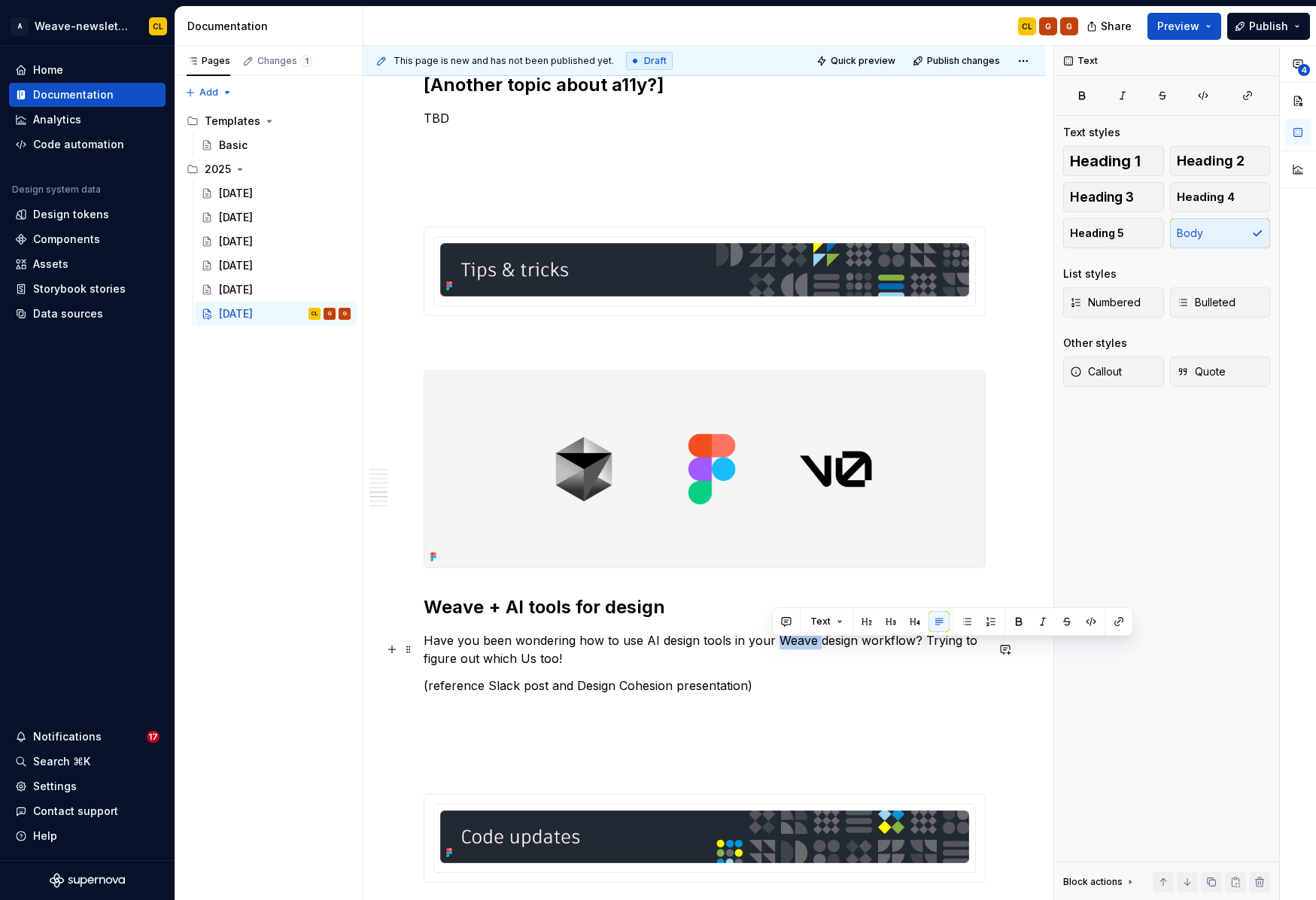
click at [815, 648] on p "Have you been wondering how to use AI design tools in your Weave design workflo…" at bounding box center [704, 650] width 562 height 36
click at [824, 649] on p "Have you been wondering how to use AI design tools in your design workflow? Try…" at bounding box center [704, 650] width 562 height 36
click at [787, 649] on p "Have you been wondering how to use AI design tools in your design workflow? Try…" at bounding box center [704, 650] width 562 height 36
click at [686, 653] on p "Have you been wondering how to use AI design tools in your design workflow? Try…" at bounding box center [704, 650] width 562 height 36
drag, startPoint x: 771, startPoint y: 650, endPoint x: 815, endPoint y: 645, distance: 44.3
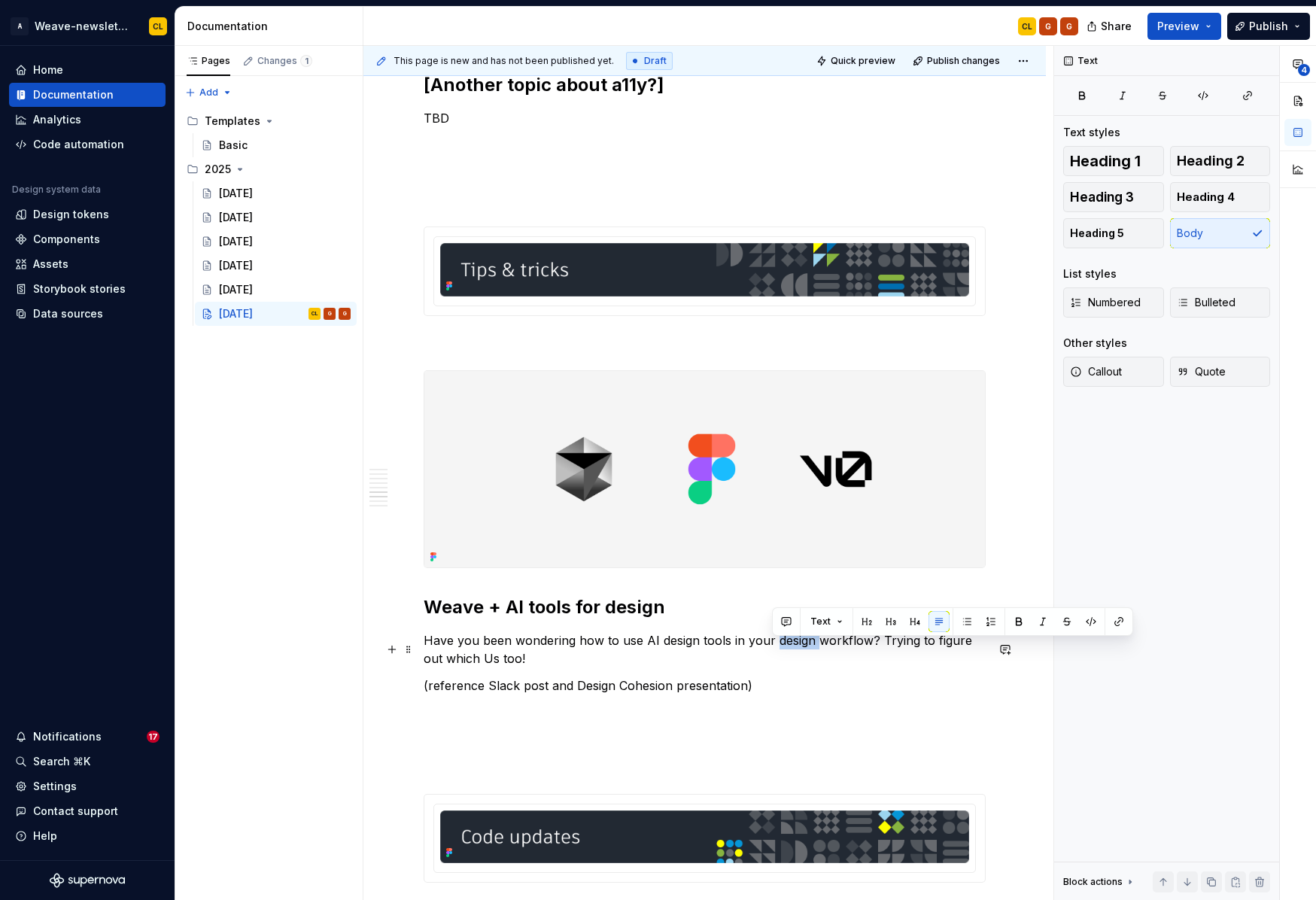
click at [814, 645] on p "Have you been wondering how to use AI design tools in your design workflow? Try…" at bounding box center [704, 650] width 562 height 36
click at [575, 652] on p "Have you been wondering how to use AI design tools in your workflow? Trying to …" at bounding box center [704, 650] width 562 height 36
click at [604, 653] on p "Have you been wondering how to use AI design tools in your workflow? Trying to …" at bounding box center [704, 650] width 562 height 36
click at [621, 652] on p "Have you been wondering how to use AI design tools in your workflow? Trying to …" at bounding box center [704, 650] width 562 height 36
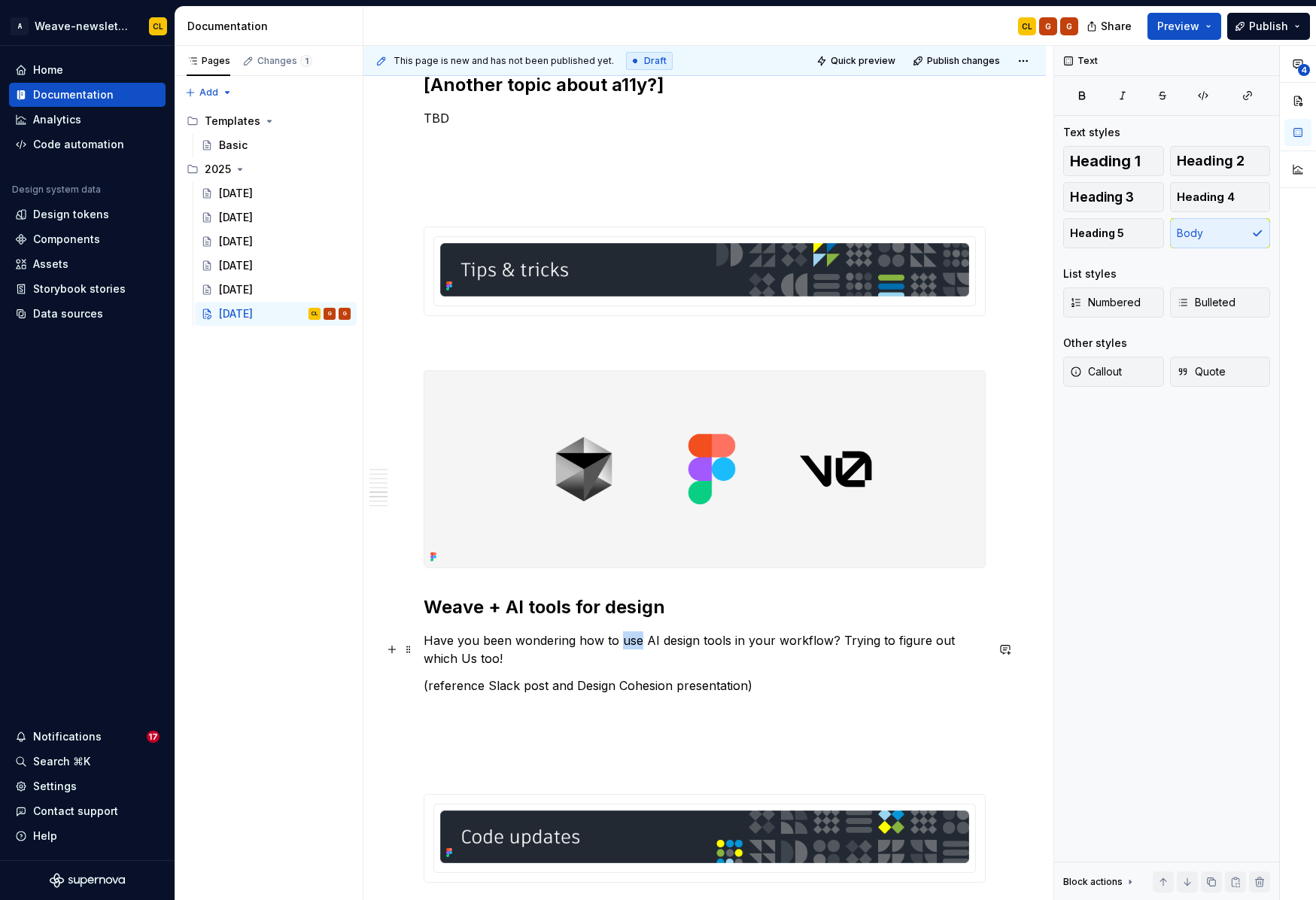
click at [621, 652] on p "Have you been wondering how to use AI design tools in your workflow? Trying to …" at bounding box center [704, 650] width 562 height 36
click at [796, 650] on p "Have you been wondering how to best integrate AI design tools in your workflow?…" at bounding box center [704, 650] width 562 height 36
click at [518, 666] on p "Have you been wondering how to best integrate AI design tools into your workflo…" at bounding box center [704, 650] width 562 height 36
click at [814, 667] on p "Have you been wondering how to best integrate AI design tools into your workflo…" at bounding box center [704, 650] width 562 height 36
click at [766, 668] on p "Have you been wondering how to best integrate AI design tools into your workflo…" at bounding box center [704, 650] width 562 height 36
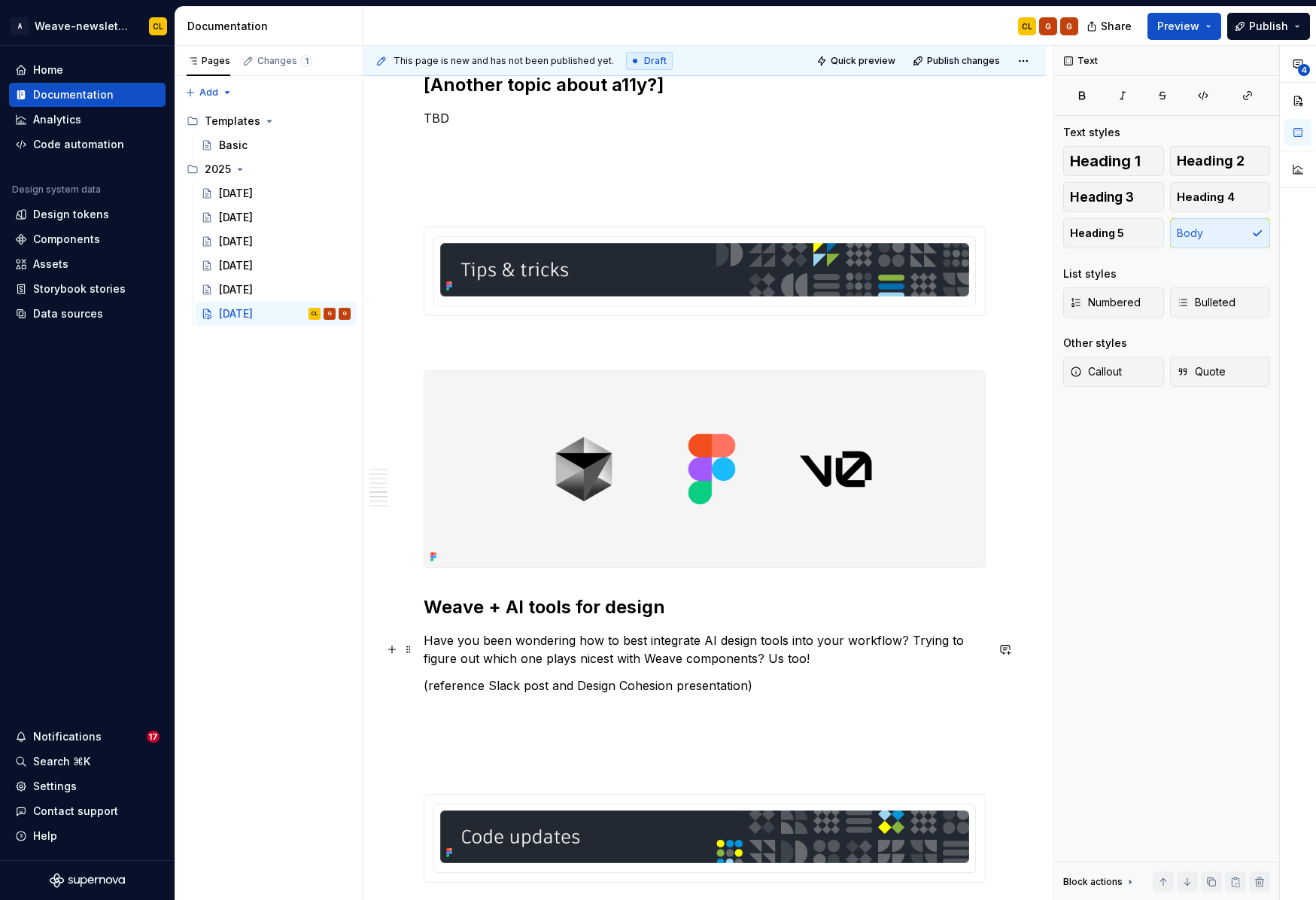
click at [831, 668] on p "Have you been wondering how to best integrate AI design tools into your workflo…" at bounding box center [704, 650] width 562 height 36
click at [793, 668] on p "Have you been wondering how to best integrate AI design tools into your workflo…" at bounding box center [704, 650] width 562 height 36
click at [727, 668] on p "Have you been wondering how to best integrate AI design tools into your workflo…" at bounding box center [704, 650] width 562 height 36
click at [603, 662] on p "Have you been wondering how to best integrate AI design tools into your workflo…" at bounding box center [704, 650] width 562 height 36
click at [907, 648] on p "Have you been wondering how to best integrate AI design tools into your workflo…" at bounding box center [704, 650] width 562 height 36
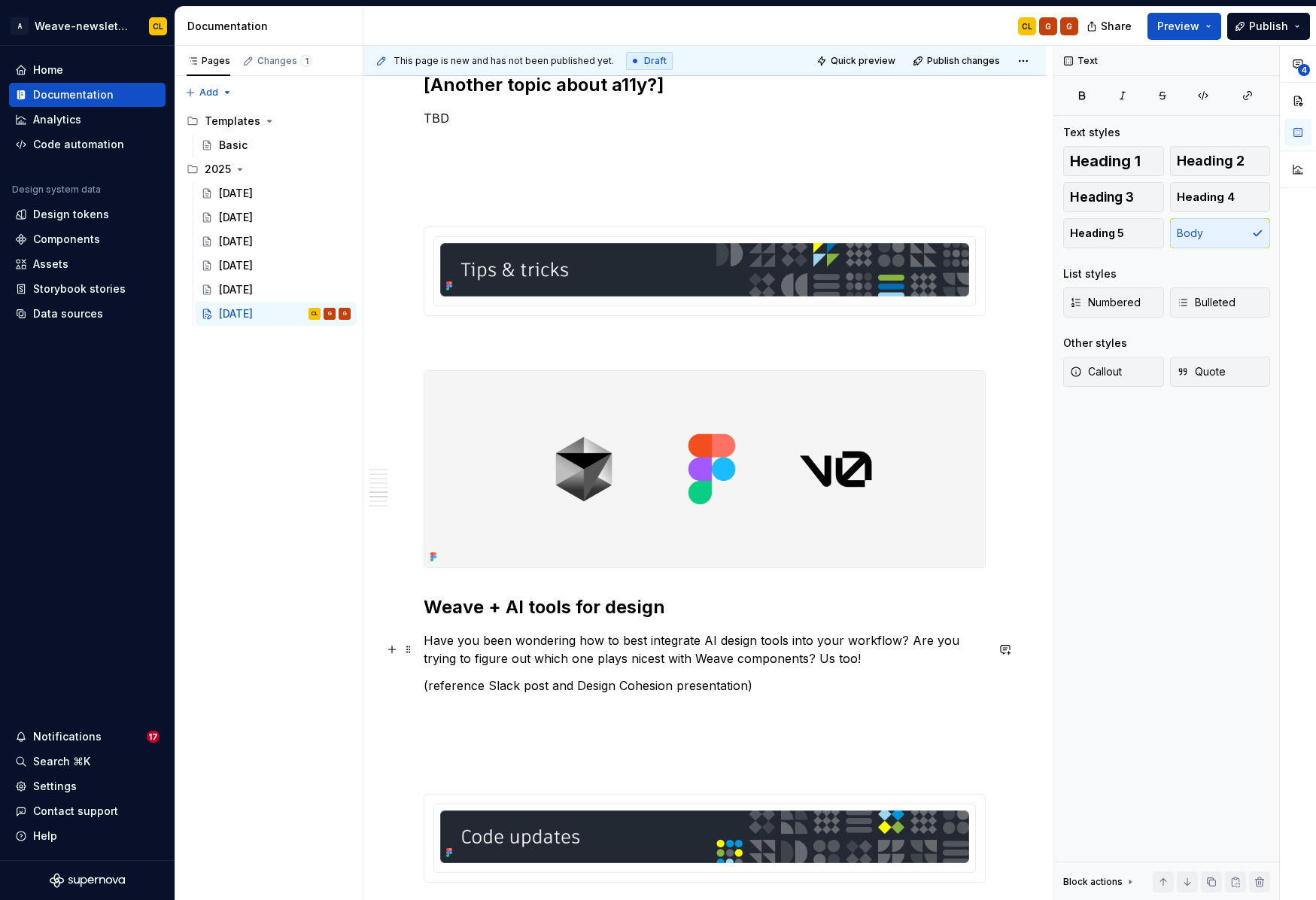
click at [709, 668] on p "Have you been wondering how to best integrate AI design tools into your workflo…" at bounding box center [704, 650] width 562 height 36
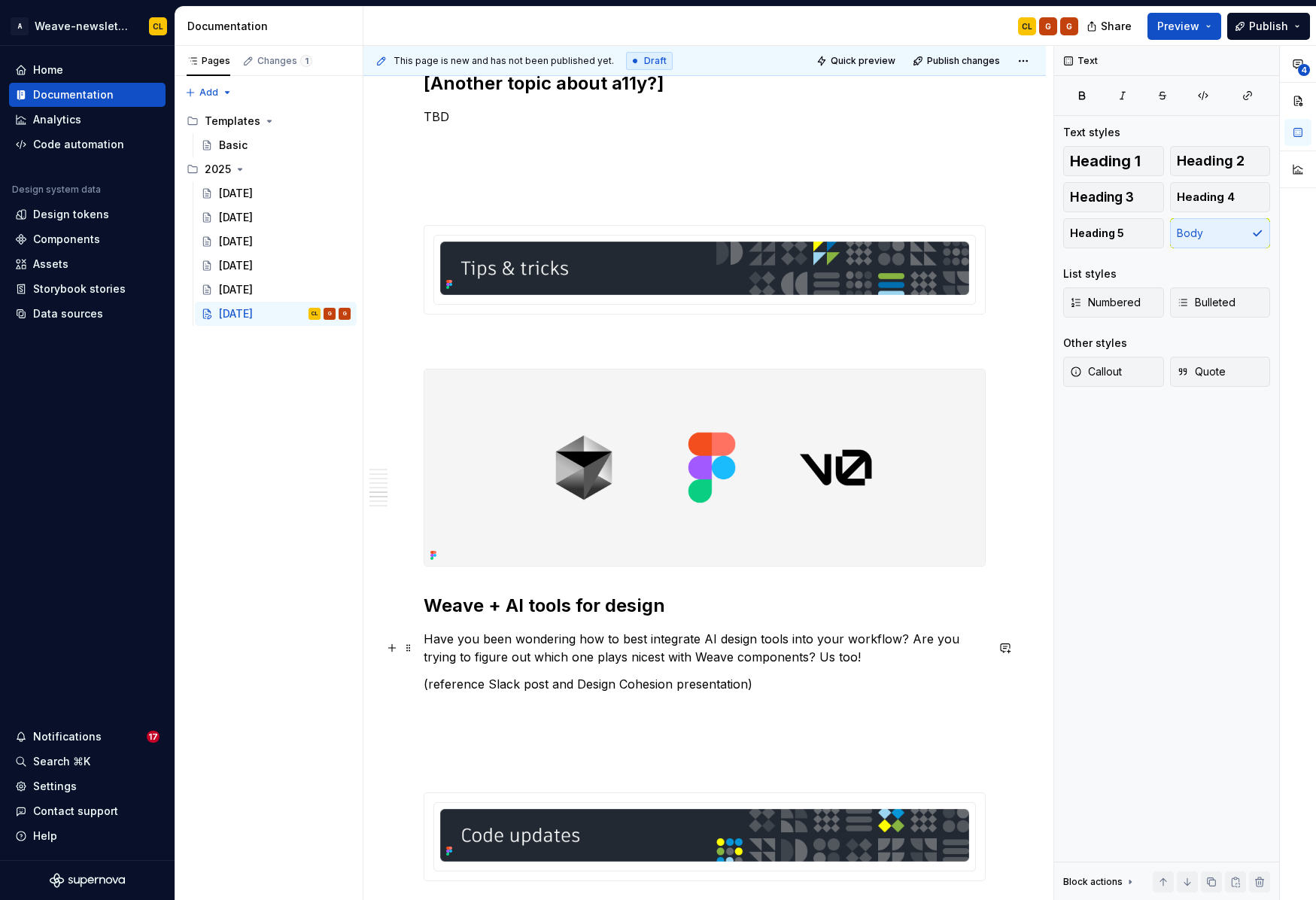
click at [833, 666] on p "Have you been wondering how to best integrate AI design tools into your workflo…" at bounding box center [704, 648] width 562 height 36
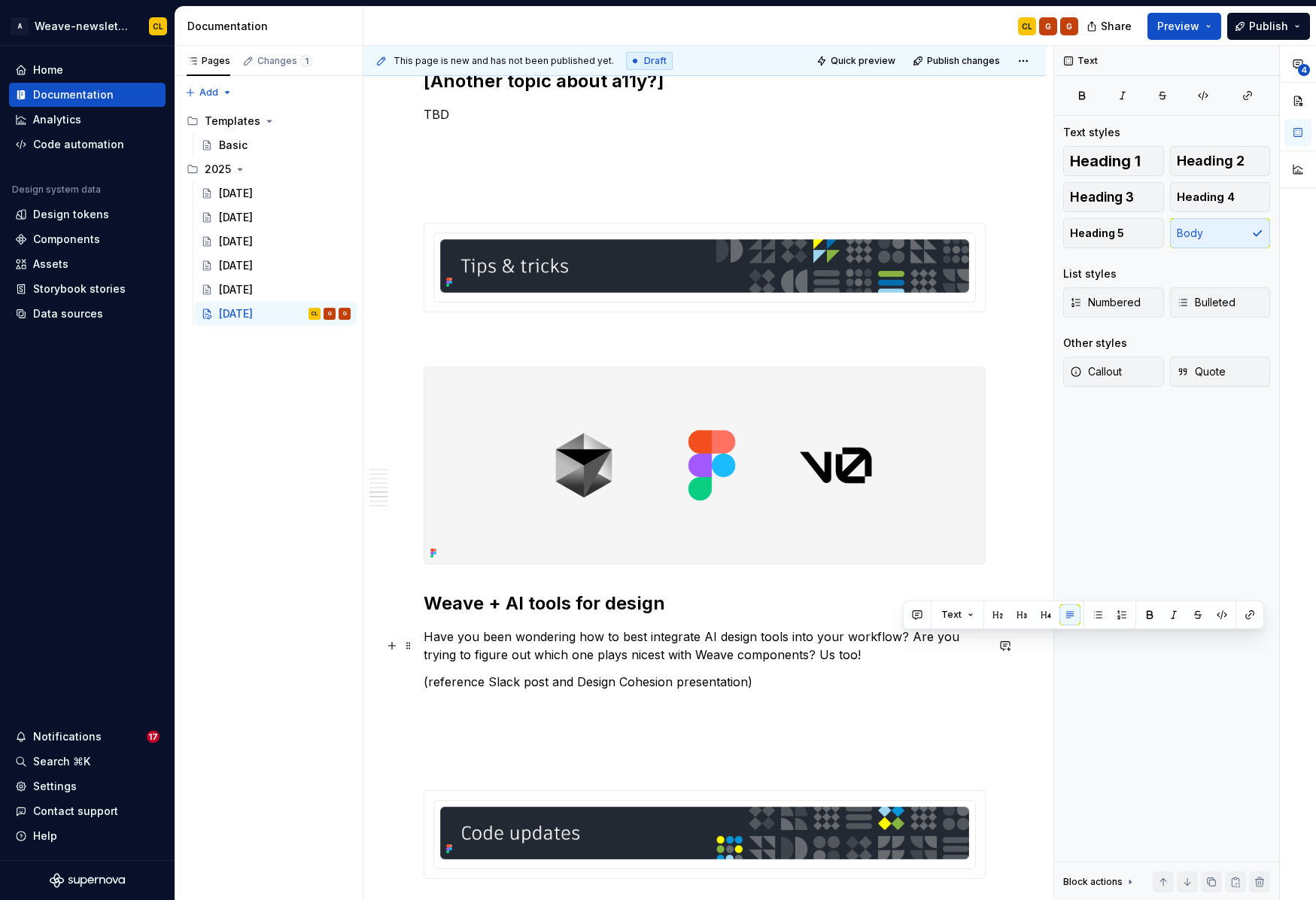
scroll to position [2936, 0]
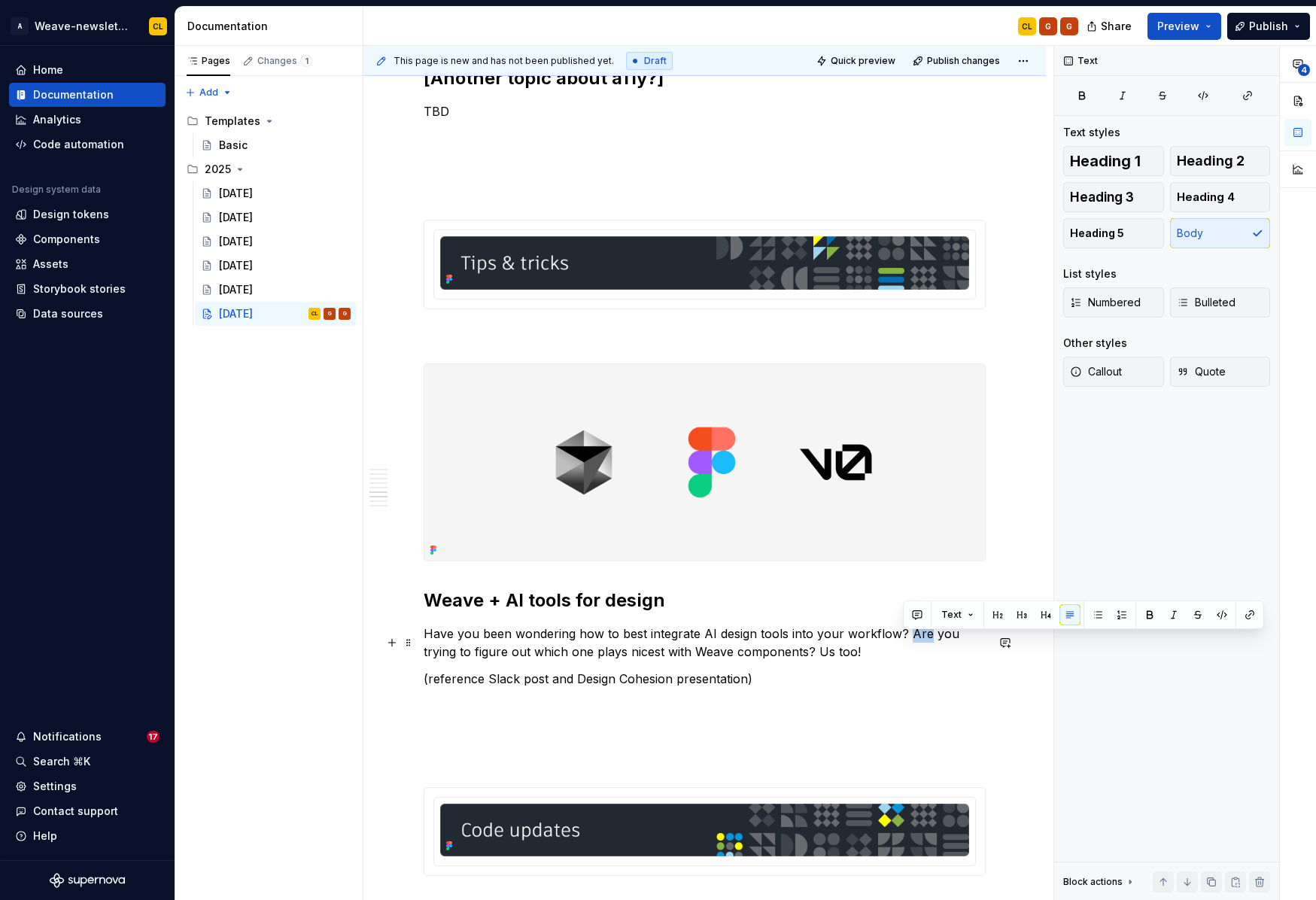
drag, startPoint x: 906, startPoint y: 643, endPoint x: 920, endPoint y: 644, distance: 14.0
click at [920, 644] on p "Have you been wondering how to best integrate AI design tools into your workflo…" at bounding box center [704, 643] width 562 height 36
drag, startPoint x: 878, startPoint y: 662, endPoint x: 851, endPoint y: 664, distance: 27.1
click at [878, 661] on p "Have you been wondering how to best integrate AI design tools into your workflo…" at bounding box center [704, 643] width 562 height 36
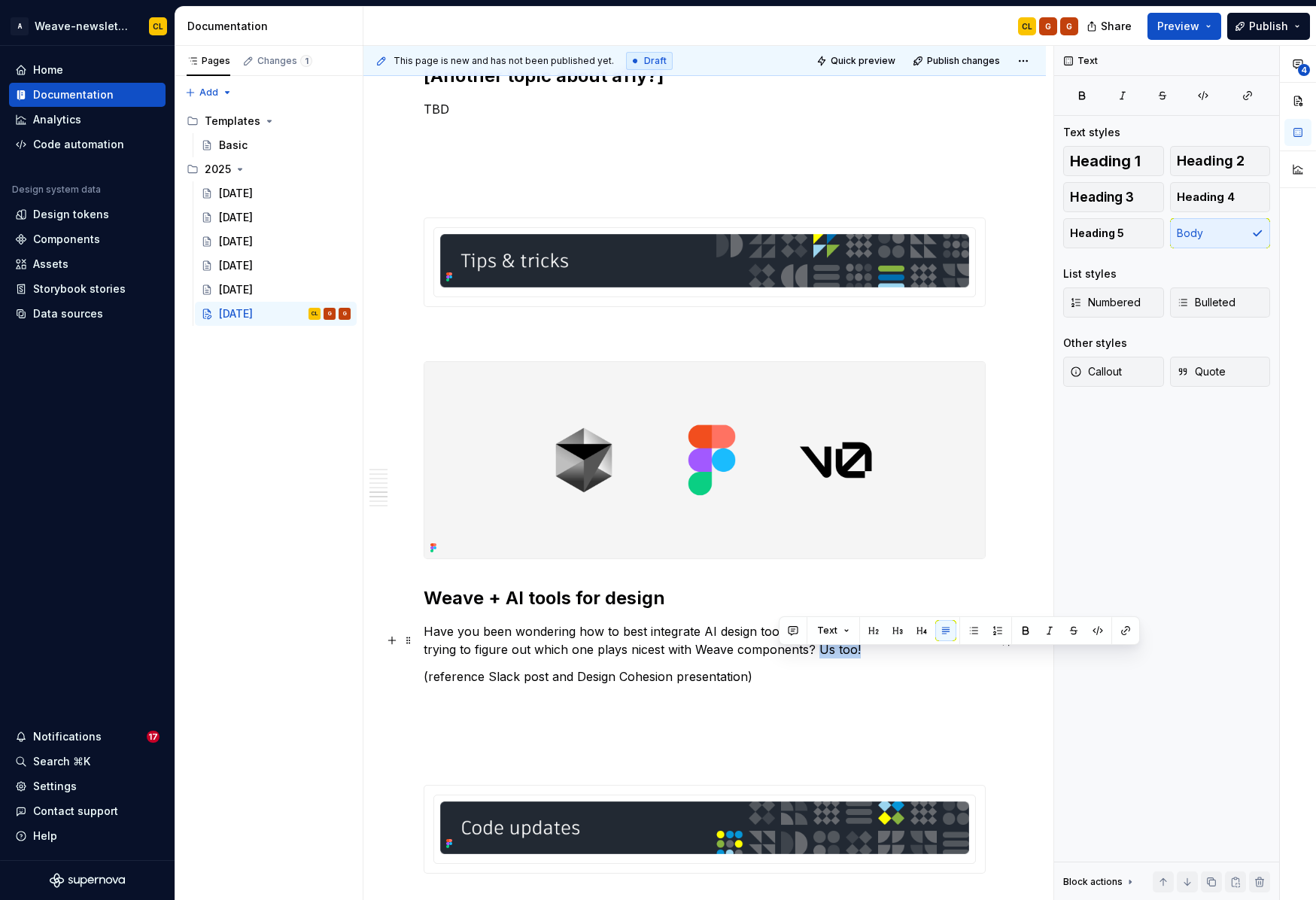
drag, startPoint x: 780, startPoint y: 659, endPoint x: 821, endPoint y: 657, distance: 41.0
click at [821, 657] on p "Have you been wondering how to best integrate AI design tools into your workflo…" at bounding box center [704, 641] width 562 height 36
click at [836, 654] on p "Have you been wondering how to best integrate AI design tools into your workflo…" at bounding box center [704, 641] width 562 height 36
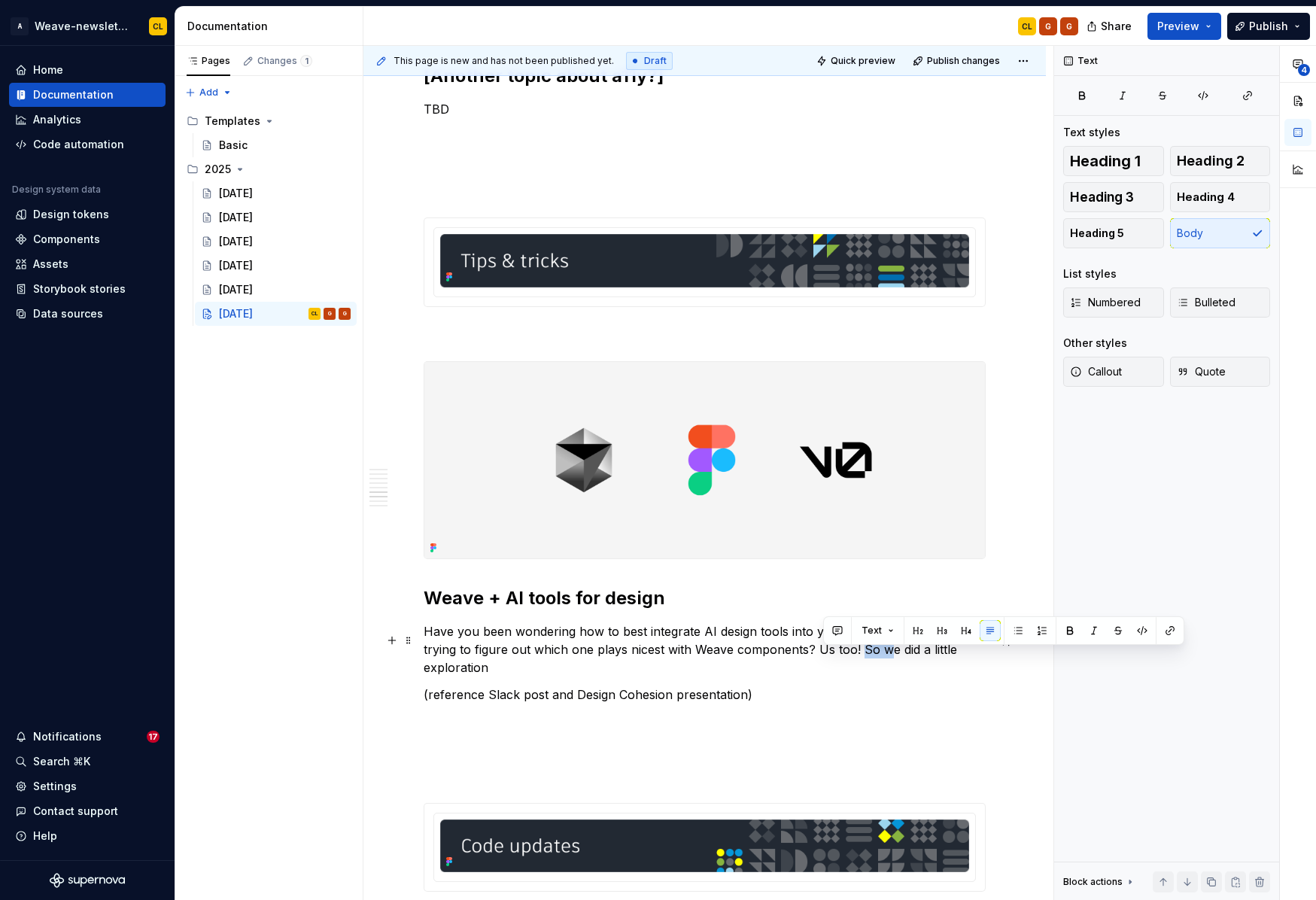
drag, startPoint x: 824, startPoint y: 656, endPoint x: 849, endPoint y: 658, distance: 25.1
click at [849, 658] on p "Have you been wondering how to best integrate AI design tools into your workflo…" at bounding box center [704, 650] width 562 height 54
click at [838, 661] on p "Have you been wondering how to best integrate AI design tools into your workflo…" at bounding box center [704, 650] width 562 height 54
drag, startPoint x: 869, startPoint y: 659, endPoint x: 943, endPoint y: 659, distance: 74.0
click at [874, 659] on p "Have you been wondering how to best integrate AI design tools into your workflo…" at bounding box center [704, 650] width 562 height 54
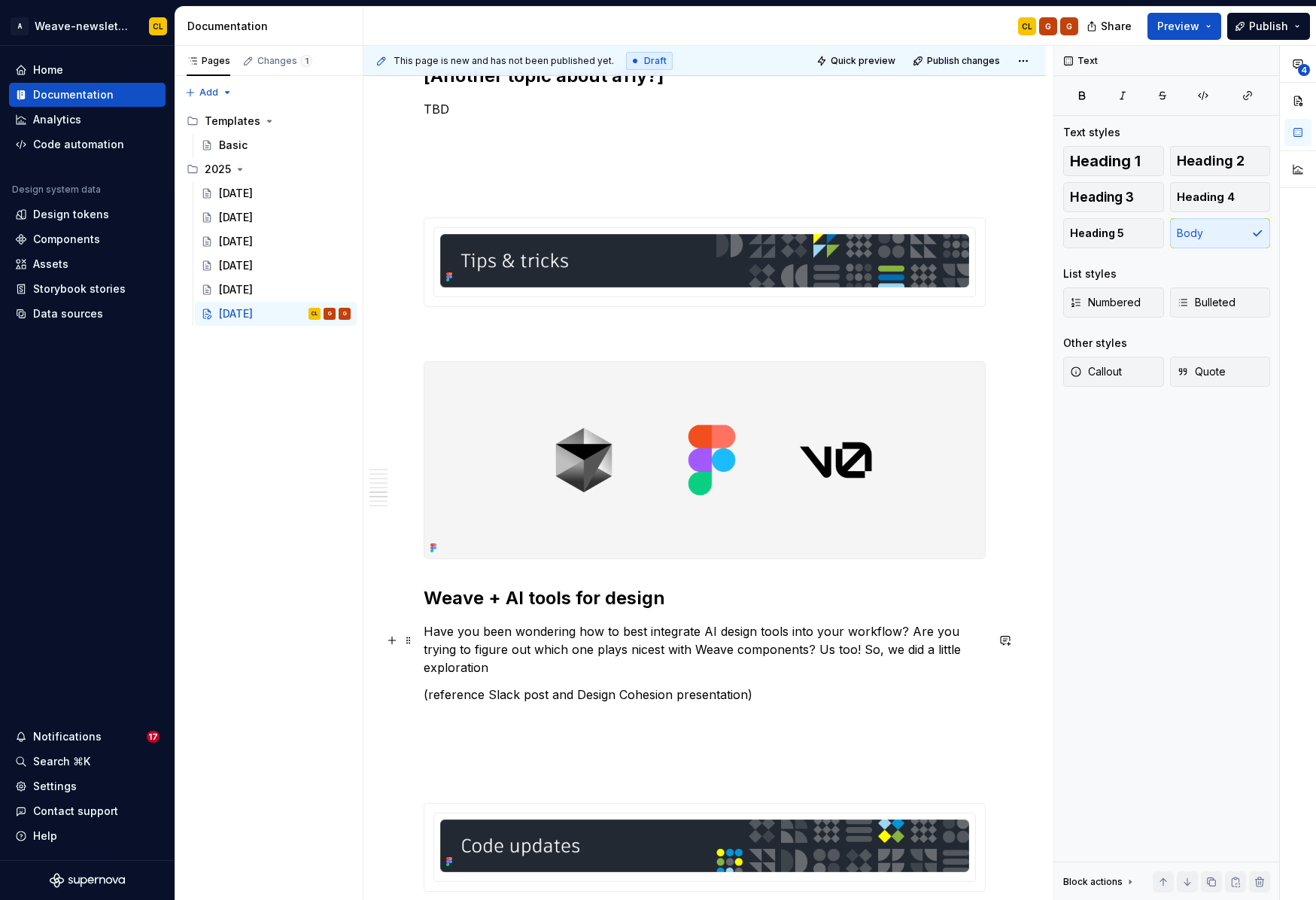
click at [943, 659] on p "Have you been wondering how to best integrate AI design tools into your workflo…" at bounding box center [704, 650] width 562 height 54
drag, startPoint x: 864, startPoint y: 661, endPoint x: 985, endPoint y: 660, distance: 121.0
click at [985, 660] on p "Have you been wondering how to best integrate AI design tools into your workflo…" at bounding box center [704, 650] width 562 height 54
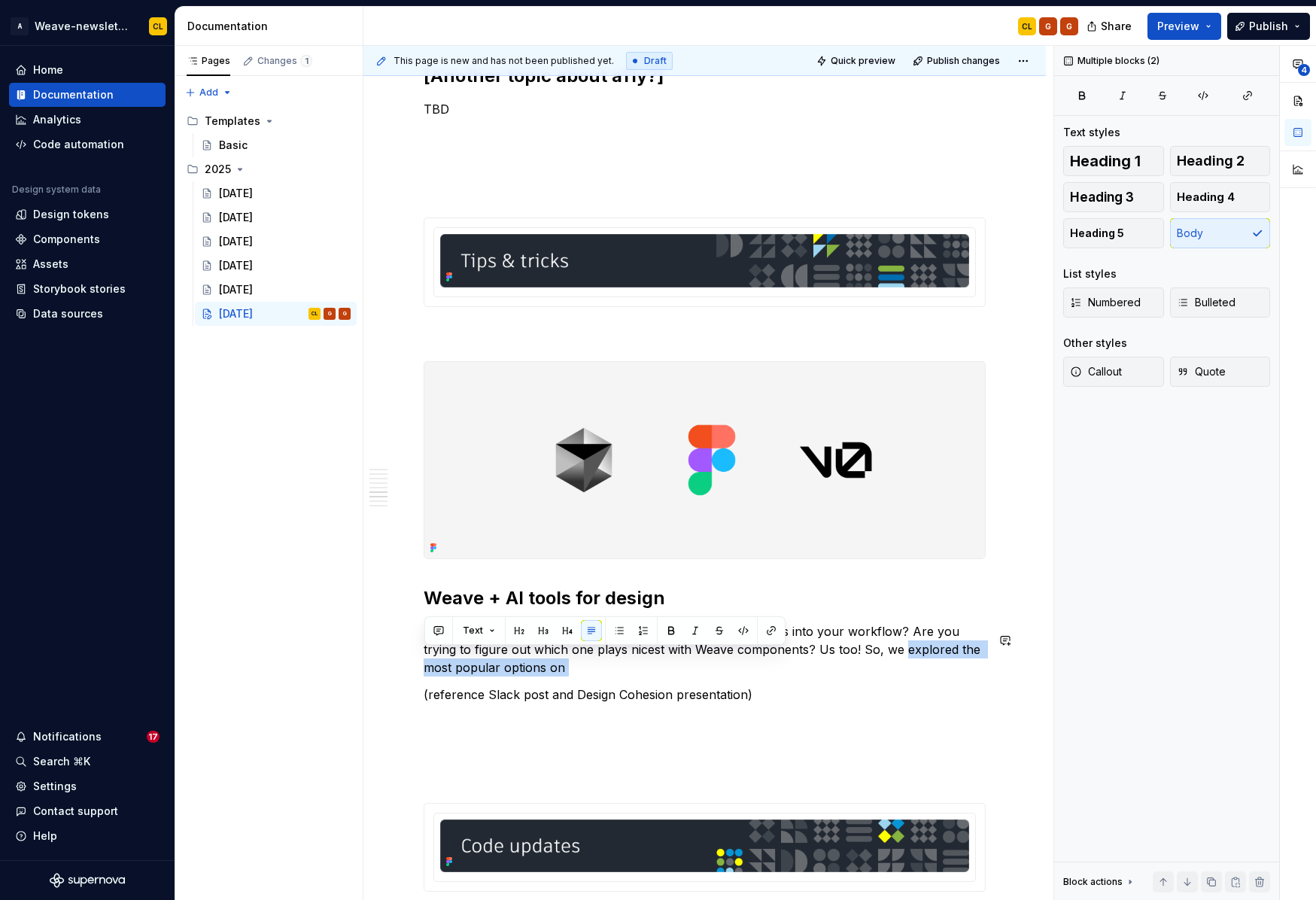
drag, startPoint x: 864, startPoint y: 660, endPoint x: 568, endPoint y: 686, distance: 297.1
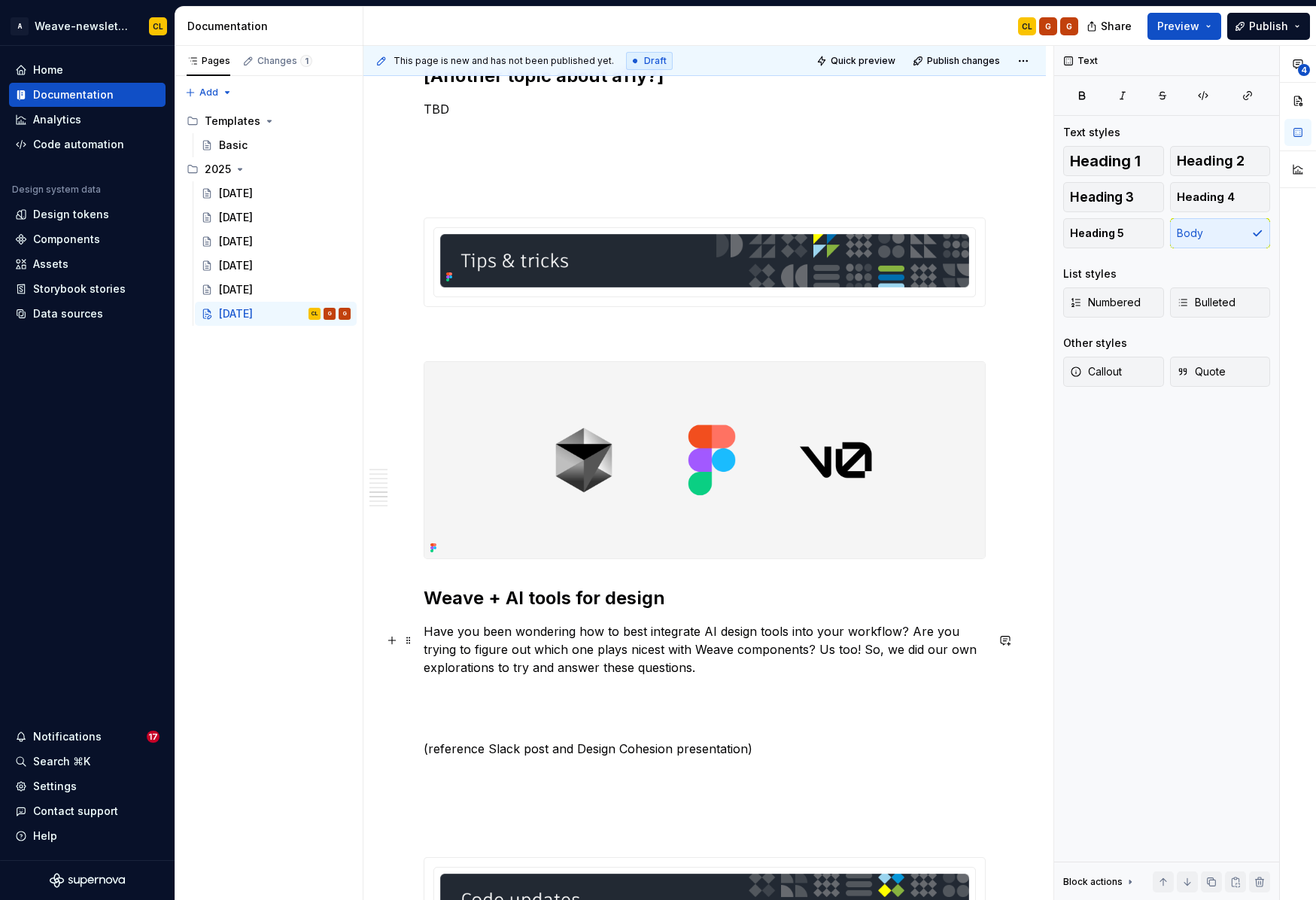
drag, startPoint x: 922, startPoint y: 659, endPoint x: 906, endPoint y: 663, distance: 16.5
click at [921, 660] on p "Have you been wondering how to best integrate AI design tools into your workflo…" at bounding box center [704, 650] width 562 height 54
click at [907, 659] on p "Have you been wondering how to best integrate AI design tools into your workflo…" at bounding box center [704, 650] width 562 height 54
drag, startPoint x: 886, startPoint y: 661, endPoint x: 493, endPoint y: 677, distance: 393.3
click at [493, 677] on p "Have you been wondering how to best integrate AI design tools into your workflo…" at bounding box center [704, 650] width 562 height 54
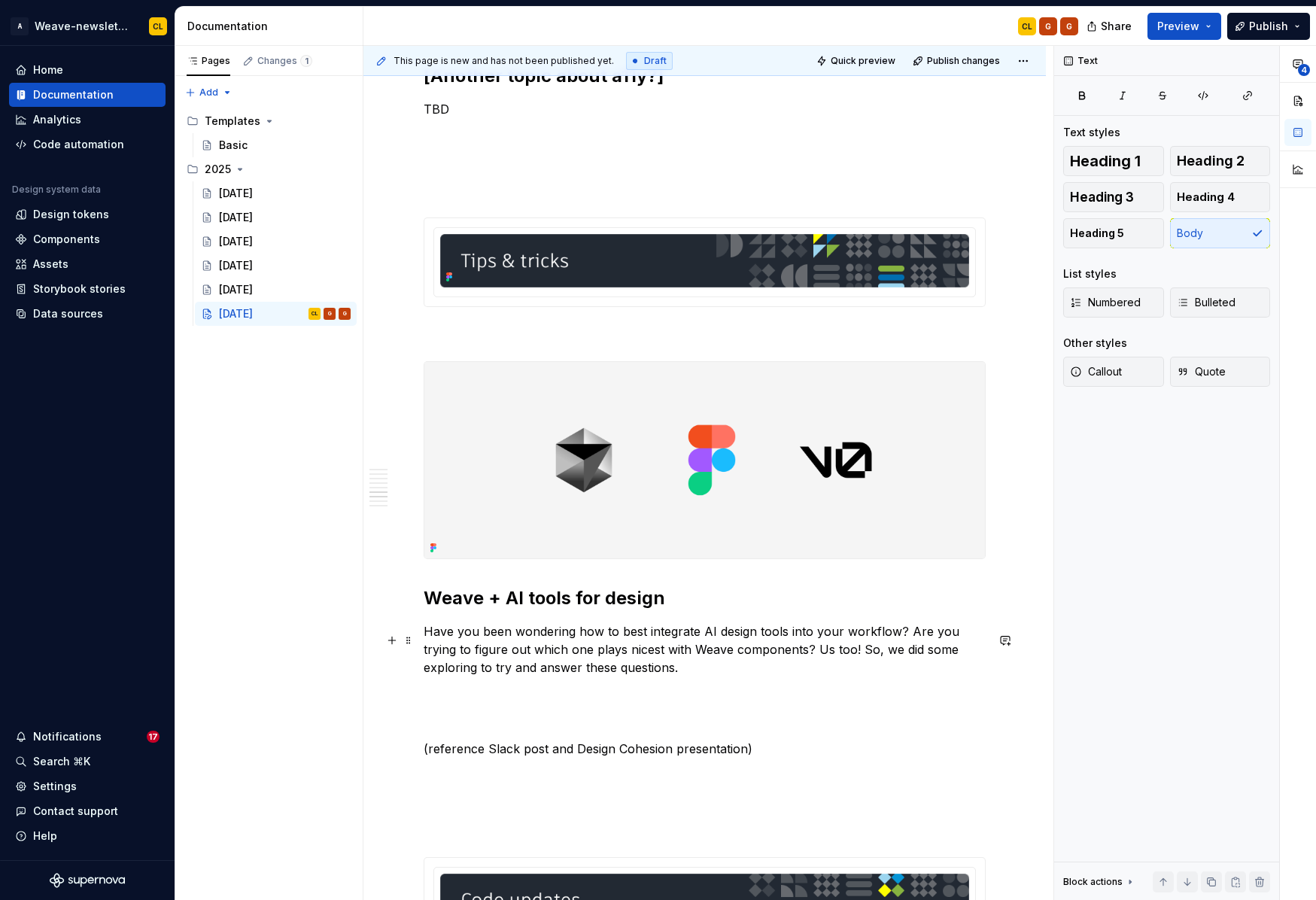
click at [492, 677] on p "Have you been wondering how to best integrate AI design tools into your workflo…" at bounding box center [704, 650] width 562 height 54
click at [568, 677] on p "Have you been wondering how to best integrate AI design tools into your workflo…" at bounding box center [704, 650] width 562 height 54
click at [434, 677] on p "Have you been wondering how to best integrate AI design tools into your workflo…" at bounding box center [704, 650] width 562 height 54
click at [653, 676] on p "Have you been wondering how to best integrate AI design tools into your workflo…" at bounding box center [704, 650] width 562 height 54
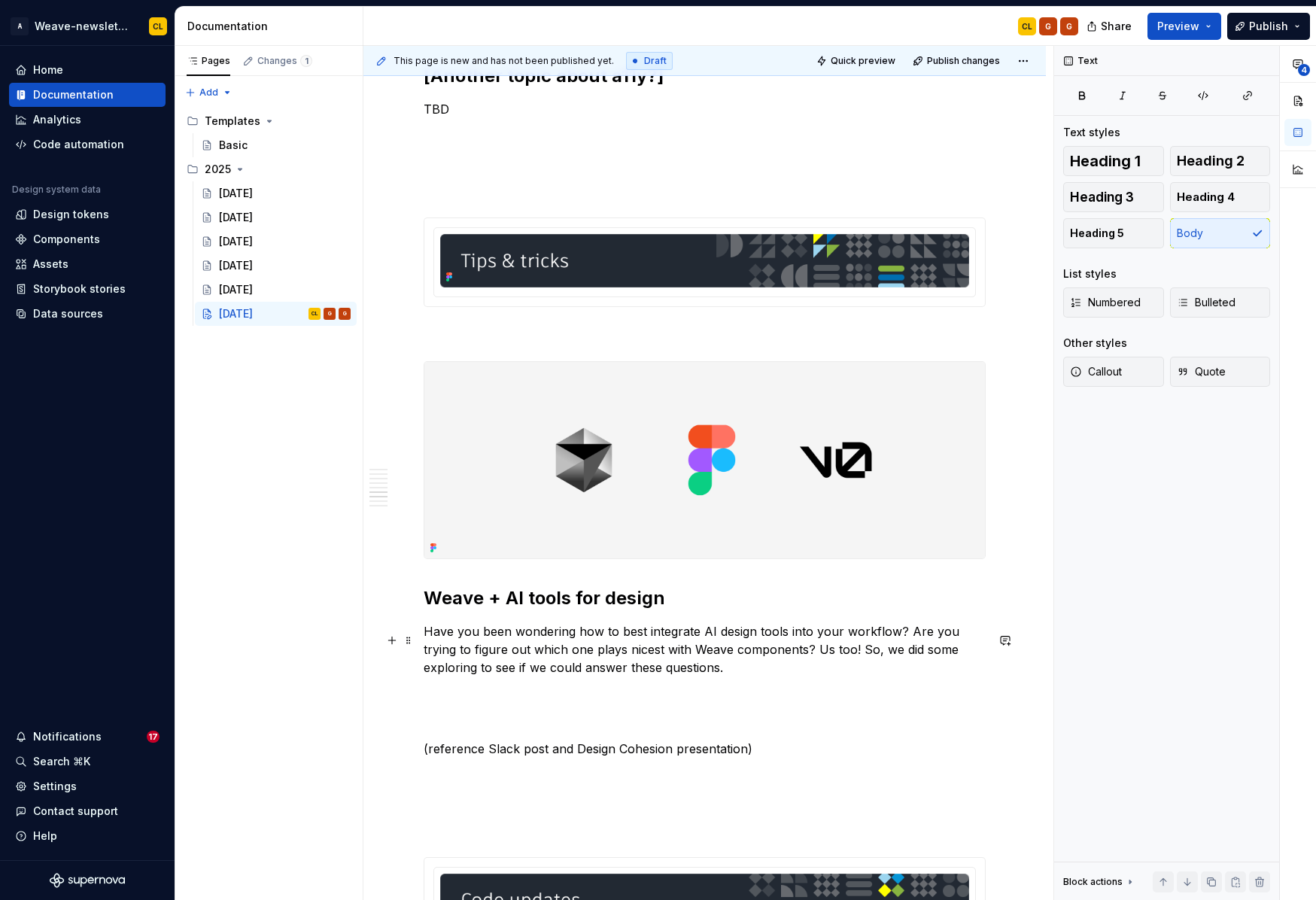
click at [777, 657] on p "Have you been wondering how to best integrate AI design tools into your workflo…" at bounding box center [704, 650] width 562 height 54
drag, startPoint x: 740, startPoint y: 637, endPoint x: 796, endPoint y: 647, distance: 56.9
click at [796, 647] on p "Have you been wondering how to best integrate AI design tools into your workflo…" at bounding box center [704, 650] width 562 height 54
click at [841, 656] on p "Have you been wondering how to best integrate AI design tools into your workflo…" at bounding box center [704, 650] width 562 height 54
drag, startPoint x: 764, startPoint y: 664, endPoint x: 735, endPoint y: 668, distance: 29.3
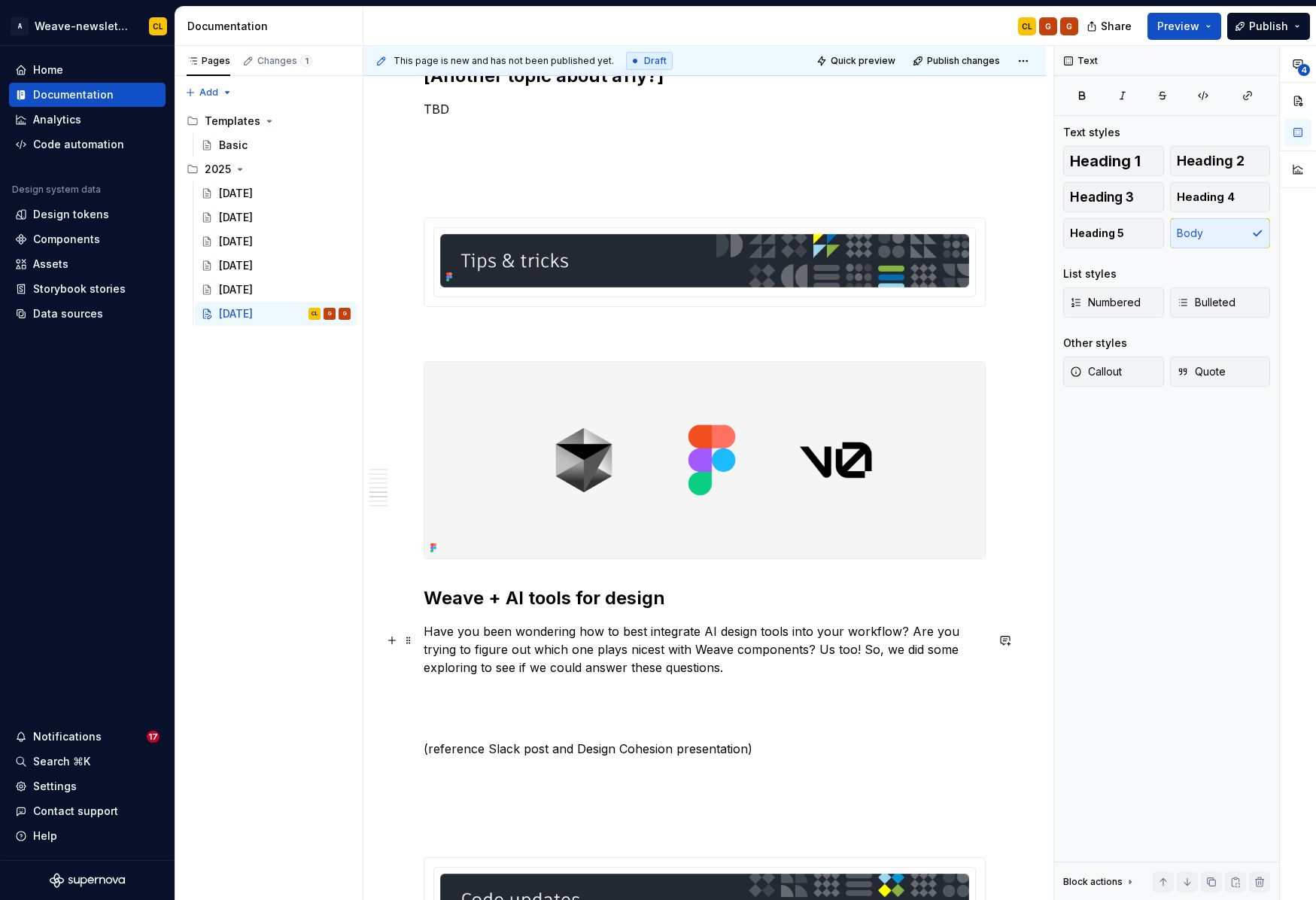
click at [764, 664] on p "Have you been wondering how to best integrate AI design tools into your workflo…" at bounding box center [704, 650] width 562 height 54
click at [729, 669] on p "Have you been wondering how to best integrate AI design tools into your workflo…" at bounding box center [704, 650] width 562 height 54
drag, startPoint x: 690, startPoint y: 659, endPoint x: 824, endPoint y: 653, distance: 134.1
click at [694, 659] on p "Have you been wondering how to best integrate AI design tools into your workflo…" at bounding box center [704, 650] width 562 height 54
click at [829, 653] on p "Have you been wondering how to best integrate AI design tools into your workflo…" at bounding box center [704, 650] width 562 height 54
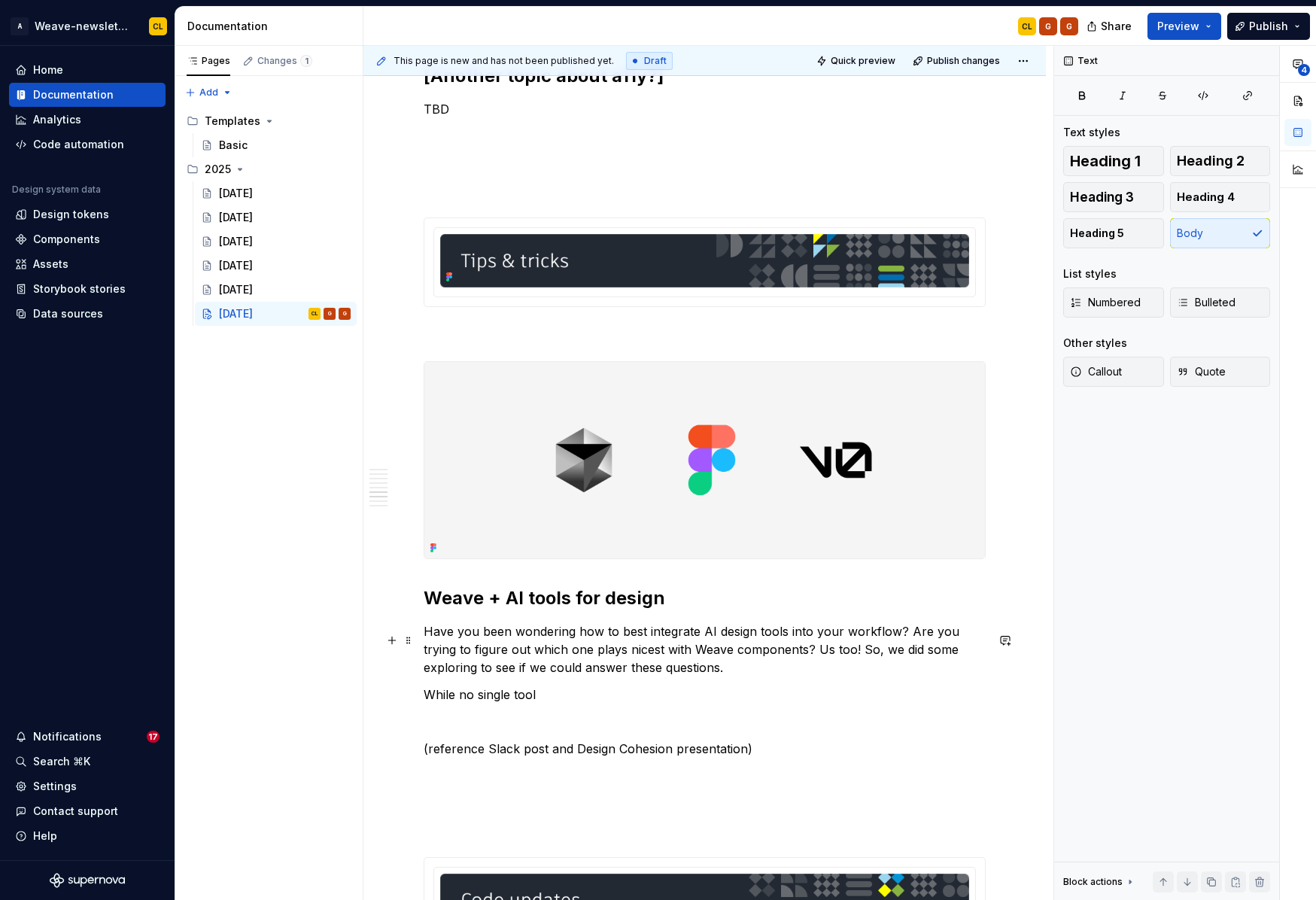
click at [672, 666] on p "Have you been wondering how to best integrate AI design tools into your workflo…" at bounding box center [704, 650] width 562 height 54
click at [768, 659] on p "Have you been wondering how to best integrate AI design tools into your workflo…" at bounding box center [704, 650] width 562 height 54
click at [781, 657] on p "Have you been wondering how to best integrate AI design tools into your workflo…" at bounding box center [704, 650] width 562 height 54
click at [769, 658] on p "Have you been wondering how to best integrate AI design tools into your workflo…" at bounding box center [704, 650] width 562 height 54
click at [873, 644] on p "Have you been wondering how to best integrate AI design tools into your workflo…" at bounding box center [704, 650] width 562 height 54
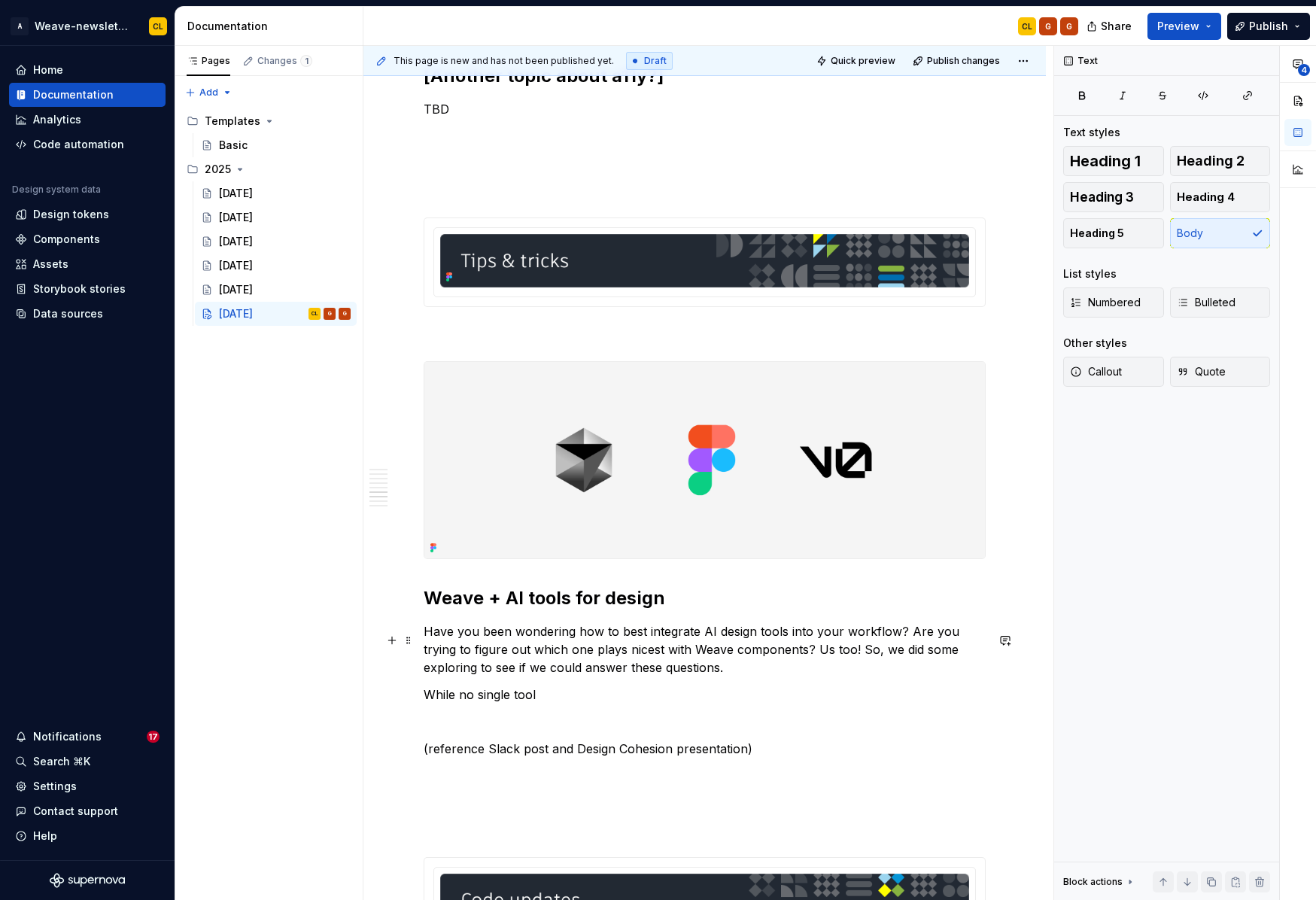
click at [951, 645] on p "Have you been wondering how to best integrate AI design tools into your workflo…" at bounding box center [704, 650] width 562 height 54
click at [625, 637] on p "Have you been wondering how to best integrate AI design tools into your workflo…" at bounding box center [704, 650] width 562 height 54
click at [710, 640] on p "Have you been wondering how to best integrate AI design tools into your workflo…" at bounding box center [704, 650] width 562 height 54
click at [796, 639] on p "Have you been wondering how to best integrate AI design tools into your workflo…" at bounding box center [704, 650] width 562 height 54
click at [860, 641] on p "Have you been wondering how to best integrate AI design tools into your workflo…" at bounding box center [704, 650] width 562 height 54
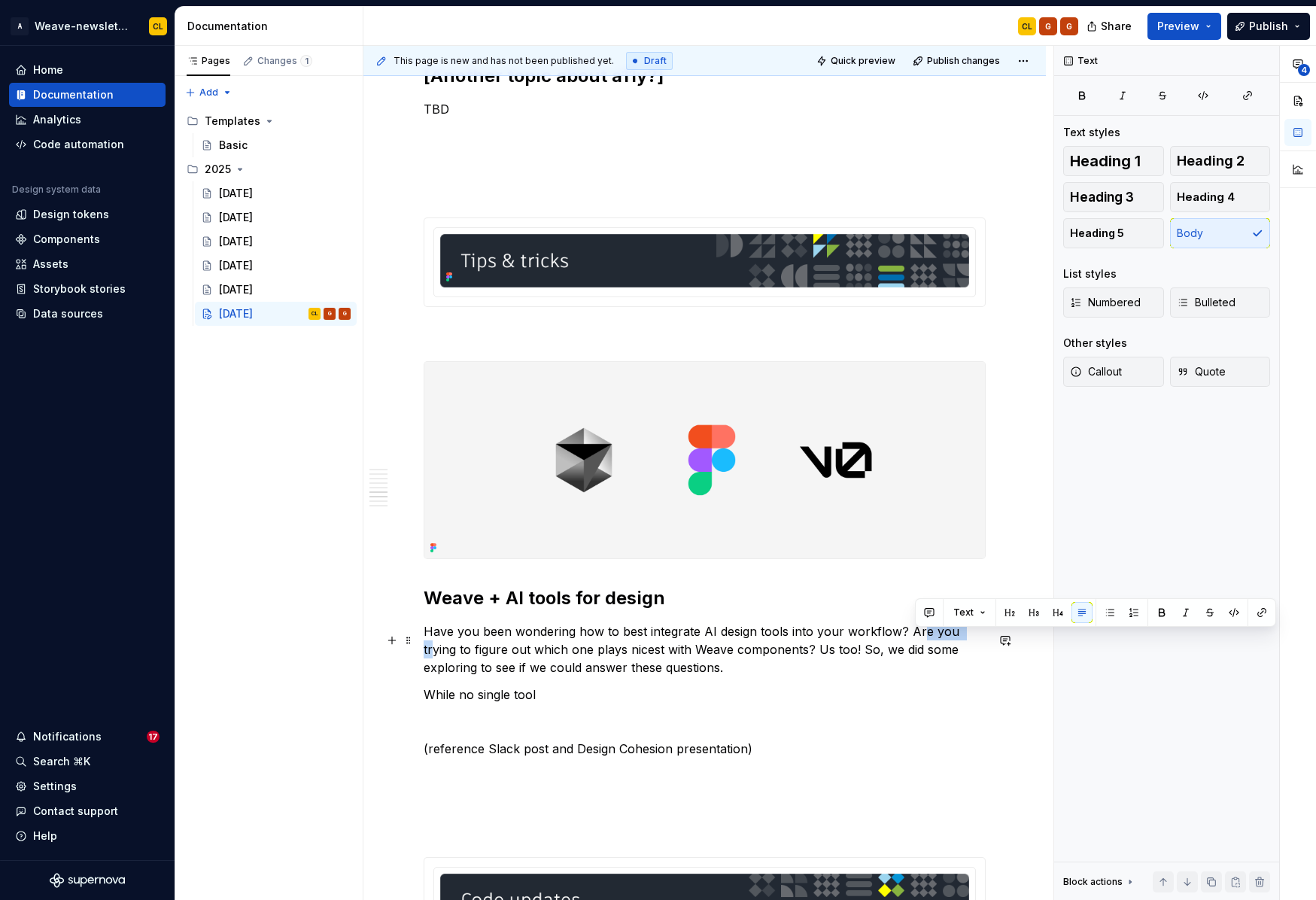
drag, startPoint x: 913, startPoint y: 642, endPoint x: 958, endPoint y: 644, distance: 45.0
click at [958, 644] on p "Have you been wondering how to best integrate AI design tools into your workflo…" at bounding box center [704, 650] width 562 height 54
click at [687, 662] on p "Have you been wondering how to best integrate AI design tools into your workflo…" at bounding box center [704, 650] width 562 height 54
click at [789, 658] on p "Have you been wondering how to best integrate AI design tools into your workflo…" at bounding box center [704, 650] width 562 height 54
click at [778, 660] on p "Have you been wondering how to best integrate AI design tools into your workflo…" at bounding box center [704, 650] width 562 height 54
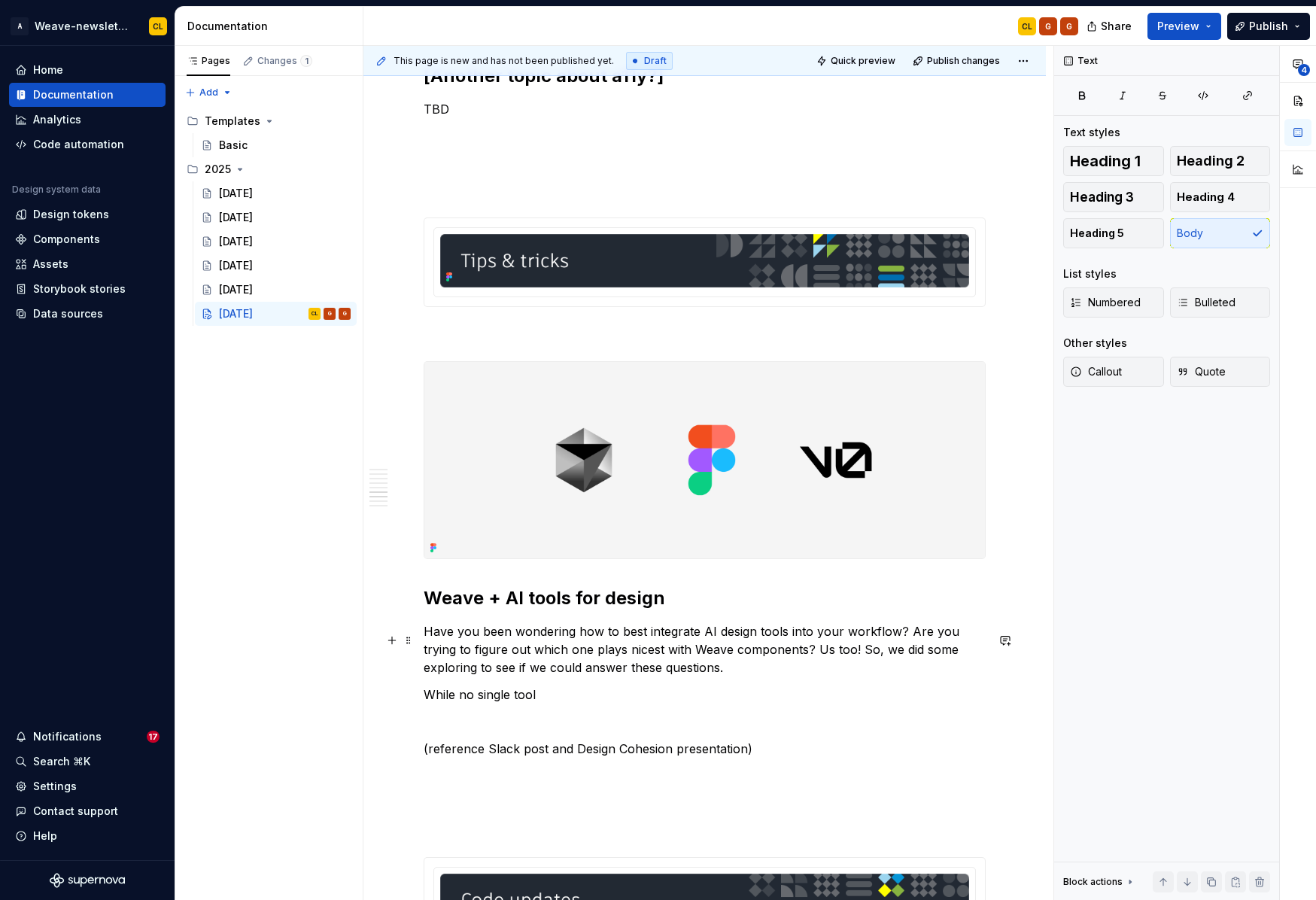
click at [695, 673] on p "Have you been wondering how to best integrate AI design tools into your workflo…" at bounding box center [704, 650] width 562 height 54
click at [562, 697] on p "While no single tool" at bounding box center [704, 695] width 562 height 18
drag, startPoint x: 425, startPoint y: 703, endPoint x: 613, endPoint y: 705, distance: 188.0
click at [613, 704] on p "While no single tool is perfect, we" at bounding box center [704, 695] width 562 height 18
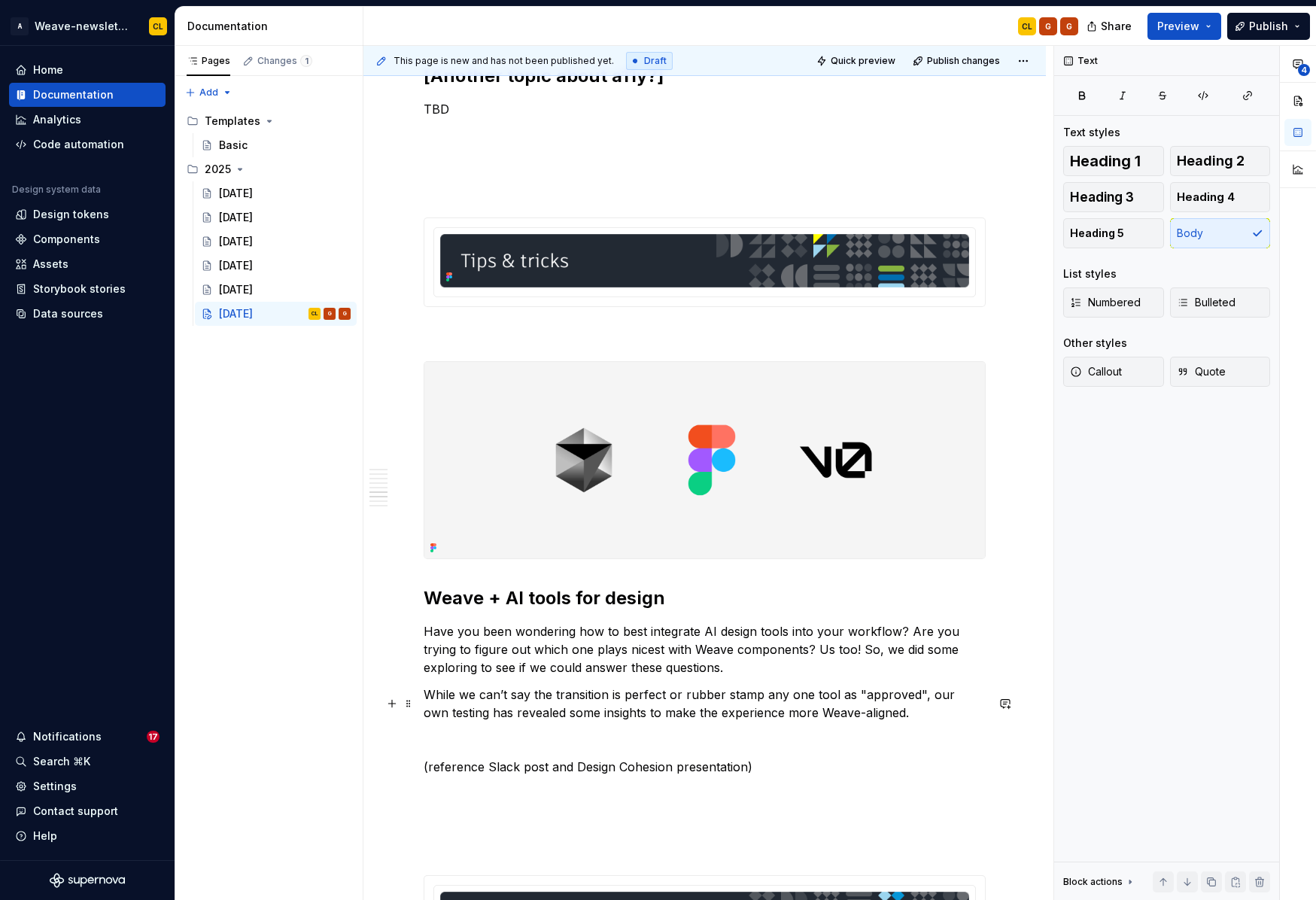
click at [511, 705] on p "While we can’t say the transition is perfect or rubber stamp any one tool as "a…" at bounding box center [704, 704] width 562 height 36
click at [612, 714] on p "While we can’t say the transition is perfect or rubber stamp any one tool as "a…" at bounding box center [704, 704] width 562 height 36
click at [609, 706] on p "While we can’t say the transition is perfect or rubber stamp any one tool as "a…" at bounding box center [704, 704] width 562 height 36
drag, startPoint x: 533, startPoint y: 705, endPoint x: 612, endPoint y: 704, distance: 79.0
click at [605, 705] on p "While we can’t say the transition is perfect or rubber stamp any one tool as "a…" at bounding box center [704, 704] width 562 height 36
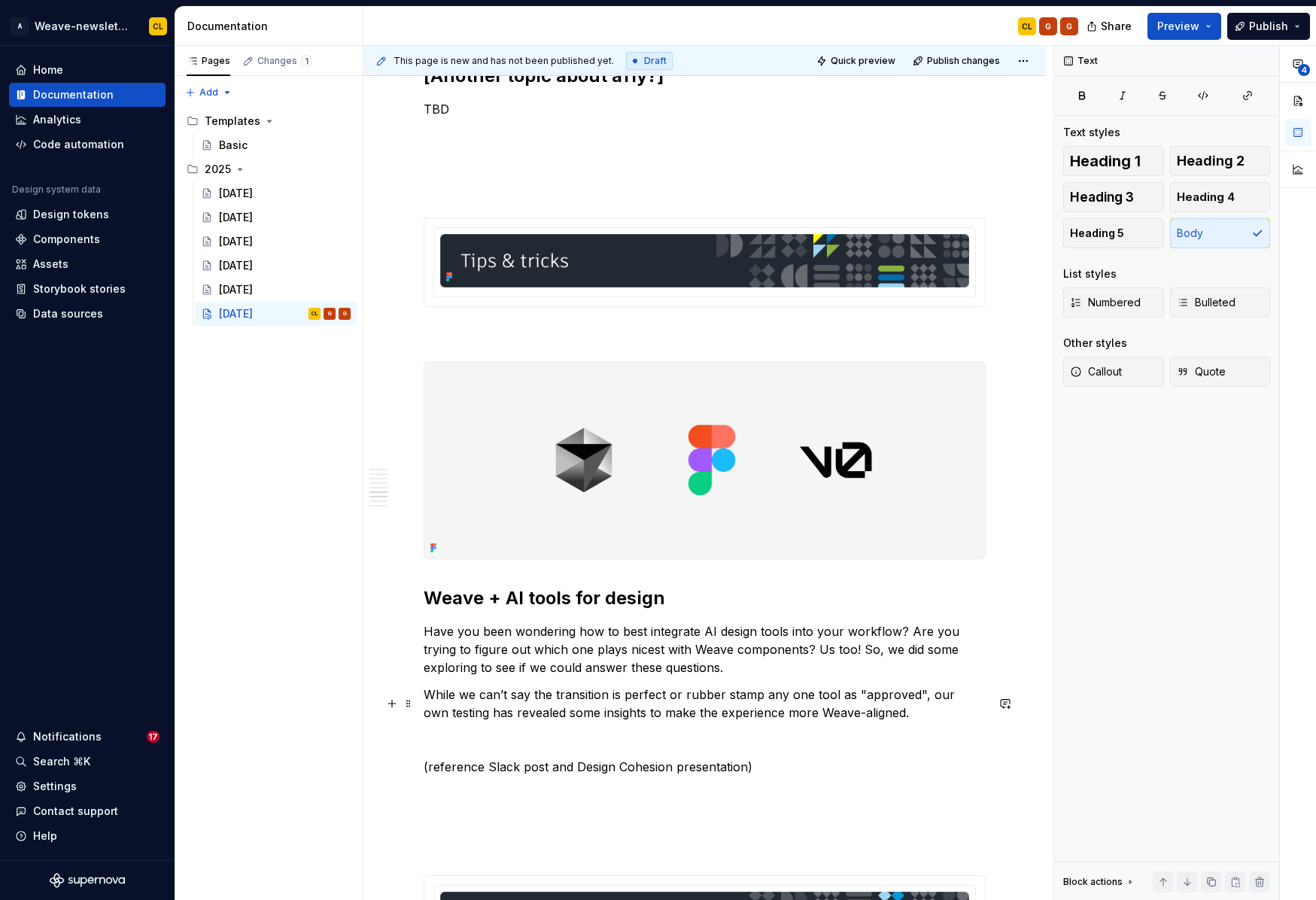
click at [669, 703] on p "While we can’t say the transition is perfect or rubber stamp any one tool as "a…" at bounding box center [704, 704] width 562 height 36
drag, startPoint x: 534, startPoint y: 705, endPoint x: 685, endPoint y: 706, distance: 151.0
click at [685, 706] on p "While we can’t say the transition is perfect or rubber stamp any one tool as "a…" at bounding box center [704, 704] width 562 height 36
click at [636, 703] on p "While we can’t say rubber stamp any one tool as "approved", our own testing has…" at bounding box center [704, 704] width 562 height 36
drag, startPoint x: 754, startPoint y: 705, endPoint x: 861, endPoint y: 709, distance: 107.1
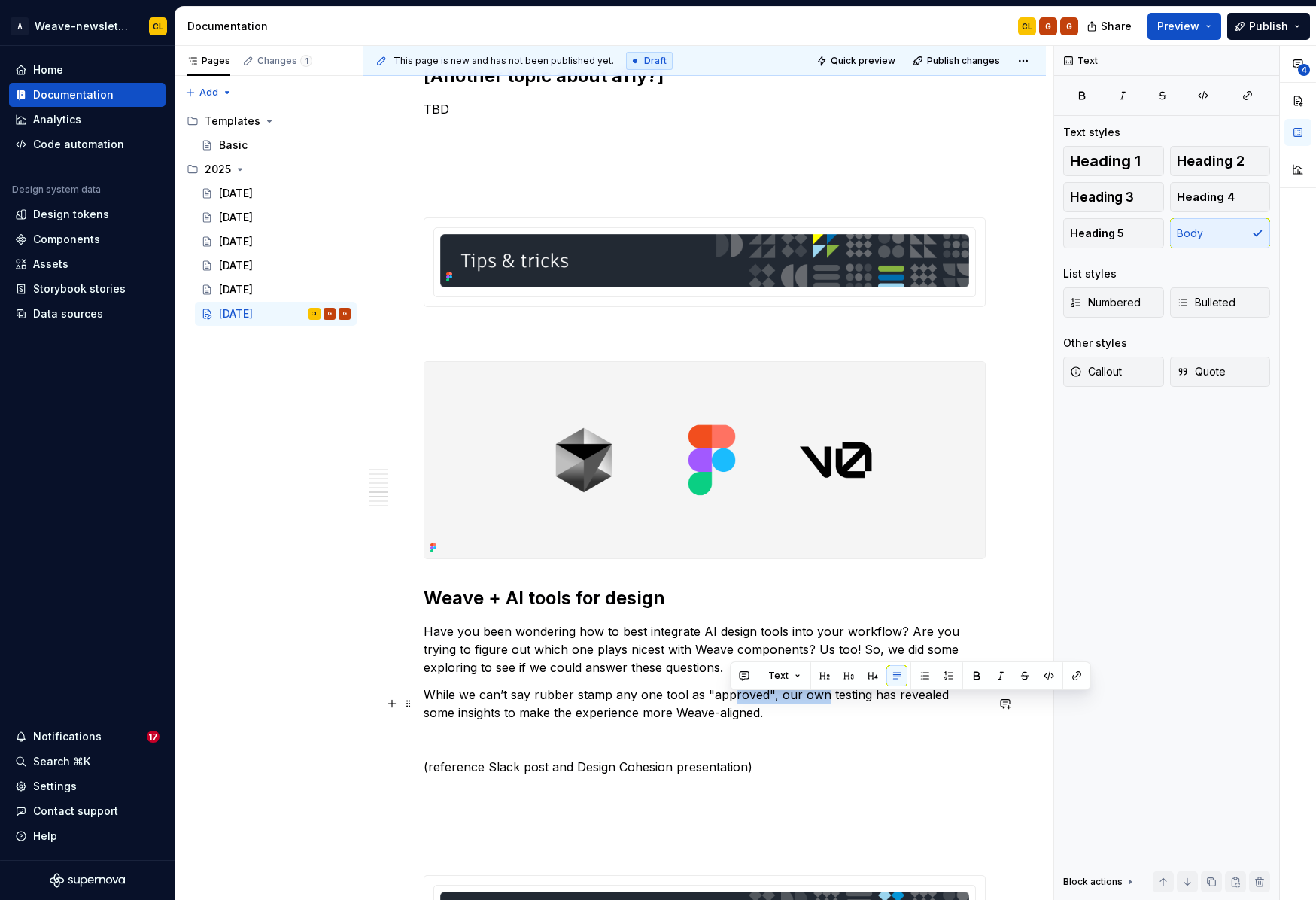
click at [821, 706] on p "While we can’t say rubber stamp any one tool as "approved", our own testing has…" at bounding box center [704, 704] width 562 height 36
click at [862, 709] on p "While we can’t say rubber stamp any one tool as "approved", our own testing has…" at bounding box center [704, 704] width 562 height 36
click at [589, 652] on p "Have you been wondering how to best integrate AI design tools into your workflo…" at bounding box center [704, 650] width 562 height 54
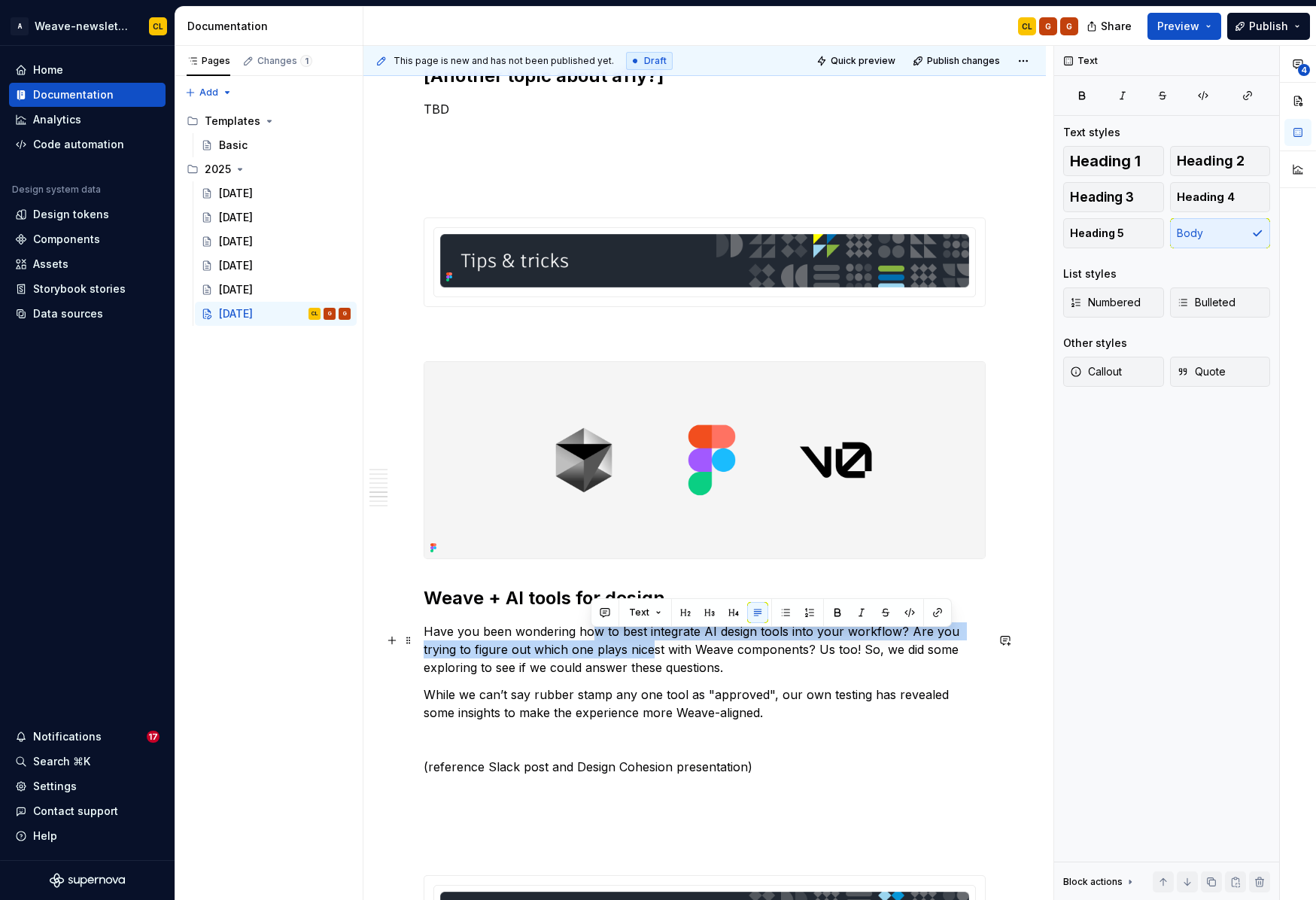
drag, startPoint x: 589, startPoint y: 645, endPoint x: 618, endPoint y: 666, distance: 35.8
click at [618, 666] on p "Have you been wondering how to best integrate AI design tools into your workflo…" at bounding box center [704, 650] width 562 height 54
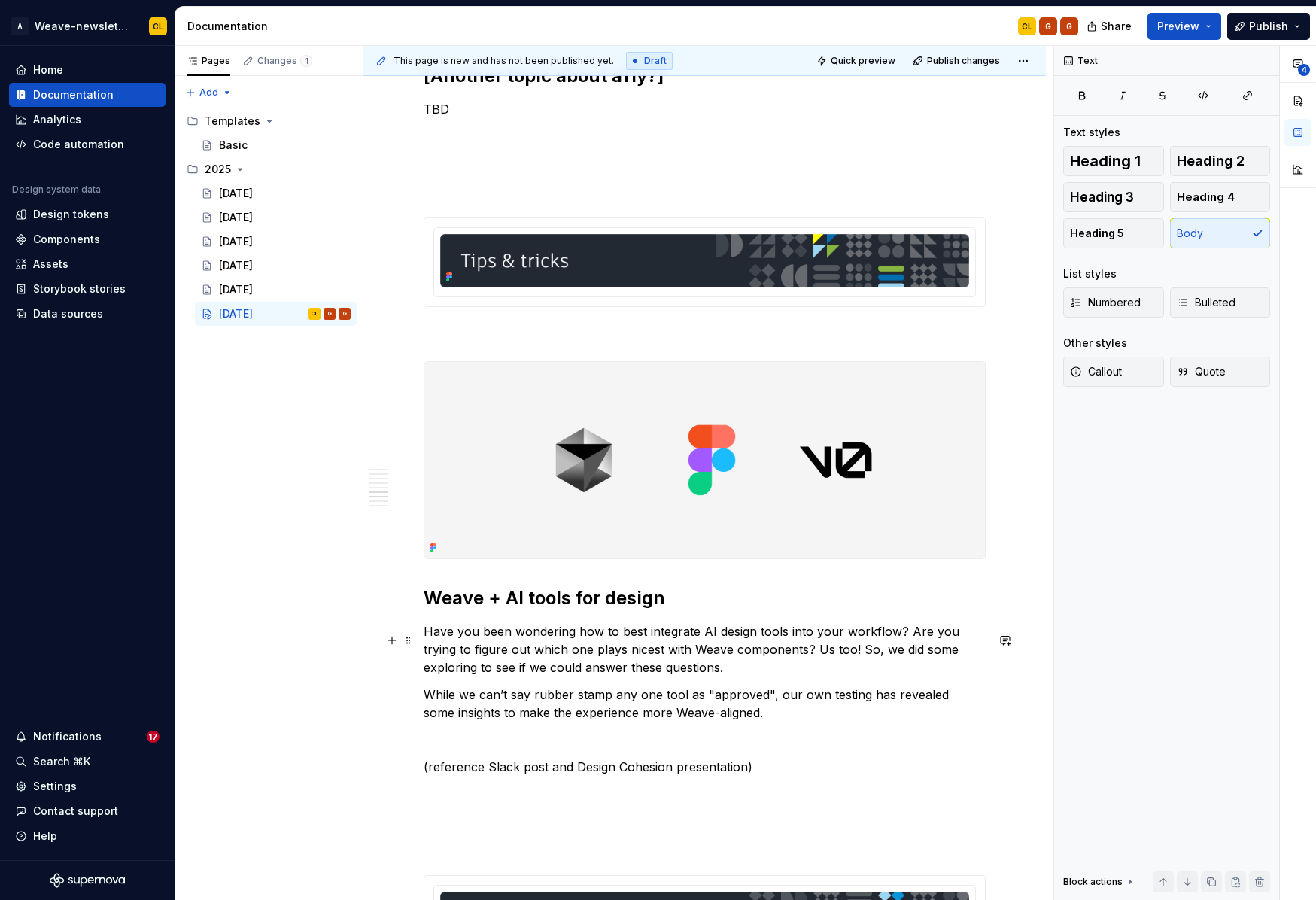
click at [663, 661] on p "Have you been wondering how to best integrate AI design tools into your workflo…" at bounding box center [704, 650] width 562 height 54
click at [534, 659] on p "Have you been wondering how to best integrate AI design tools into your workflo…" at bounding box center [704, 650] width 562 height 54
drag, startPoint x: 673, startPoint y: 701, endPoint x: 734, endPoint y: 705, distance: 61.1
click at [734, 705] on p "While we can’t say rubber stamp any one tool as "approved", our own testing has…" at bounding box center [704, 704] width 562 height 36
click at [778, 704] on p "While we can’t say rubber stamp any one tool as "approved", our own testing has…" at bounding box center [704, 704] width 562 height 36
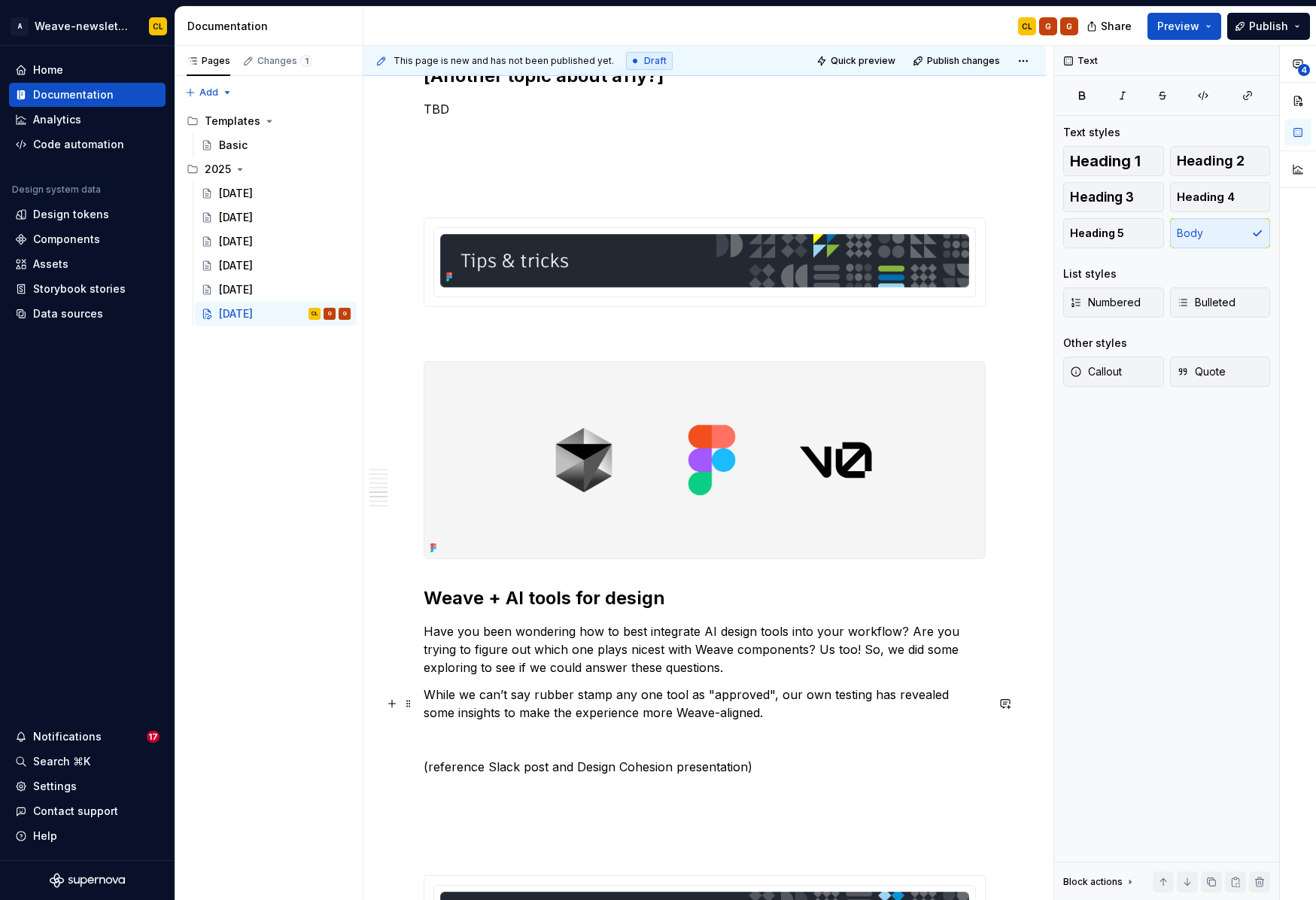
click at [832, 703] on p "While we can’t say rubber stamp any one tool as "approved", our own testing has…" at bounding box center [704, 704] width 562 height 36
click at [756, 722] on p "While we can’t say rubber stamp any one tool as "approved", our own testing has…" at bounding box center [704, 704] width 562 height 36
click at [424, 722] on p "While we can’t say rubber stamp any one tool as "approved", our own testing has…" at bounding box center [704, 704] width 562 height 36
click at [732, 722] on p "While we can’t say rubber stamp any one tool as "approved", our own testing has…" at bounding box center [704, 704] width 562 height 36
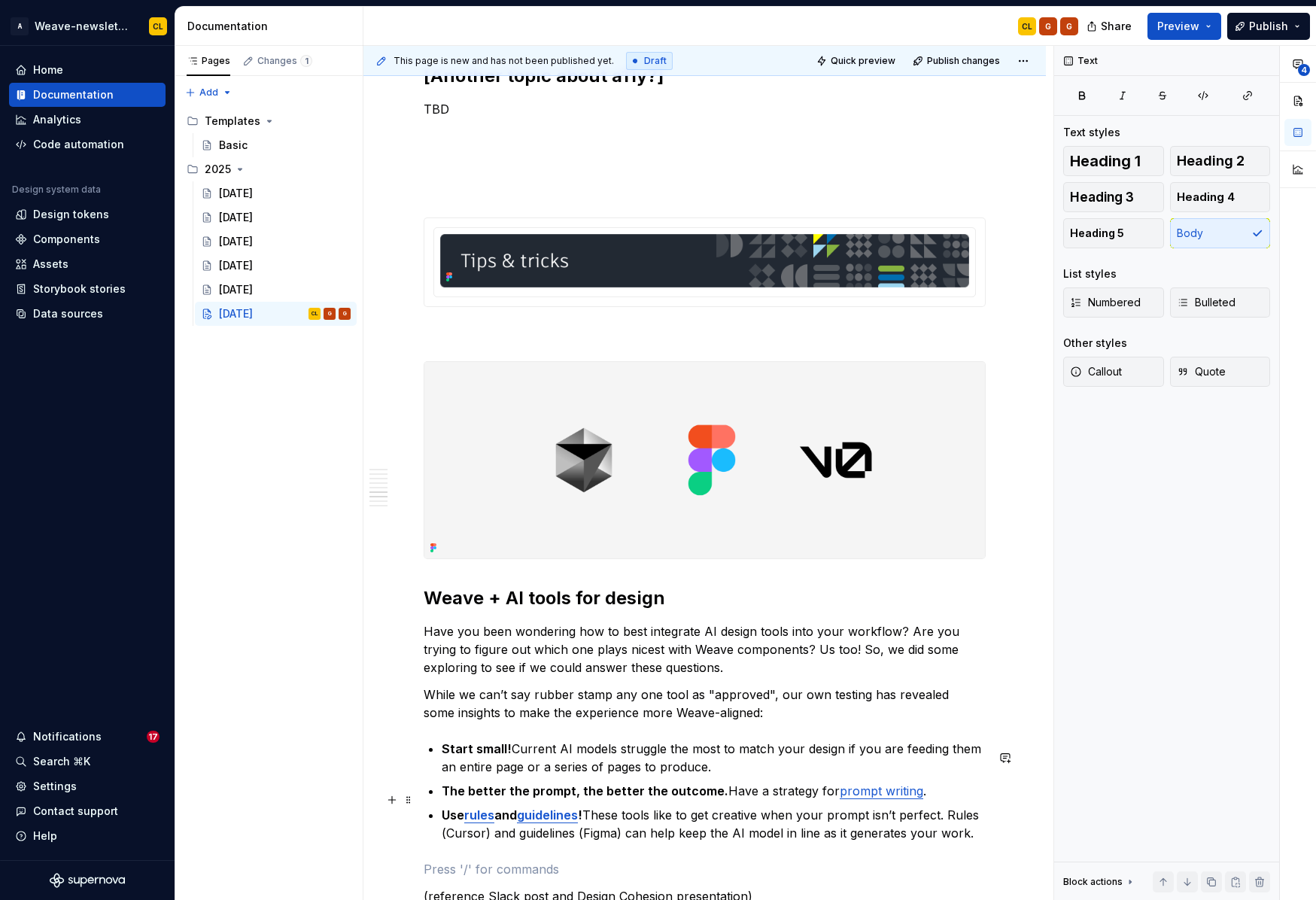
click at [454, 795] on strong "The better the prompt, the better the outcome." at bounding box center [585, 791] width 287 height 15
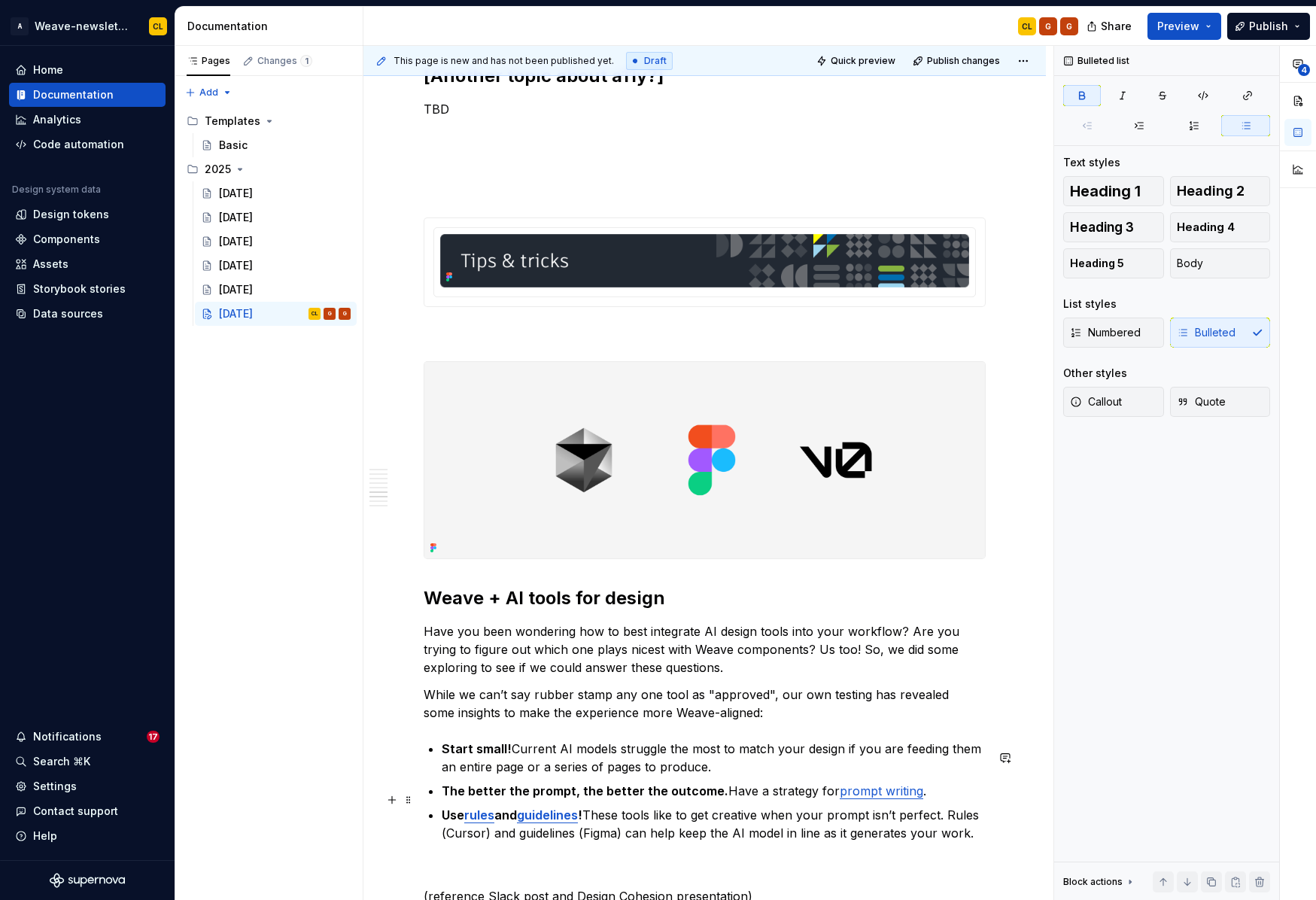
drag, startPoint x: 570, startPoint y: 800, endPoint x: 610, endPoint y: 797, distance: 40.1
click at [570, 798] on strong "The better the prompt, the better the outcome." at bounding box center [585, 791] width 287 height 15
drag, startPoint x: 672, startPoint y: 786, endPoint x: 718, endPoint y: 798, distance: 47.5
click at [672, 786] on ul "Start small! Current AI models struggle the most to match your design if you ar…" at bounding box center [713, 791] width 544 height 103
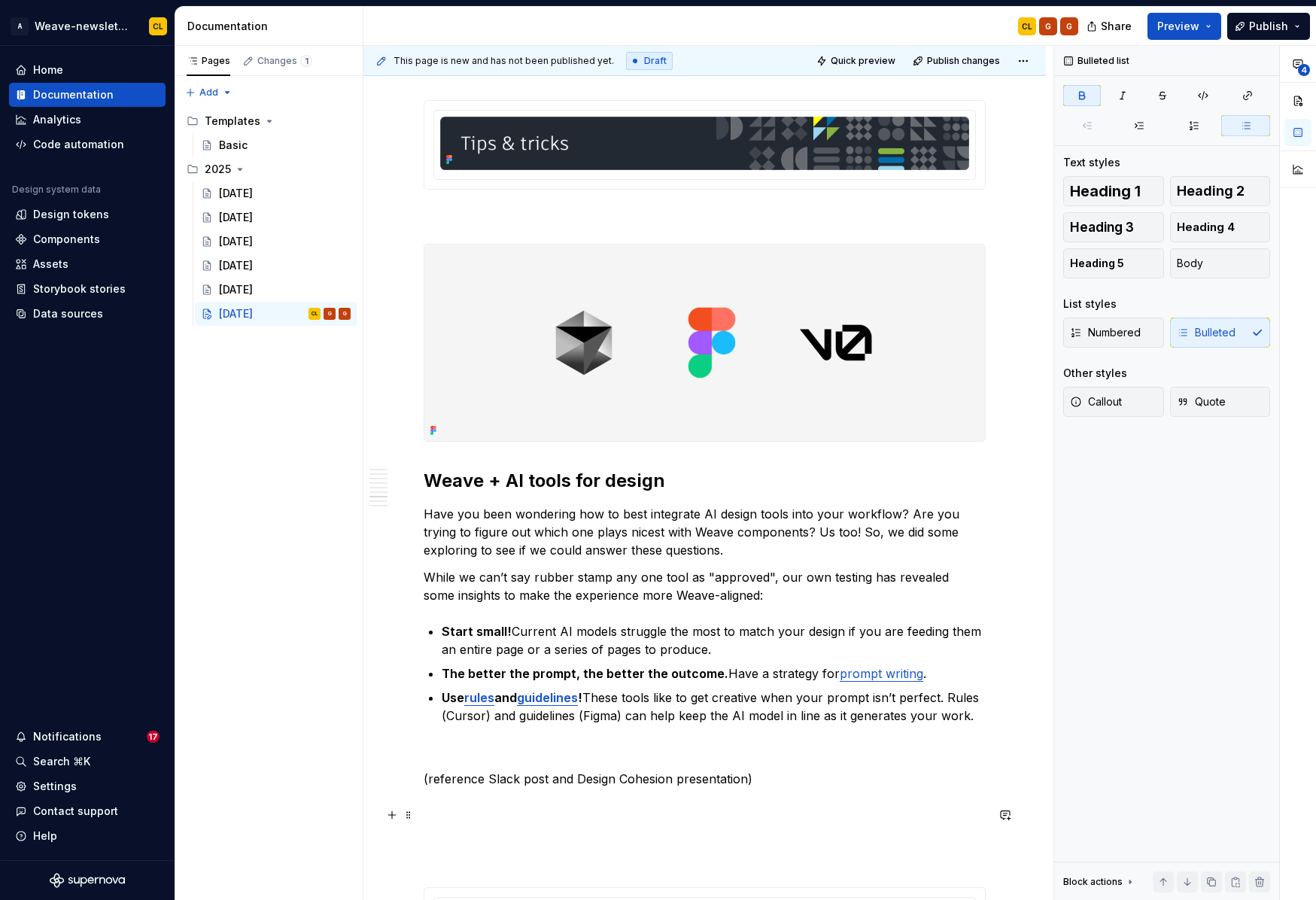
scroll to position [3084, 0]
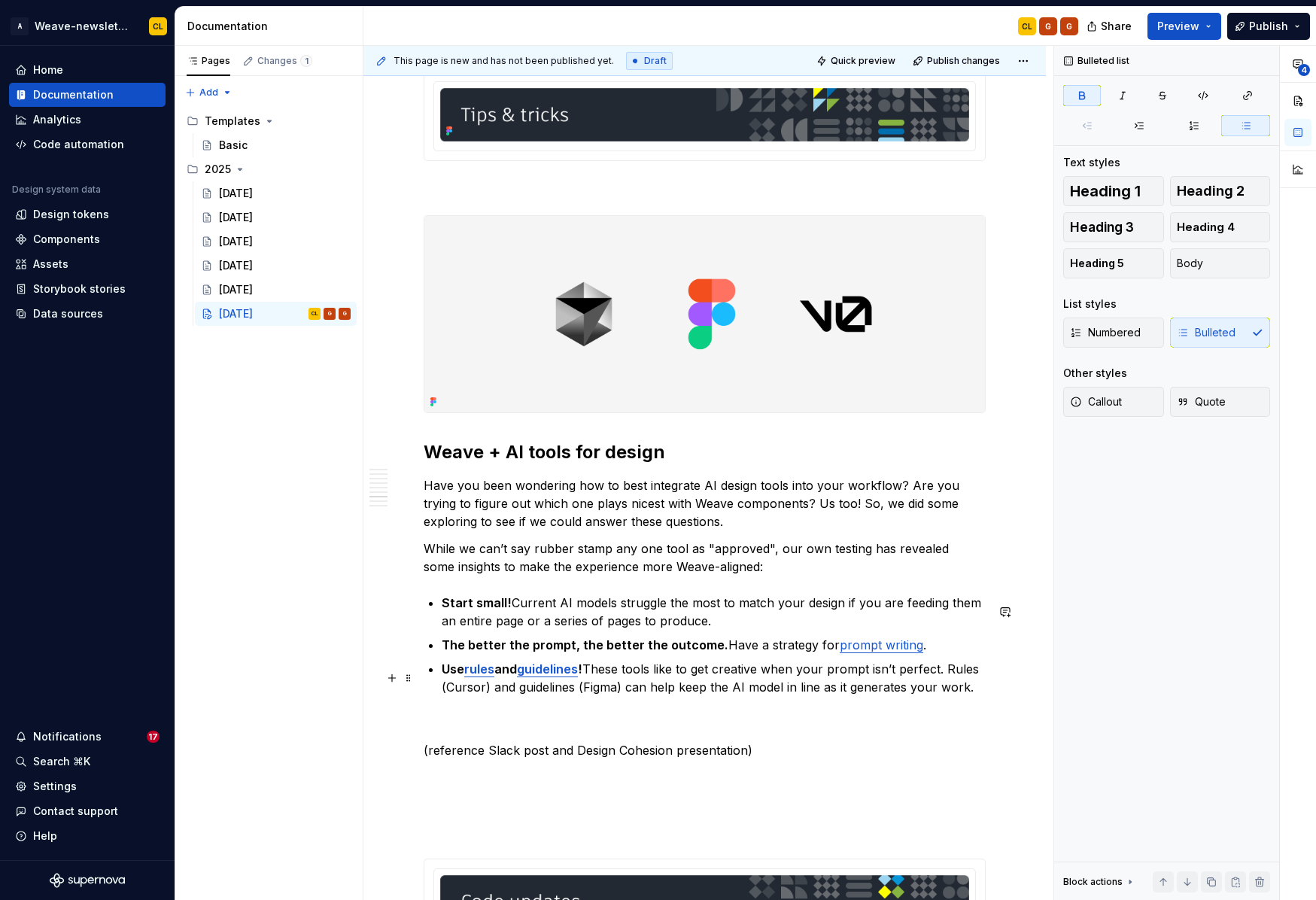
click at [662, 688] on p "Use rules and guidelines ! These tools like to get creative when your prompt is…" at bounding box center [713, 678] width 544 height 36
click at [674, 723] on p at bounding box center [704, 723] width 562 height 18
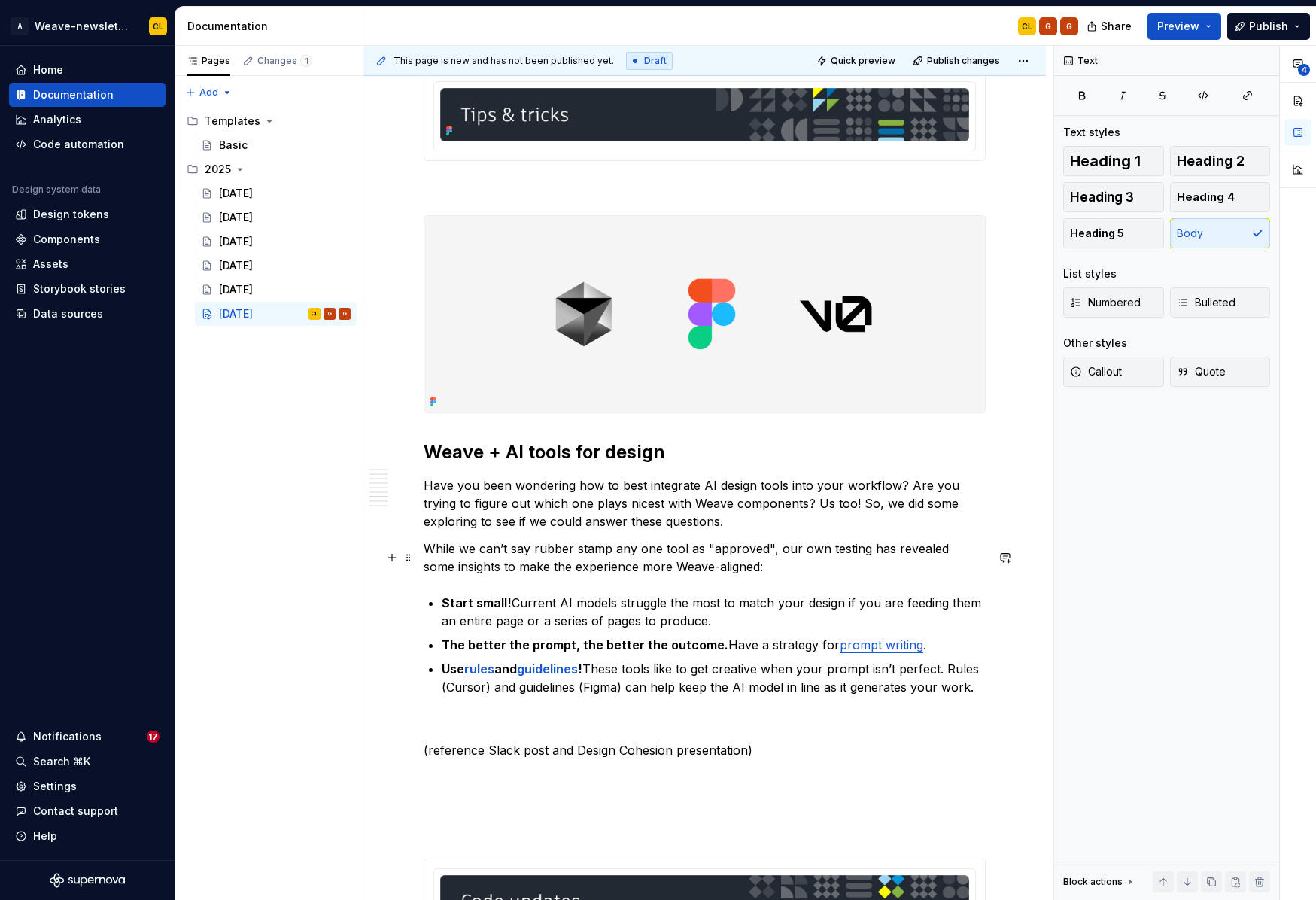
click at [595, 574] on p "While we can’t say rubber stamp any one tool as "approved", our own testing has…" at bounding box center [704, 558] width 562 height 36
drag, startPoint x: 600, startPoint y: 510, endPoint x: 646, endPoint y: 518, distance: 46.7
click at [646, 518] on p "Have you been wondering how to best integrate AI design tools into your workflo…" at bounding box center [704, 503] width 562 height 54
click at [542, 530] on p "Have you been wondering how to best integrate AI design tools into your workflo…" at bounding box center [704, 503] width 562 height 54
click at [846, 511] on p "Have you been wondering how to best integrate AI design tools into your workflo…" at bounding box center [704, 503] width 562 height 54
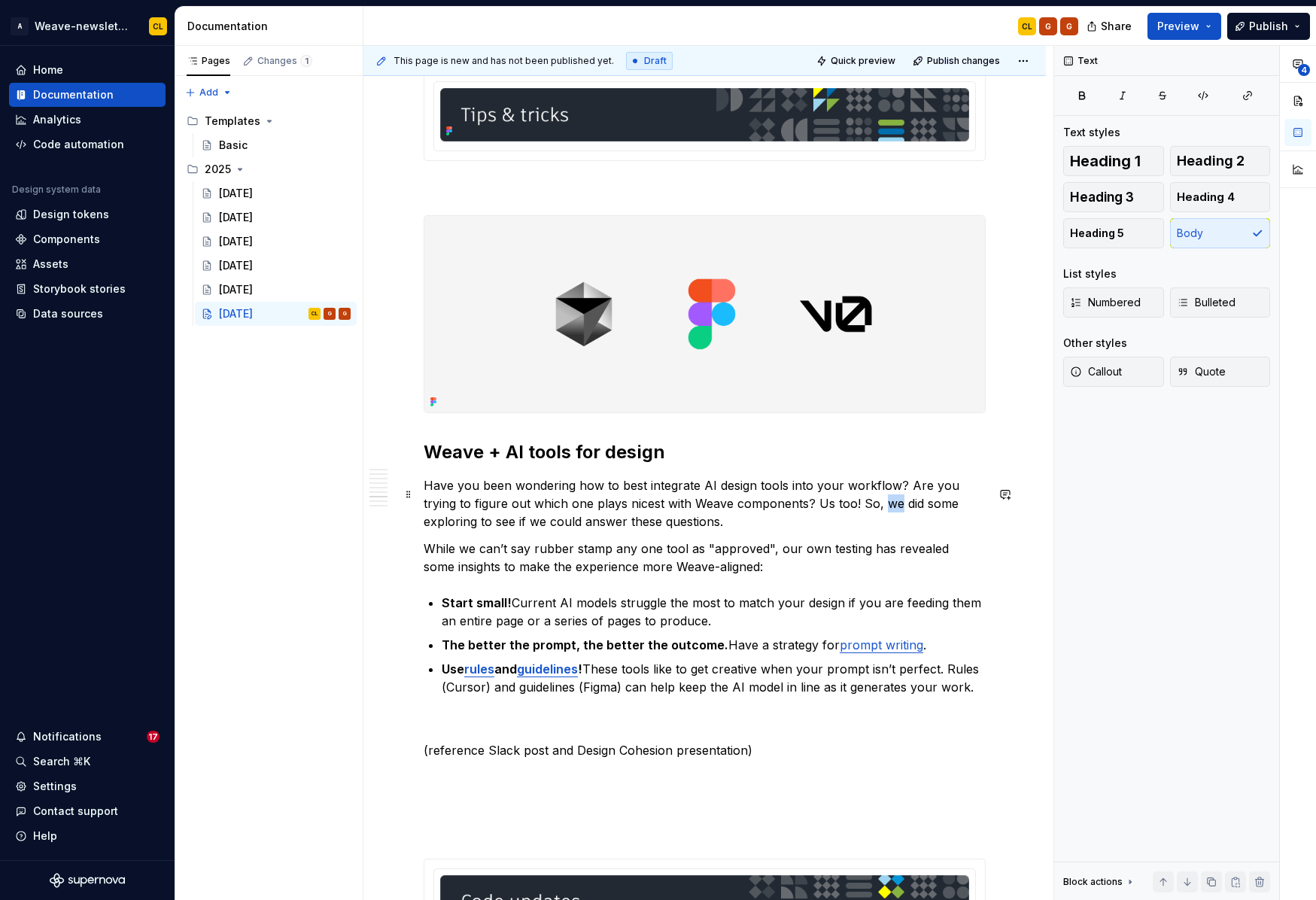
click at [846, 511] on p "Have you been wondering how to best integrate AI design tools into your workflo…" at bounding box center [704, 503] width 562 height 54
click at [589, 527] on p "Have you been wondering how to best integrate AI design tools into your workflo…" at bounding box center [704, 503] width 562 height 54
click at [610, 552] on p "While we can’t say rubber stamp any one tool as "approved", our own testing has…" at bounding box center [704, 558] width 562 height 36
click at [612, 528] on p "Have you been wondering how to best integrate AI design tools into your workflo…" at bounding box center [704, 503] width 562 height 54
click at [489, 724] on p at bounding box center [704, 723] width 562 height 18
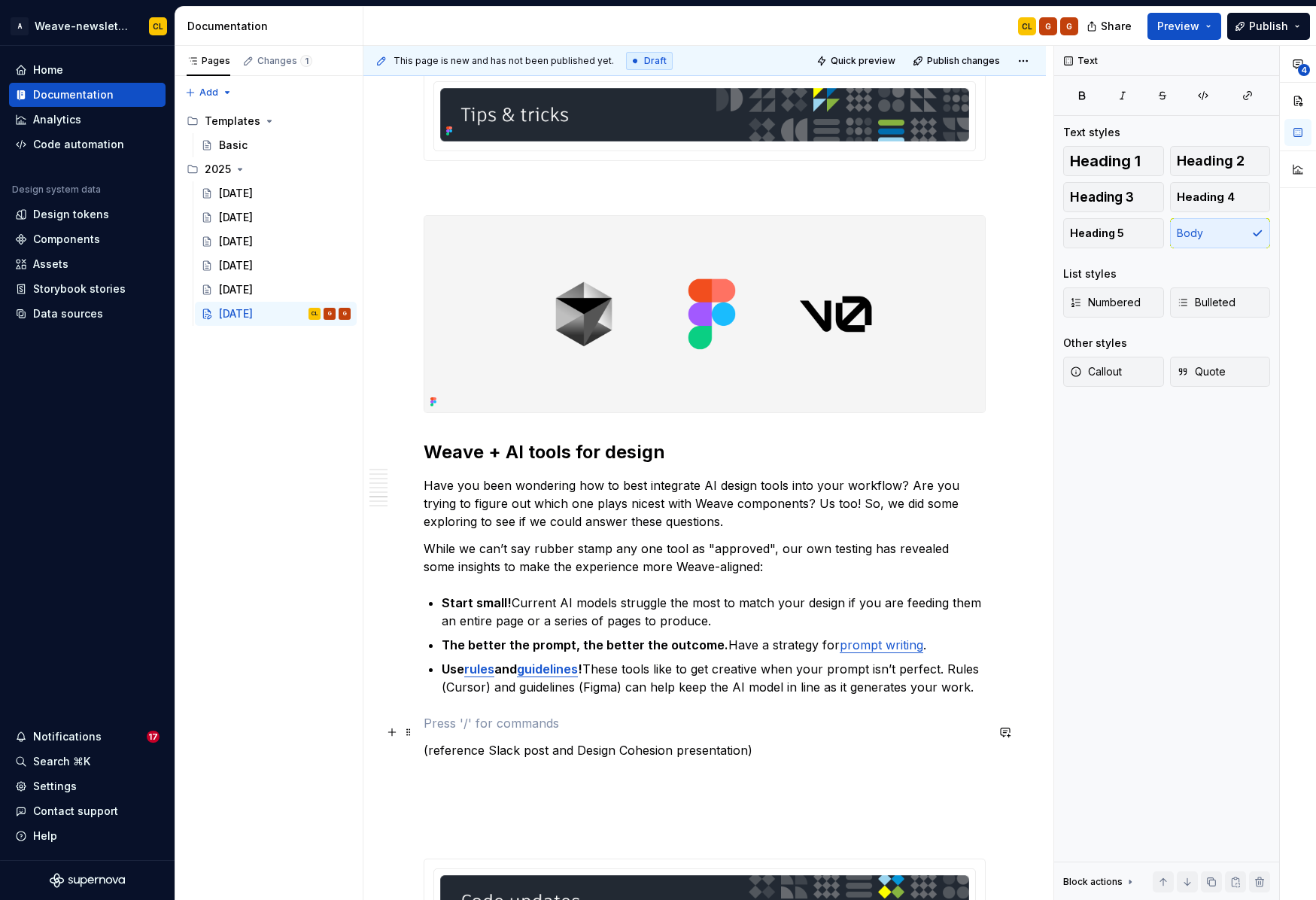
click at [507, 732] on p at bounding box center [704, 723] width 562 height 18
click at [694, 732] on p "Dive deeper into our tips for Cursor and Figma Make in this Slack thread." at bounding box center [704, 723] width 562 height 18
click at [634, 732] on p "Dive deeper into our tips for Cursor and Figma Make in this Slack thread." at bounding box center [704, 723] width 562 height 18
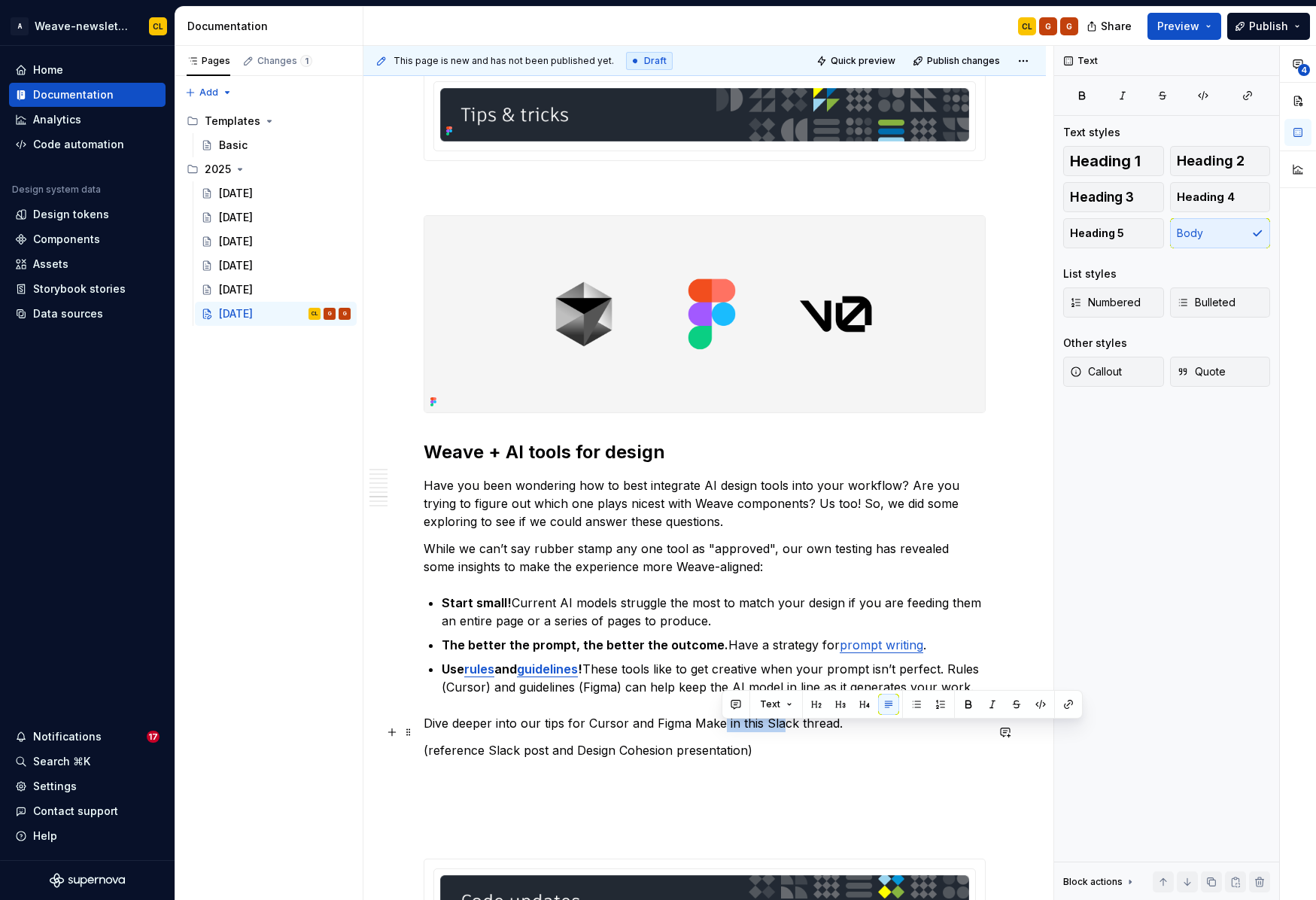
drag, startPoint x: 756, startPoint y: 737, endPoint x: 778, endPoint y: 737, distance: 22.0
click at [778, 732] on p "Dive deeper into our tips for Cursor and Figma Make in this Slack thread." at bounding box center [704, 723] width 562 height 18
drag, startPoint x: 797, startPoint y: 730, endPoint x: 751, endPoint y: 733, distance: 46.1
click at [794, 731] on p "Dive deeper into our tips for Cursor and Figma Make in this Slack thread." at bounding box center [704, 723] width 562 height 18
drag, startPoint x: 739, startPoint y: 733, endPoint x: 832, endPoint y: 728, distance: 93.1
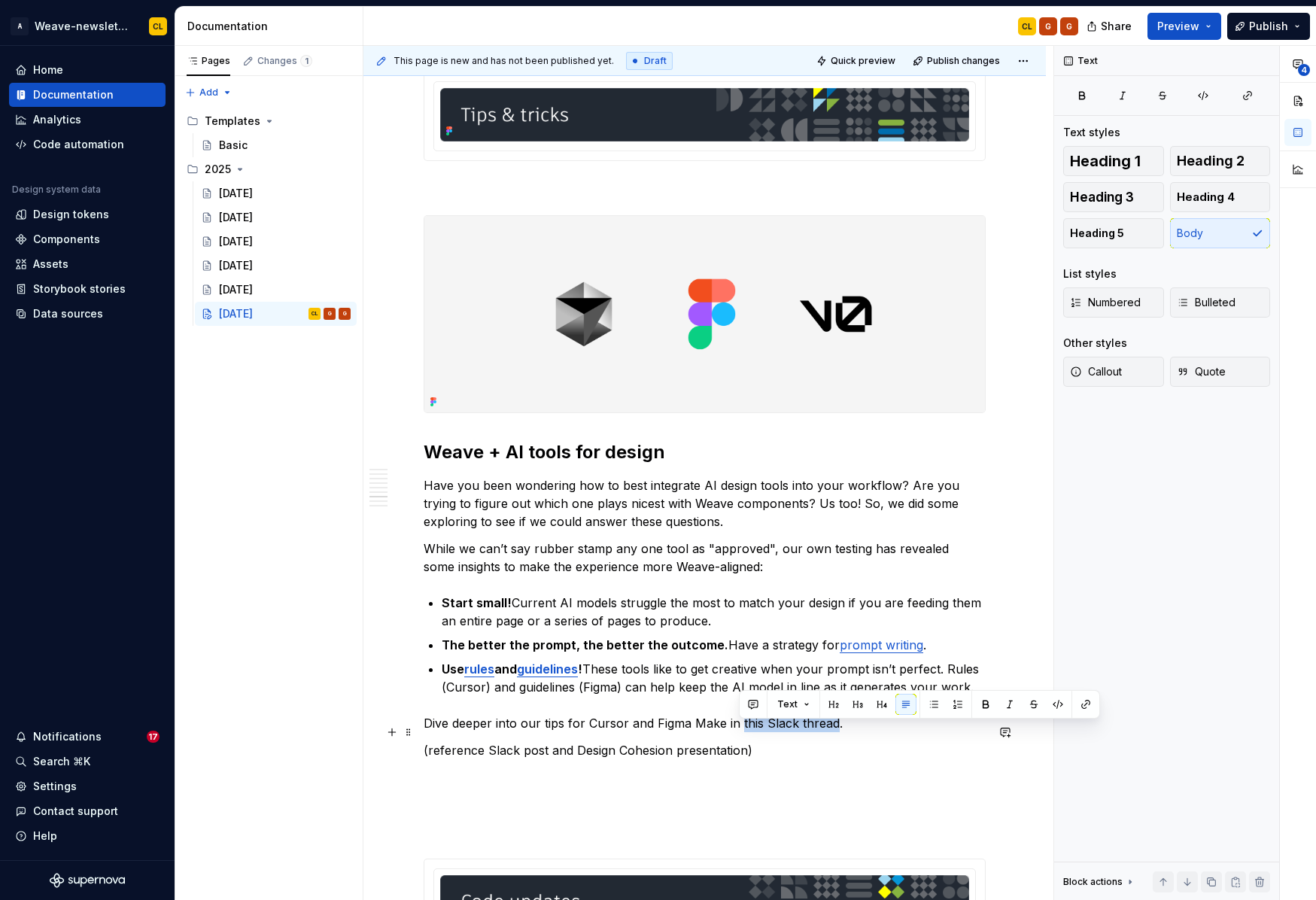
click at [832, 728] on p "Dive deeper into our tips for Cursor and Figma Make in this Slack thread." at bounding box center [704, 723] width 562 height 18
click at [1081, 700] on button "button" at bounding box center [1086, 705] width 21 height 21
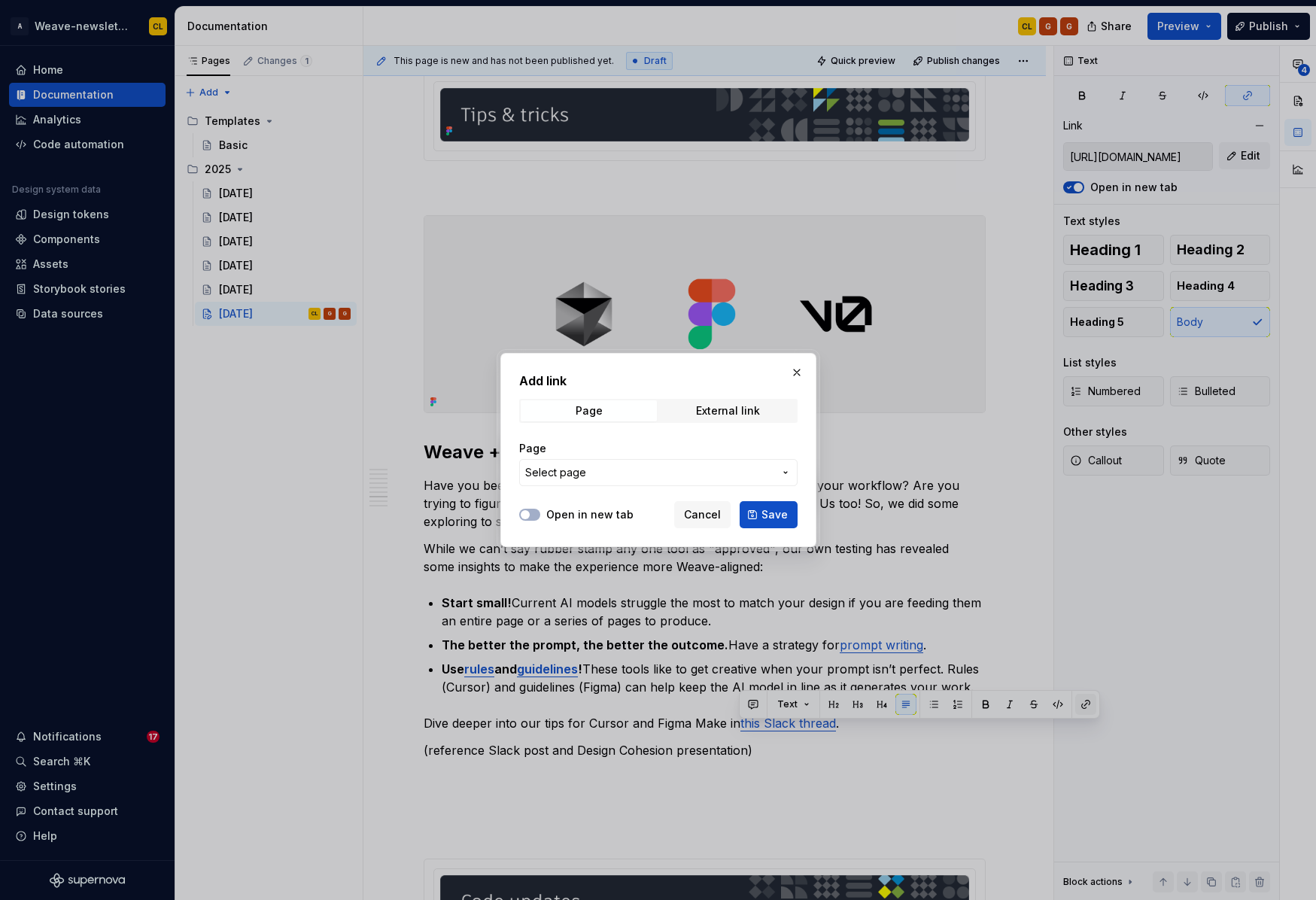
click at [520, 401] on button "Page" at bounding box center [589, 411] width 136 height 21
click at [731, 410] on div "External link" at bounding box center [728, 411] width 64 height 12
click at [590, 473] on input "URL" at bounding box center [658, 472] width 278 height 27
paste input "[URL][DOMAIN_NAME]"
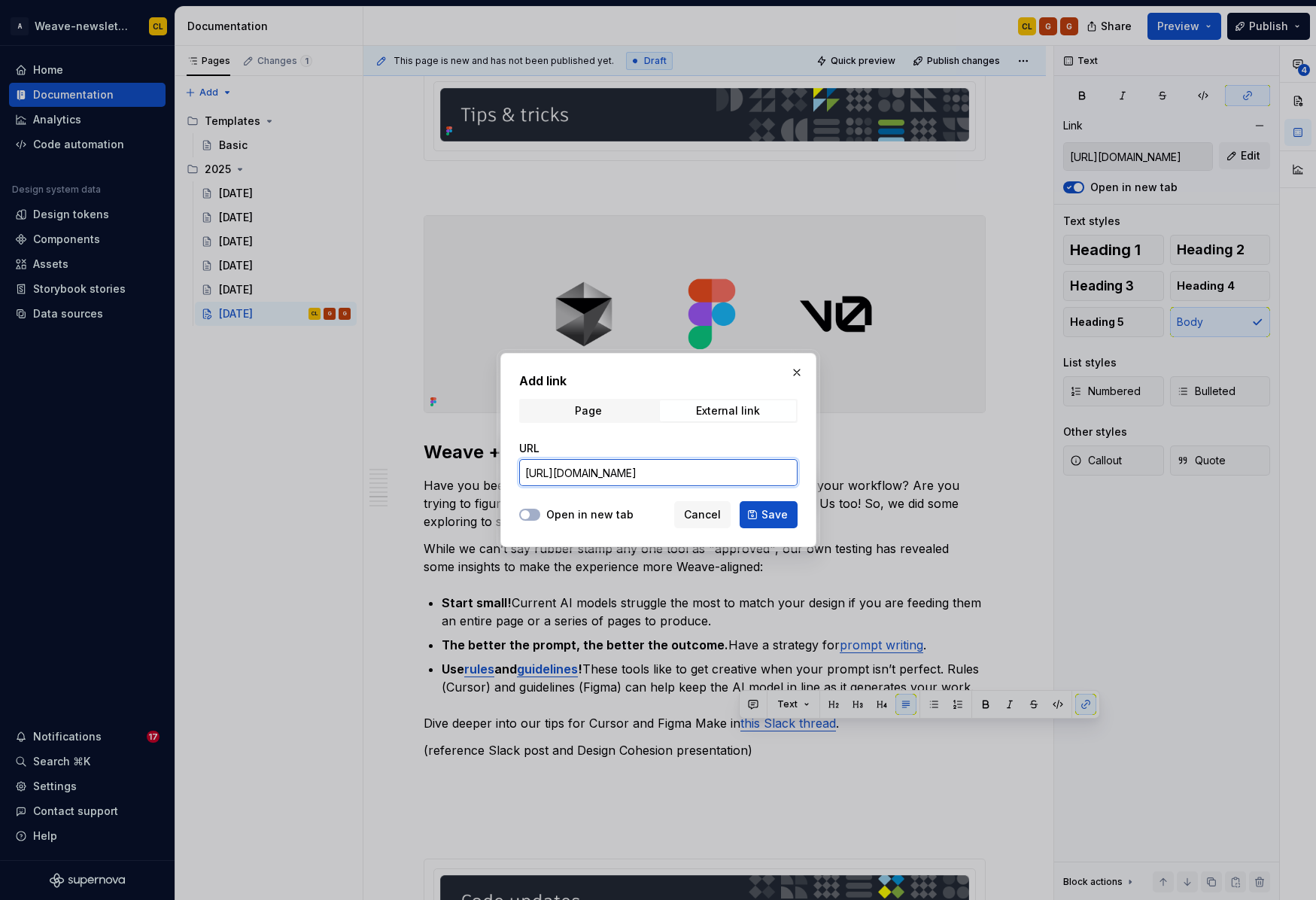
type input "[URL][DOMAIN_NAME]"
click at [581, 508] on label "Open in new tab" at bounding box center [589, 515] width 87 height 15
click at [540, 508] on button "Open in new tab" at bounding box center [530, 514] width 21 height 12
click at [786, 507] on span "Save" at bounding box center [774, 515] width 26 height 15
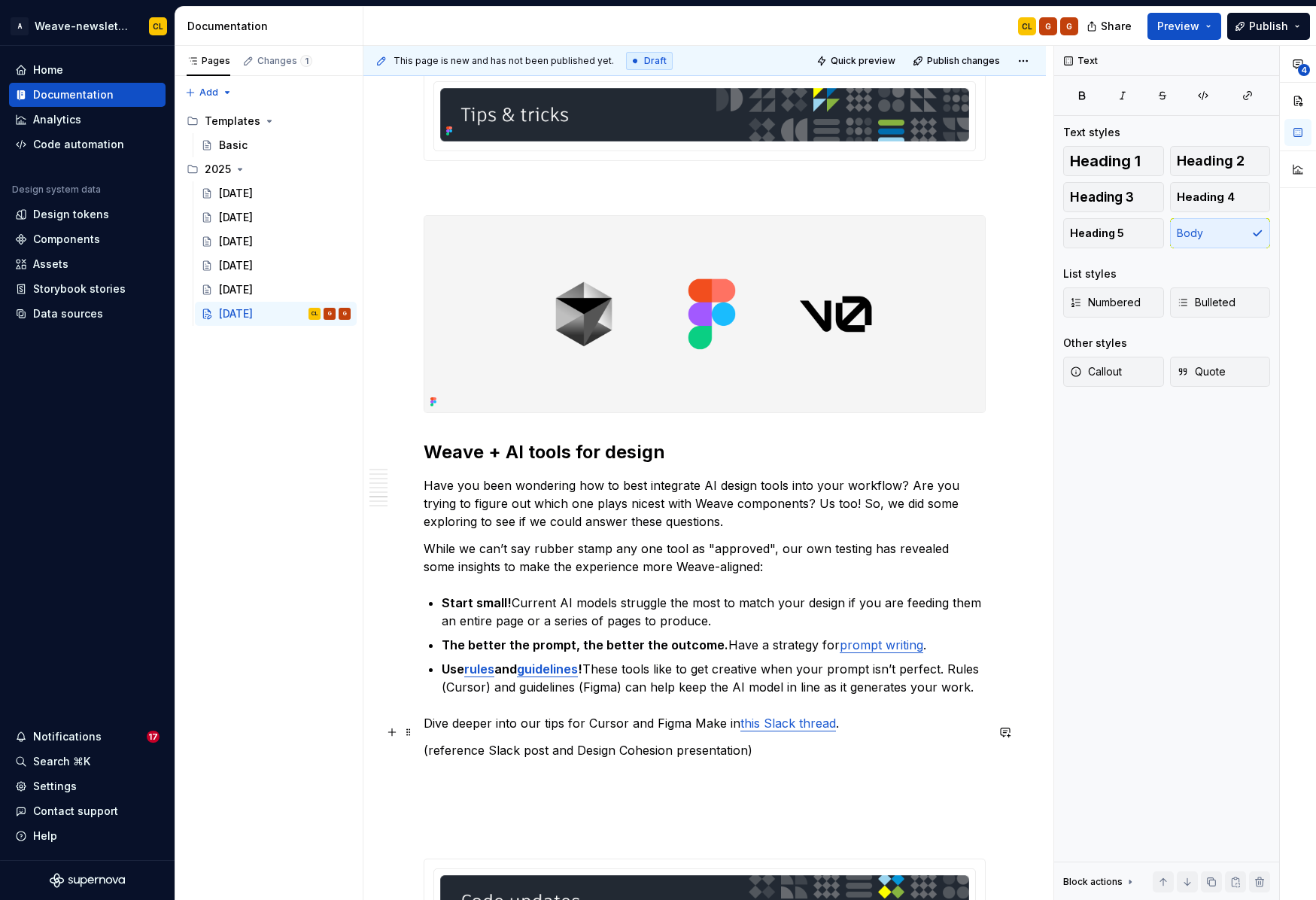
click at [886, 732] on p "Dive deeper into our tips for Cursor and Figma Make in this Slack thread ." at bounding box center [704, 723] width 562 height 18
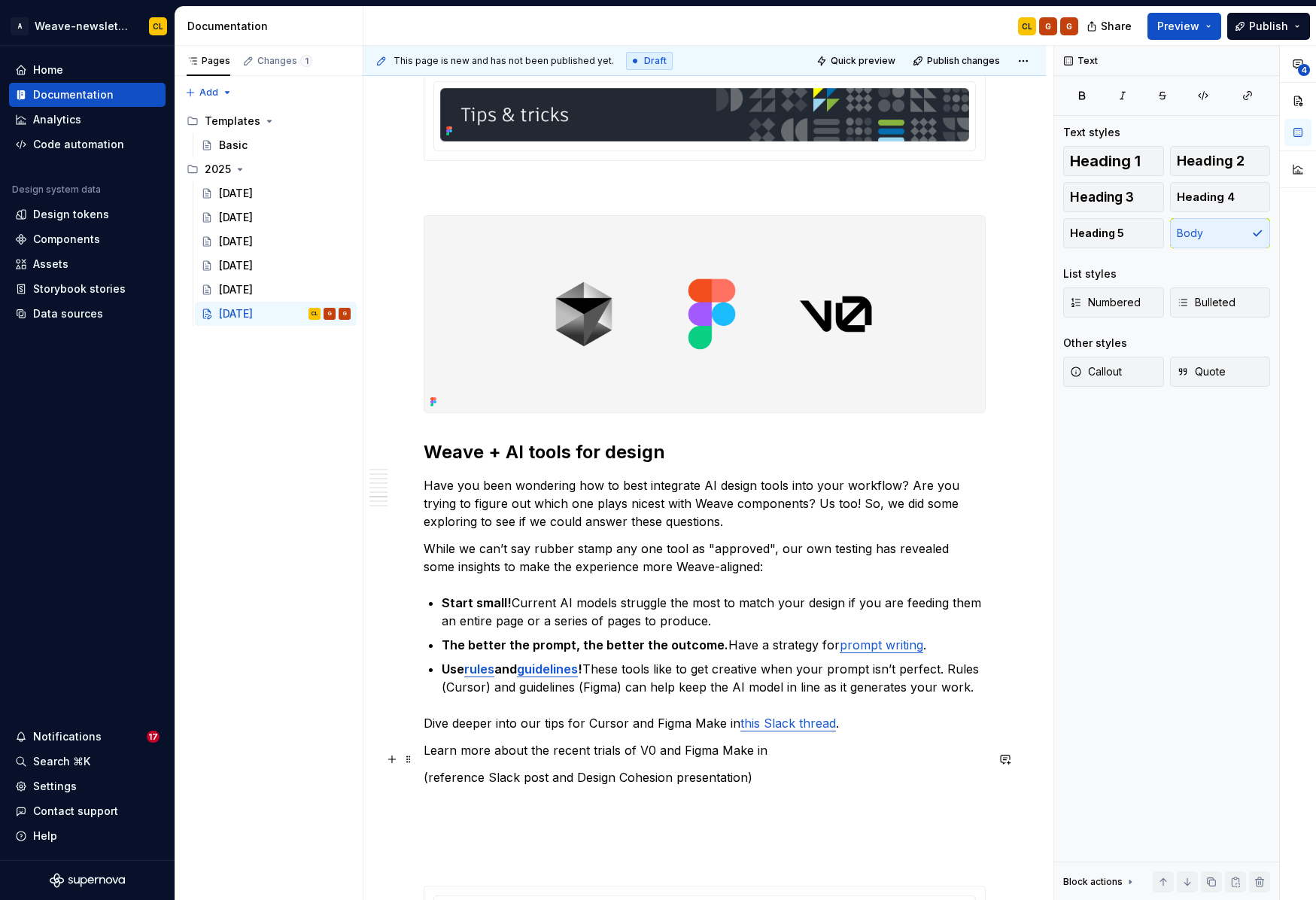
click at [602, 760] on p "Learn more about the recent trials of V0 and Figma Make in" at bounding box center [704, 751] width 562 height 18
click at [616, 760] on p "Learn more about the recent trials of V0 and Figma Make in" at bounding box center [704, 751] width 562 height 18
click at [796, 760] on p "Learn more about the recent trials of V0 and Figma Make in" at bounding box center [704, 751] width 562 height 18
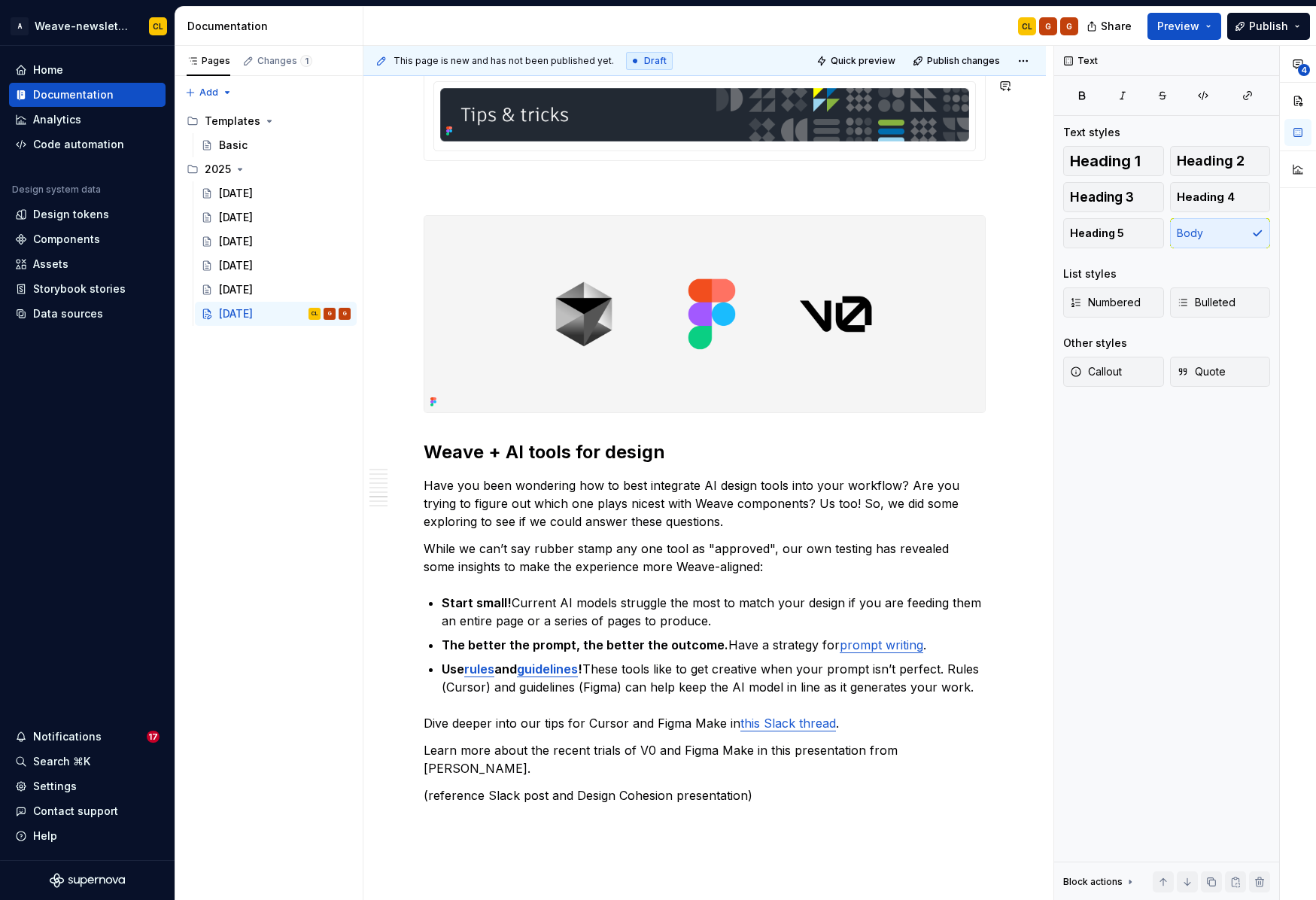
type textarea "*"
drag, startPoint x: 764, startPoint y: 759, endPoint x: 857, endPoint y: 758, distance: 93.0
click at [857, 758] on p "Learn more about the recent trials of V0 and Figma Make in this presentation fr…" at bounding box center [704, 760] width 562 height 36
click at [1109, 730] on button "button" at bounding box center [1112, 732] width 21 height 21
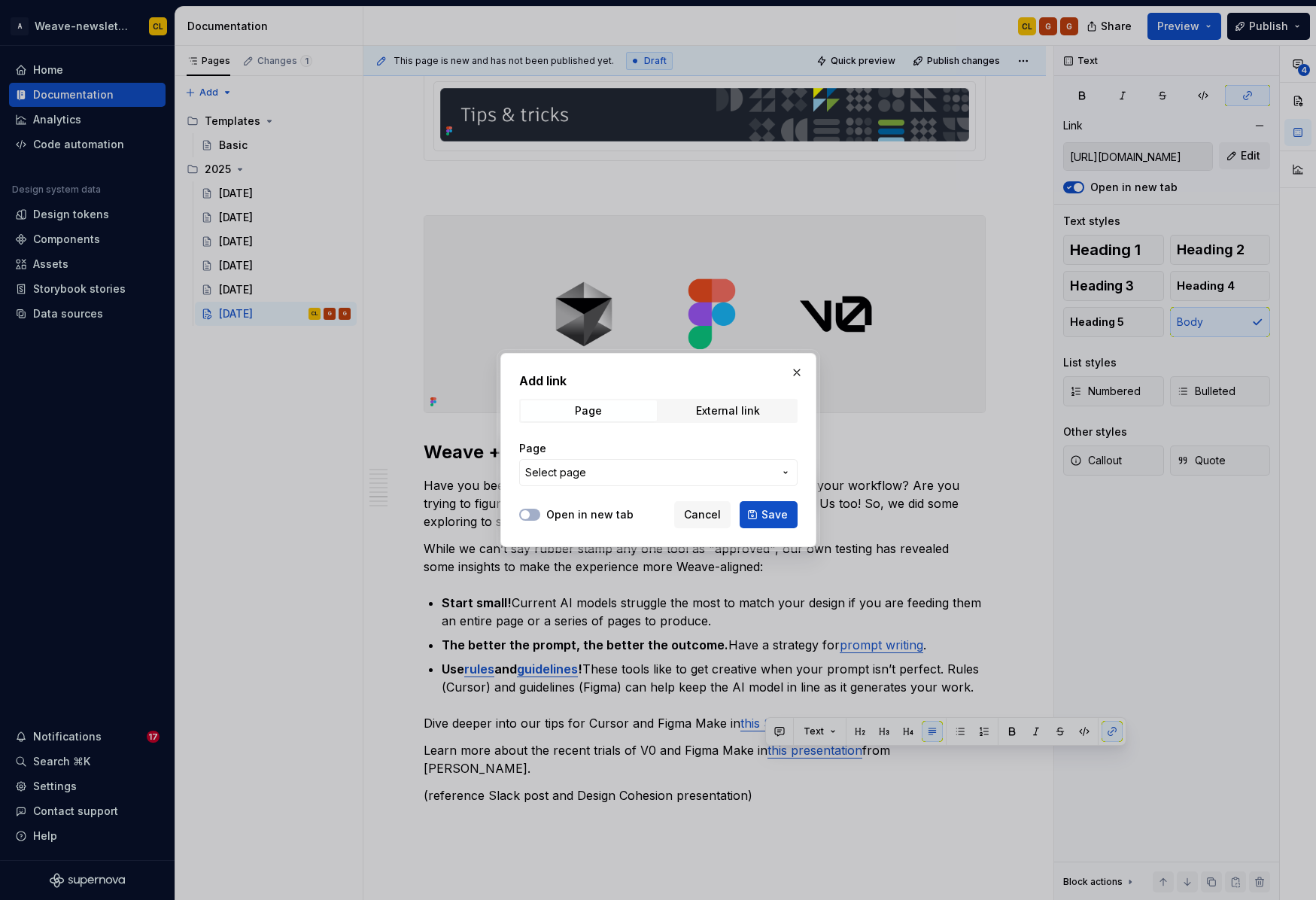
drag, startPoint x: 708, startPoint y: 412, endPoint x: 688, endPoint y: 428, distance: 25.6
click at [708, 413] on div "External link" at bounding box center [728, 411] width 64 height 12
click at [612, 472] on input "URL" at bounding box center [658, 472] width 278 height 27
paste input "[URL][DOMAIN_NAME]"
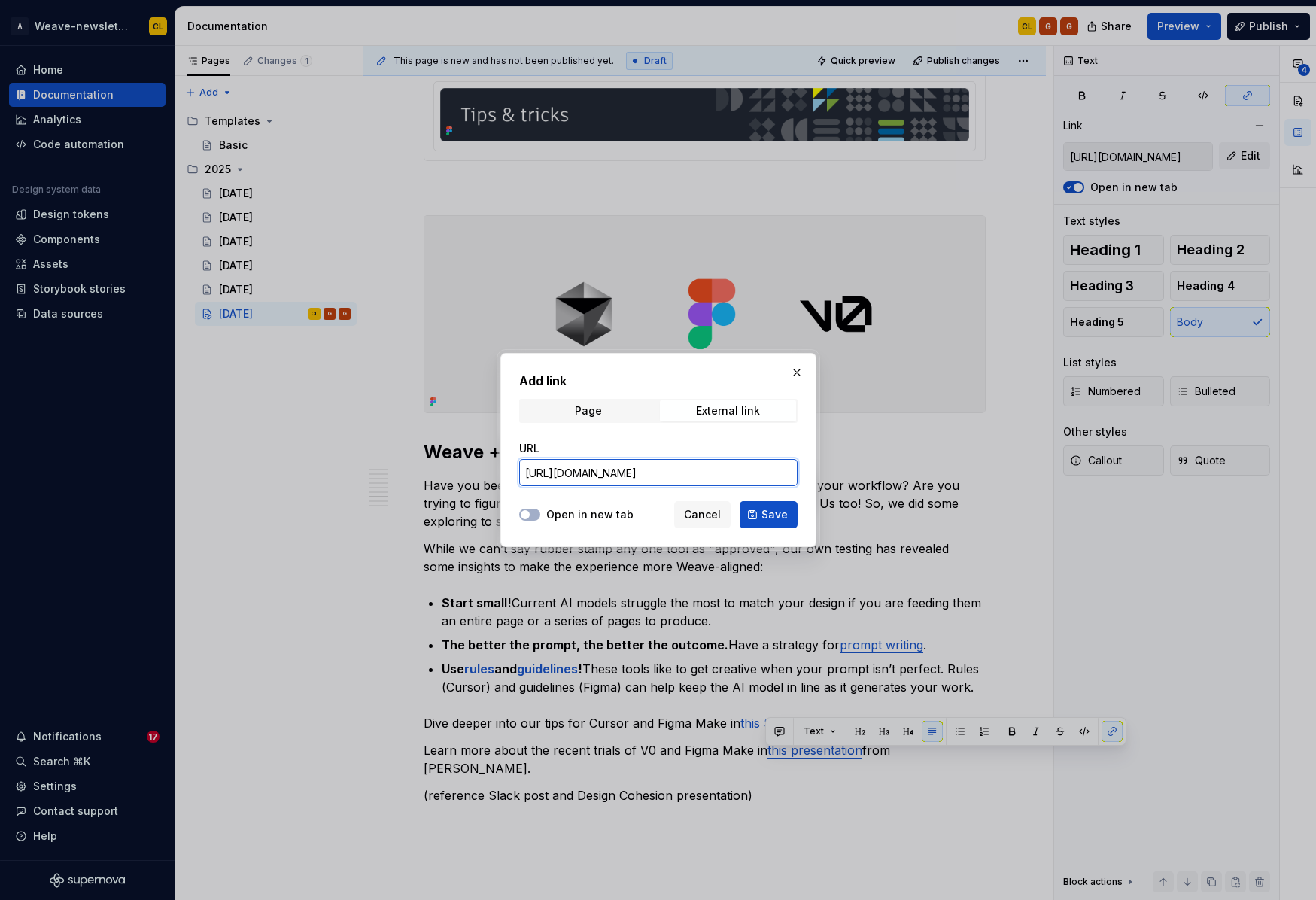
type input "[URL][DOMAIN_NAME]"
click at [566, 515] on label "Open in new tab" at bounding box center [589, 515] width 87 height 15
click at [540, 515] on button "Open in new tab" at bounding box center [530, 514] width 21 height 12
click at [761, 515] on button "Save" at bounding box center [768, 514] width 58 height 27
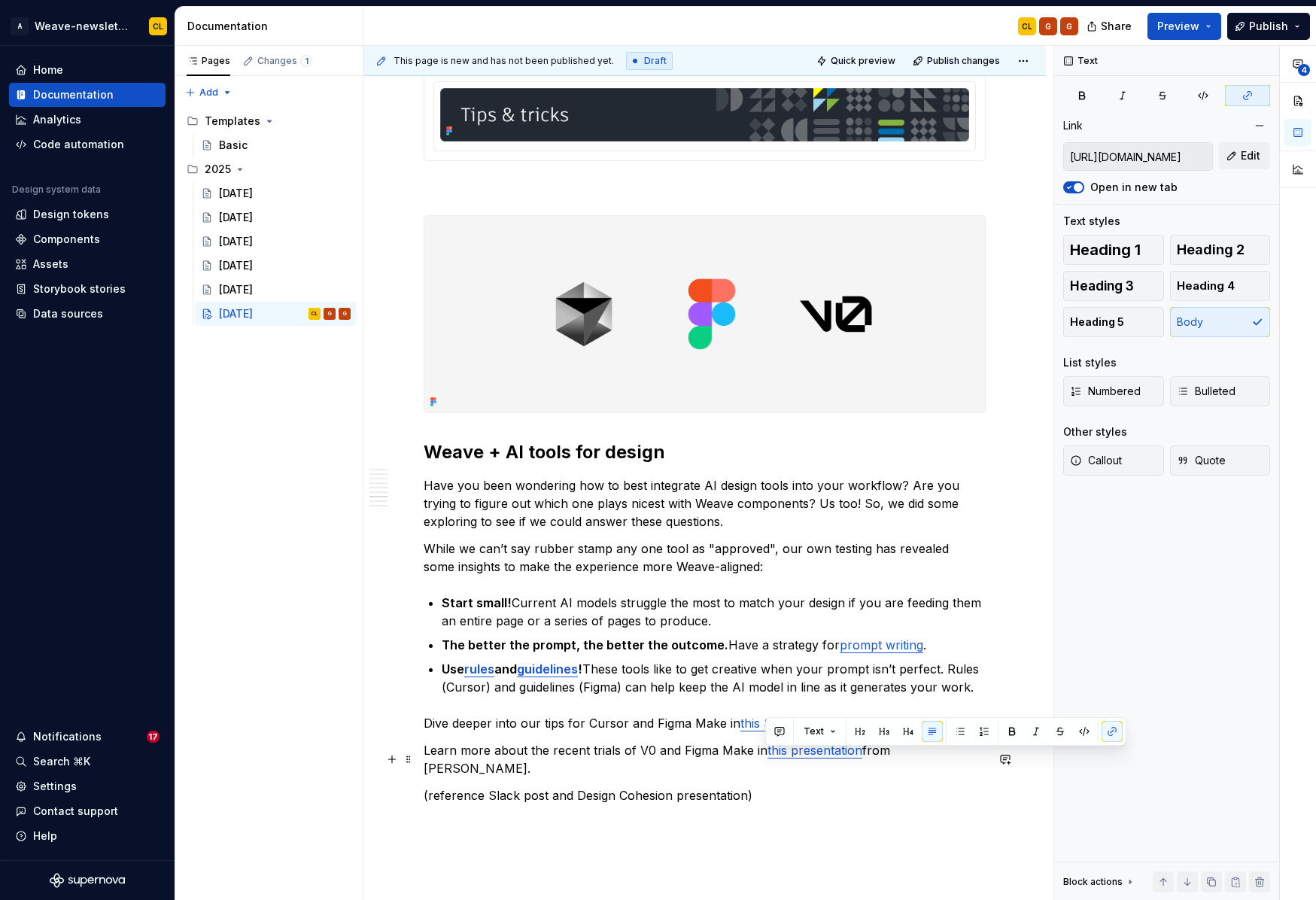
click at [974, 760] on p "Learn more about the recent trials of V0 and Figma Make in this presentation fr…" at bounding box center [704, 760] width 562 height 36
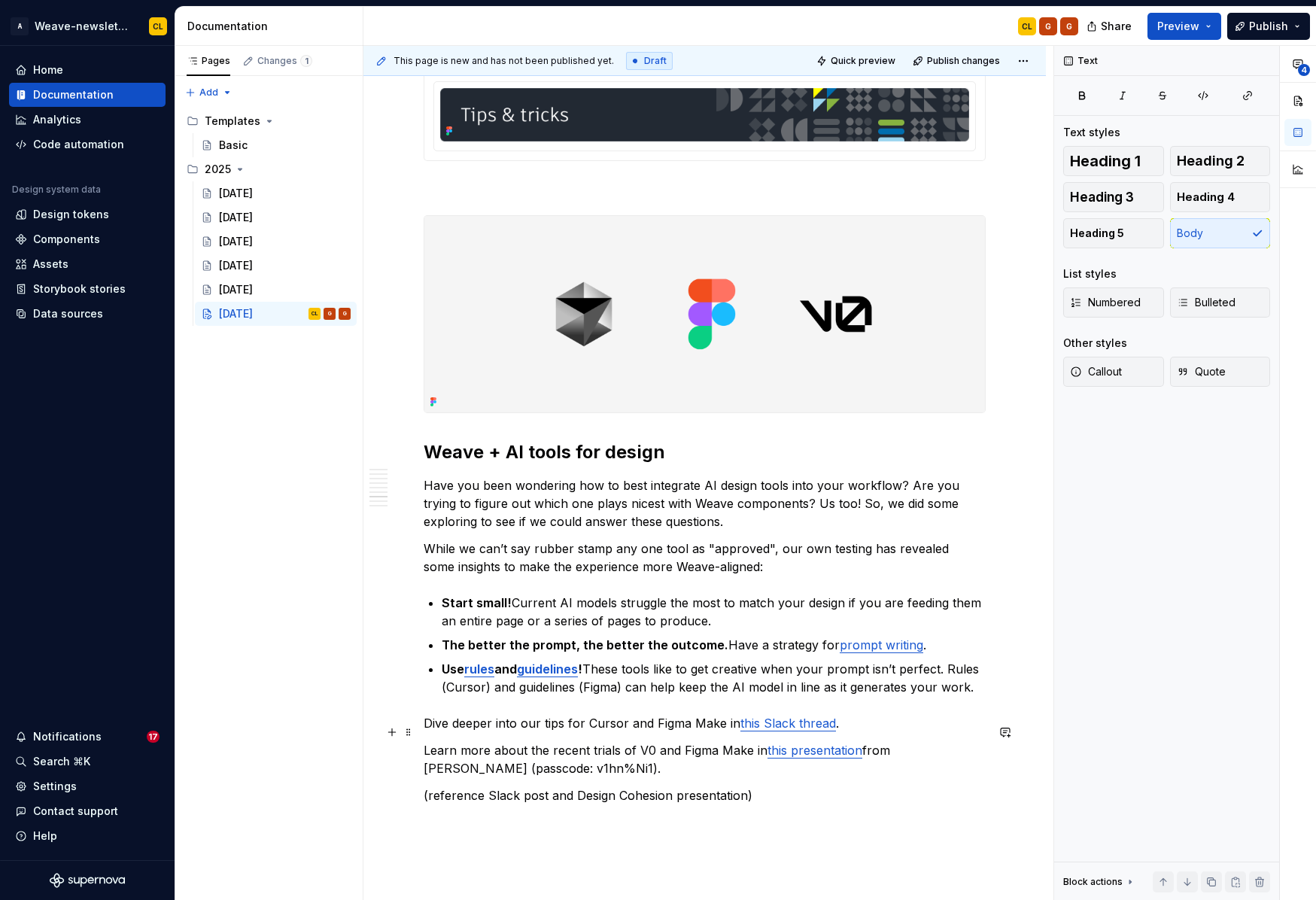
click at [589, 732] on p "Dive deeper into our tips for Cursor and Figma Make in this Slack thread ." at bounding box center [704, 723] width 562 height 18
click at [688, 732] on p "Dive deeper into our tips for Cursor and Figma Make in this Slack thread ." at bounding box center [704, 723] width 562 height 18
click at [672, 803] on p "(reference Slack post and Design Cohesion presentation)" at bounding box center [704, 796] width 562 height 18
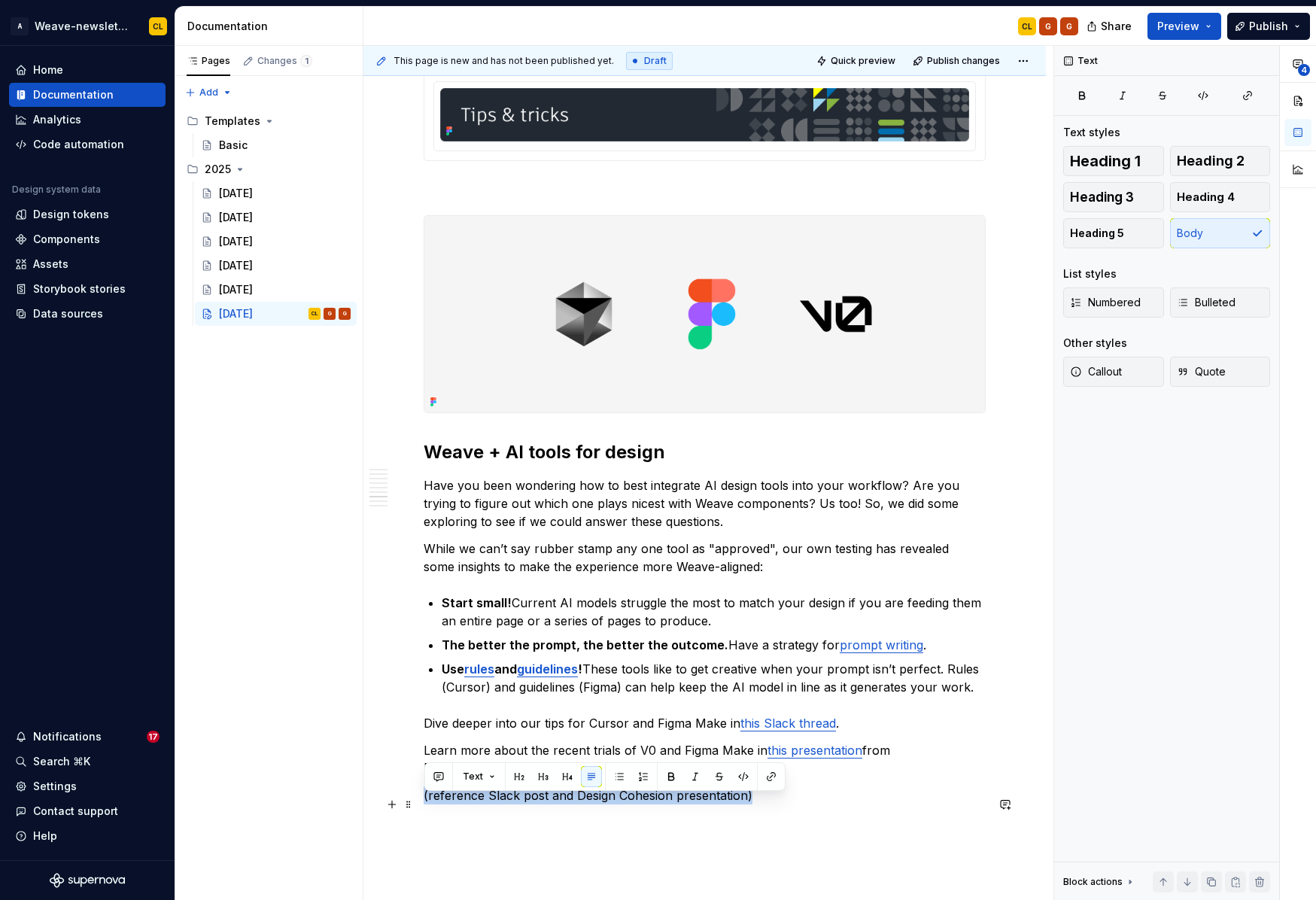
click at [672, 803] on p "(reference Slack post and Design Cohesion presentation)" at bounding box center [704, 796] width 562 height 18
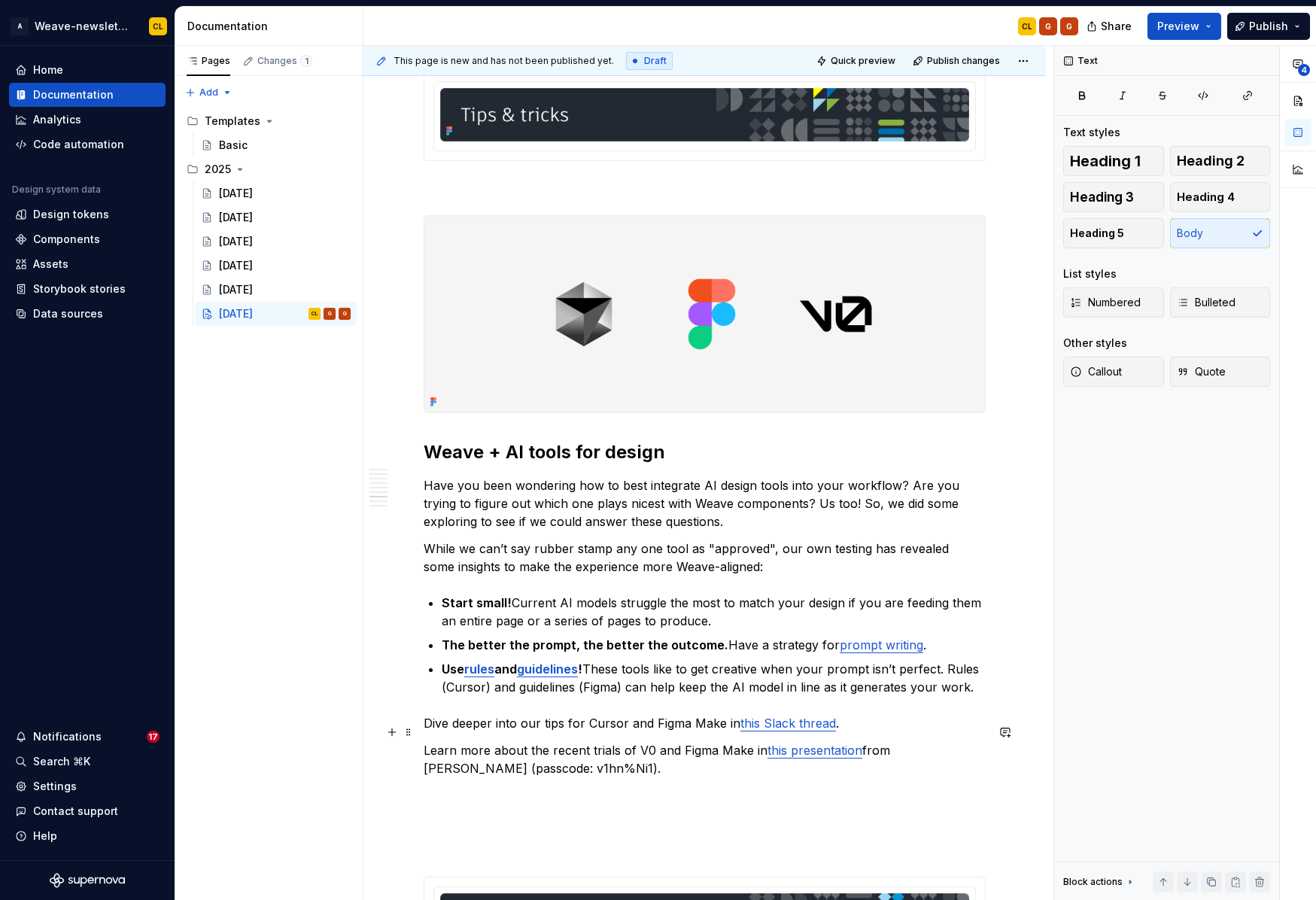
click at [852, 732] on p "Dive deeper into our tips for Cursor and Figma Make in this Slack thread ." at bounding box center [704, 723] width 562 height 18
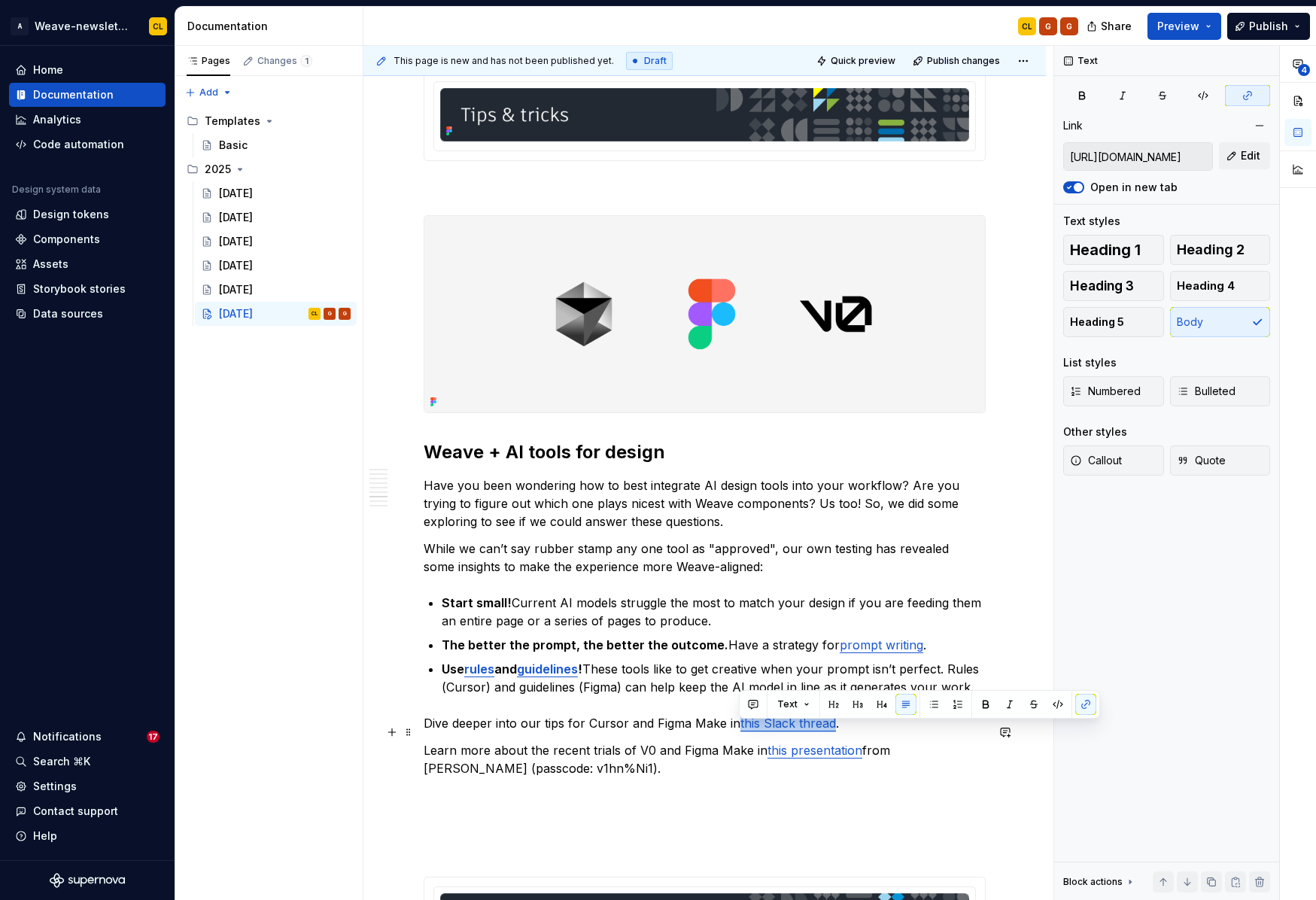
drag, startPoint x: 738, startPoint y: 733, endPoint x: 832, endPoint y: 730, distance: 94.0
click at [832, 730] on p "Dive deeper into our tips for Cursor and Figma Make in this Slack thread ." at bounding box center [704, 723] width 562 height 18
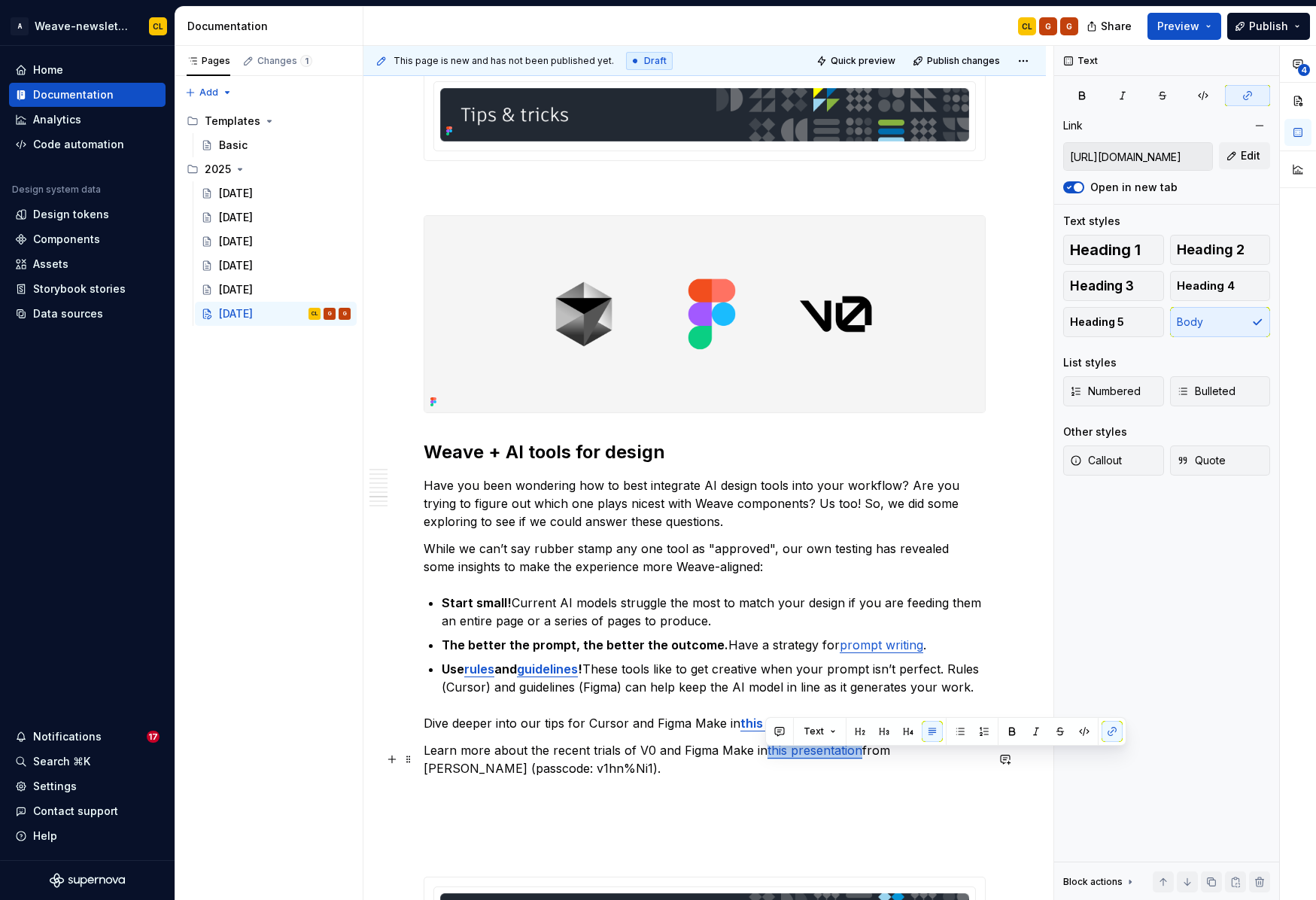
drag, startPoint x: 786, startPoint y: 760, endPoint x: 860, endPoint y: 760, distance: 74.0
click at [860, 760] on p "Learn more about the recent trials of V0 and Figma Make in this presentation fr…" at bounding box center [704, 760] width 562 height 36
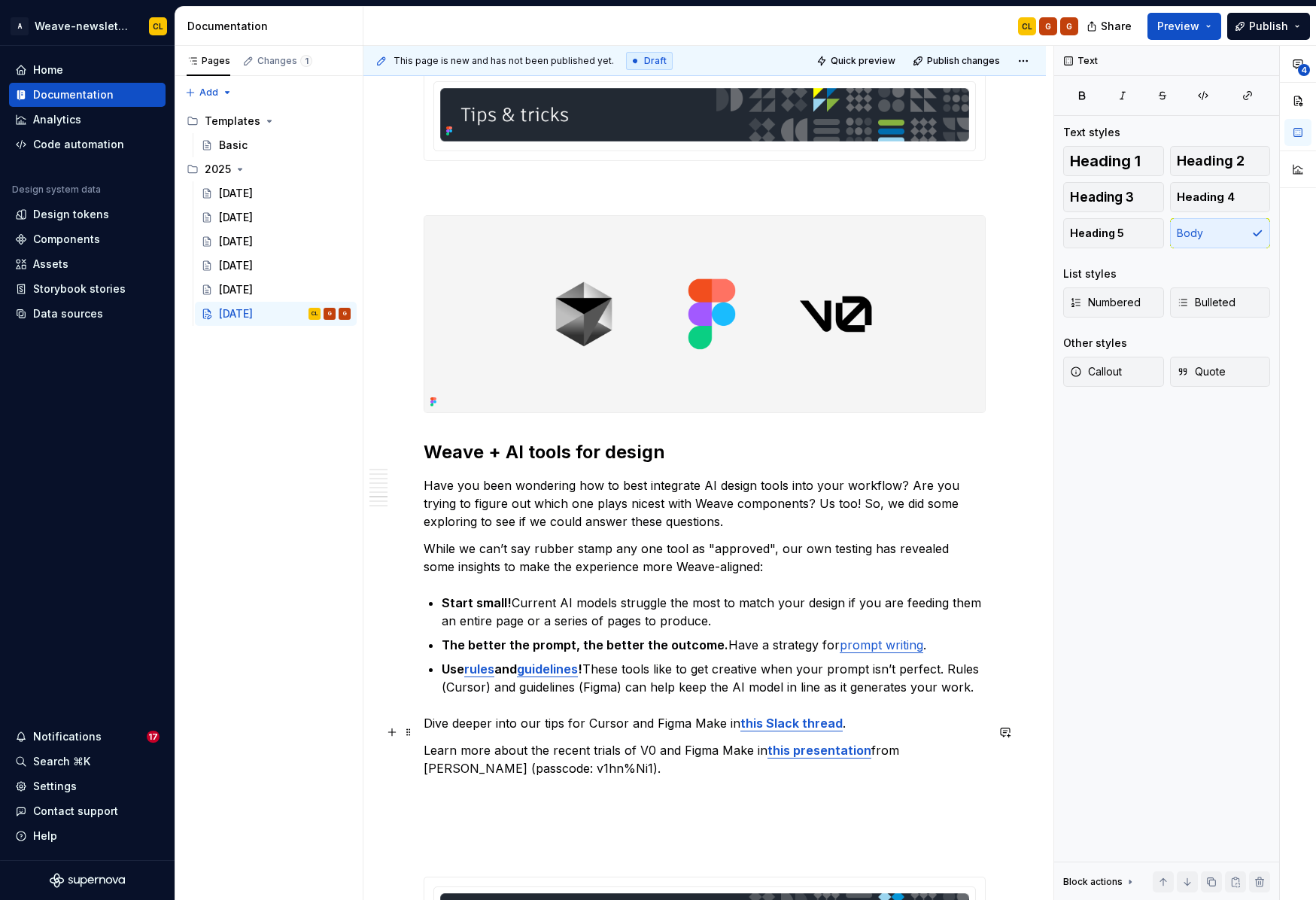
drag, startPoint x: 666, startPoint y: 733, endPoint x: 750, endPoint y: 734, distance: 84.0
click at [667, 732] on p "Dive deeper into our tips for Cursor and Figma Make in this Slack thread ." at bounding box center [704, 723] width 562 height 18
click at [846, 732] on p "Dive deeper into our tips for Cursor and Figma Make in this Slack thread ." at bounding box center [704, 723] width 562 height 18
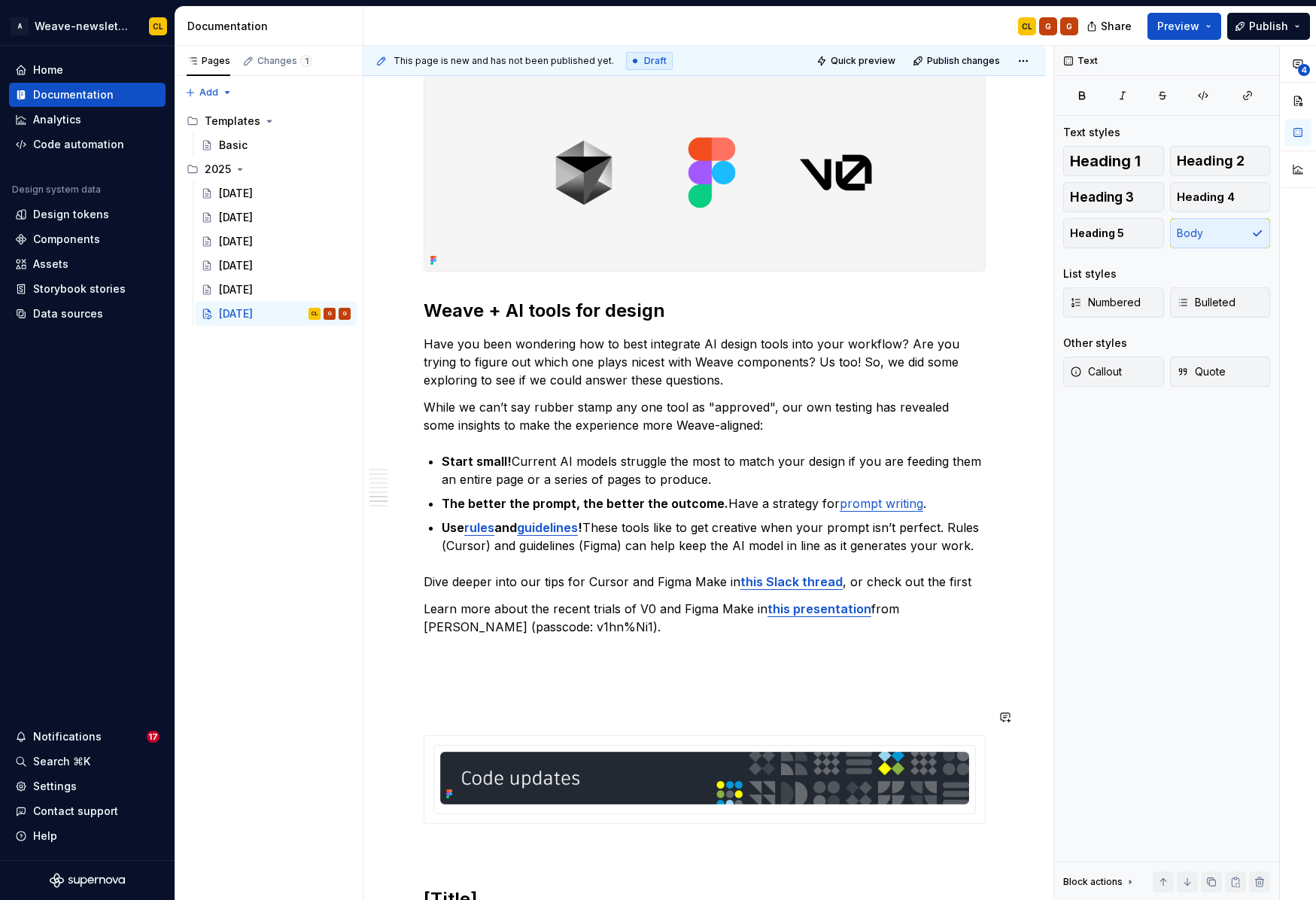
scroll to position [3235, 0]
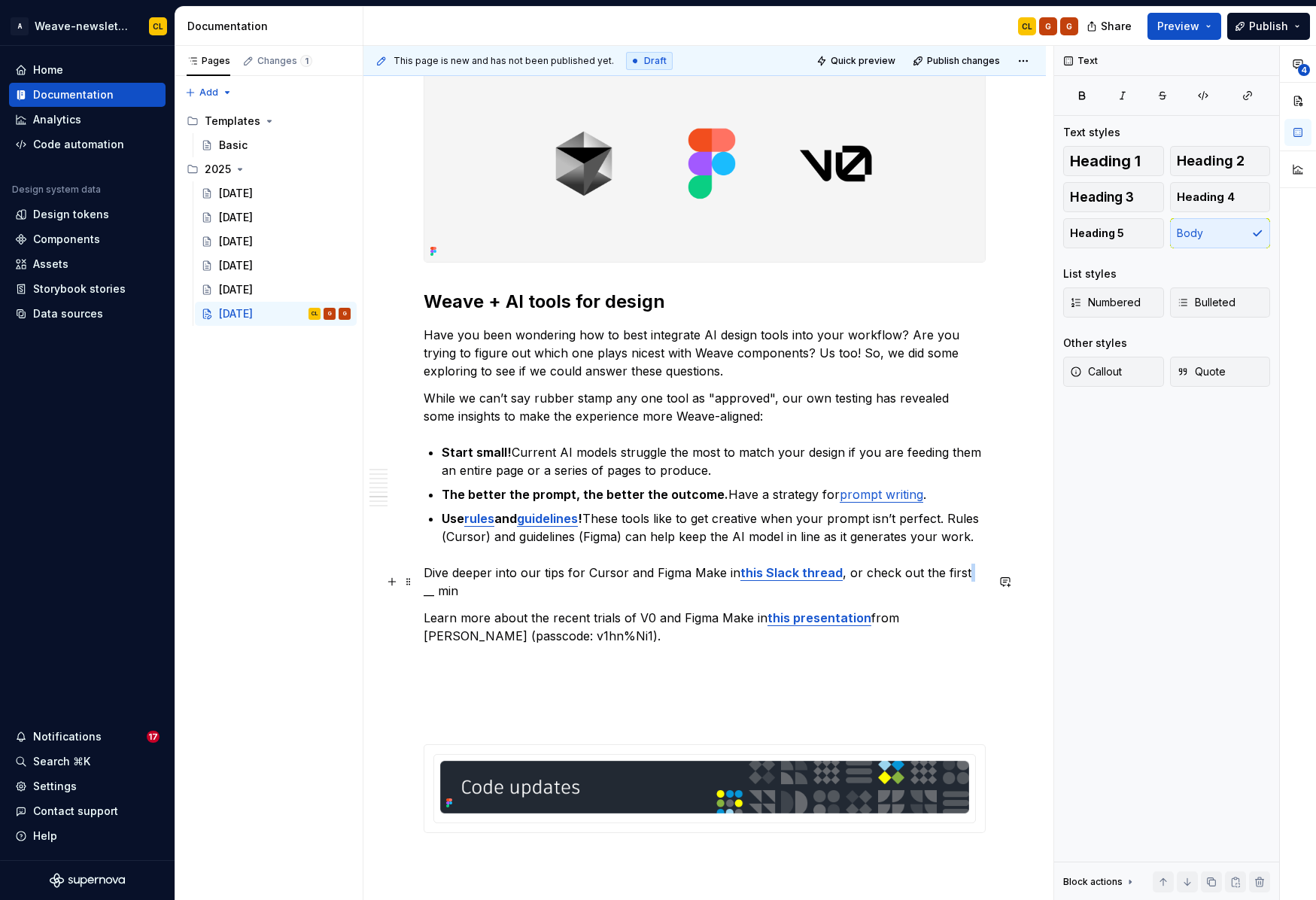
click at [962, 588] on p "Dive deeper into our tips for Cursor and Figma Make in this Slack thread , or c…" at bounding box center [704, 581] width 562 height 36
click at [941, 579] on p "Dive deeper into our tips for Cursor and Figma Make in this Slack thread , or c…" at bounding box center [704, 581] width 562 height 36
drag, startPoint x: 918, startPoint y: 582, endPoint x: 444, endPoint y: 604, distance: 474.5
click at [444, 599] on p "Dive deeper into our tips for Cursor and Figma Make in this Slack thread , or c…" at bounding box center [704, 581] width 562 height 36
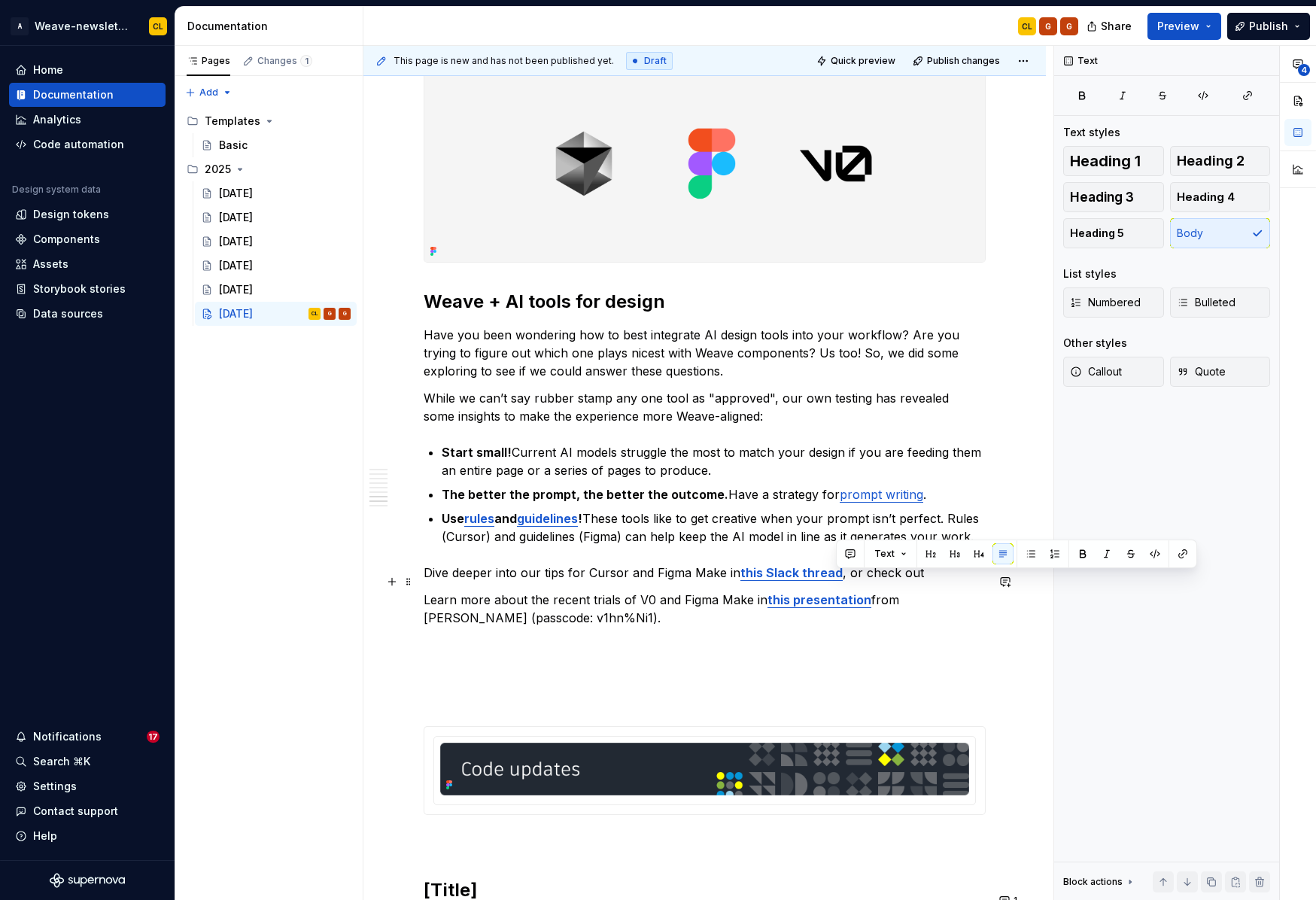
drag, startPoint x: 919, startPoint y: 581, endPoint x: 833, endPoint y: 590, distance: 86.5
click at [833, 581] on p "Dive deeper into our tips for Cursor and Figma Make in this Slack thread , or c…" at bounding box center [704, 572] width 562 height 18
click at [985, 545] on p "Use rules and guidelines ! These tools like to get creative when your prompt is…" at bounding box center [713, 527] width 544 height 36
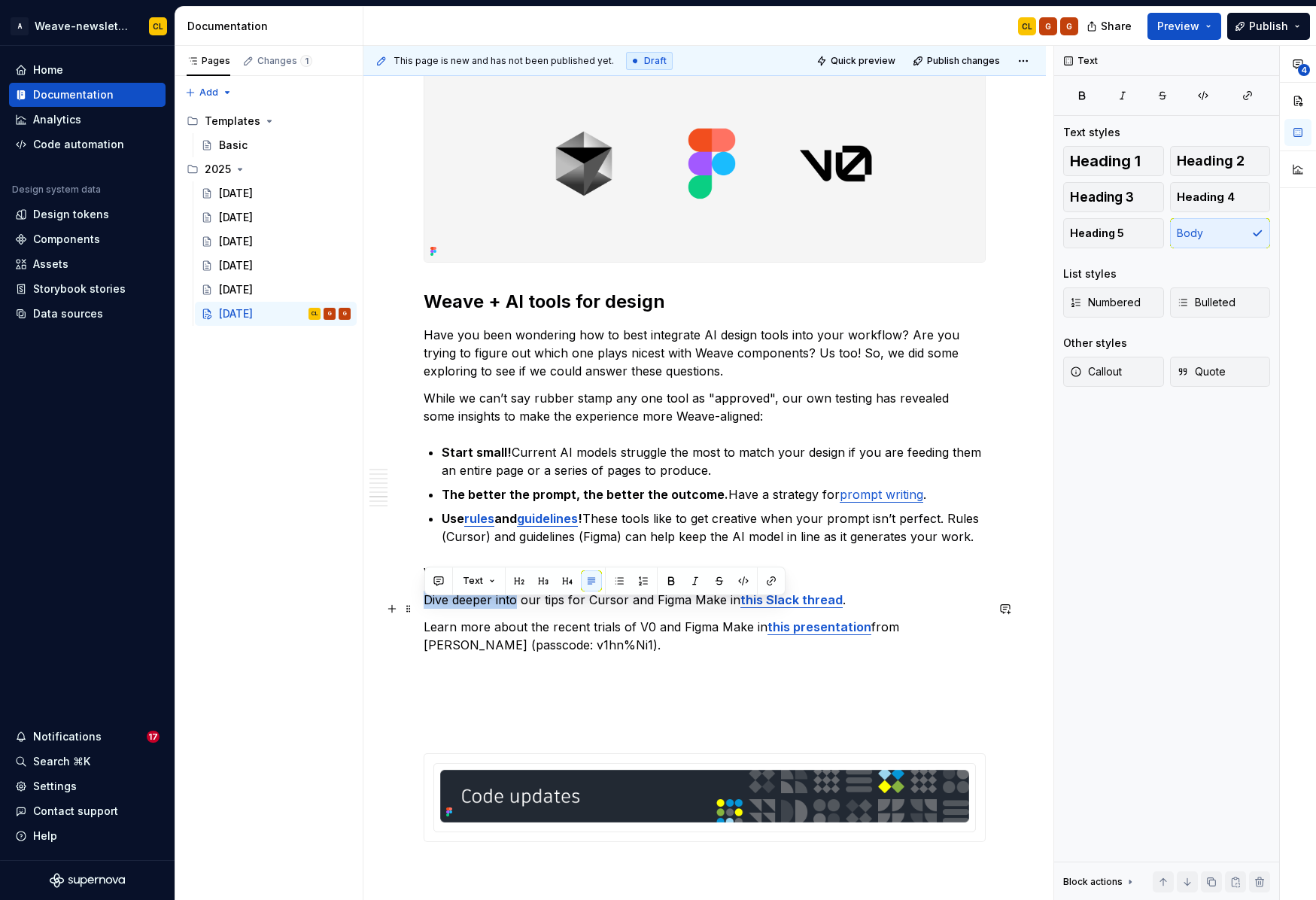
drag, startPoint x: 425, startPoint y: 612, endPoint x: 517, endPoint y: 610, distance: 92.0
click at [517, 608] on p "Dive deeper into our tips for Cursor and Figma Make in this Slack thread ." at bounding box center [704, 599] width 562 height 18
click at [823, 608] on p "Check out our tips for Cursor and Figma Make in this Slack thread ." at bounding box center [704, 599] width 562 height 18
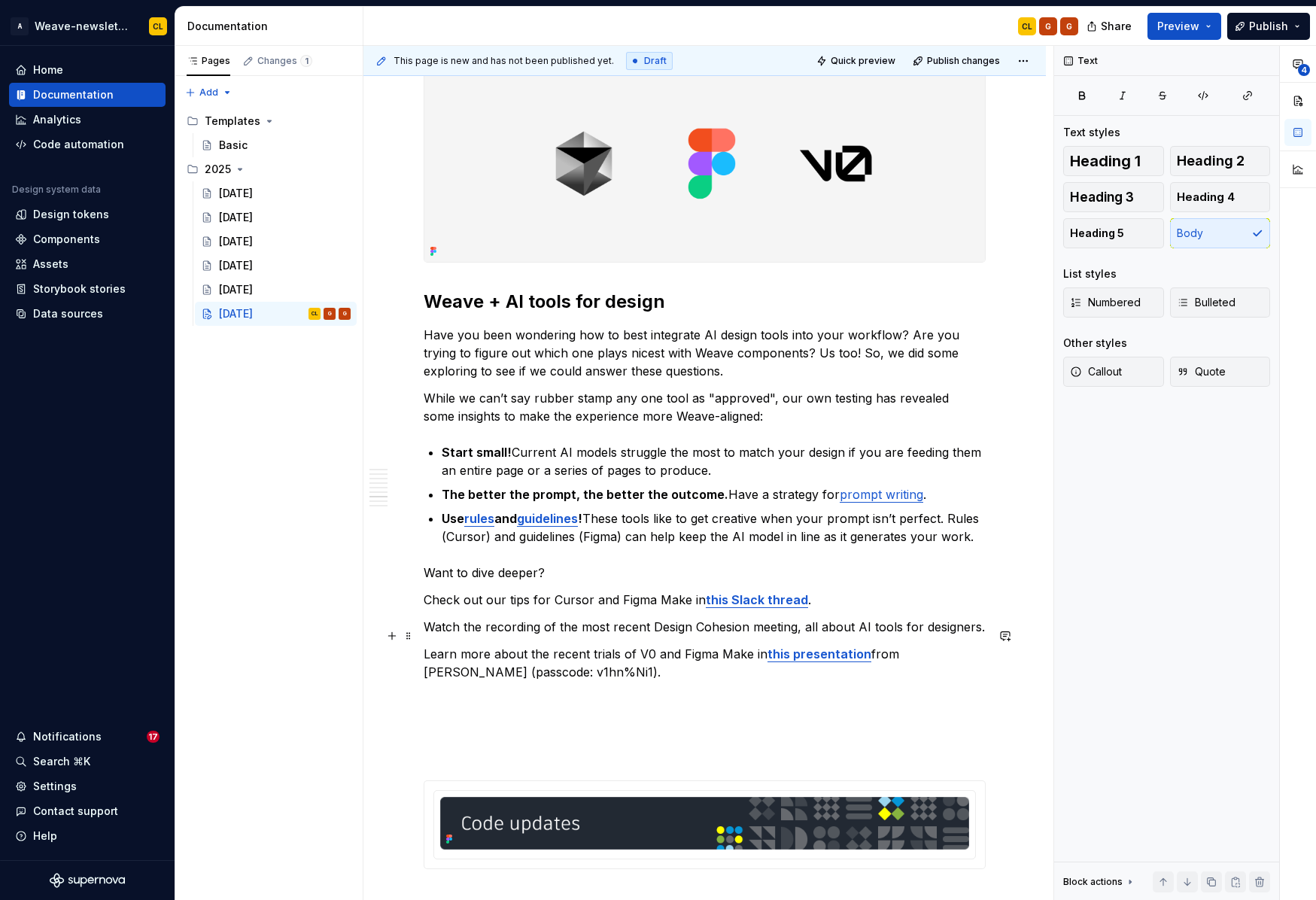
drag, startPoint x: 534, startPoint y: 631, endPoint x: 526, endPoint y: 633, distance: 8.2
click at [530, 631] on p "Watch the recording of the most recent Design Cohesion meeting, all about AI to…" at bounding box center [704, 627] width 562 height 18
drag, startPoint x: 425, startPoint y: 634, endPoint x: 539, endPoint y: 633, distance: 114.0
click at [539, 633] on p "Watch the recording of the most recent Design Cohesion meeting, all about AI to…" at bounding box center [704, 627] width 562 height 18
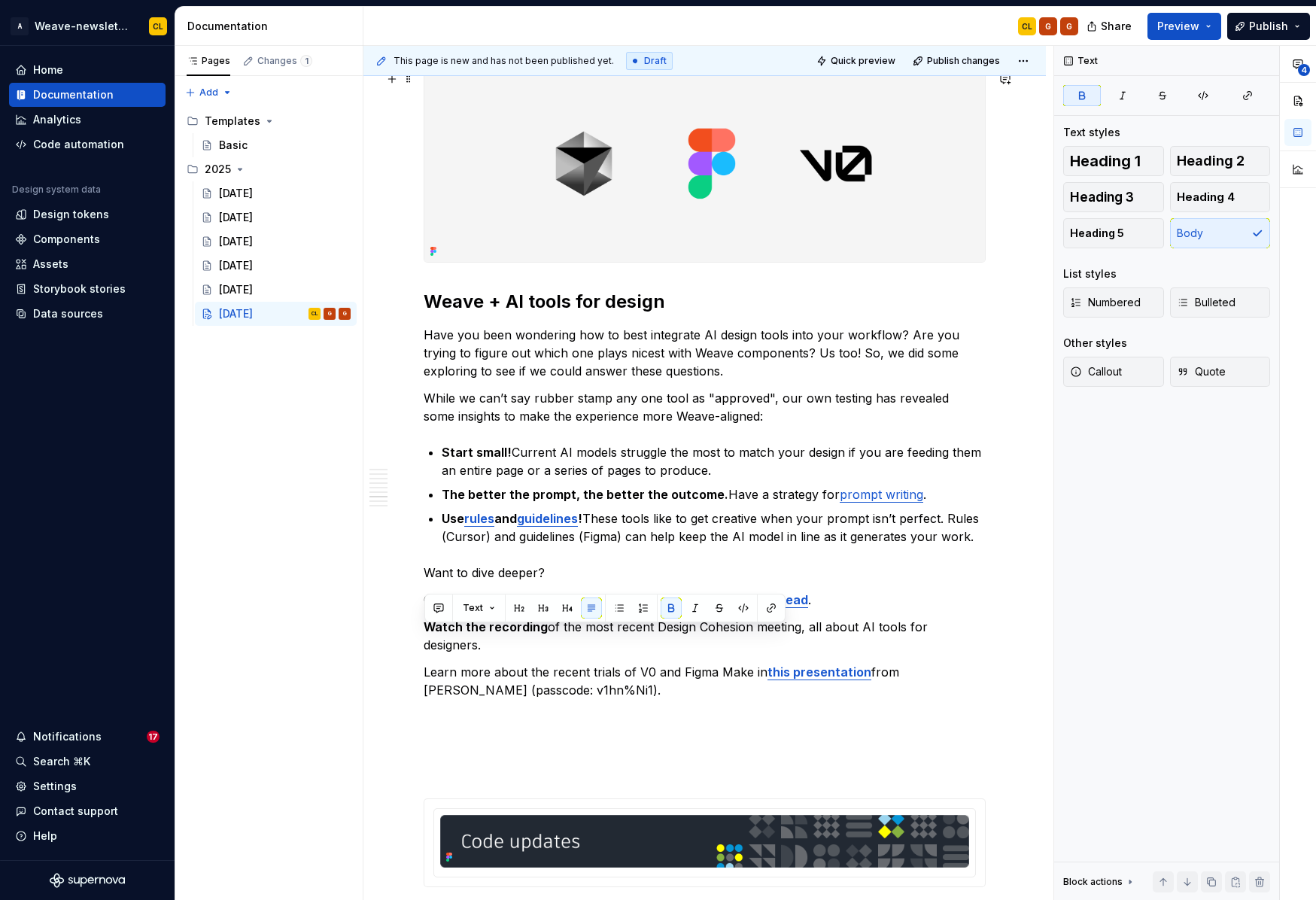
type textarea "*"
click at [772, 608] on button "button" at bounding box center [771, 608] width 21 height 21
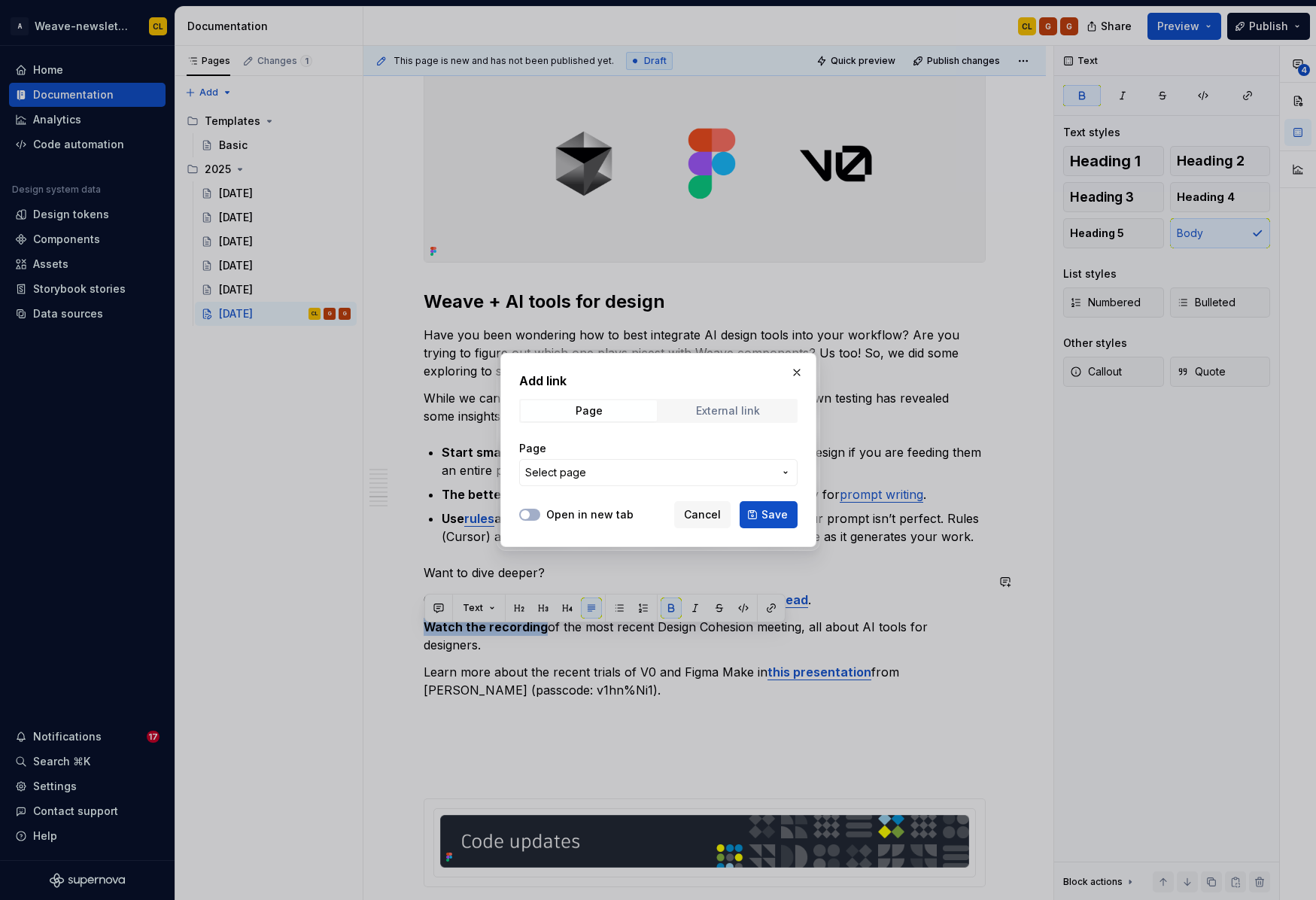
click at [712, 406] on div "External link" at bounding box center [728, 411] width 64 height 12
click at [626, 473] on input "URL" at bounding box center [658, 472] width 278 height 27
paste input "[URL][DOMAIN_NAME]"
type input "[URL][DOMAIN_NAME]"
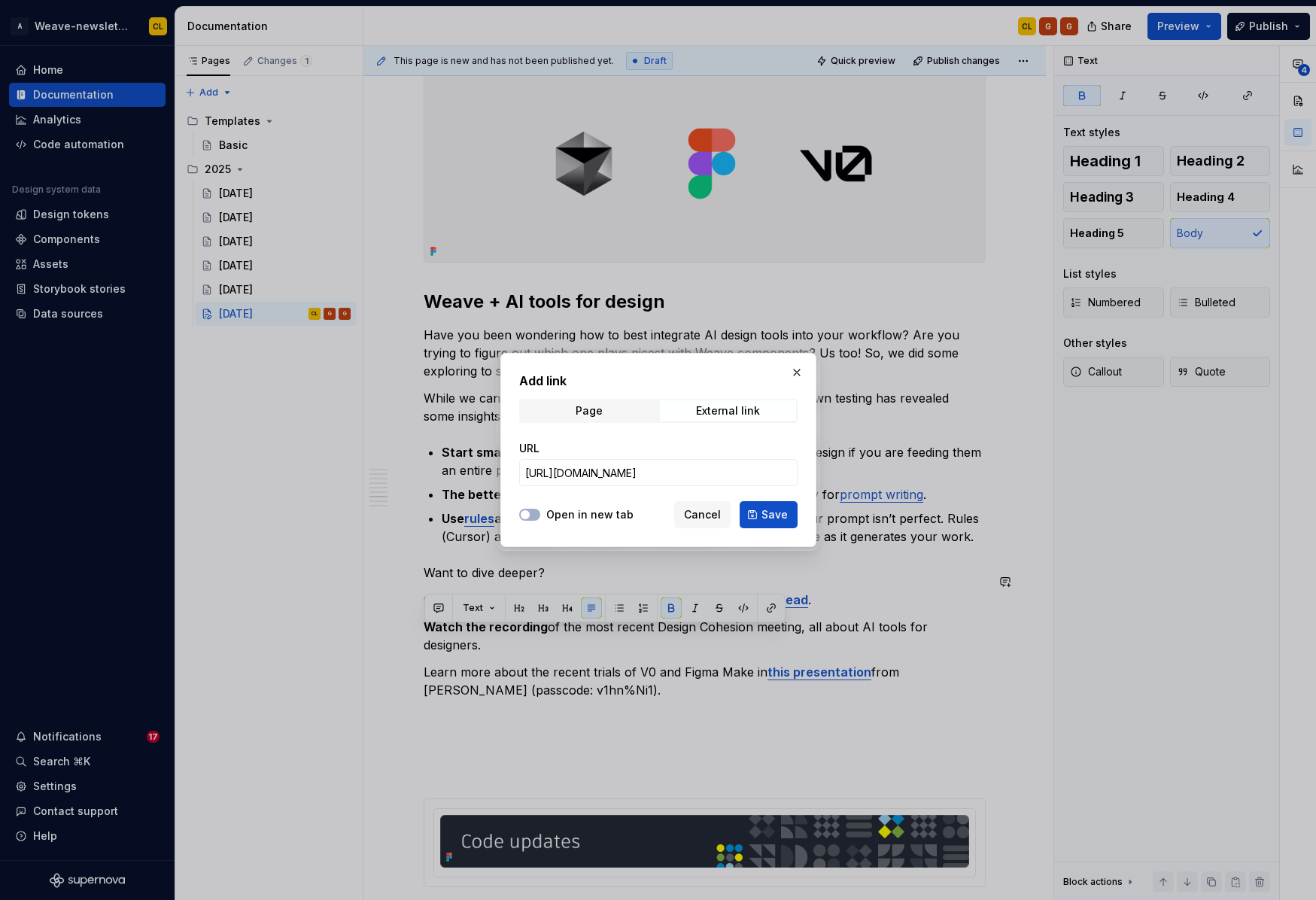
scroll to position [0, 0]
drag, startPoint x: 564, startPoint y: 517, endPoint x: 660, endPoint y: 516, distance: 96.0
click at [565, 517] on label "Open in new tab" at bounding box center [589, 515] width 87 height 15
click at [540, 517] on button "Open in new tab" at bounding box center [530, 514] width 21 height 12
click at [760, 509] on button "Save" at bounding box center [768, 514] width 58 height 27
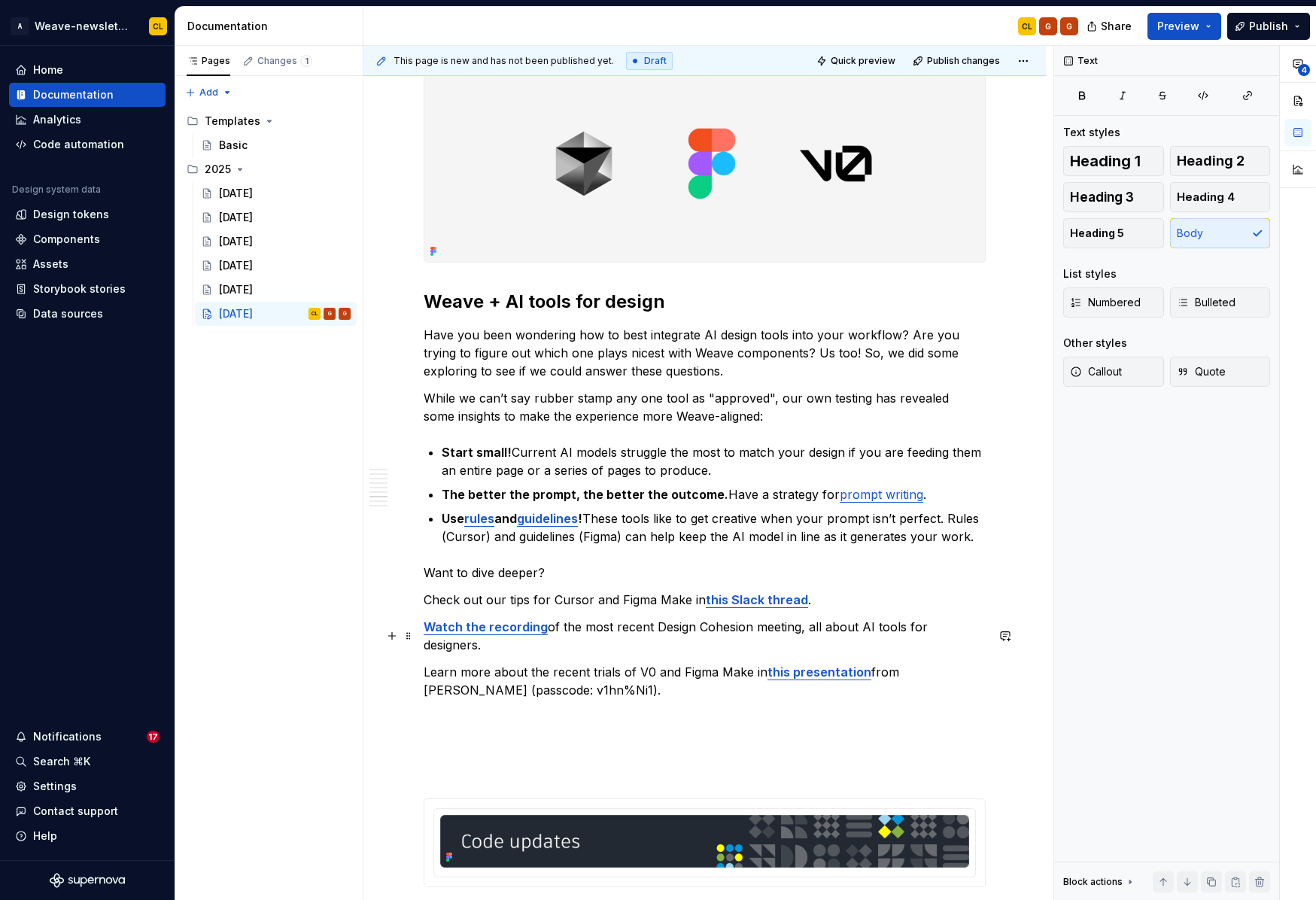
click at [862, 639] on p "Watch the recording of the most recent Design Cohesion meeting, all about AI to…" at bounding box center [704, 636] width 562 height 36
drag, startPoint x: 749, startPoint y: 627, endPoint x: 912, endPoint y: 632, distance: 163.1
click at [855, 630] on p "Watch the recording of the most recent Design Cohesion meeting, all about AI to…" at bounding box center [704, 636] width 562 height 36
click at [912, 632] on p "Watch the recording of the most recent Design Cohesion meeting, all about AI to…" at bounding box center [704, 636] width 562 height 36
drag, startPoint x: 806, startPoint y: 635, endPoint x: 904, endPoint y: 635, distance: 98.0
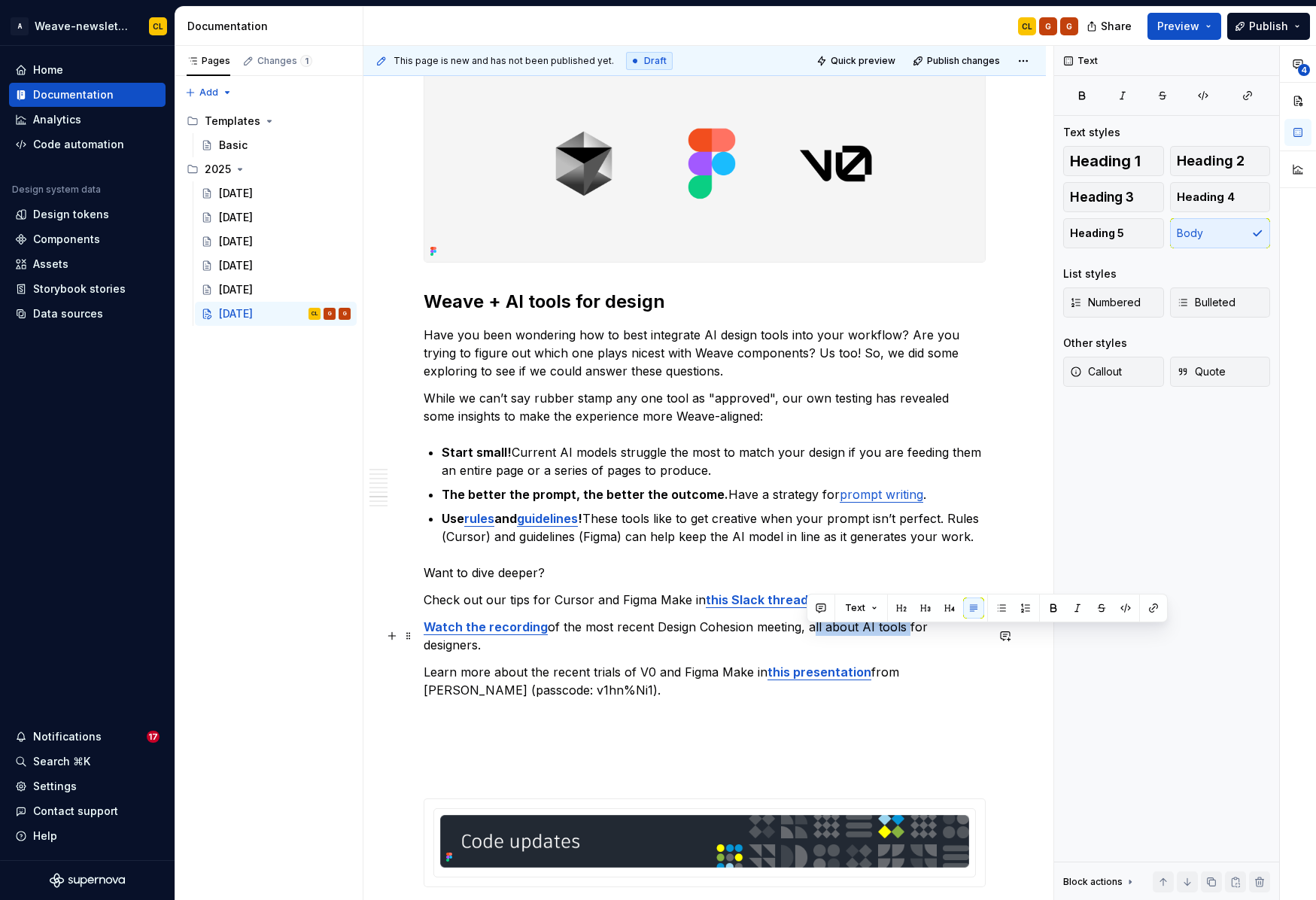
click at [900, 635] on p "Watch the recording of the most recent Design Cohesion meeting, all about AI to…" at bounding box center [704, 636] width 562 height 36
click at [931, 635] on p "Watch the recording of the most recent Design Cohesion meeting, all about AI to…" at bounding box center [704, 636] width 562 height 36
click at [805, 637] on p "Watch the recording of the most recent Design Cohesion meeting, all about AI to…" at bounding box center [704, 636] width 562 height 36
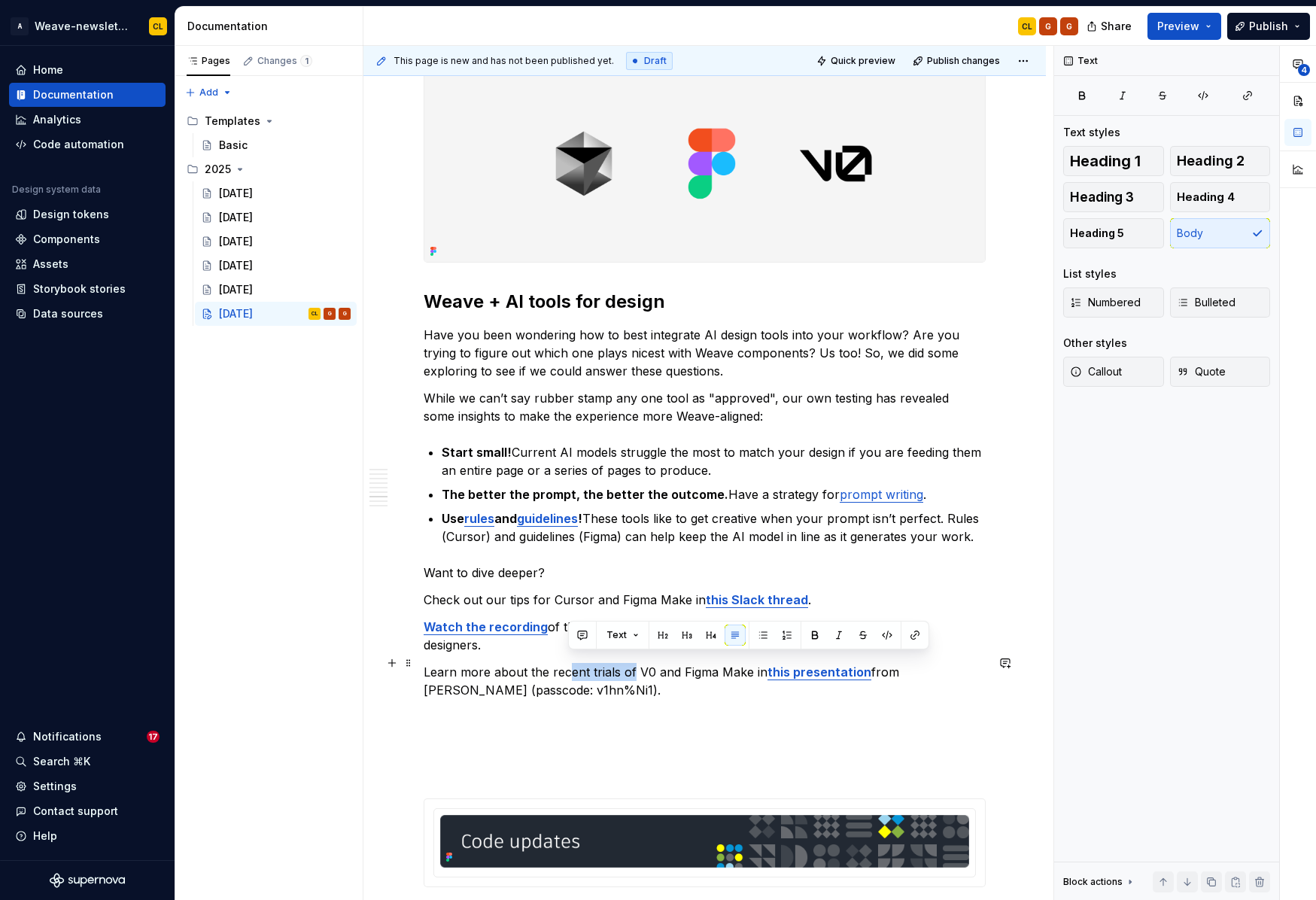
drag, startPoint x: 583, startPoint y: 671, endPoint x: 644, endPoint y: 671, distance: 61.0
click at [636, 671] on p "Learn more about the recent trials of V0 and Figma Make in this presentation fr…" at bounding box center [704, 681] width 562 height 36
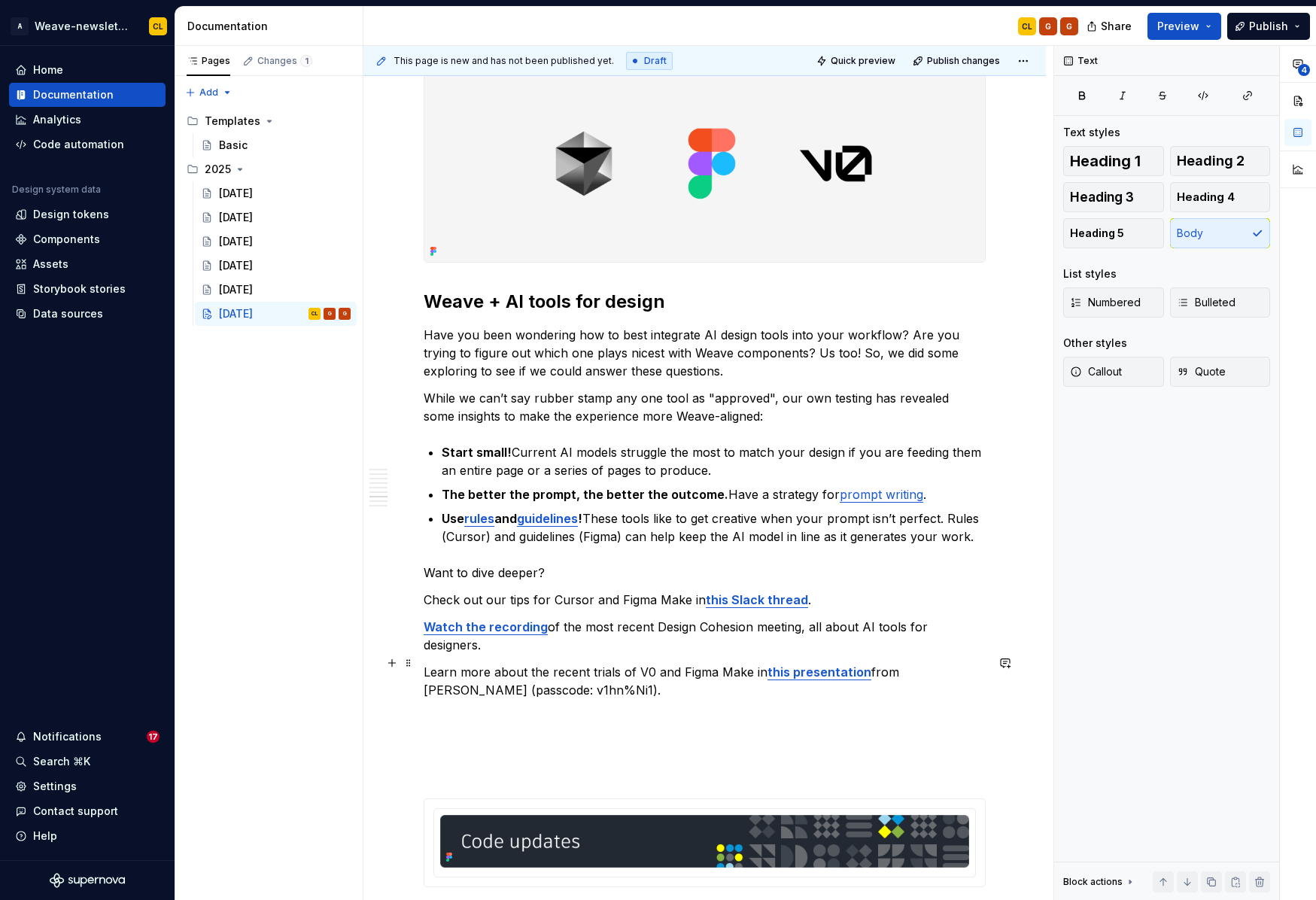
click at [679, 670] on p "Learn more about the recent trials of V0 and Figma Make in this presentation fr…" at bounding box center [704, 681] width 562 height 36
drag, startPoint x: 890, startPoint y: 660, endPoint x: 942, endPoint y: 664, distance: 52.2
click at [942, 664] on p "Learn more about the recent trials of V0 and Figma Make in this presentation fr…" at bounding box center [704, 681] width 562 height 36
click at [617, 674] on p "Learn more about the recent trials of V0 and Figma Make in this presentation fr…" at bounding box center [704, 681] width 562 height 36
click at [476, 581] on p "Want to dive deeper?" at bounding box center [704, 572] width 562 height 18
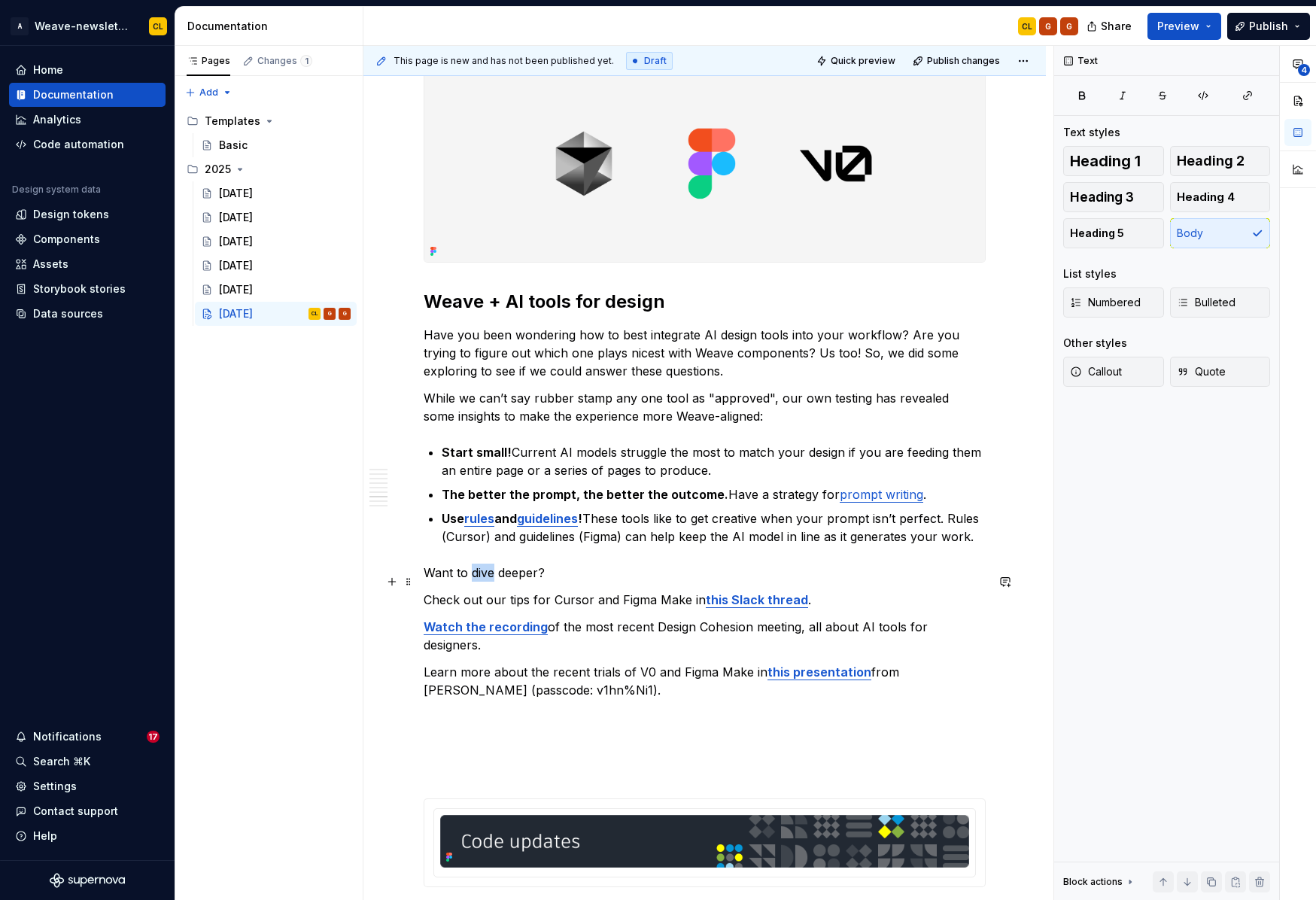
click at [476, 581] on p "Want to dive deeper?" at bounding box center [704, 572] width 562 height 18
click at [623, 666] on p "Learn more about the recent trials of V0 and Figma Make in this presentation fr…" at bounding box center [704, 681] width 562 height 36
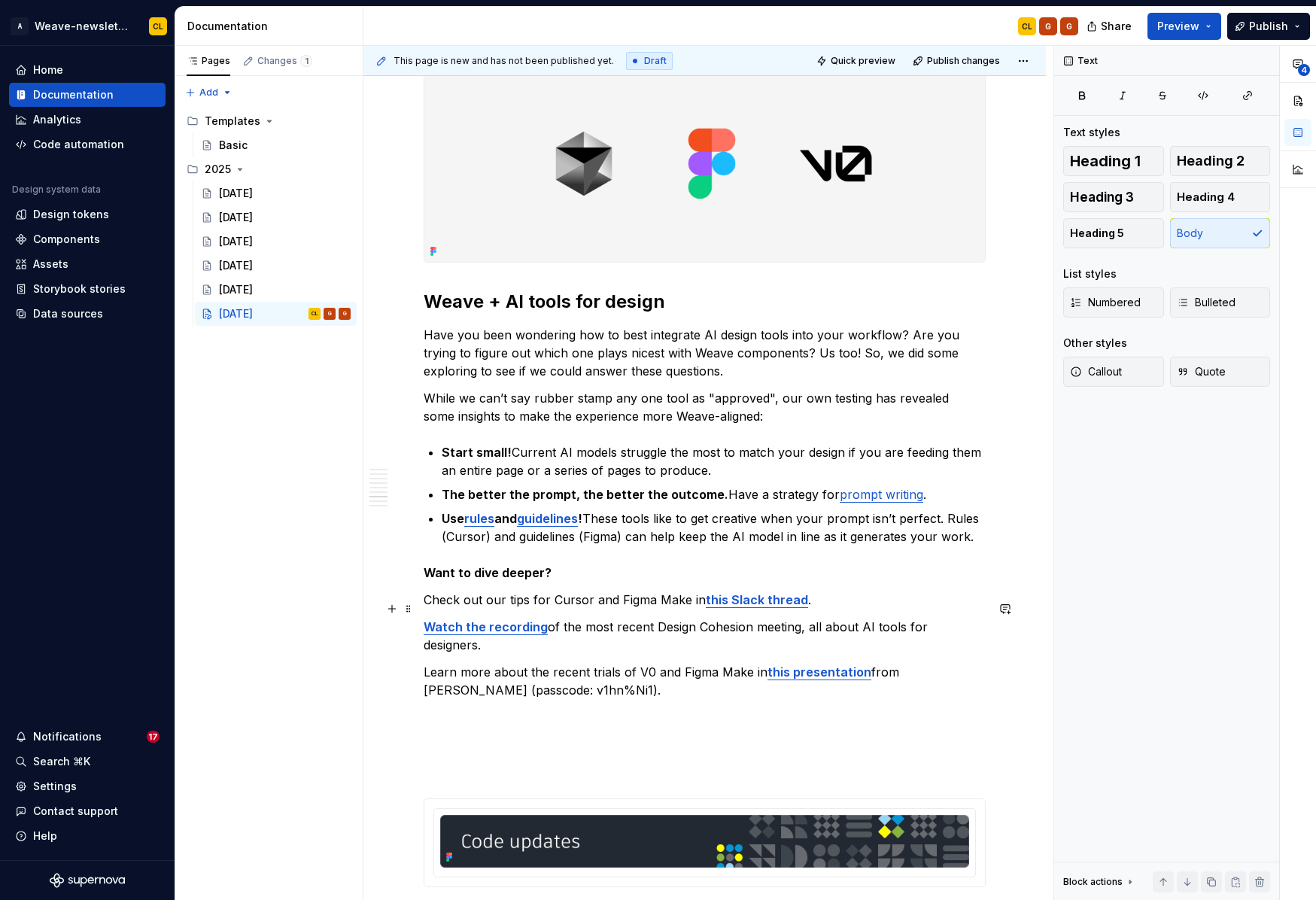
click at [424, 608] on p "Check out our tips for Cursor and Figma Make in this Slack thread ." at bounding box center [704, 599] width 562 height 18
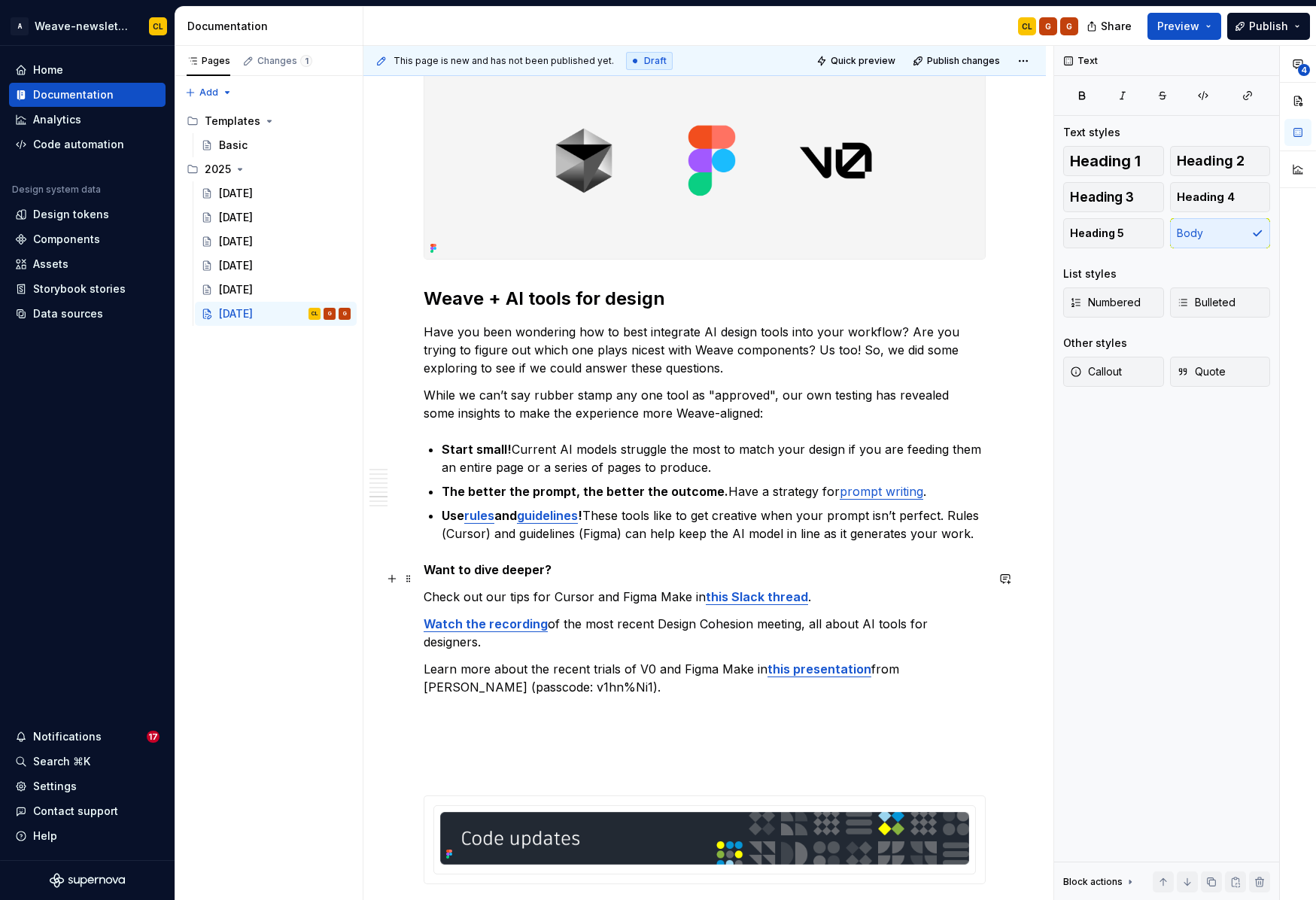
scroll to position [3205, 0]
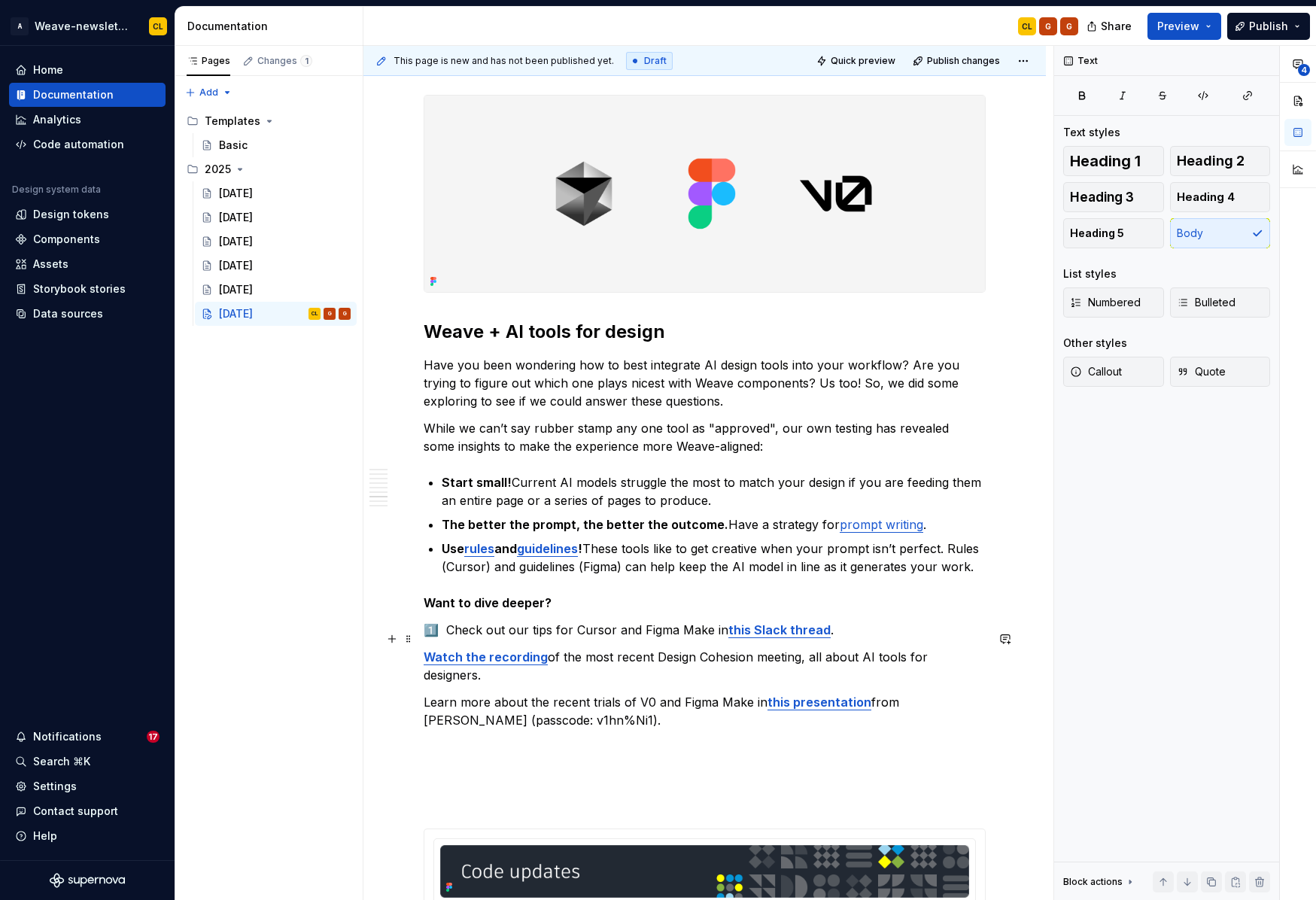
click at [841, 639] on p "1️⃣ Check out our tips for Cursor and Figma Make in this Slack thread ." at bounding box center [704, 630] width 562 height 18
drag, startPoint x: 424, startPoint y: 711, endPoint x: 444, endPoint y: 715, distance: 20.4
click at [424, 711] on p "Learn more about the recent trials of V0 and Figma Make in this presentation fr…" at bounding box center [704, 711] width 562 height 36
click at [644, 723] on p "3️⃣ Learn more about the recent trials of V0 and Figma Make in this presentatio…" at bounding box center [704, 711] width 562 height 36
drag, startPoint x: 688, startPoint y: 636, endPoint x: 669, endPoint y: 661, distance: 31.4
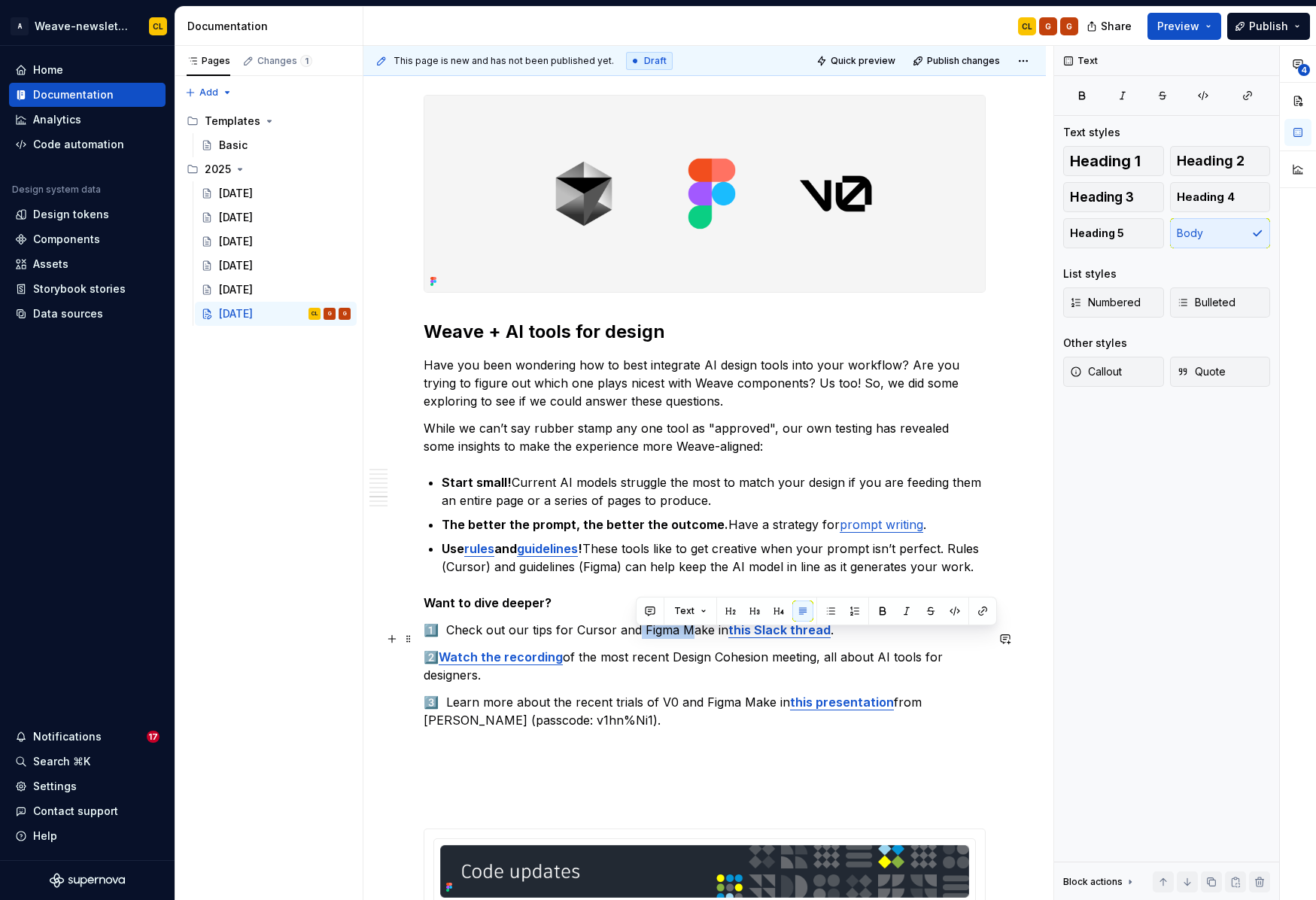
click at [689, 636] on p "1️⃣ Check out our tips for Cursor and Figma Make in this Slack thread ." at bounding box center [704, 630] width 562 height 18
click at [669, 670] on p "2️⃣ Watch the recording of the most recent Design Cohesion meeting, all about A…" at bounding box center [704, 666] width 562 height 36
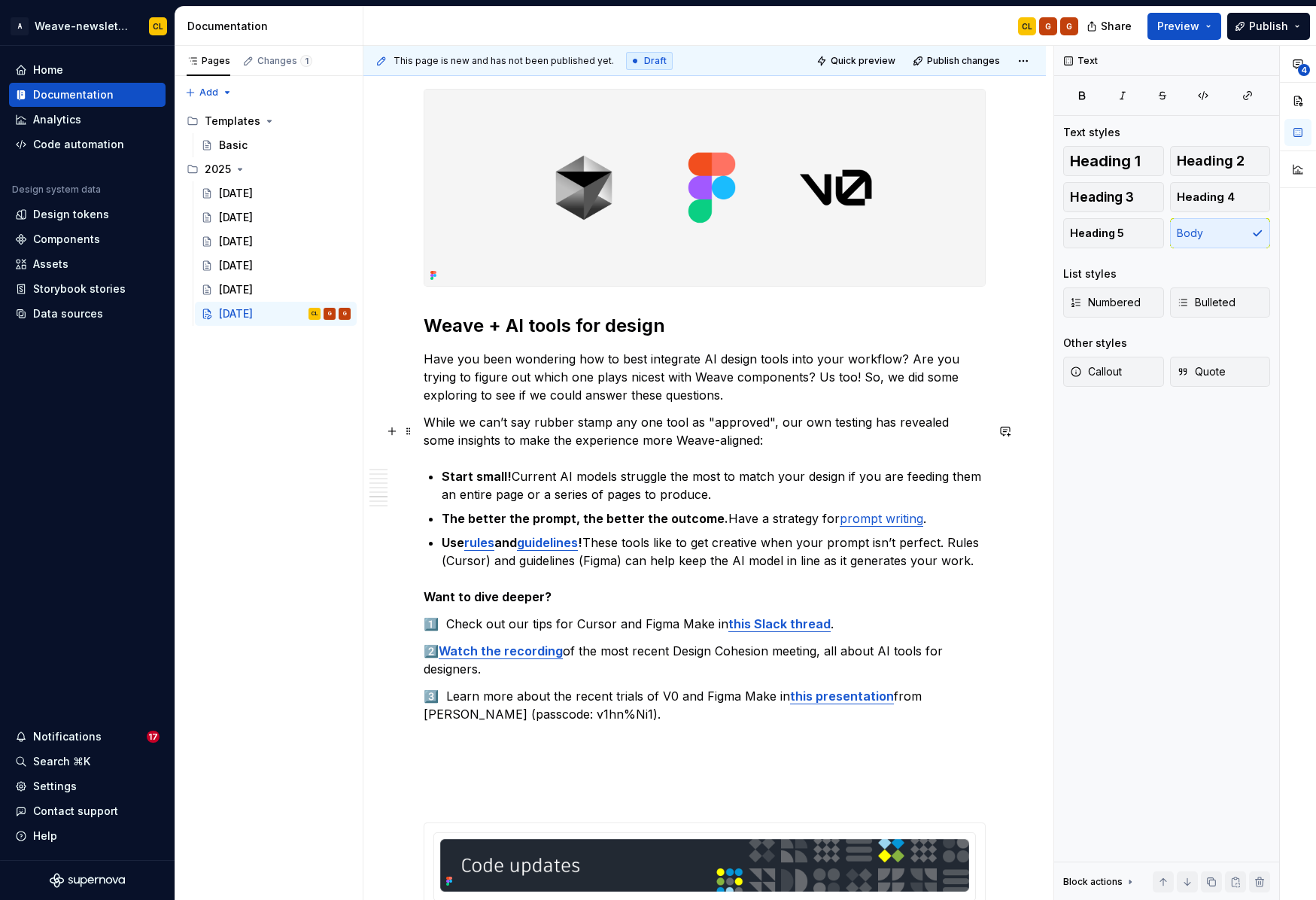
drag, startPoint x: 517, startPoint y: 448, endPoint x: 454, endPoint y: 452, distance: 63.1
click at [517, 448] on p "While we can’t say rubber stamp any one tool as "approved", our own testing has…" at bounding box center [704, 431] width 562 height 36
drag, startPoint x: 571, startPoint y: 631, endPoint x: 621, endPoint y: 636, distance: 50.2
click at [621, 633] on p "1️⃣ Check out our tips for Cursor and Figma Make in this Slack thread ." at bounding box center [704, 624] width 562 height 18
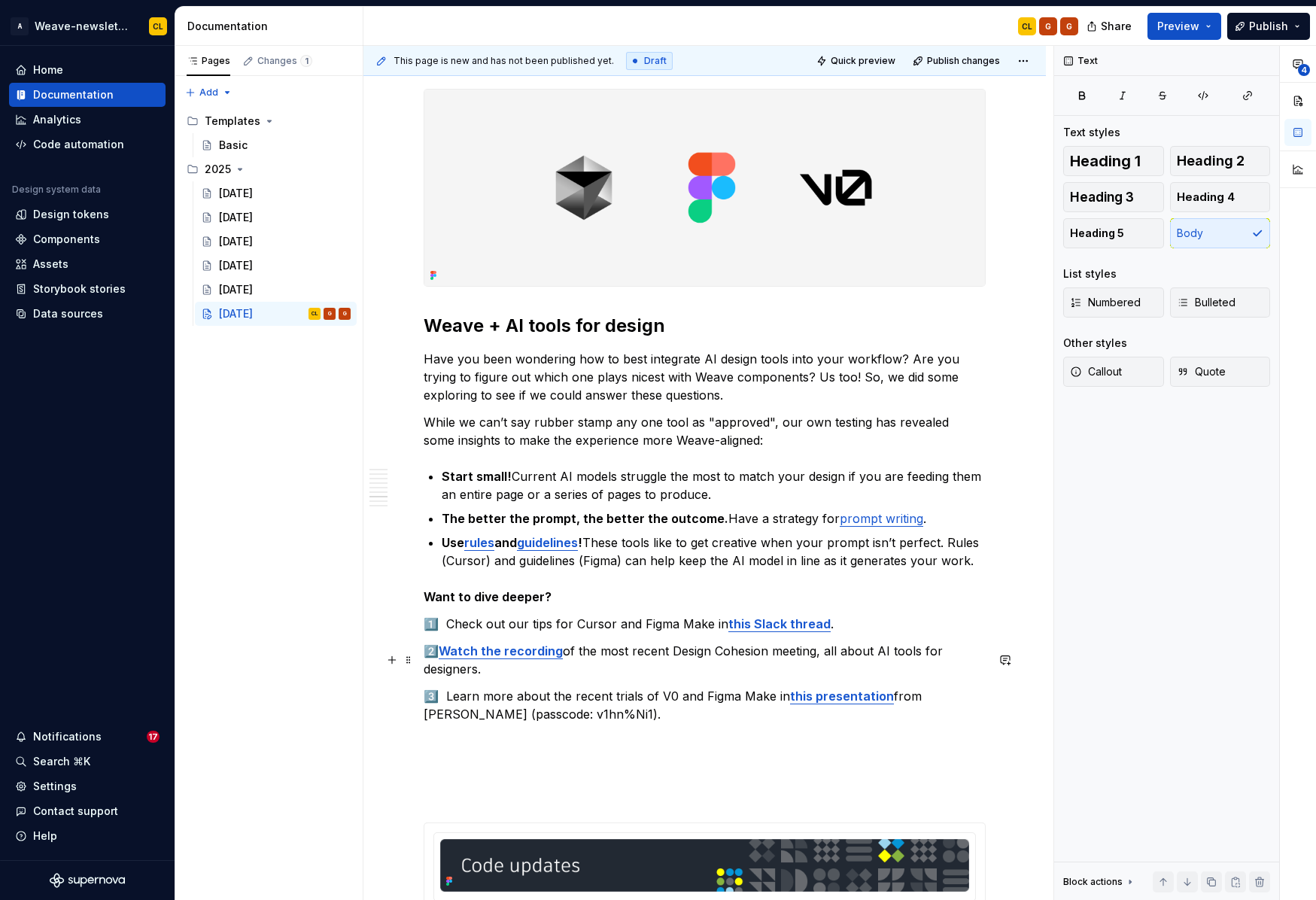
click at [644, 665] on p "2️⃣ Watch the recording of the most recent Design Cohesion meeting, all about A…" at bounding box center [704, 660] width 562 height 36
click at [513, 678] on p "2️⃣ Watch the recording of the most recent Design Cohesion meeting, all about A…" at bounding box center [704, 660] width 562 height 36
click at [566, 703] on p "3️⃣ Learn more about the recent trials of V0 and Figma Make in this presentatio…" at bounding box center [704, 705] width 562 height 36
type textarea "*"
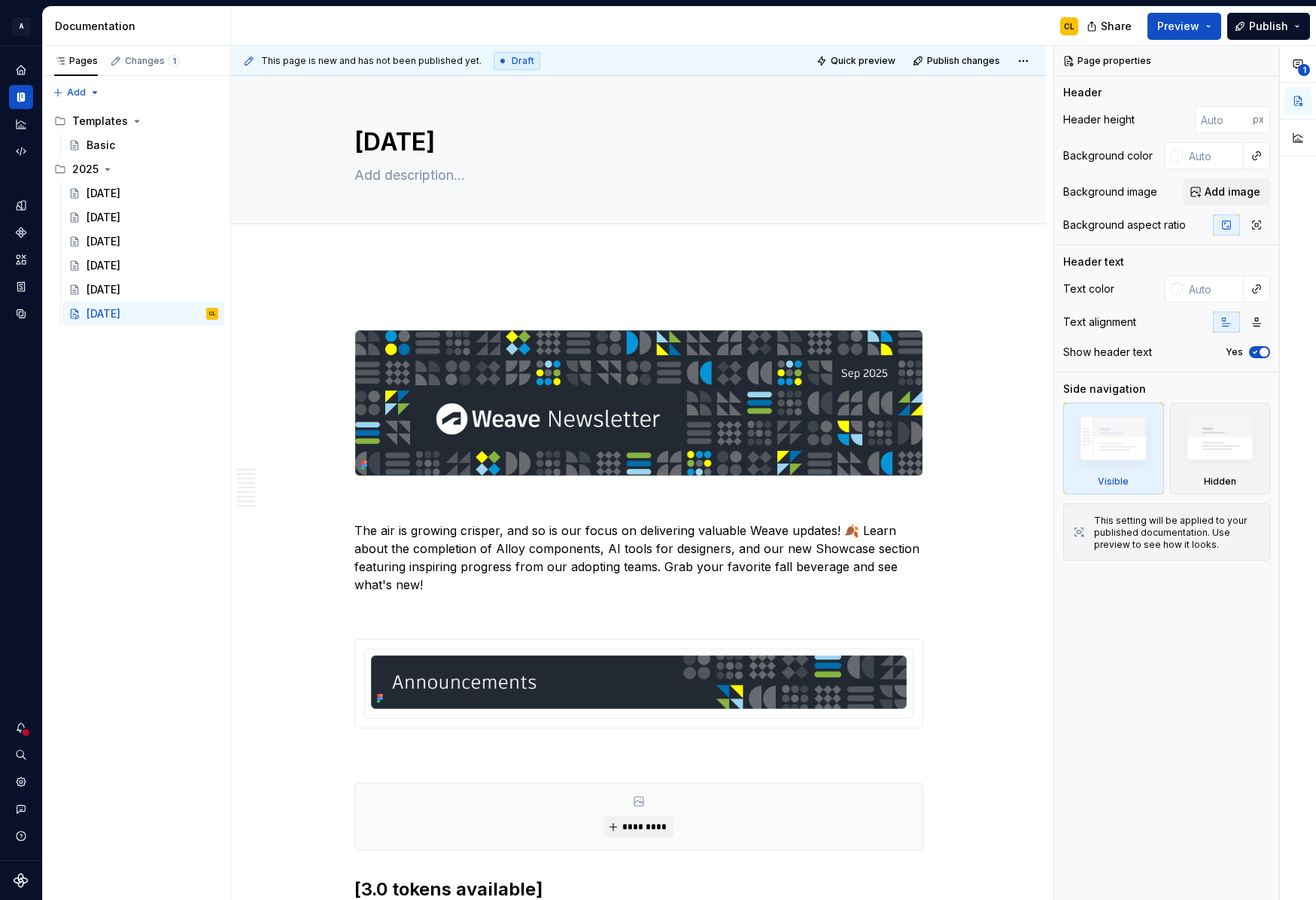
type textarea "*"
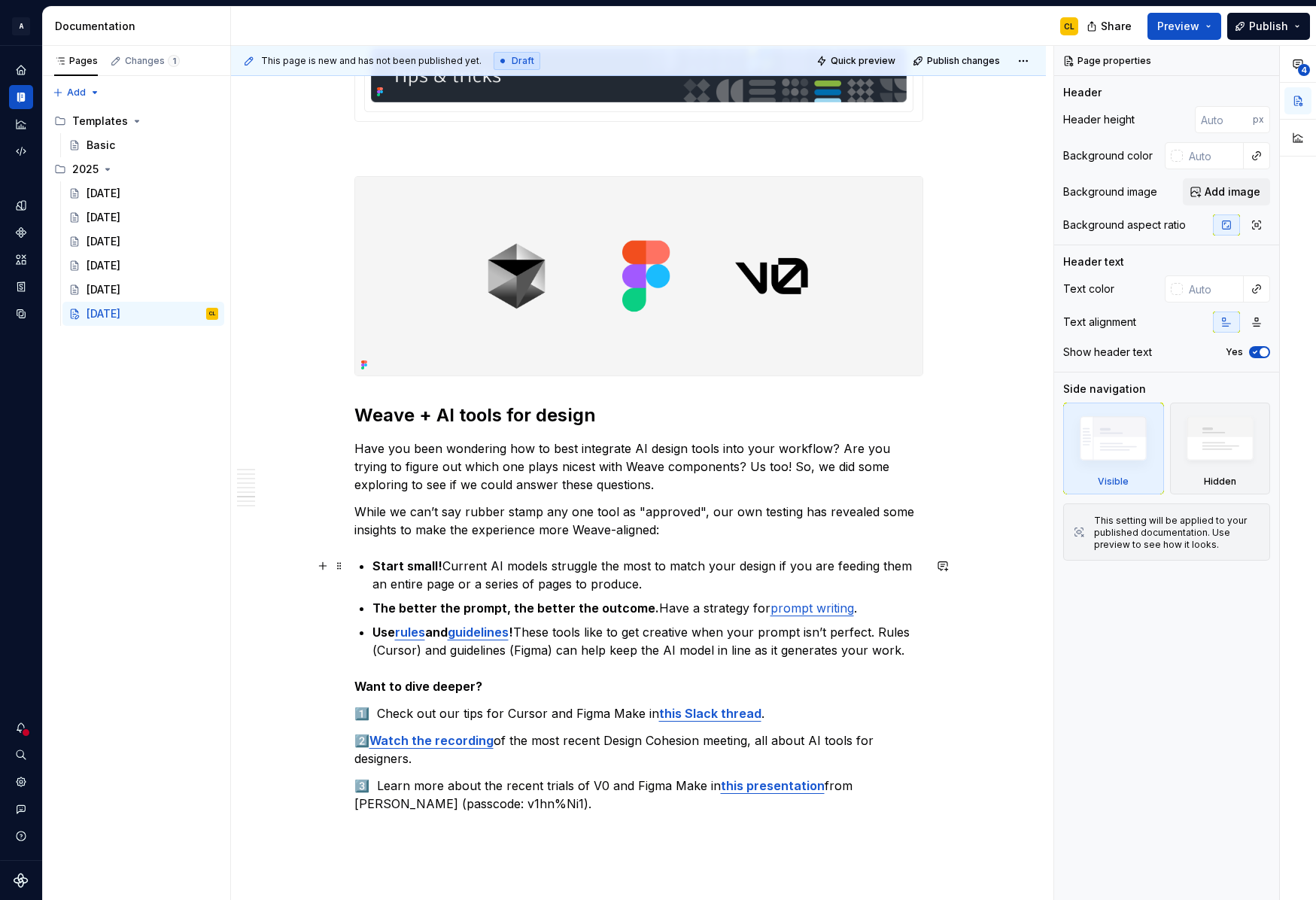
scroll to position [3125, 0]
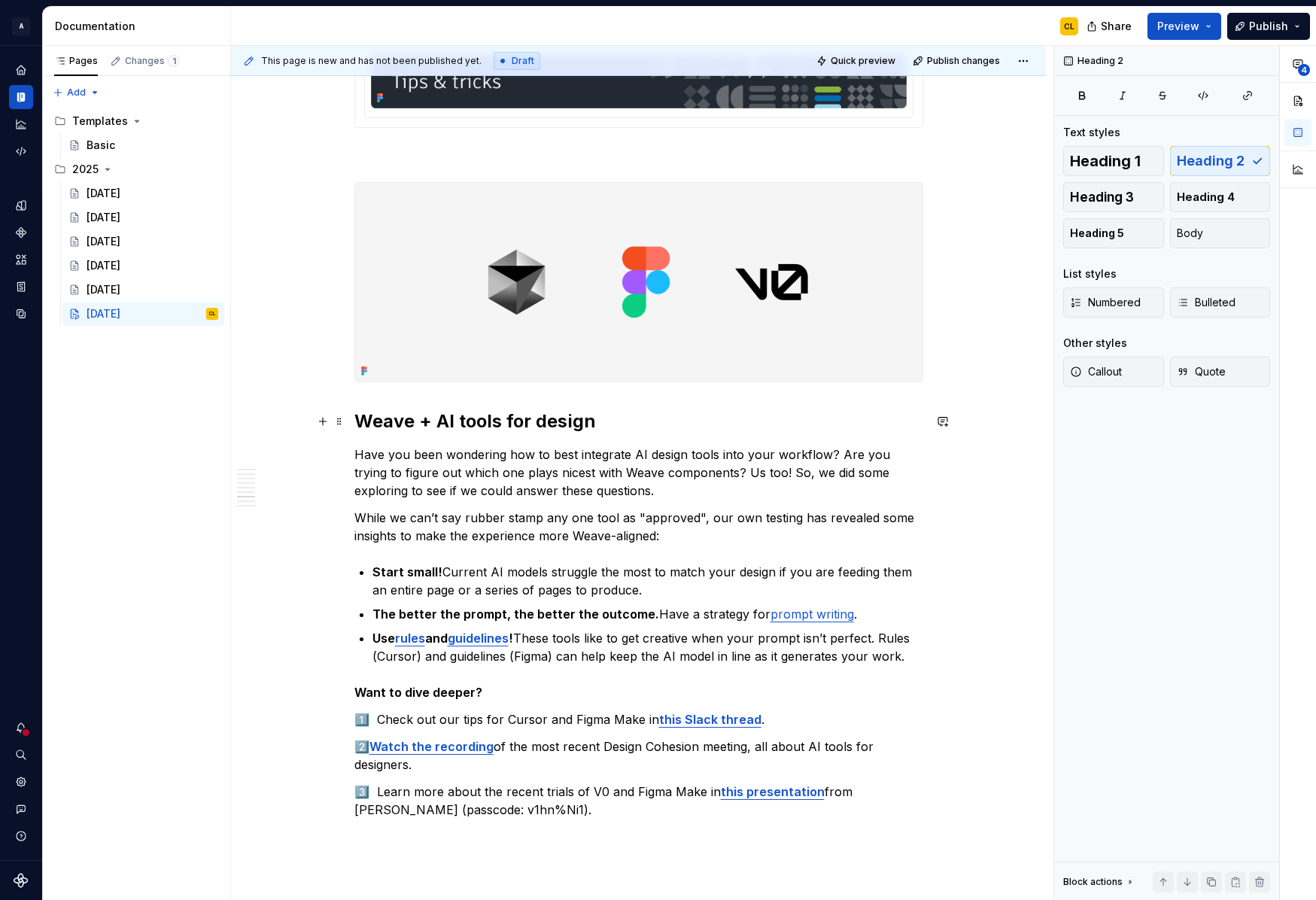
click at [673, 424] on h2 "Weave + AI tools for design" at bounding box center [639, 421] width 569 height 24
click at [782, 457] on p "Have you been wondering how to best integrate AI design tools into your workflo…" at bounding box center [639, 472] width 569 height 54
click at [653, 419] on h2 "Weave + AI tools for design" at bounding box center [639, 421] width 569 height 24
click at [713, 466] on p "Have you been wondering how to best integrate AI design tools into your workflo…" at bounding box center [639, 472] width 569 height 54
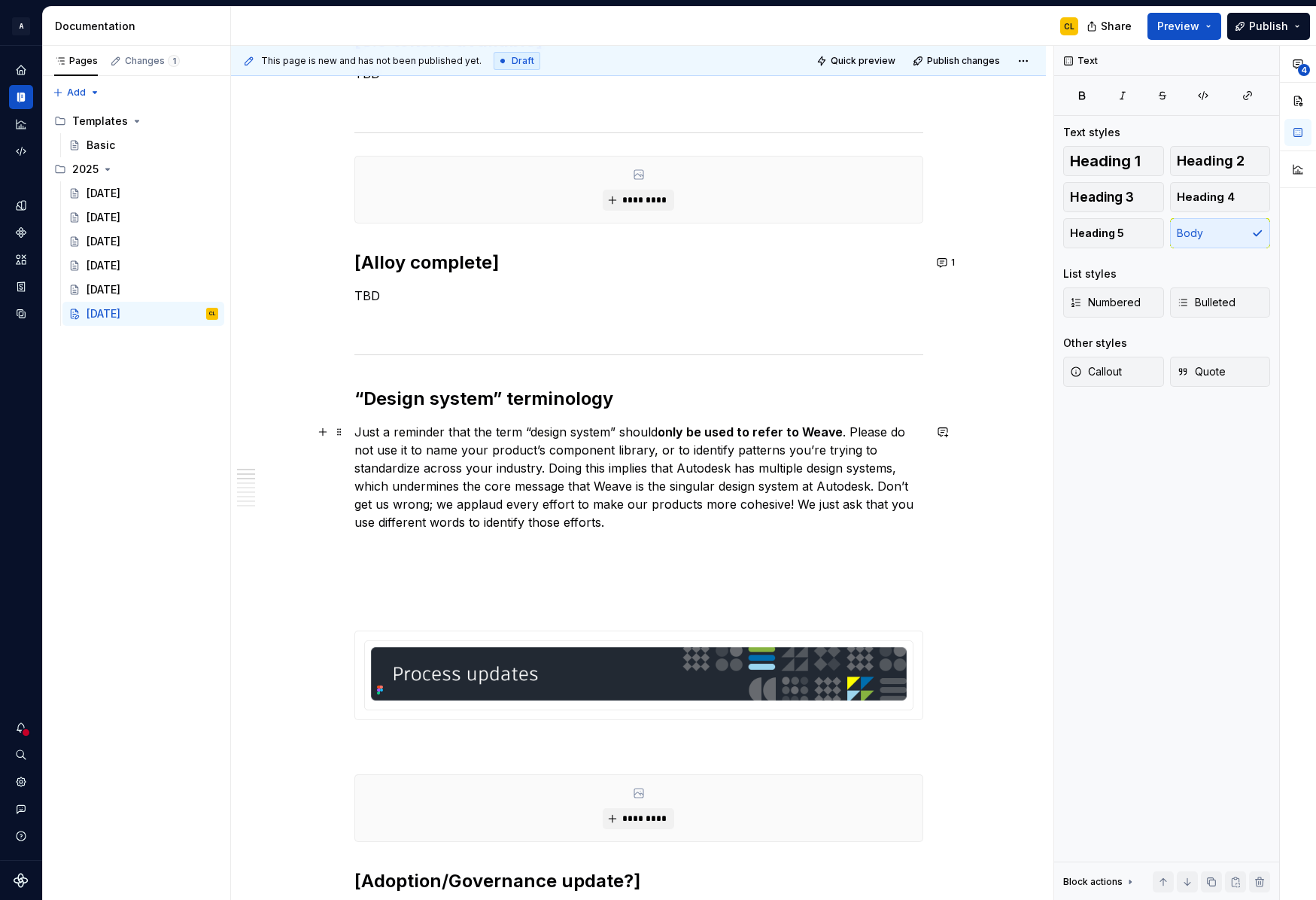
scroll to position [732, 0]
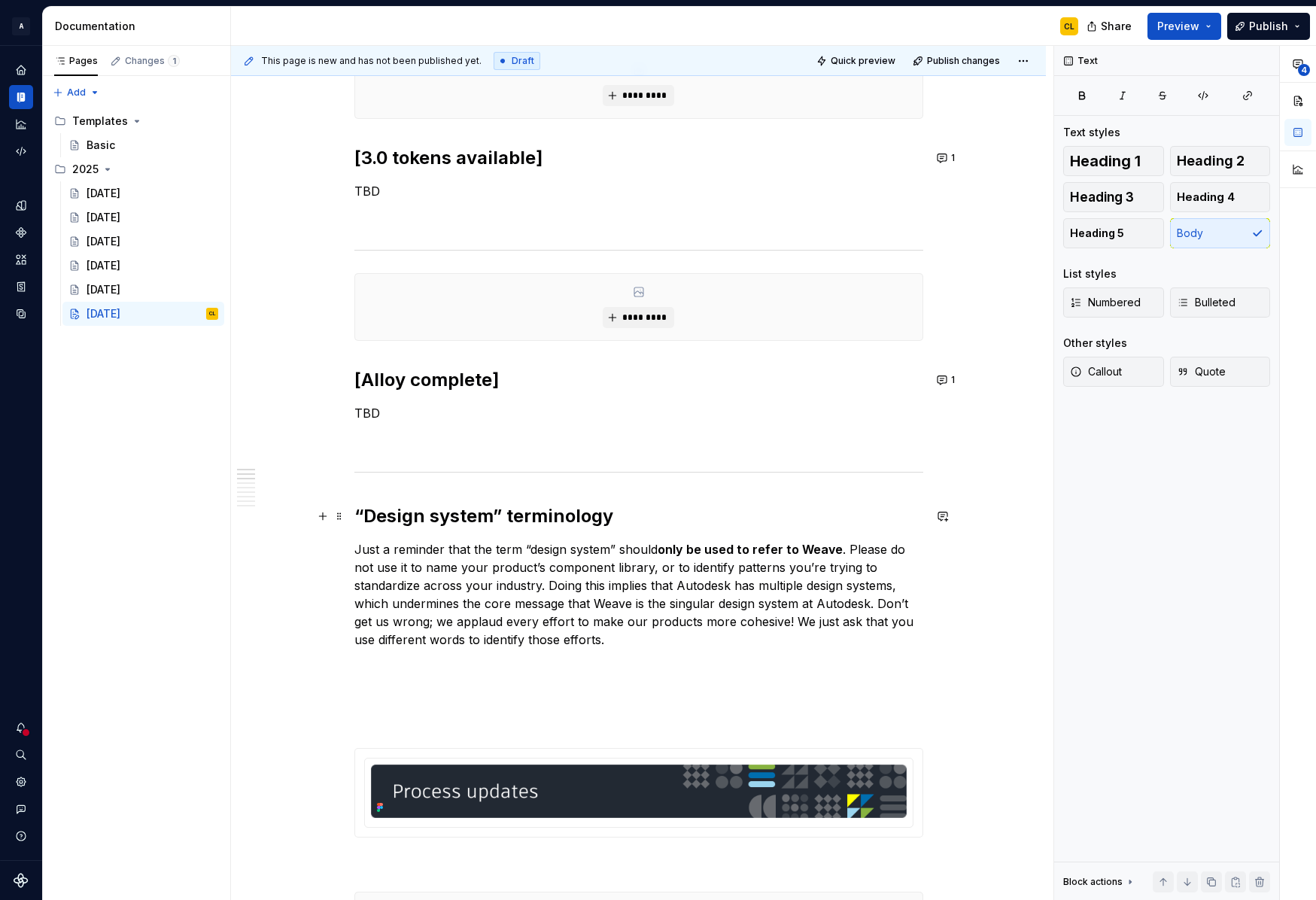
click at [687, 524] on h2 "“Design system” terminology" at bounding box center [639, 516] width 569 height 24
click at [628, 620] on p "Just a reminder that the term “design system” should only be used to refer to W…" at bounding box center [639, 595] width 569 height 108
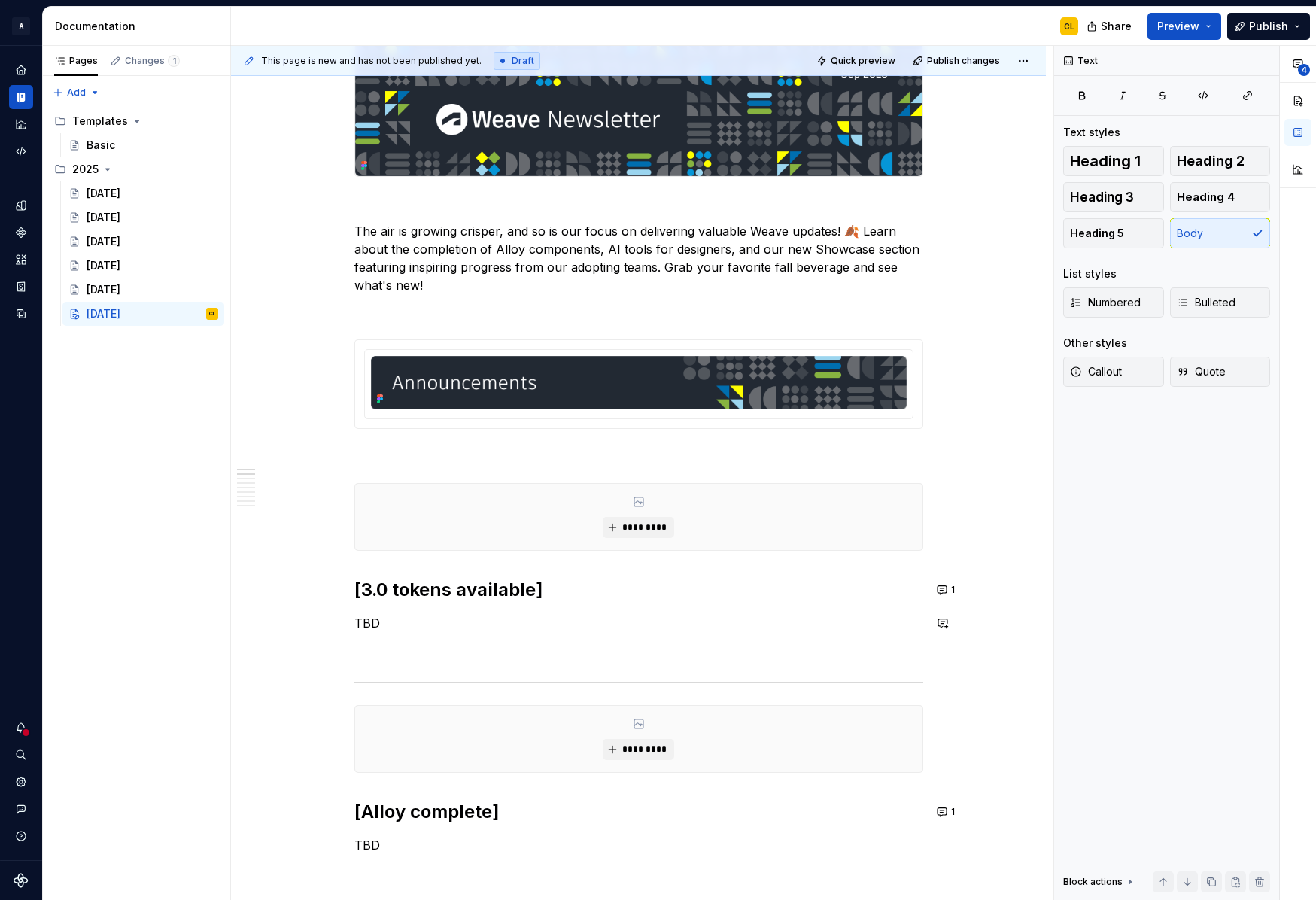
scroll to position [328, 0]
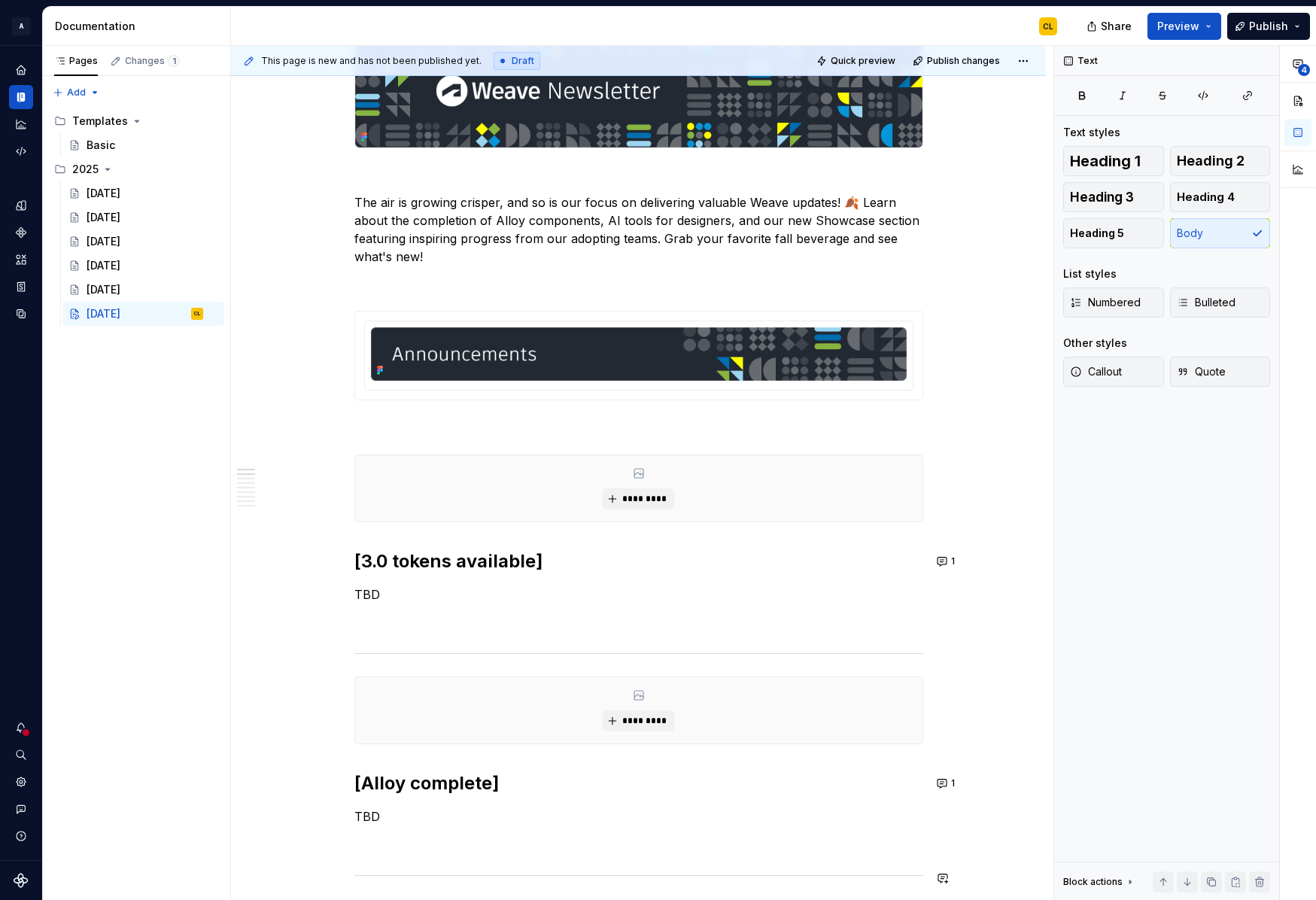
type textarea "*"
